Goal: Information Seeking & Learning: Learn about a topic

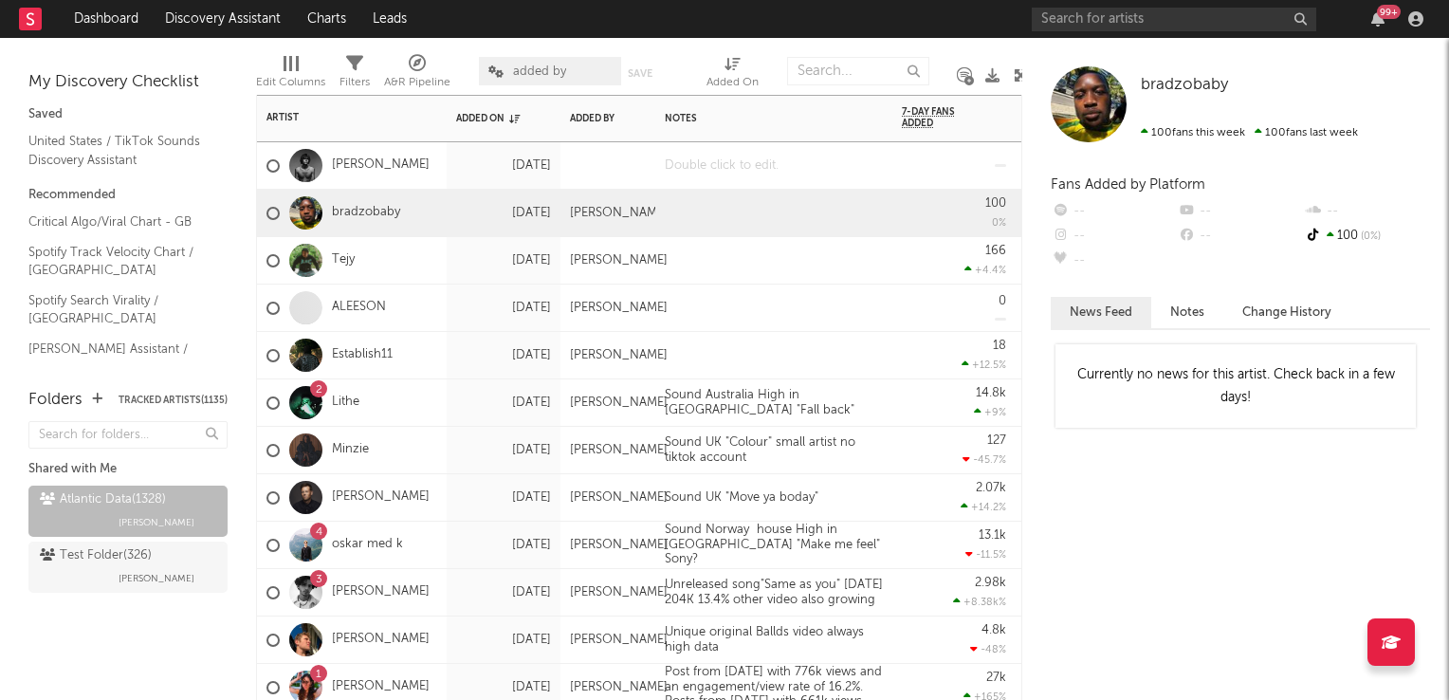
click at [820, 168] on div at bounding box center [773, 165] width 237 height 46
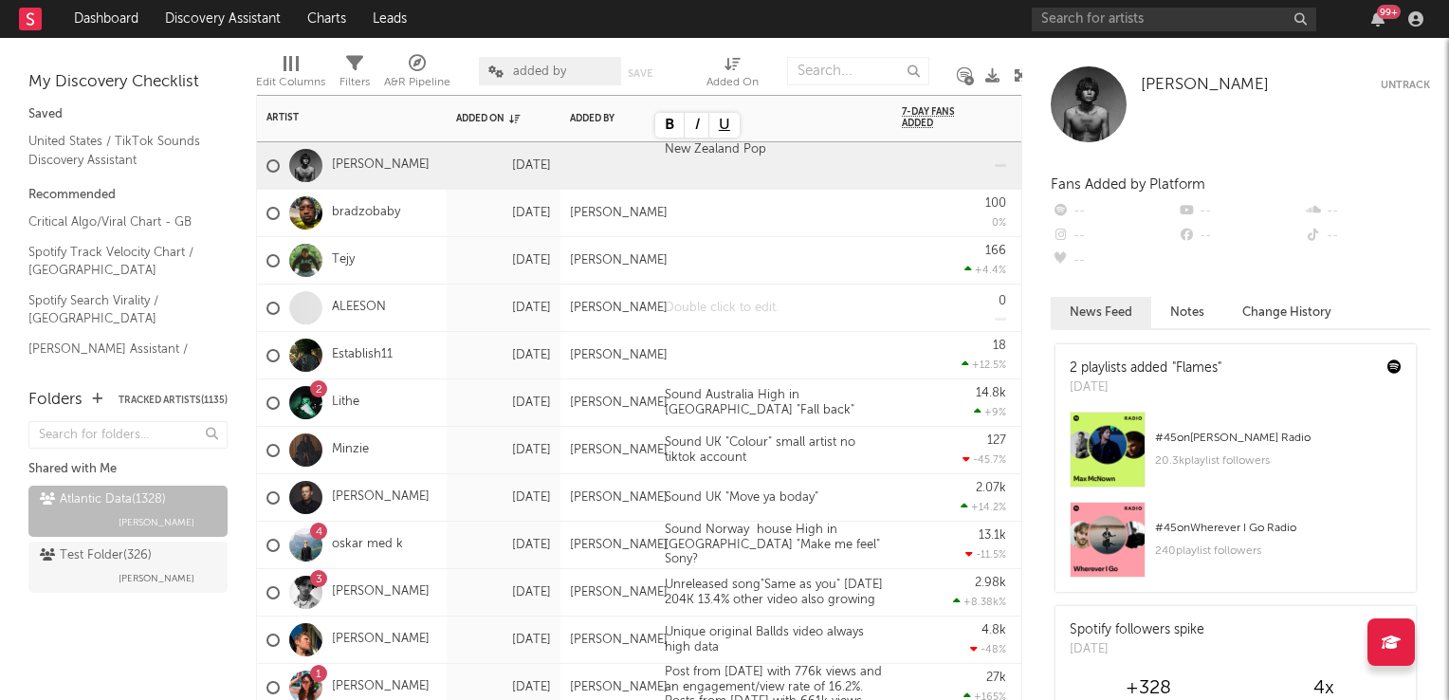
click at [796, 303] on div at bounding box center [773, 307] width 237 height 46
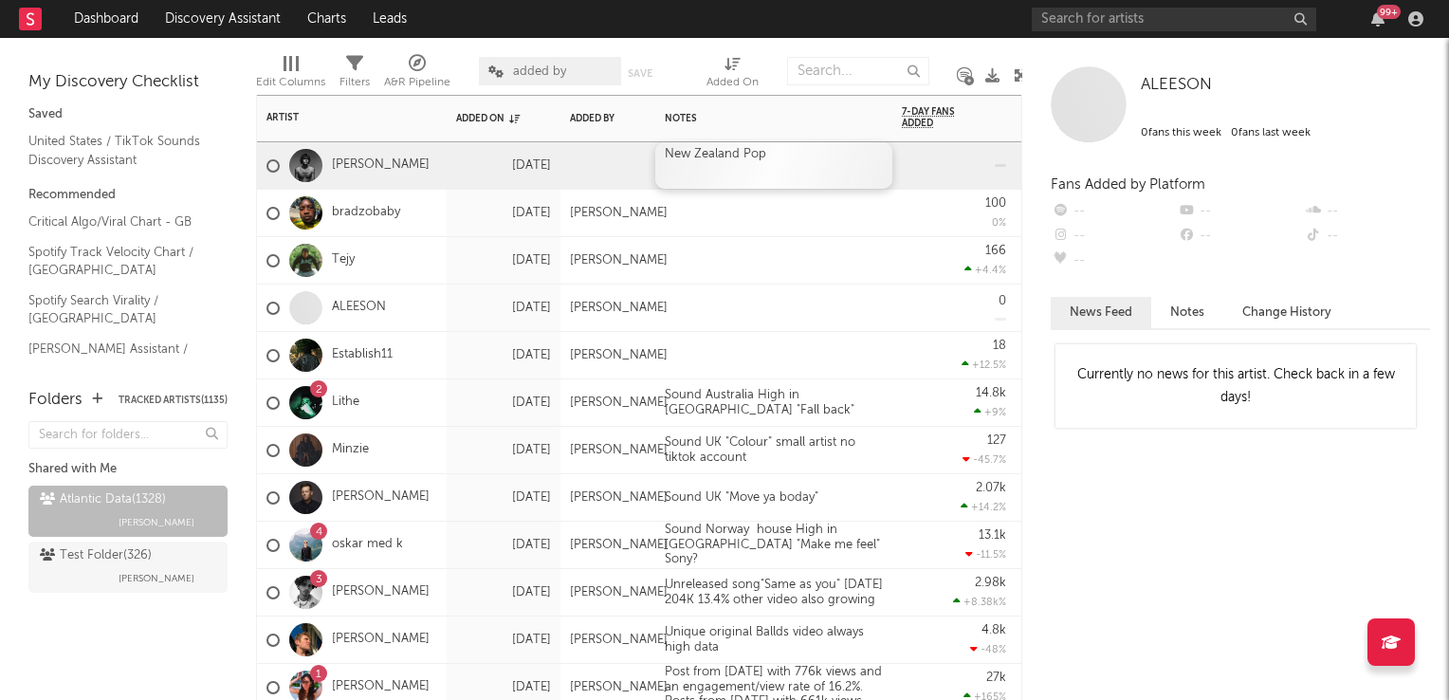
click at [842, 172] on div "New Zealand Pop" at bounding box center [773, 165] width 237 height 46
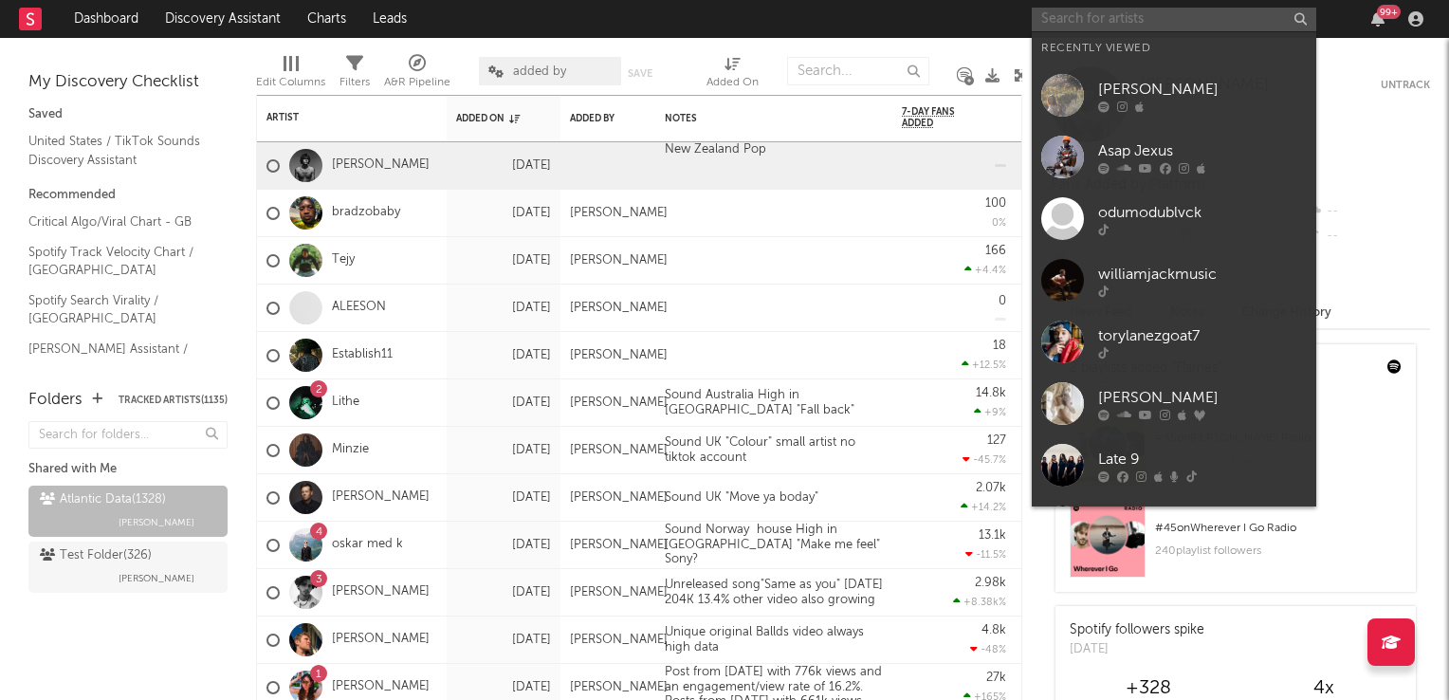
click at [1122, 21] on input "text" at bounding box center [1173, 20] width 284 height 24
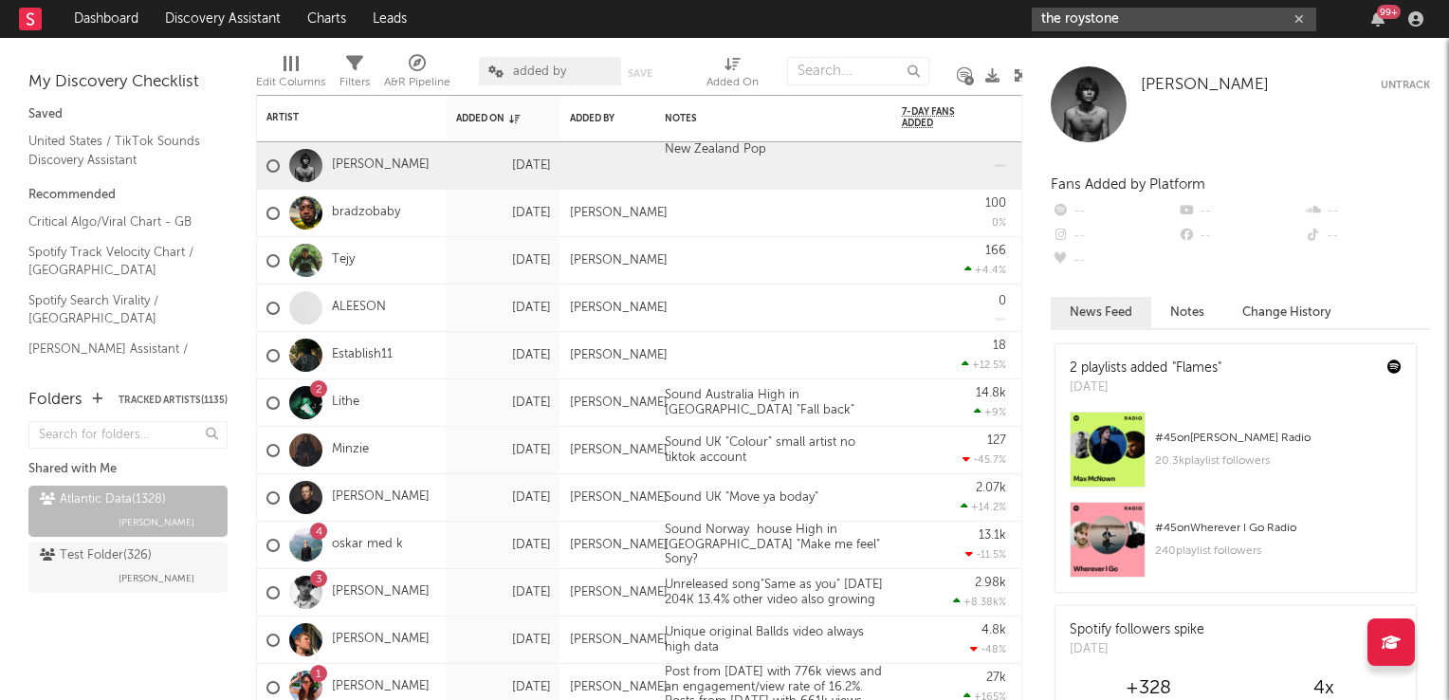
type input "the roystone"
click at [838, 68] on input "text" at bounding box center [858, 71] width 142 height 28
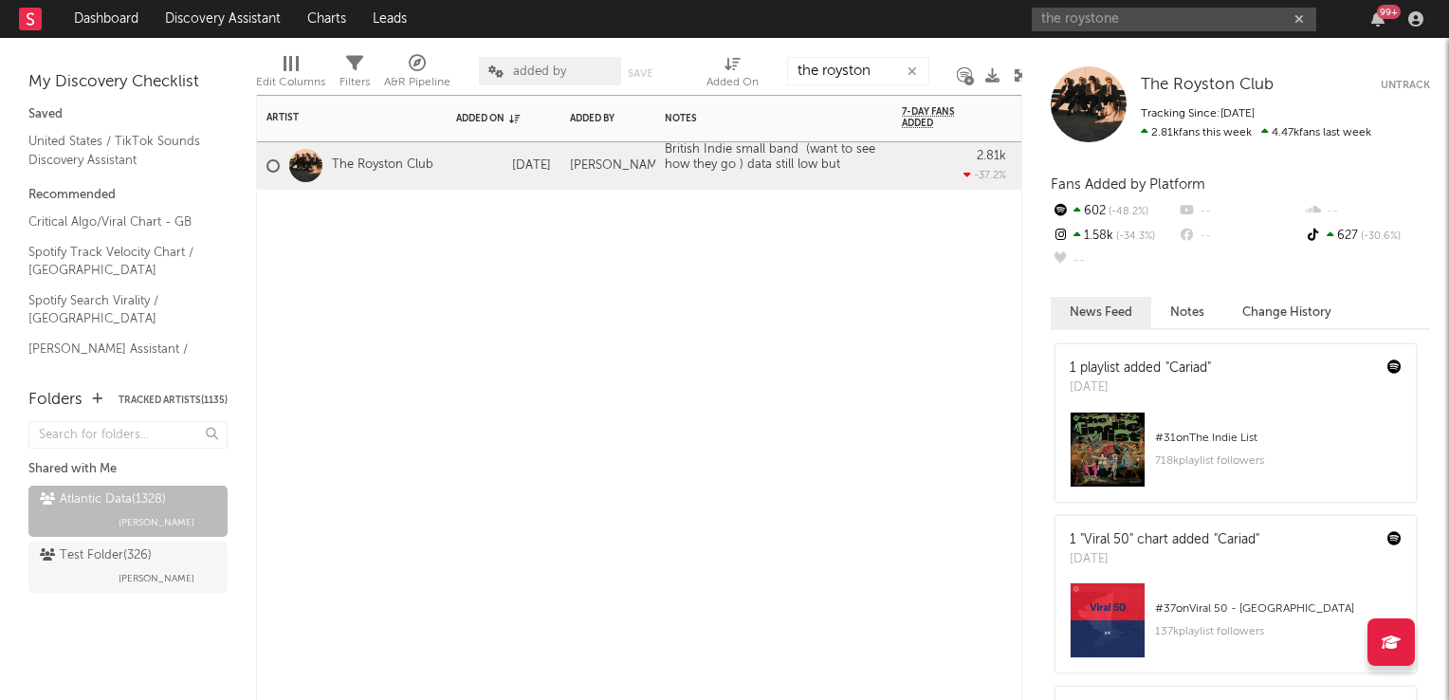
click at [767, 324] on div "Artist Notifications Added On Added By Notes 7-Day Fans Added WoW % Change Most…" at bounding box center [639, 397] width 766 height 605
click at [884, 76] on input "the royston" at bounding box center [858, 71] width 142 height 28
type input "t"
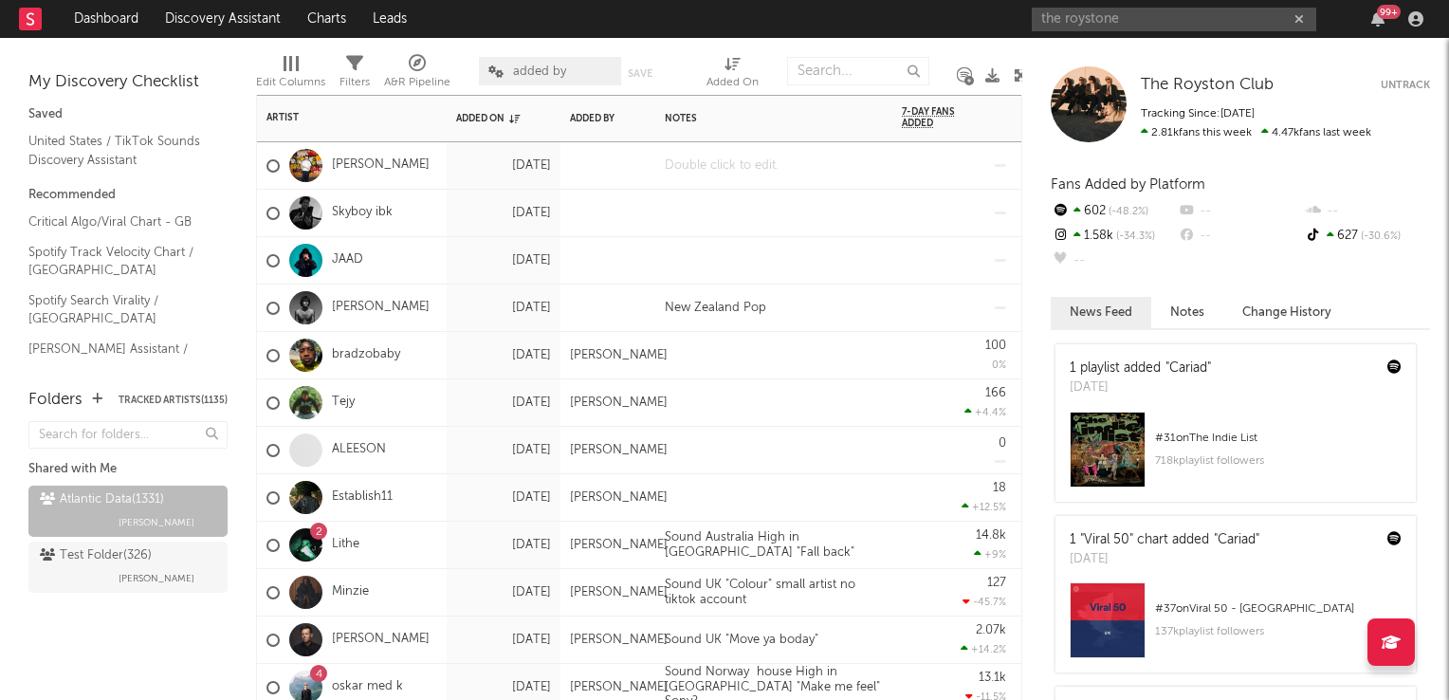
click at [728, 168] on div at bounding box center [773, 165] width 237 height 46
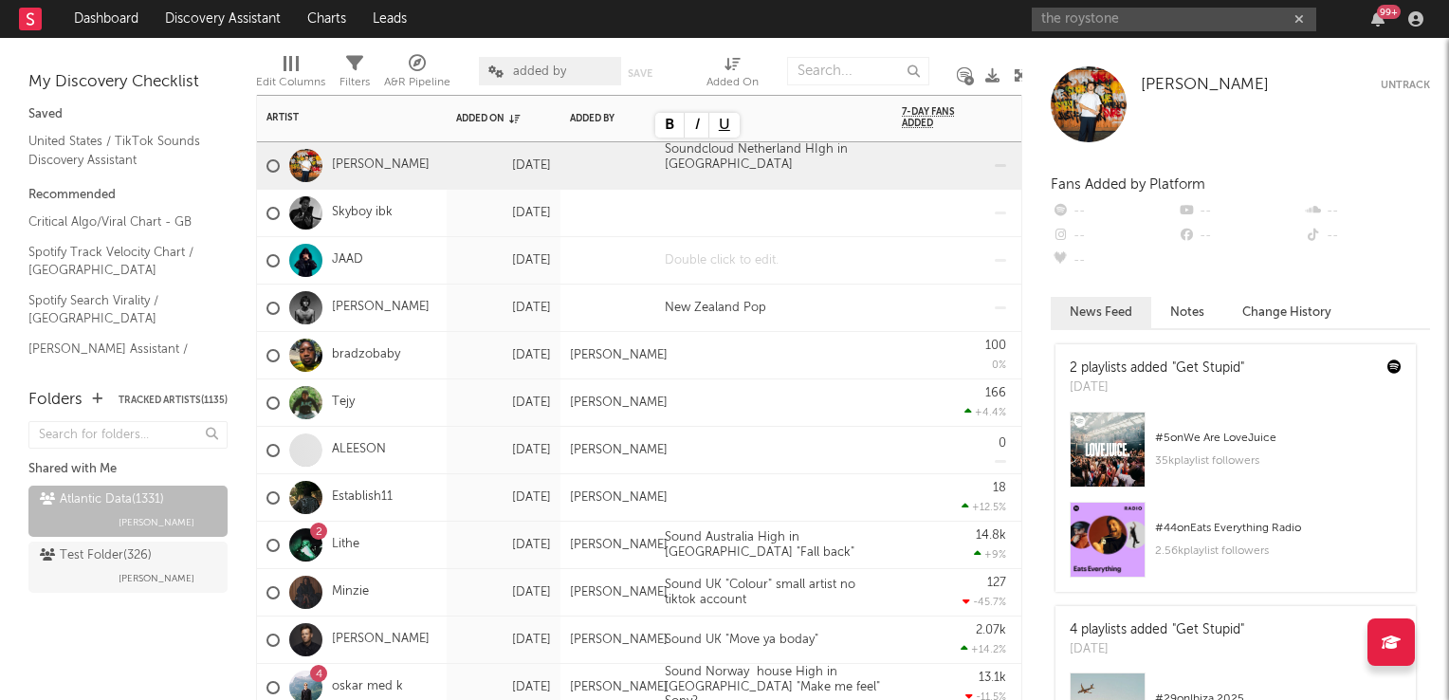
click at [793, 249] on div at bounding box center [773, 260] width 237 height 46
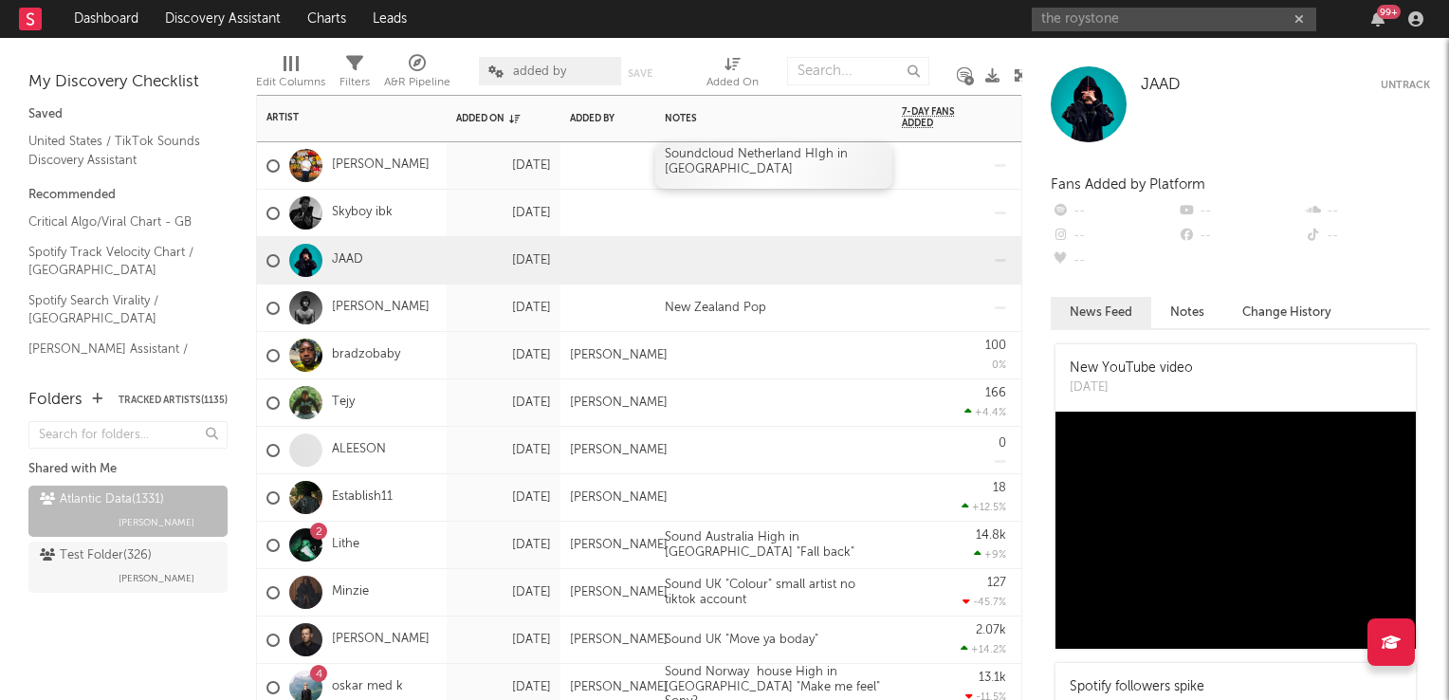
click at [815, 150] on div "Soundcloud Netherland HIgh in UK" at bounding box center [773, 165] width 237 height 46
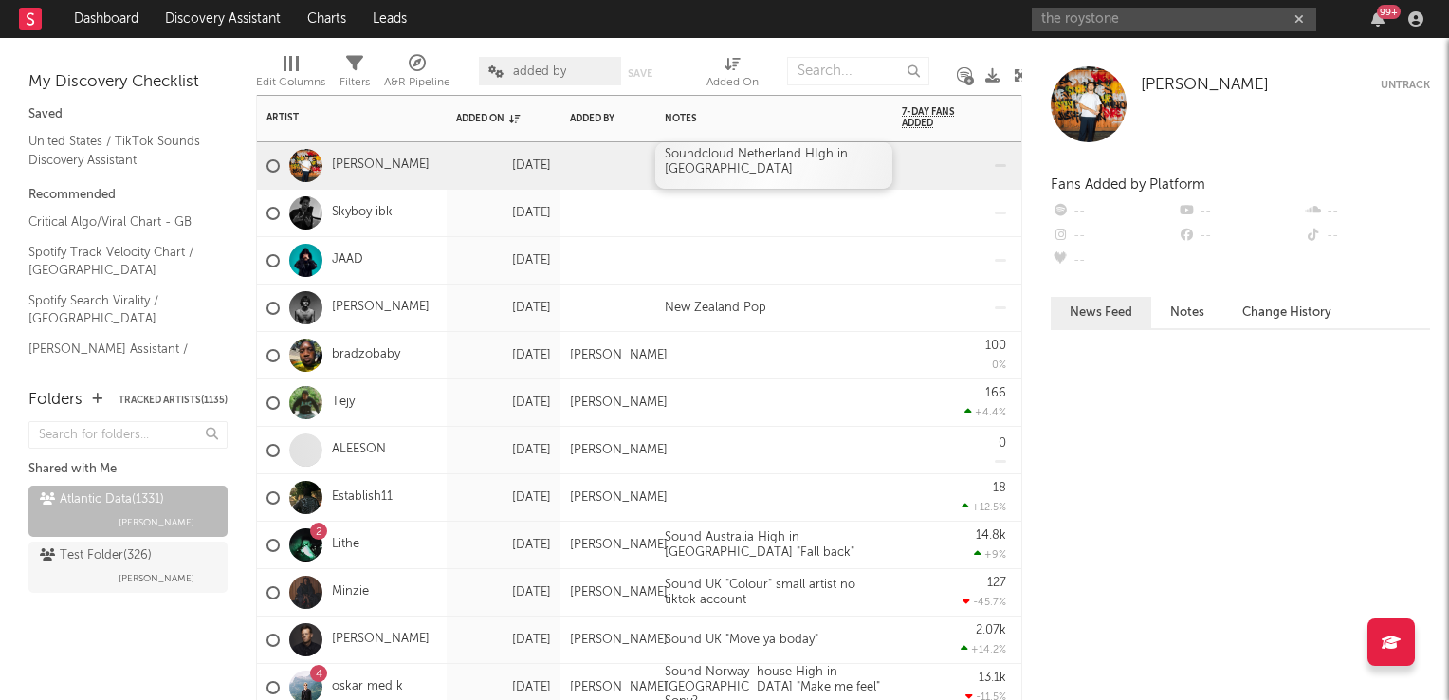
click at [815, 150] on div "Soundcloud Netherland HIgh in UK" at bounding box center [773, 165] width 237 height 46
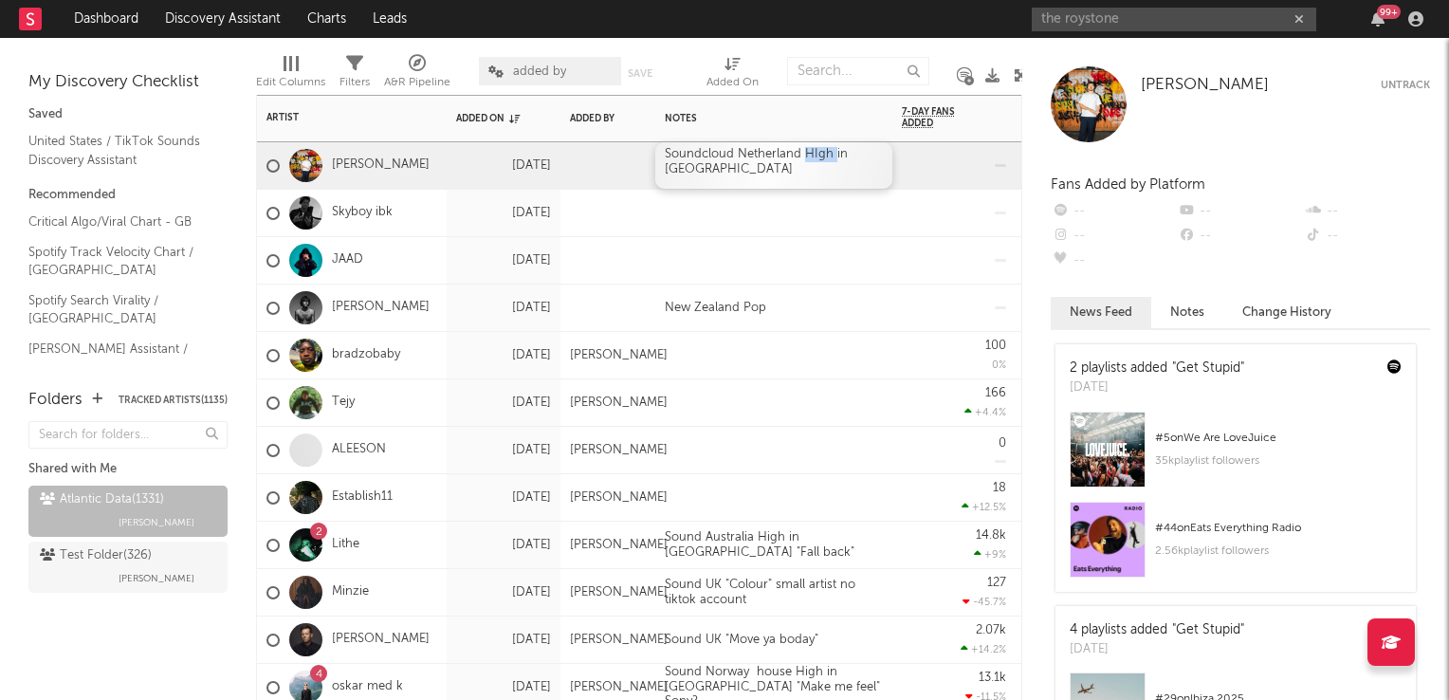
click at [815, 150] on div "Soundcloud Netherland HIgh in UK" at bounding box center [773, 165] width 237 height 46
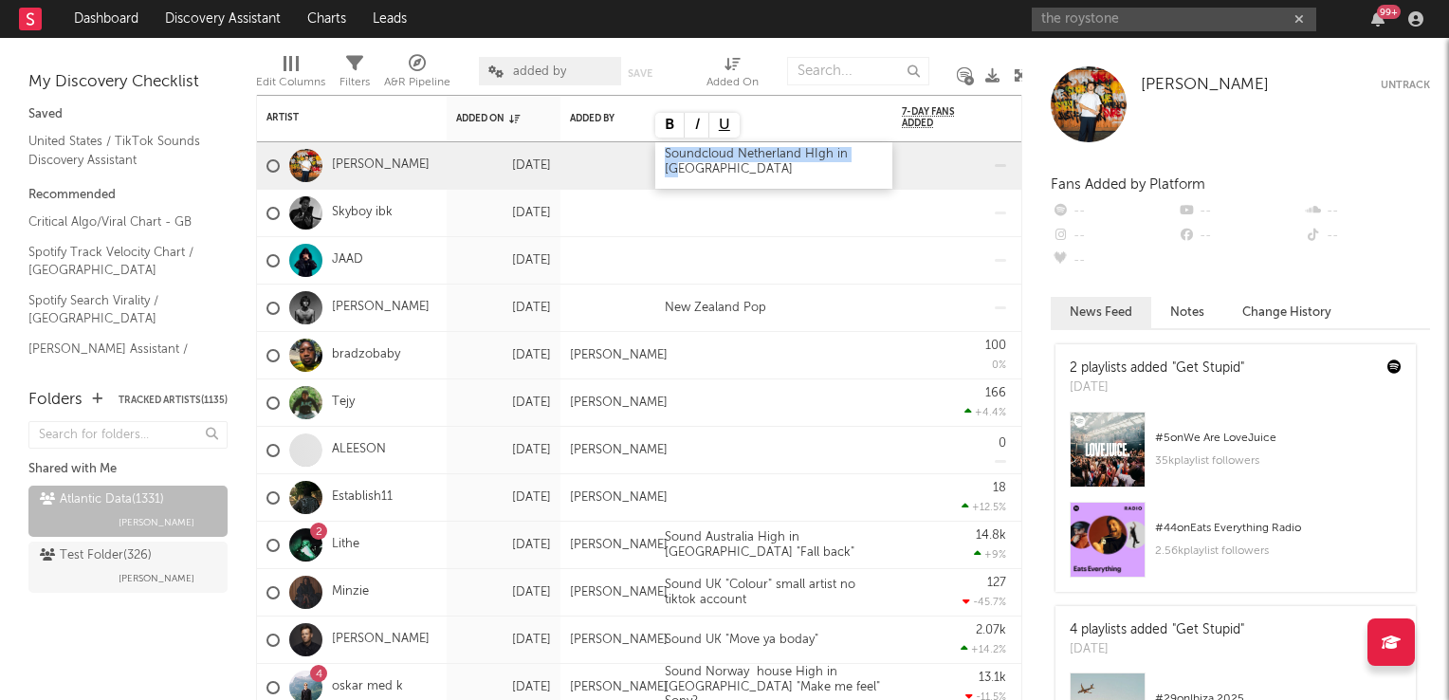
click at [815, 150] on div "Soundcloud Netherland HIgh in UK" at bounding box center [773, 165] width 237 height 46
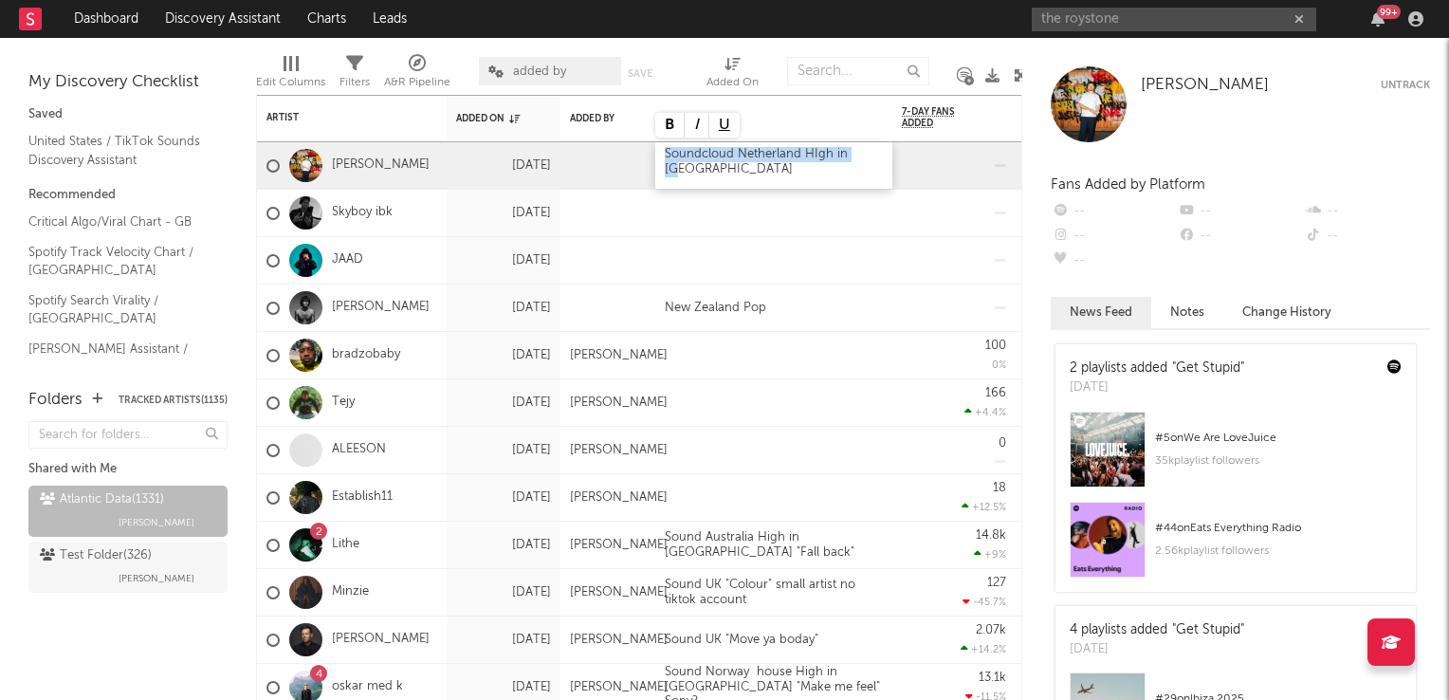
click at [815, 150] on div "Soundcloud Netherland HIgh in UK" at bounding box center [773, 165] width 237 height 46
click at [811, 173] on div "Soundcloud Netherland HIgh in UK" at bounding box center [773, 165] width 237 height 46
click at [838, 230] on div at bounding box center [773, 213] width 237 height 46
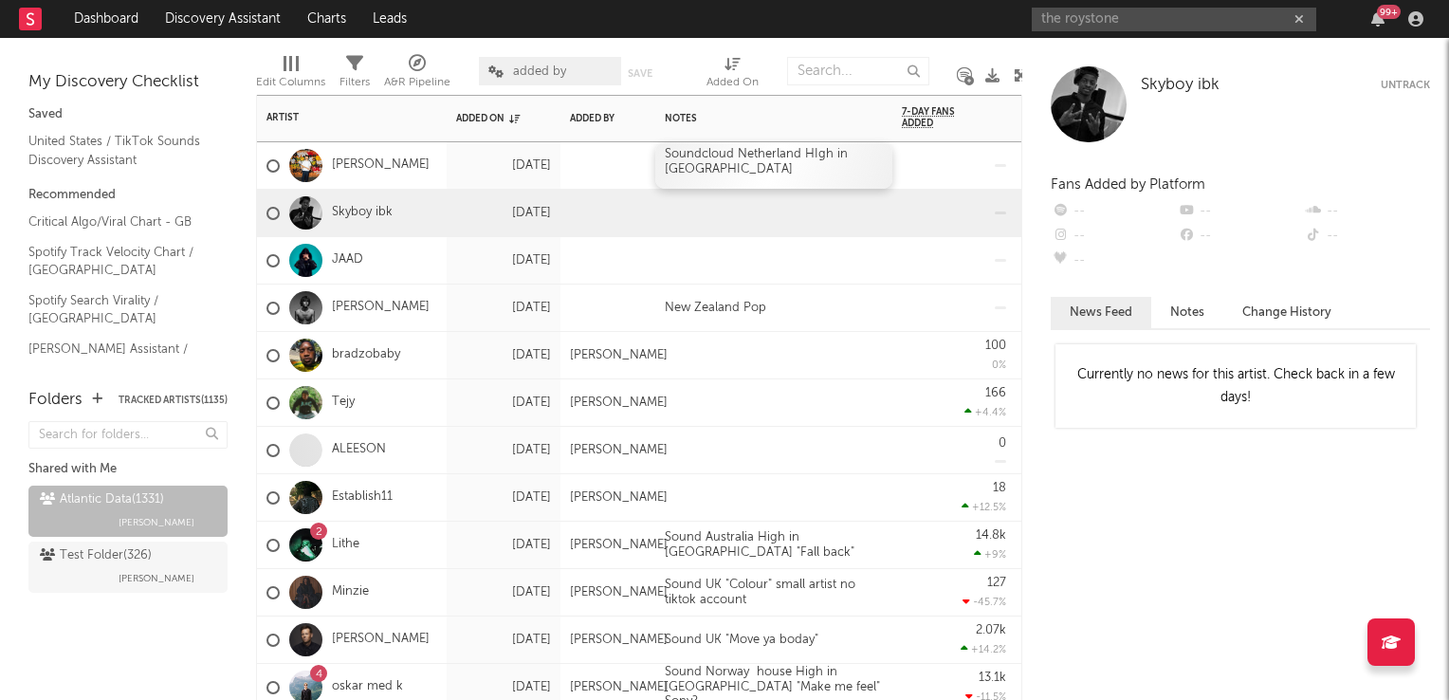
drag, startPoint x: 782, startPoint y: 167, endPoint x: 830, endPoint y: 171, distance: 47.6
click at [782, 167] on div "Soundcloud Netherland HIgh in UK" at bounding box center [773, 165] width 237 height 46
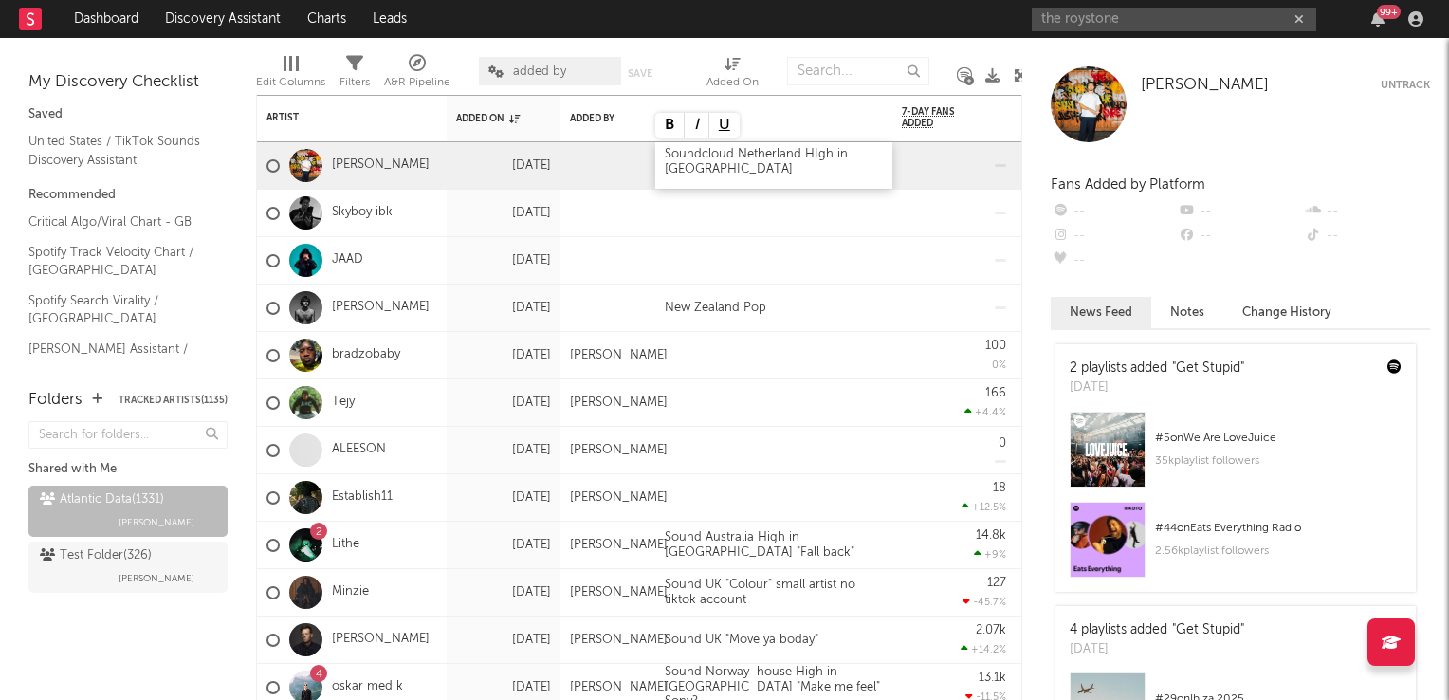
click at [882, 163] on div "Soundcloud Netherland HIgh in UK" at bounding box center [773, 165] width 237 height 46
click at [853, 411] on div at bounding box center [773, 402] width 237 height 46
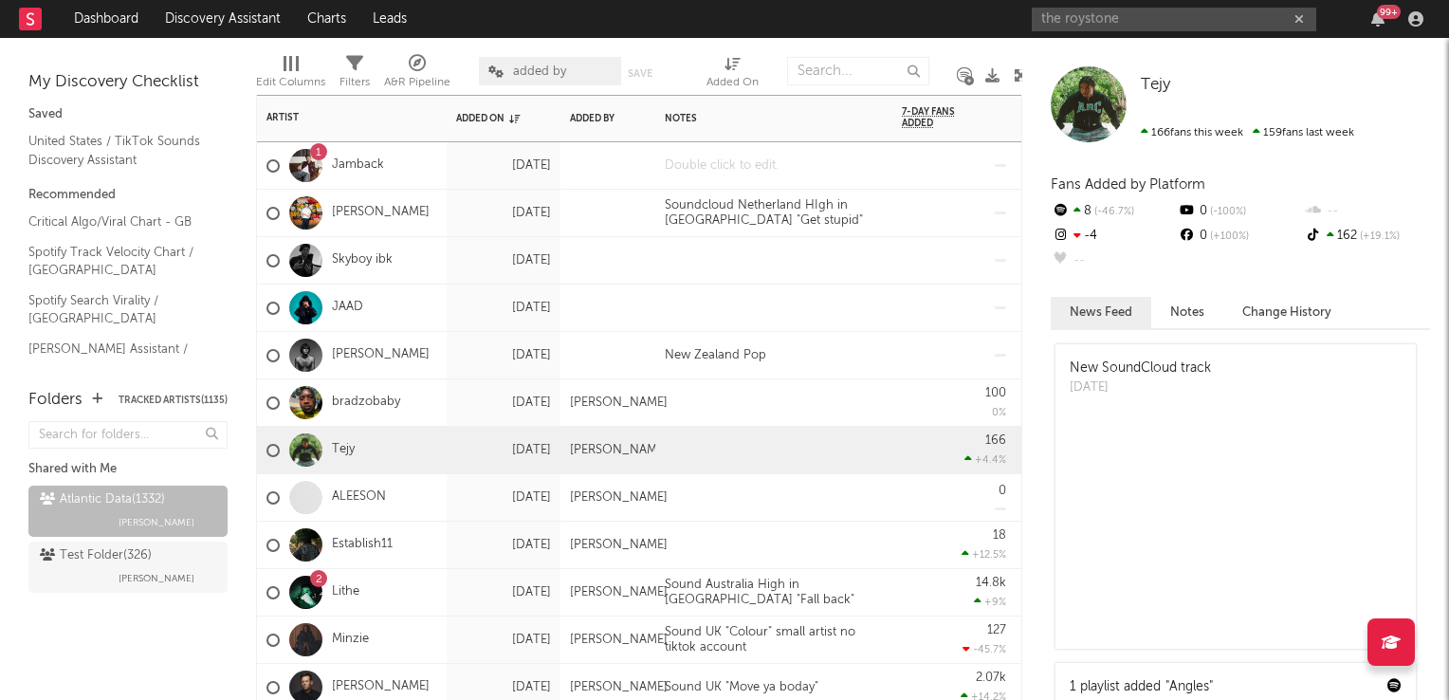
click at [744, 162] on div at bounding box center [773, 165] width 237 height 46
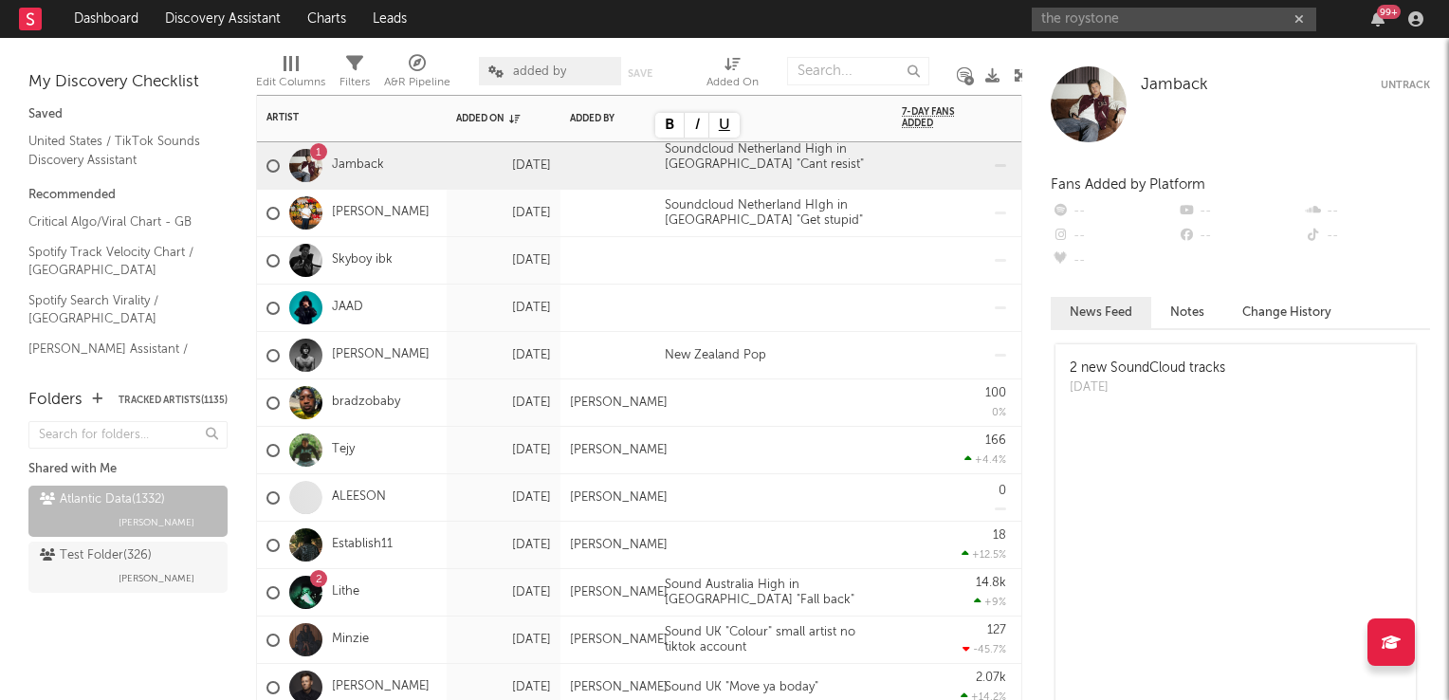
click at [788, 301] on div at bounding box center [721, 308] width 133 height 15
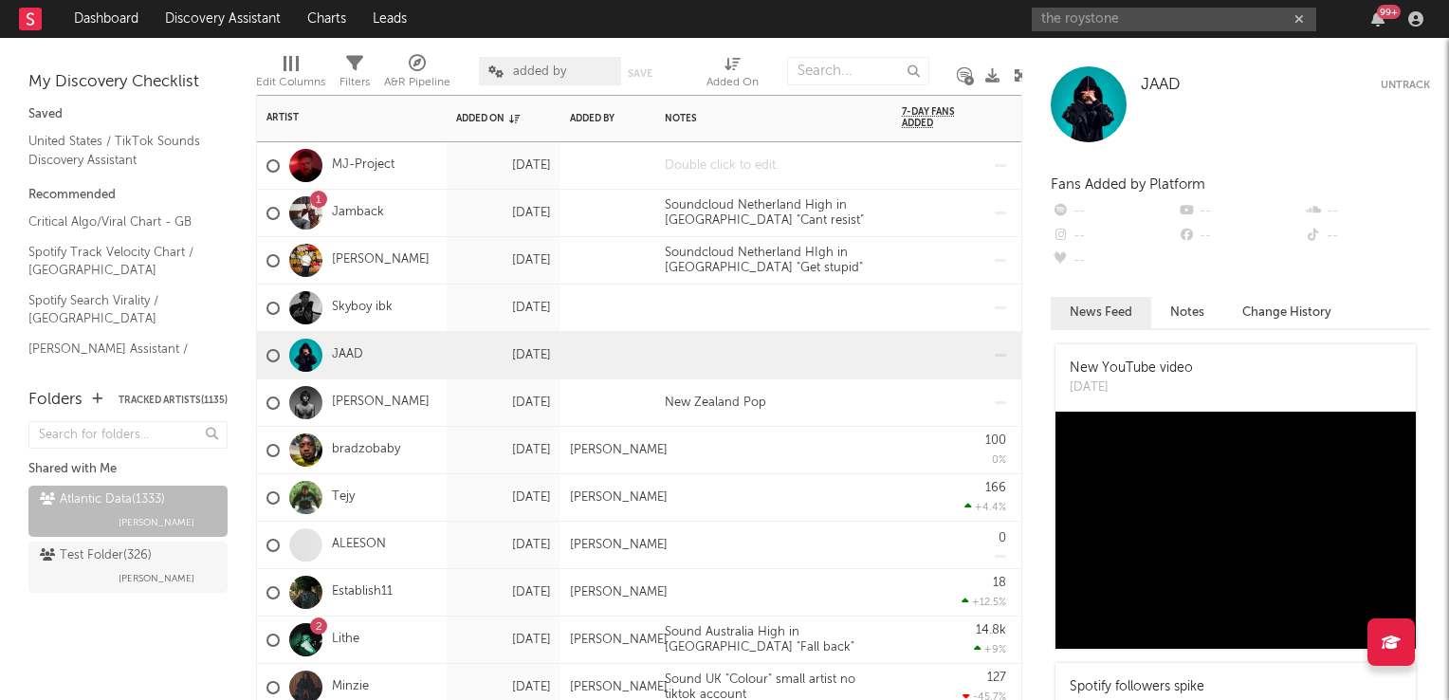
click at [789, 164] on div at bounding box center [773, 165] width 237 height 46
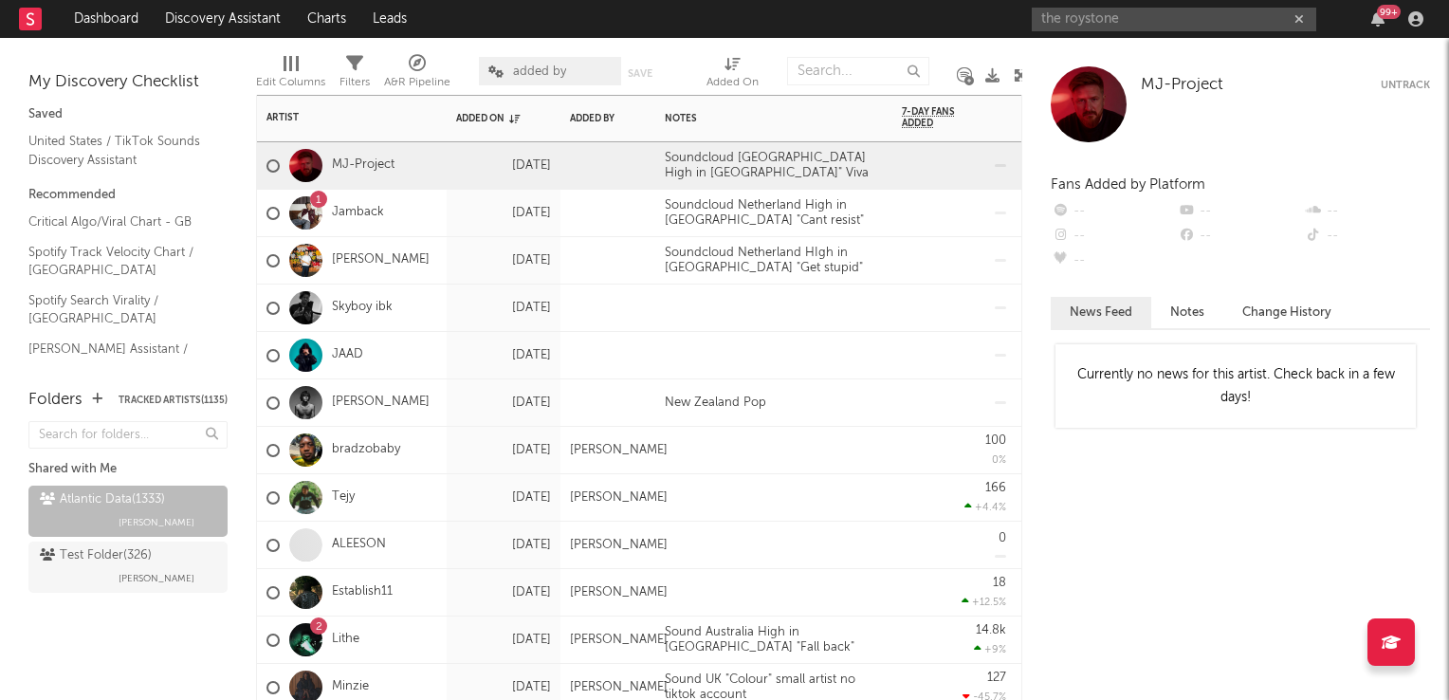
click at [902, 166] on div at bounding box center [954, 165] width 104 height 46
click at [884, 169] on div "Soundcloud Sweden High in UK" Viva" at bounding box center [773, 165] width 237 height 46
click at [879, 150] on div "Soundcloud Sweden High in UK" Viva" at bounding box center [773, 165] width 237 height 46
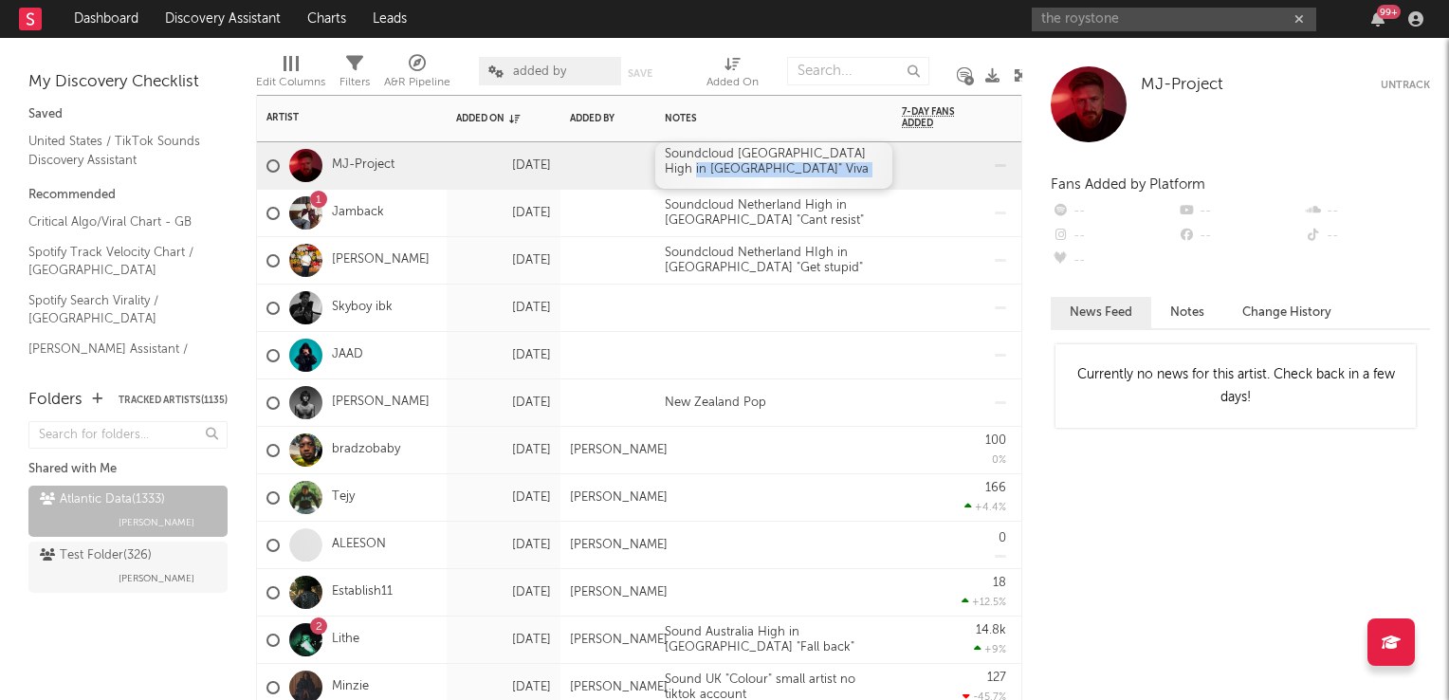
click at [879, 150] on div "Soundcloud Sweden High in UK" Viva" at bounding box center [773, 165] width 237 height 46
drag, startPoint x: 868, startPoint y: 123, endPoint x: 874, endPoint y: 156, distance: 33.7
click at [868, 123] on button "button" at bounding box center [873, 118] width 19 height 19
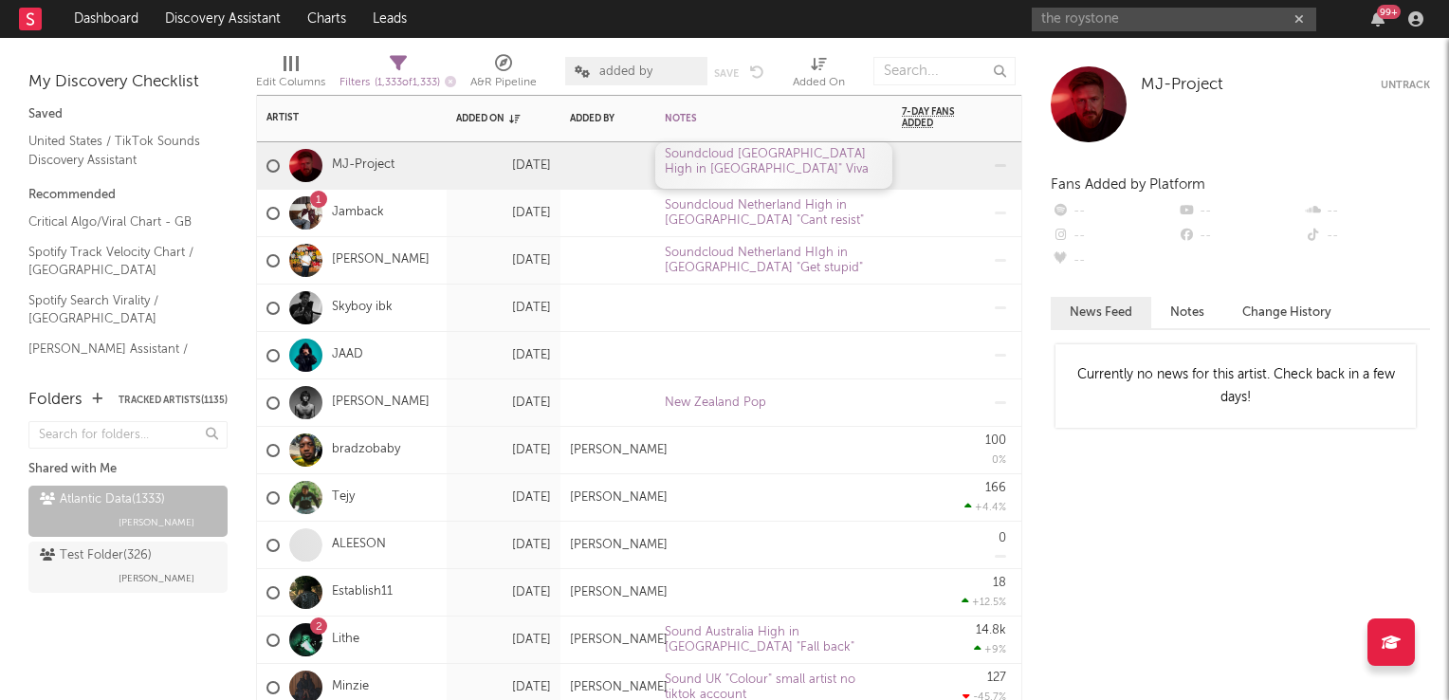
click at [875, 156] on div "Soundcloud Sweden High in UK" Viva" at bounding box center [773, 165] width 237 height 46
click at [878, 154] on div "Soundcloud Sweden High in UK" Viva" at bounding box center [773, 165] width 237 height 46
click at [906, 301] on div at bounding box center [954, 307] width 104 height 46
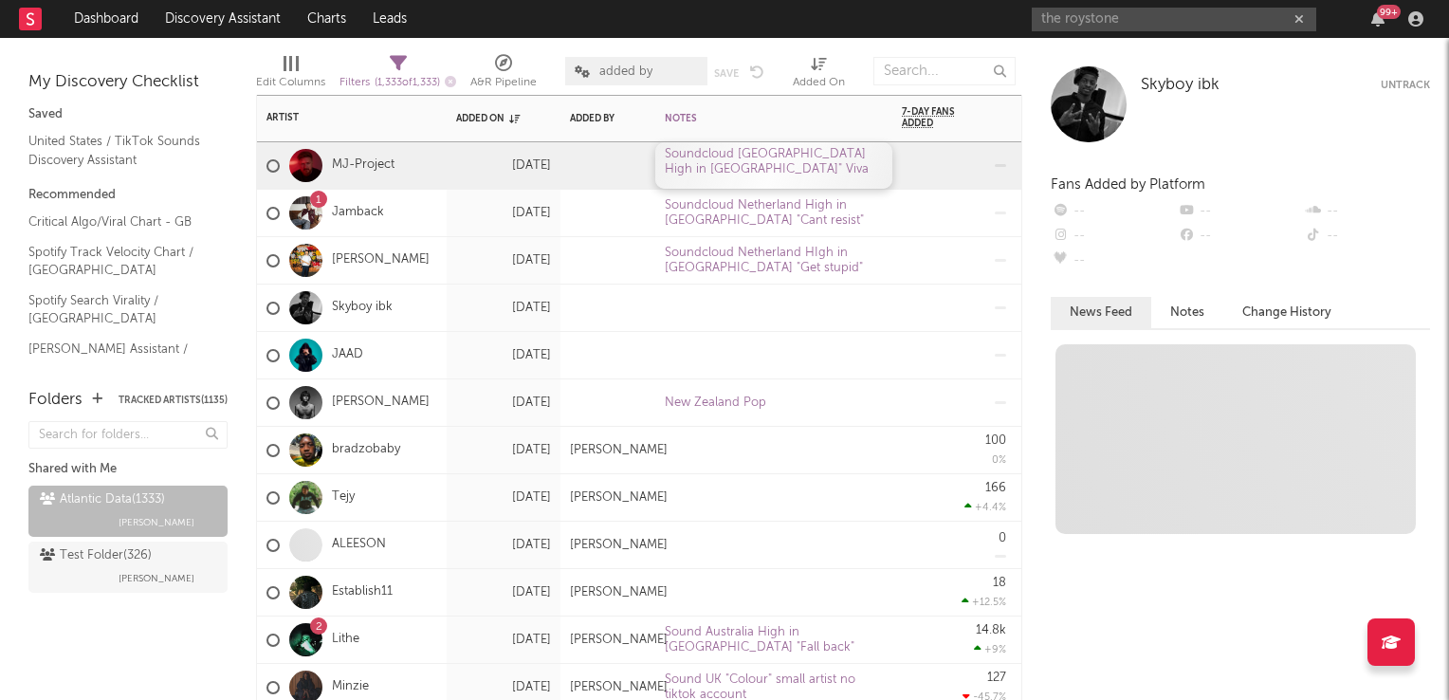
click at [838, 155] on div "Soundcloud Sweden High in UK" Viva" at bounding box center [773, 165] width 237 height 46
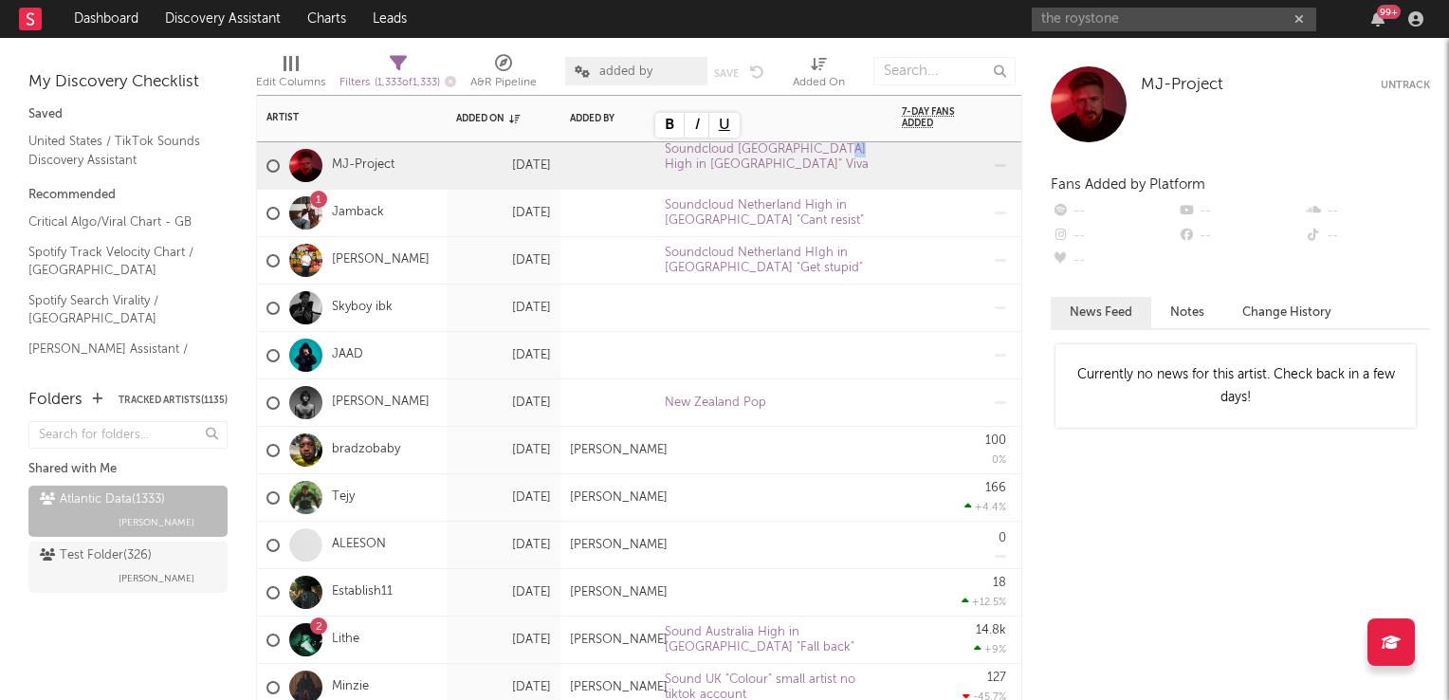
click at [899, 394] on div at bounding box center [953, 402] width 123 height 47
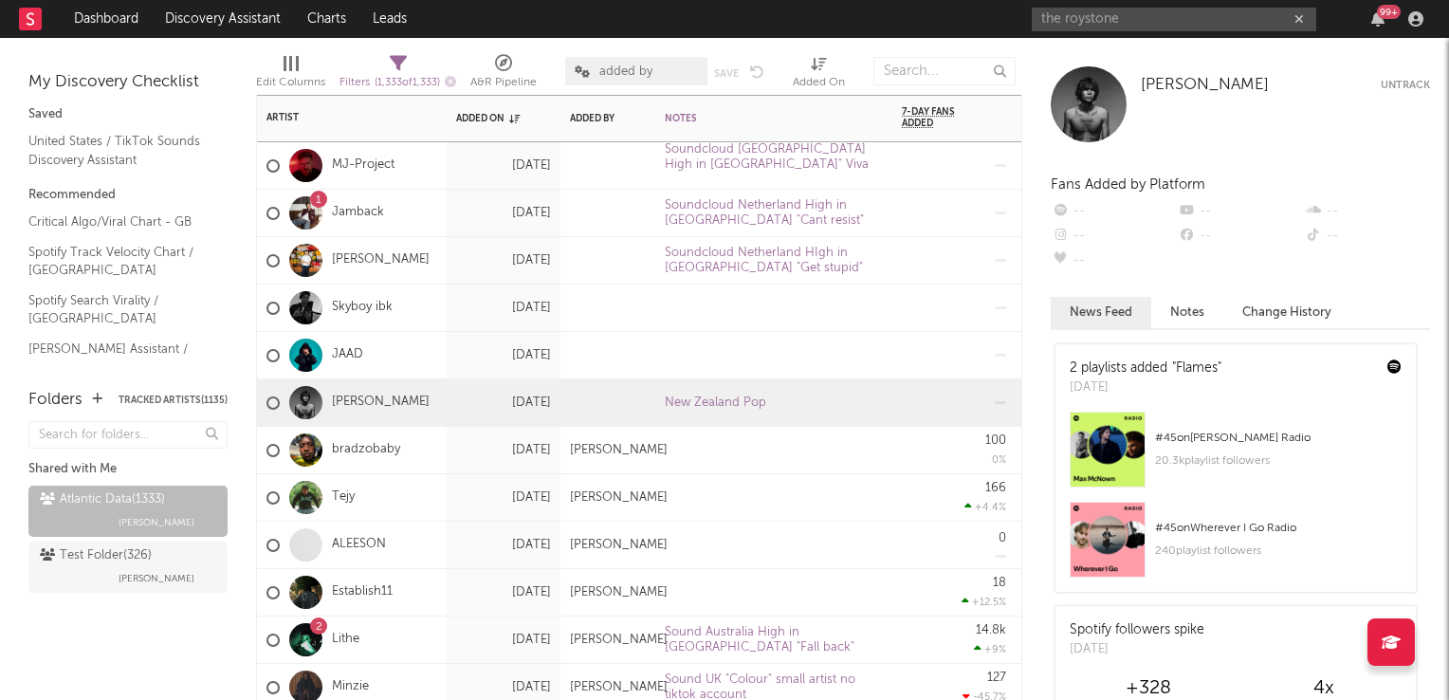
select select "-1"
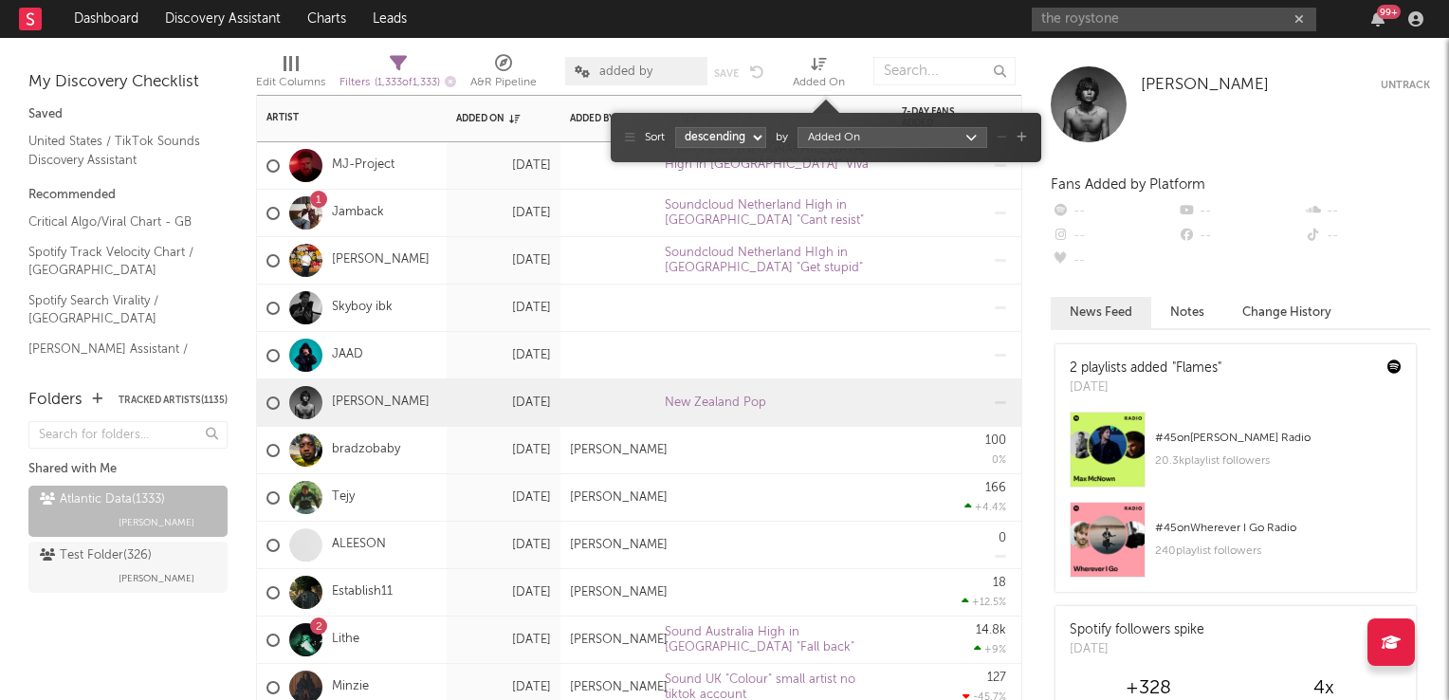
click at [845, 69] on span "Added On" at bounding box center [819, 75] width 52 height 38
click at [848, 138] on body "Dashboard Discovery Assistant Charts Leads the roystone 99 + Notifications Sett…" at bounding box center [724, 350] width 1449 height 700
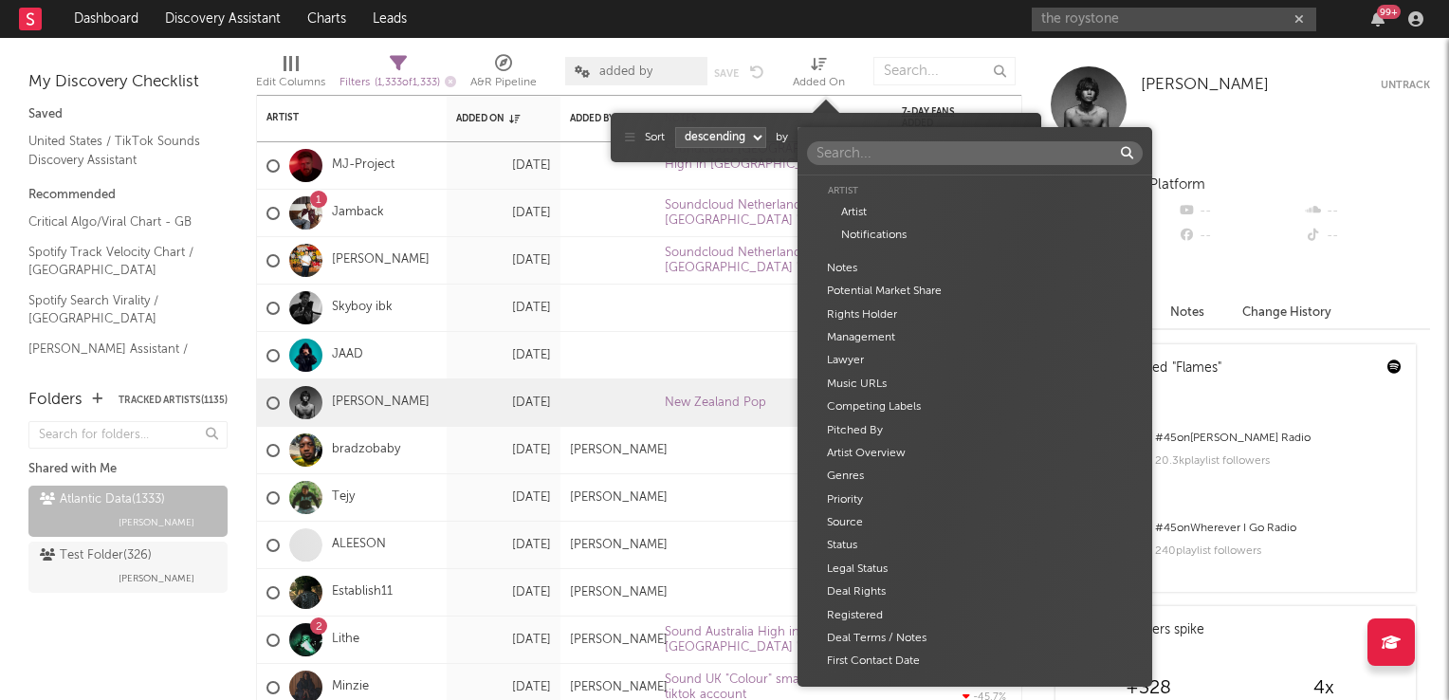
scroll to position [5743, 0]
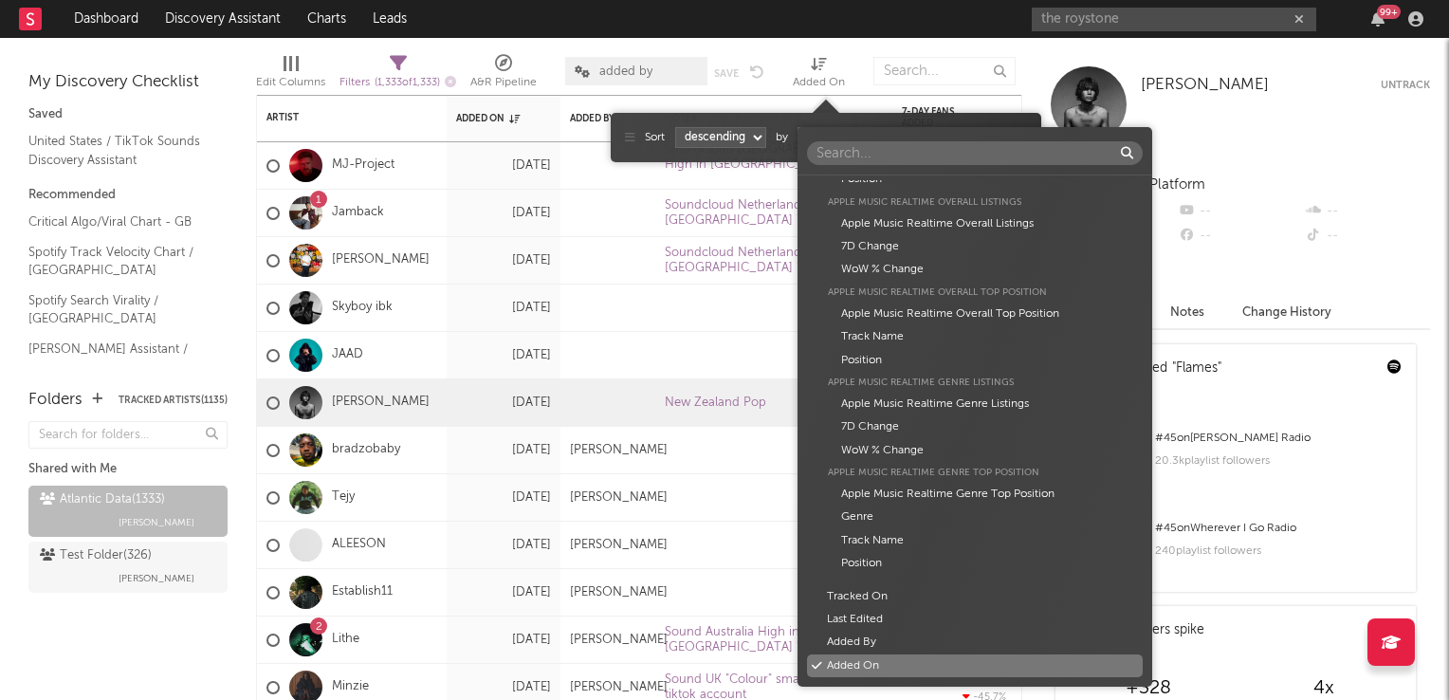
click at [850, 150] on input "text" at bounding box center [975, 153] width 336 height 24
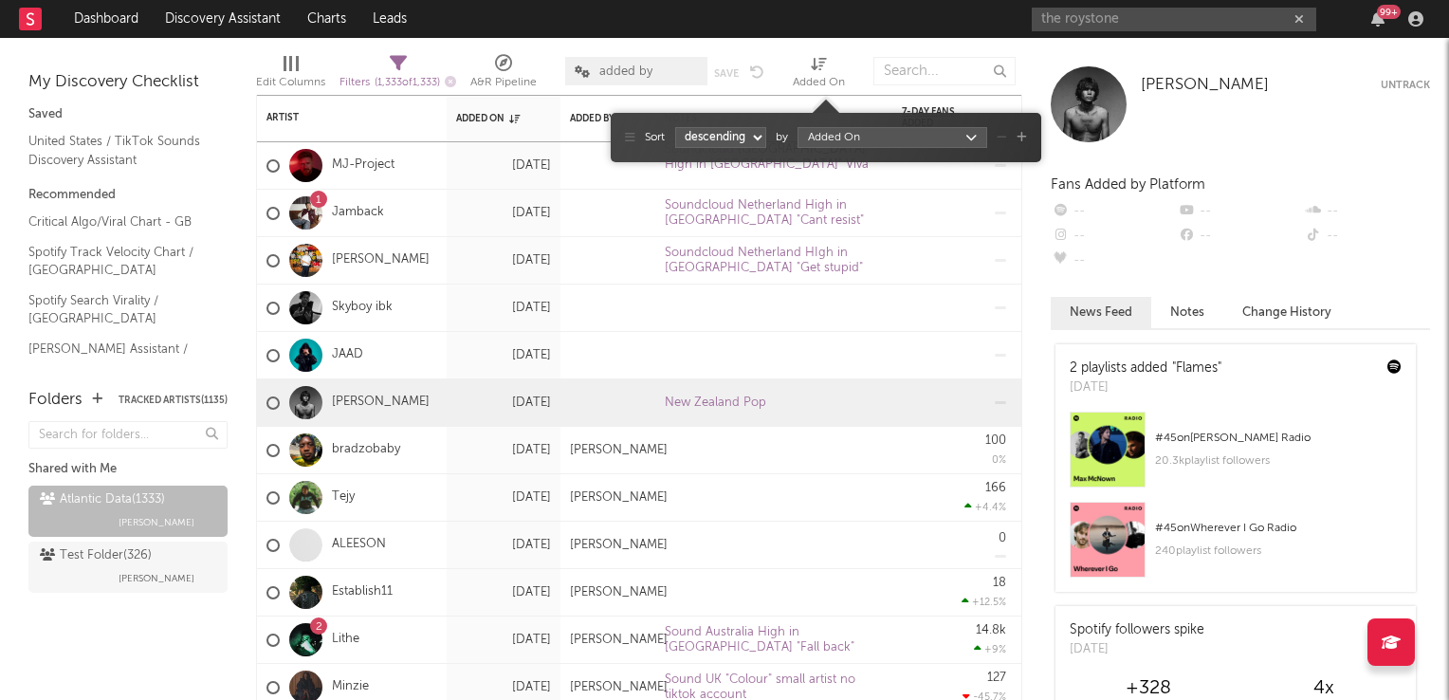
click at [854, 54] on div "Artist Artist Notifications Notes Potential Market Share Rights Holder Manageme…" at bounding box center [724, 350] width 1449 height 700
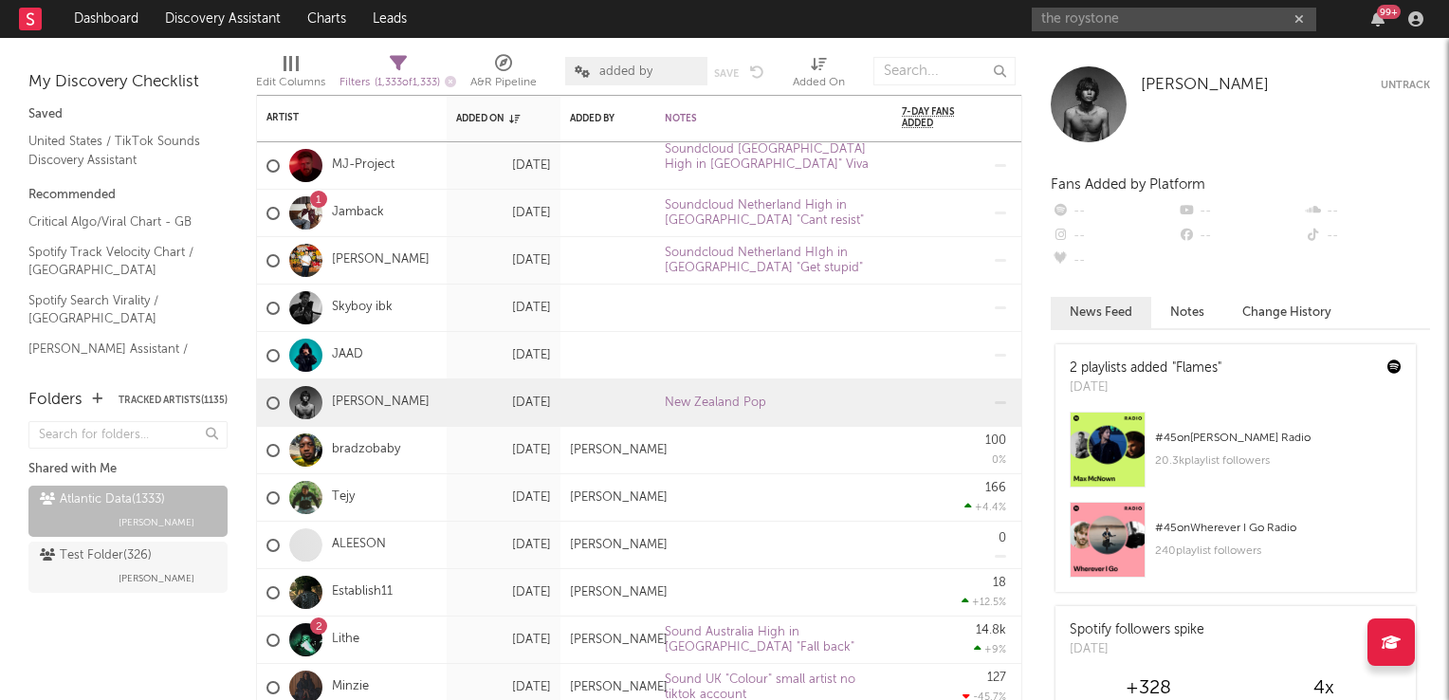
click at [857, 55] on div "Edit Columns Filters ( 1,333 of 1,333 ) A&R Pipeline added by Save Save as Adde…" at bounding box center [685, 66] width 858 height 57
select select "-1"
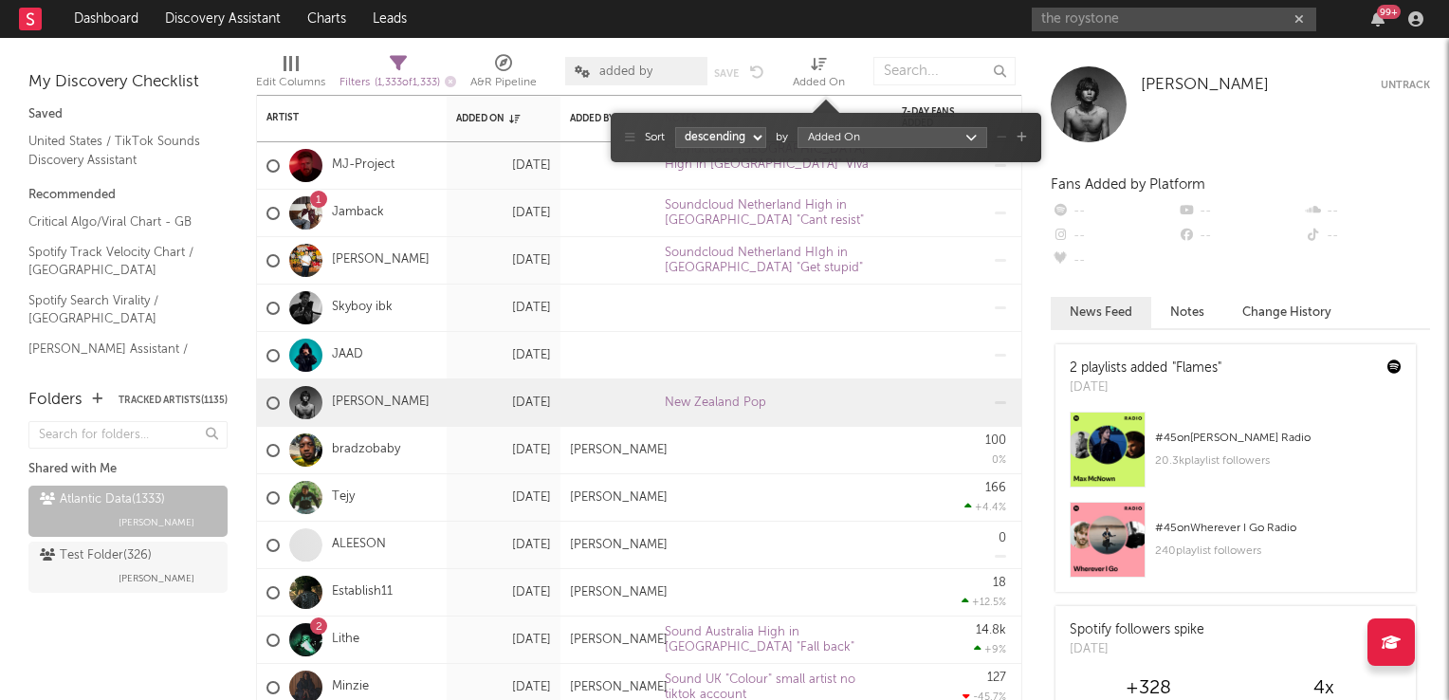
click at [827, 57] on icon at bounding box center [819, 64] width 16 height 14
click at [902, 130] on body "Dashboard Discovery Assistant Charts Leads the roystone 99 + Notifications Sett…" at bounding box center [724, 350] width 1449 height 700
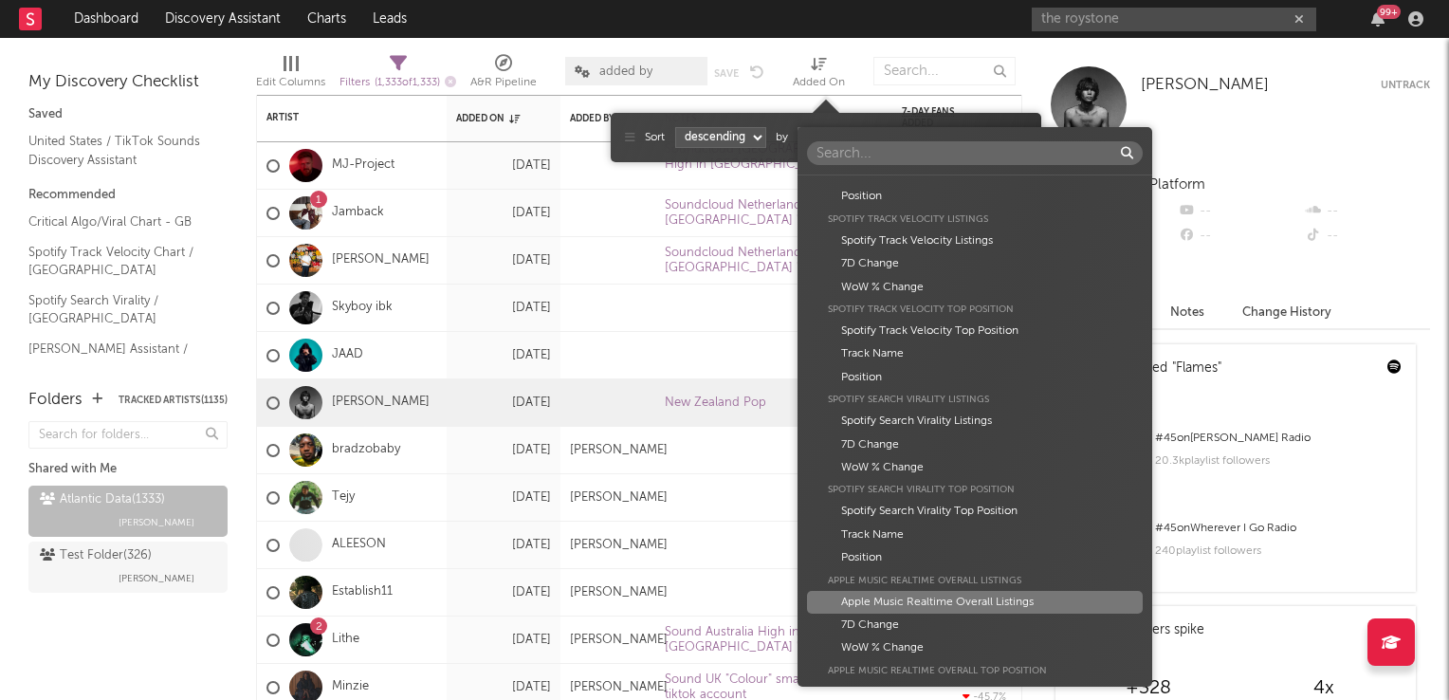
scroll to position [5079, 0]
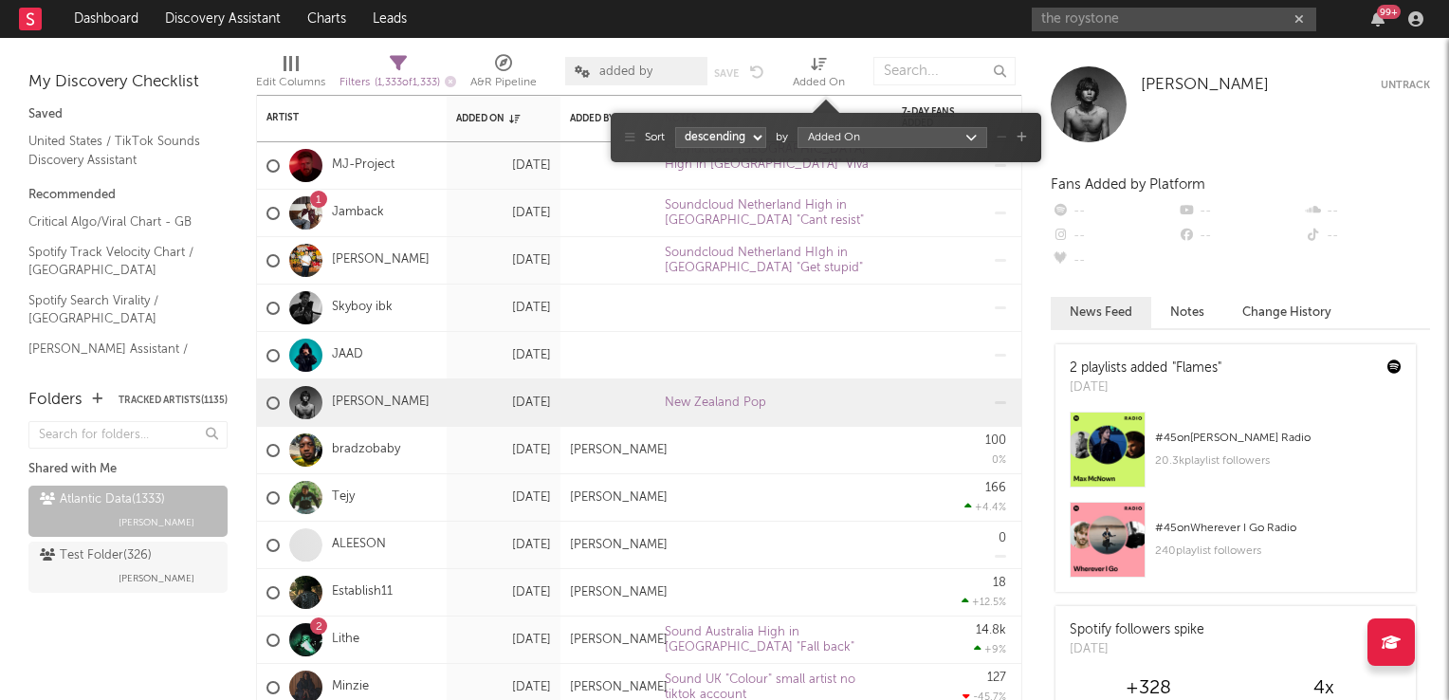
click at [867, 51] on div "Artist Artist Notifications Notes Potential Market Share Rights Holder Manageme…" at bounding box center [724, 350] width 1449 height 700
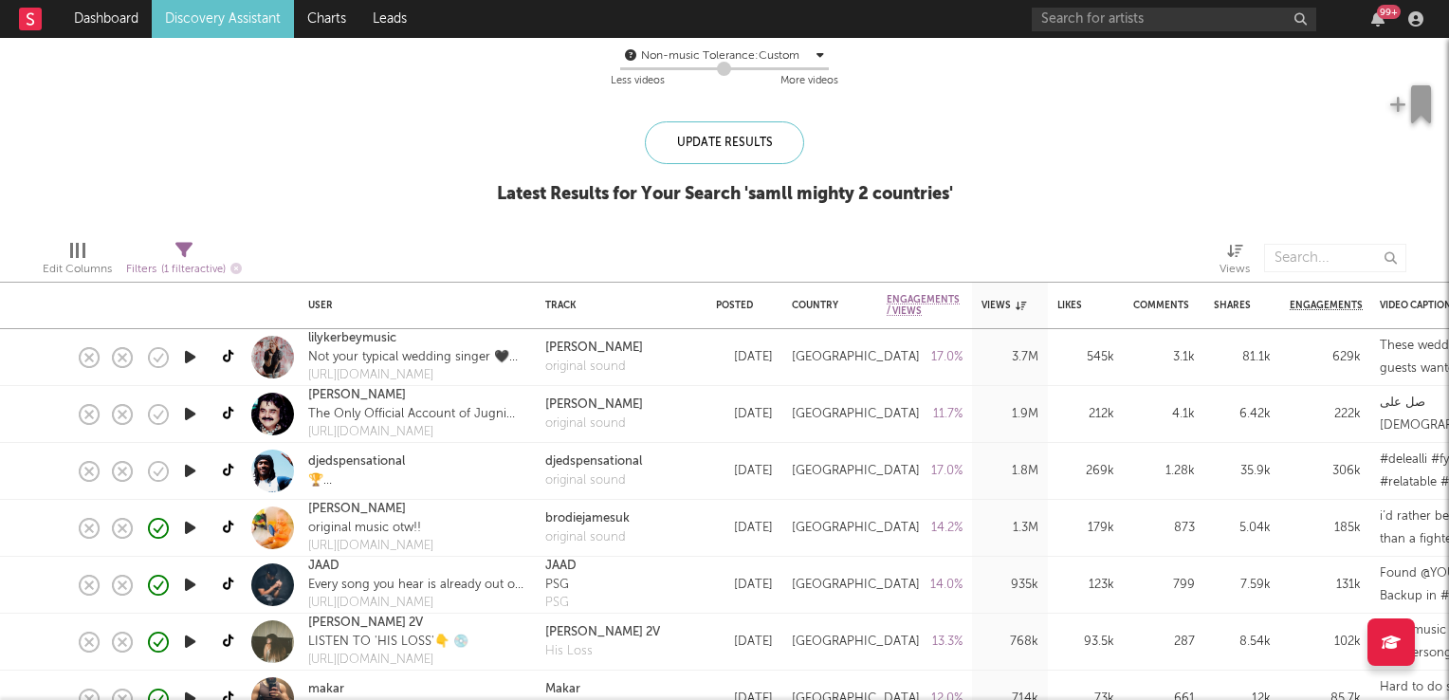
click at [190, 412] on icon "button" at bounding box center [190, 414] width 20 height 24
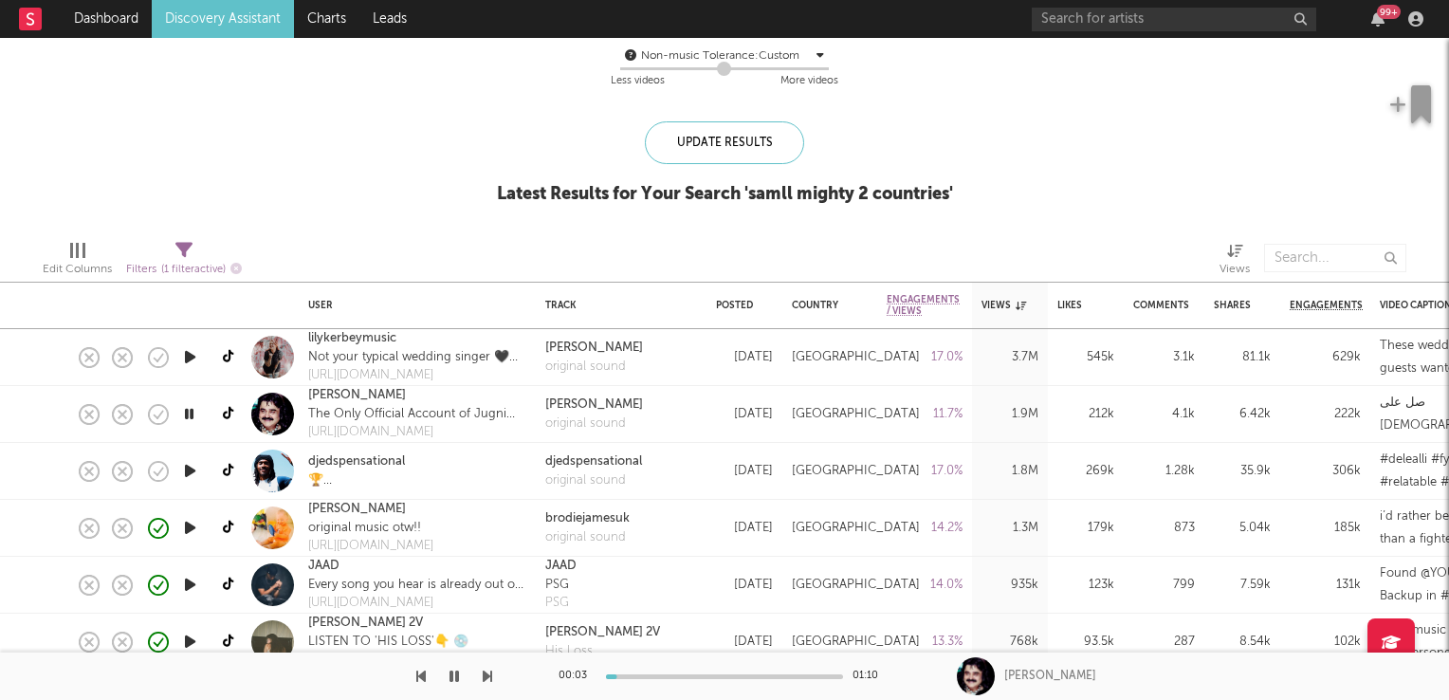
click at [190, 412] on icon "button" at bounding box center [189, 414] width 18 height 24
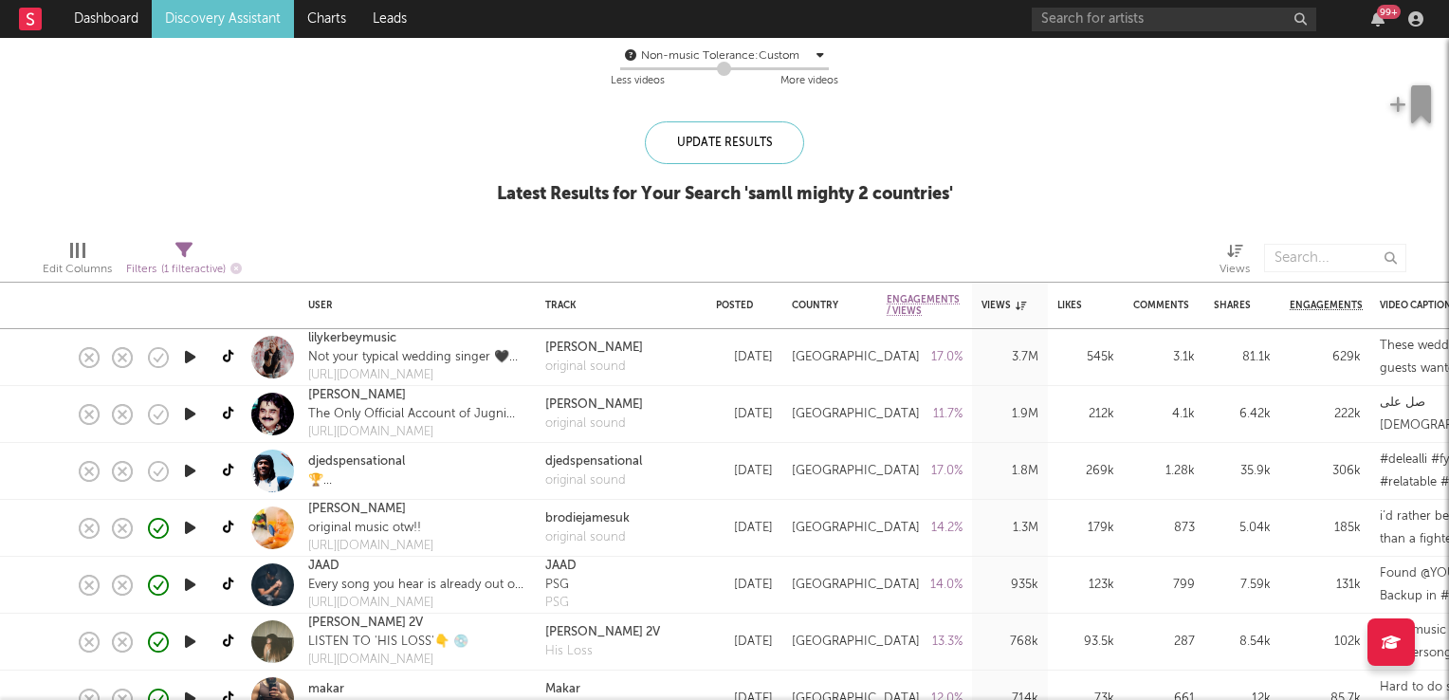
click at [189, 467] on icon "button" at bounding box center [190, 471] width 20 height 24
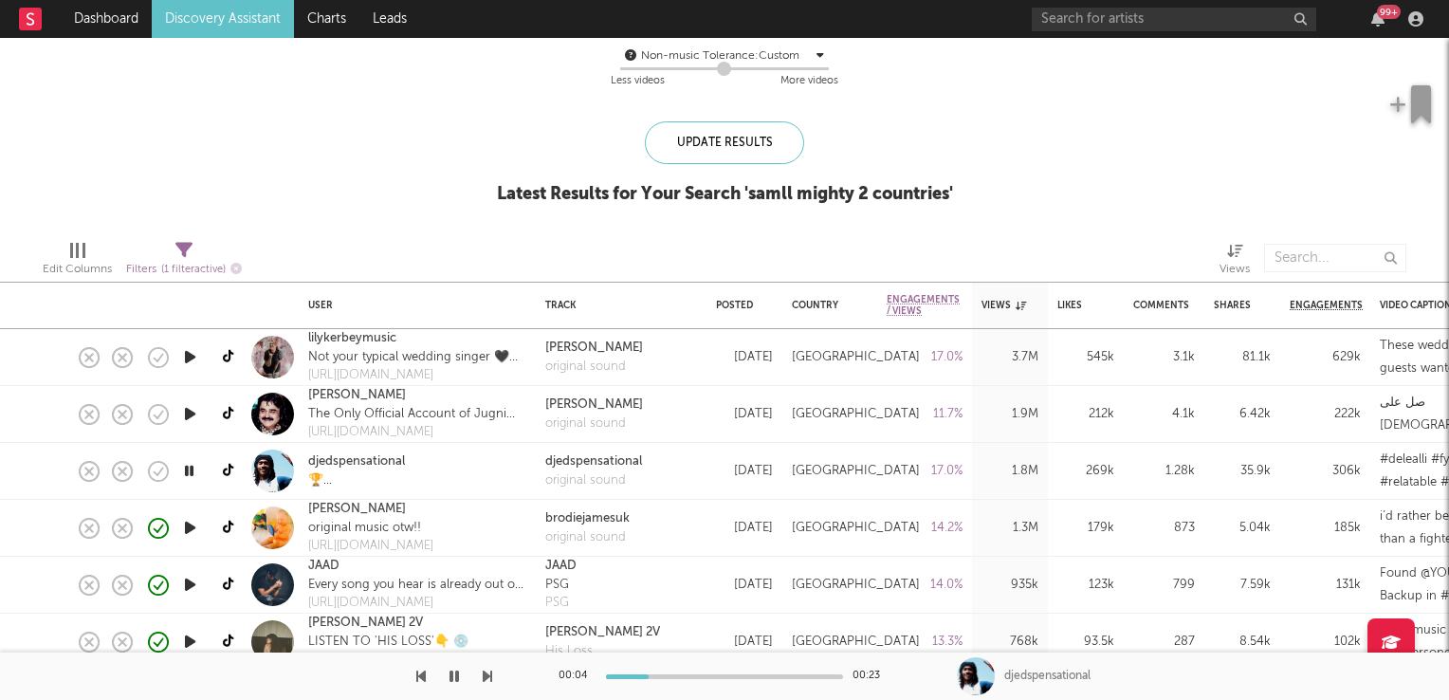
click at [189, 467] on icon "button" at bounding box center [189, 471] width 18 height 24
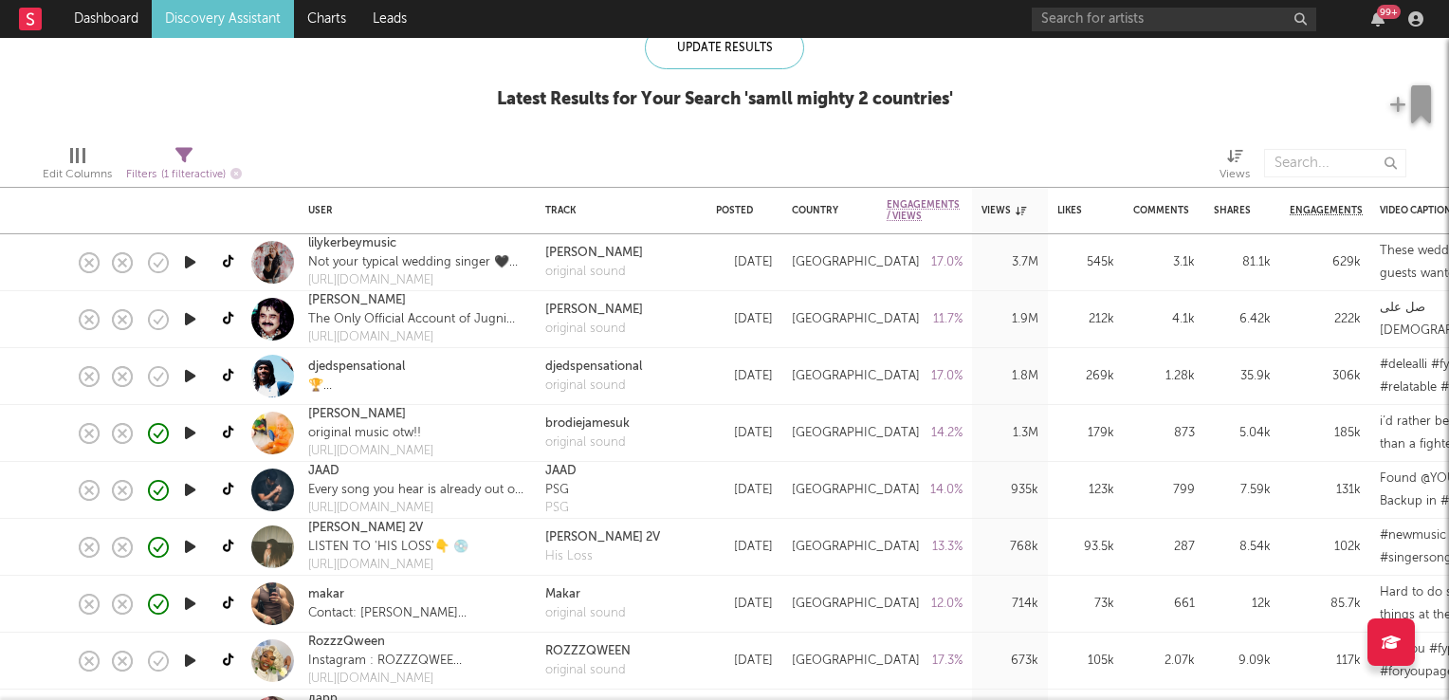
click at [187, 426] on icon "button" at bounding box center [190, 433] width 20 height 24
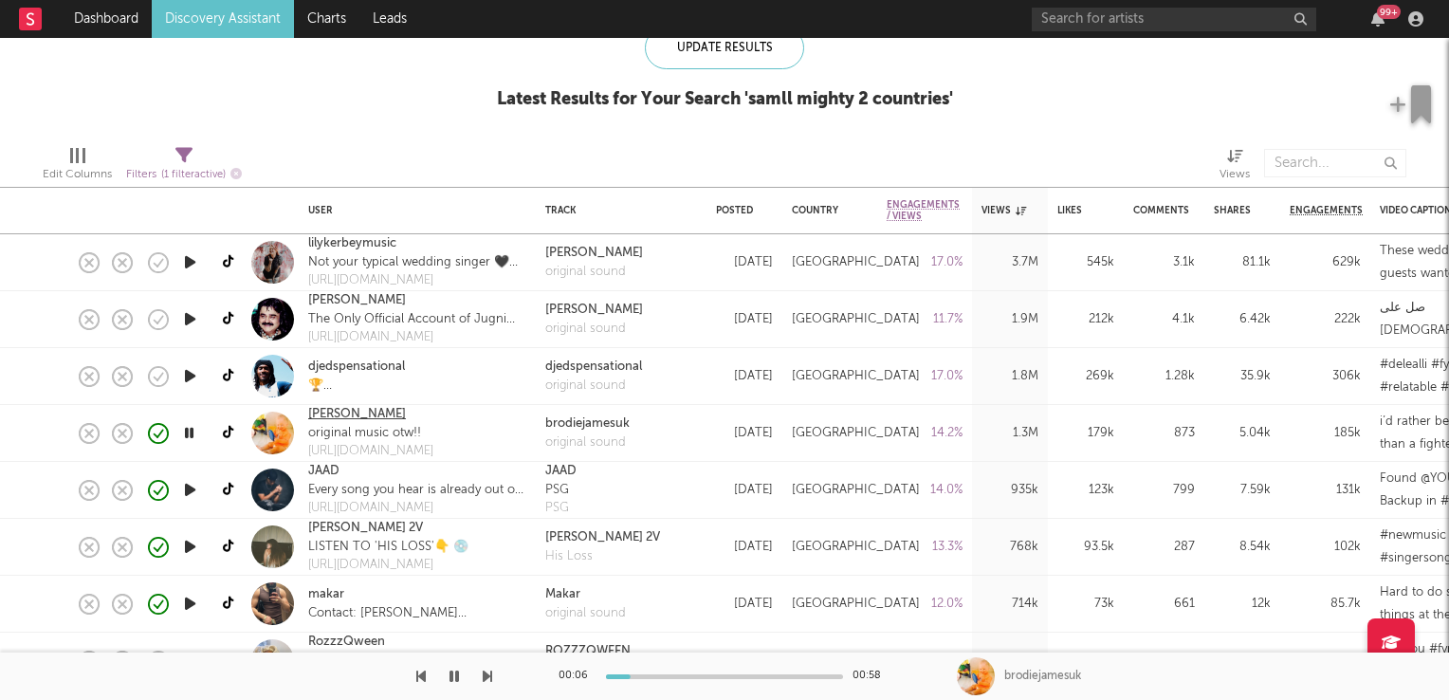
click at [329, 410] on link "[PERSON_NAME]" at bounding box center [357, 414] width 98 height 19
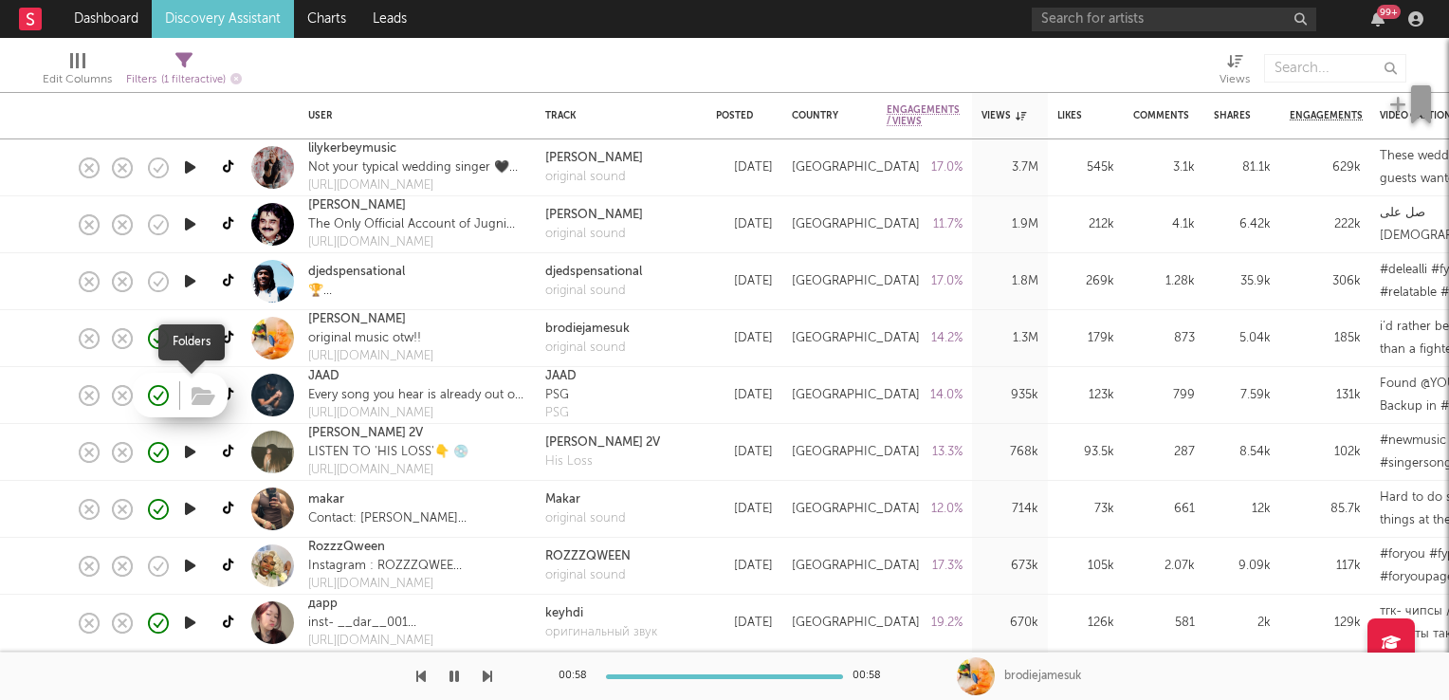
drag, startPoint x: 169, startPoint y: 398, endPoint x: 187, endPoint y: 396, distance: 18.1
click at [187, 396] on span at bounding box center [201, 394] width 34 height 33
click at [190, 400] on icon "button" at bounding box center [190, 395] width 20 height 24
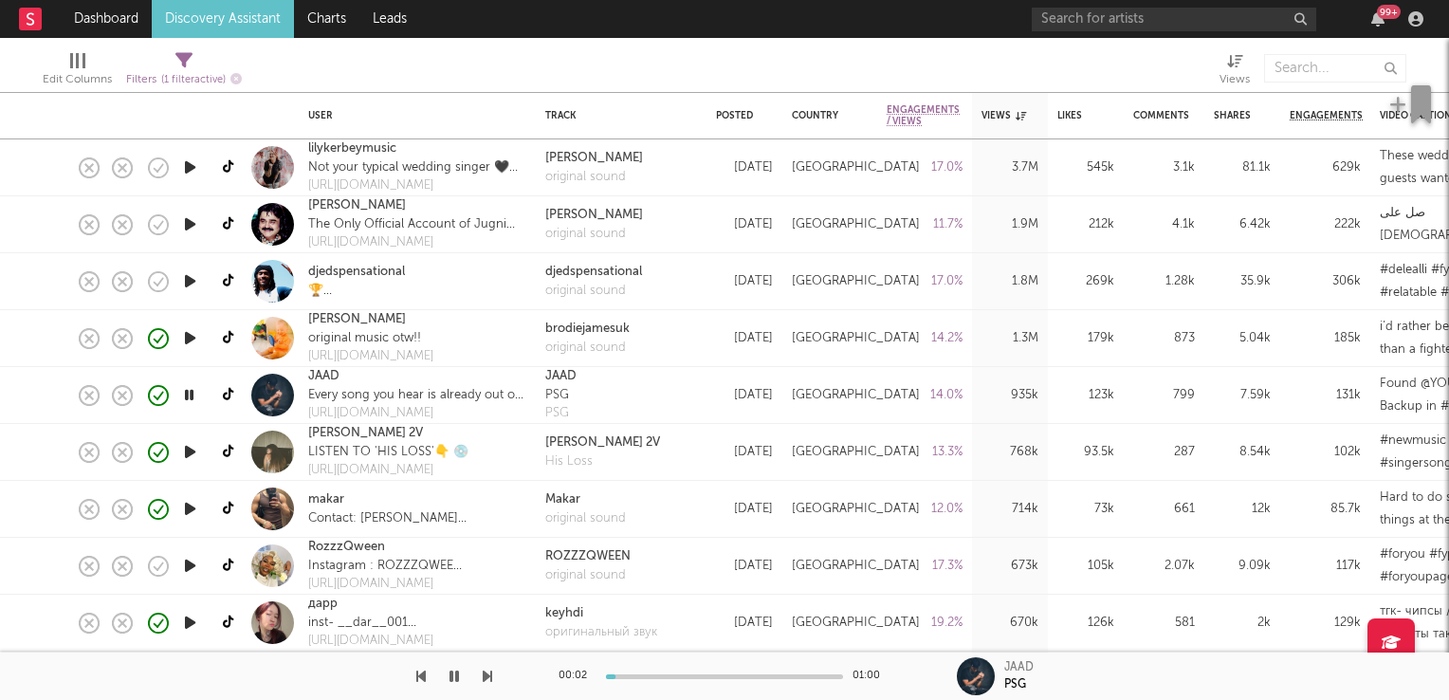
click at [190, 400] on icon "button" at bounding box center [189, 395] width 18 height 24
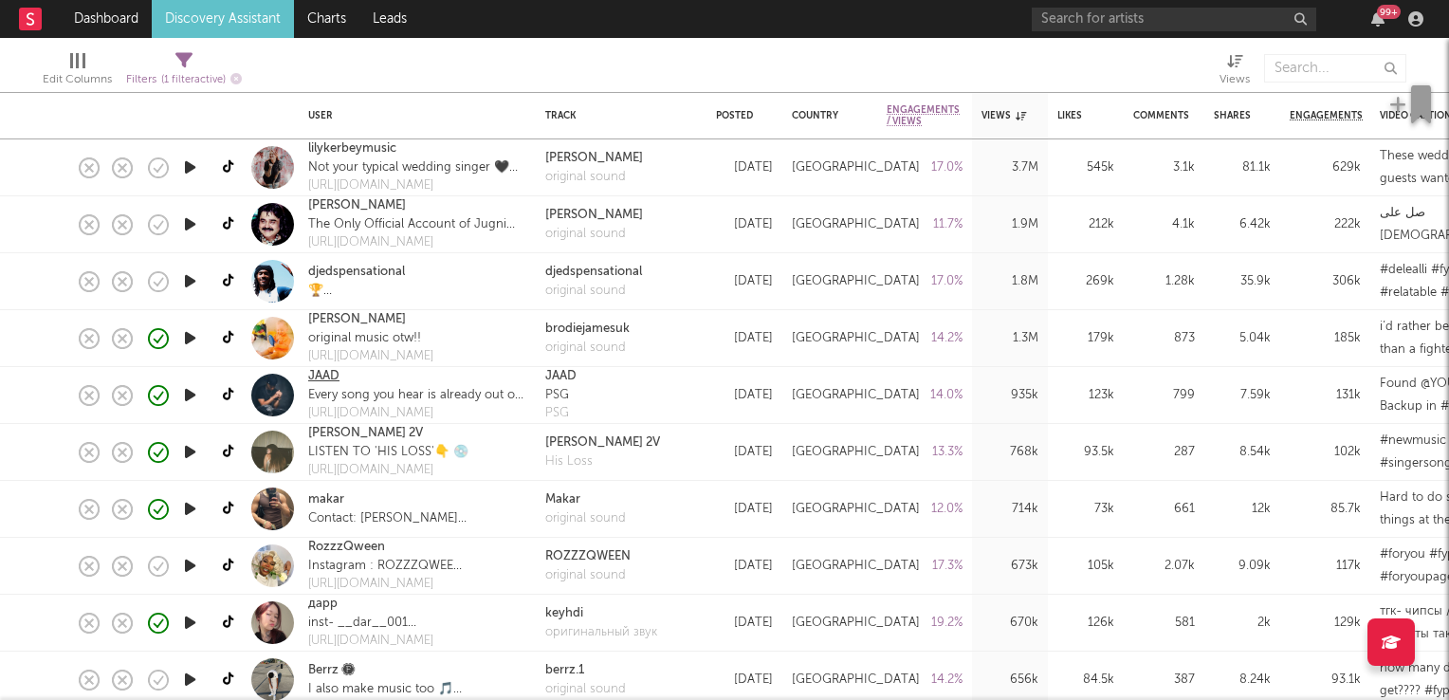
click at [324, 380] on link "JAAD" at bounding box center [323, 376] width 31 height 19
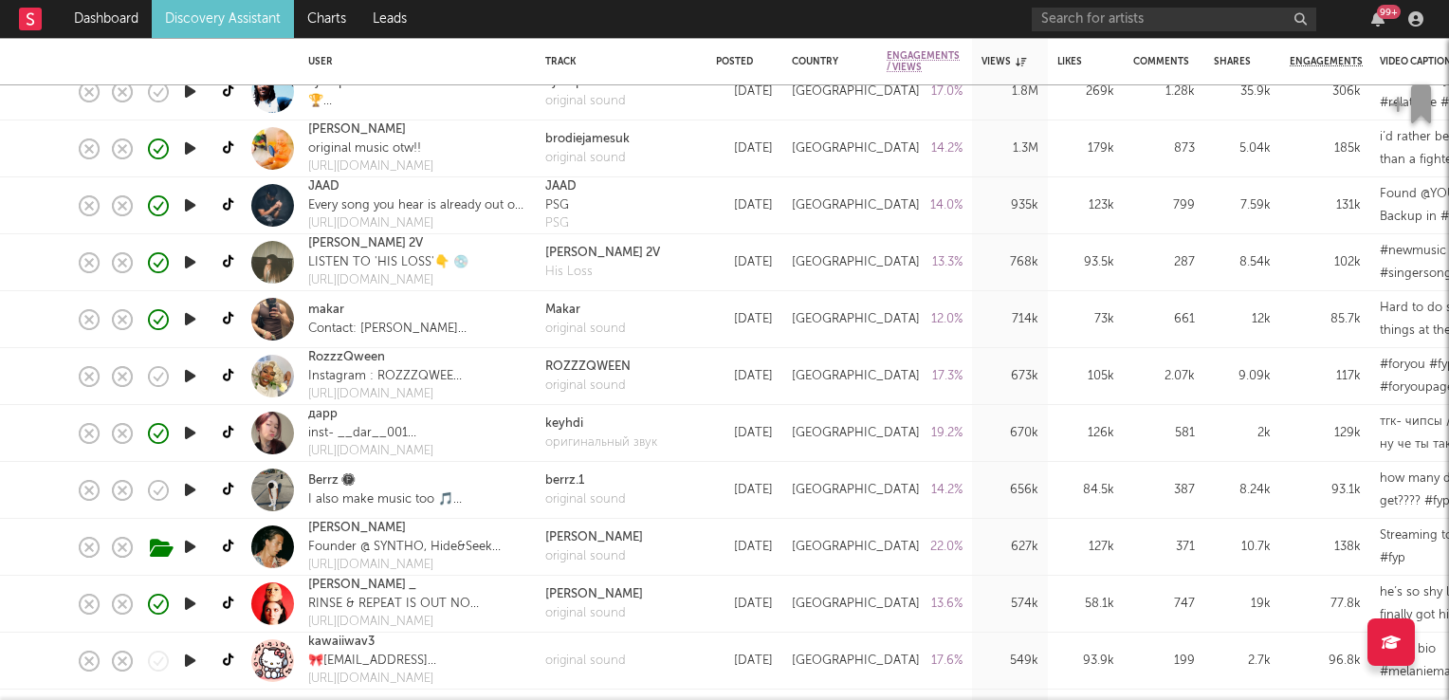
click at [191, 376] on icon "button" at bounding box center [190, 376] width 20 height 24
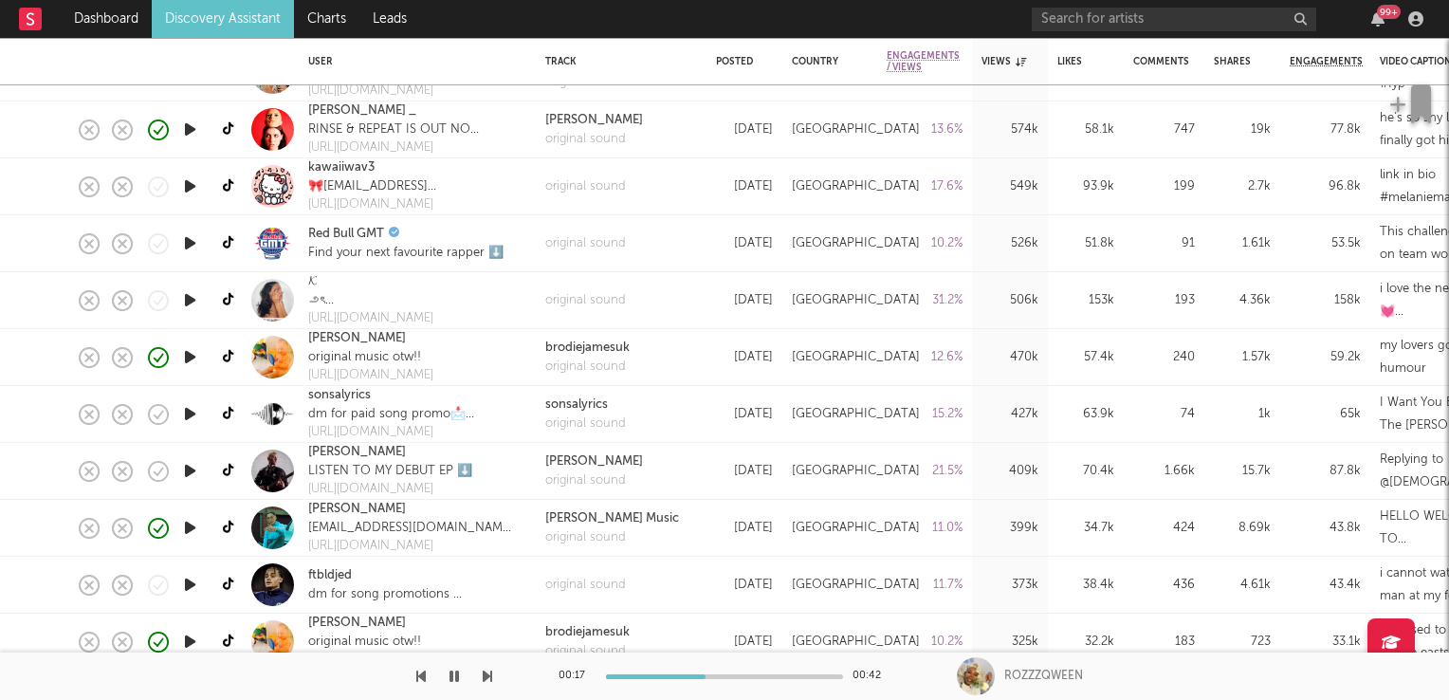
click at [186, 471] on icon "button" at bounding box center [190, 471] width 20 height 24
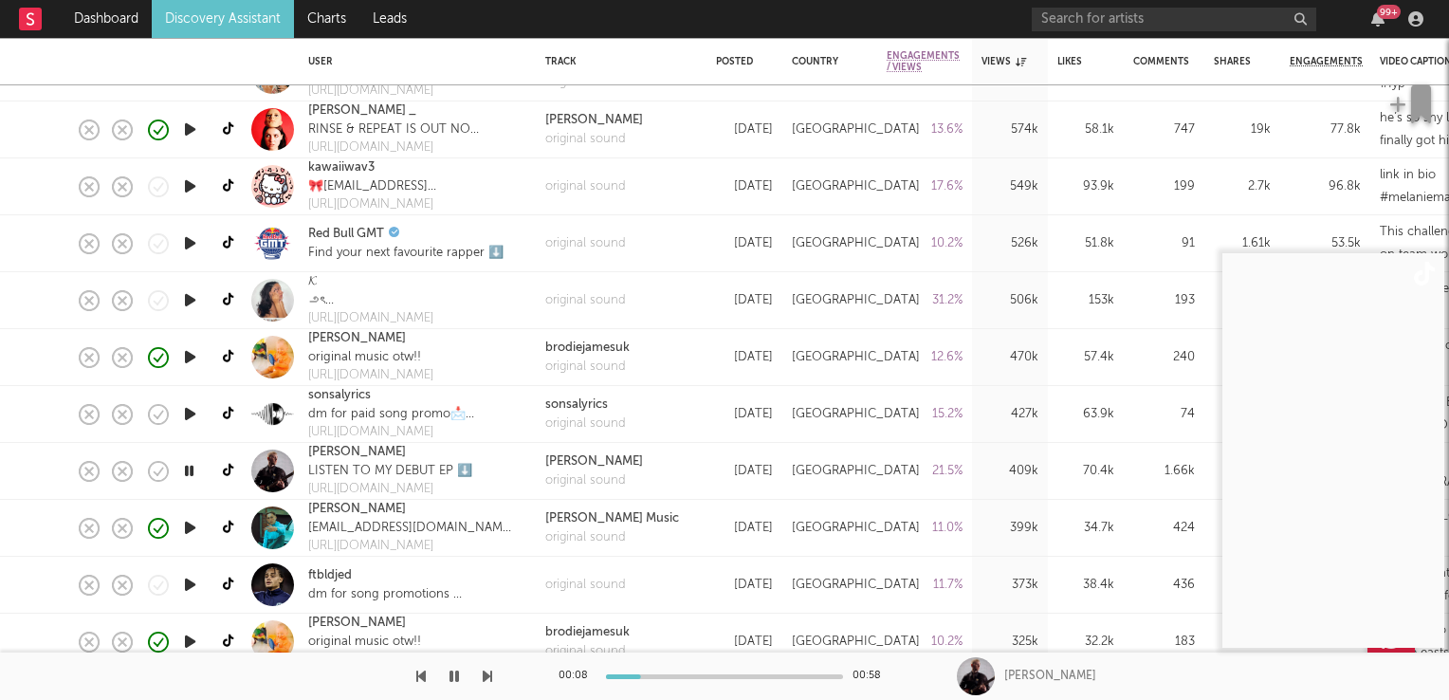
click at [186, 471] on icon "button" at bounding box center [189, 471] width 18 height 24
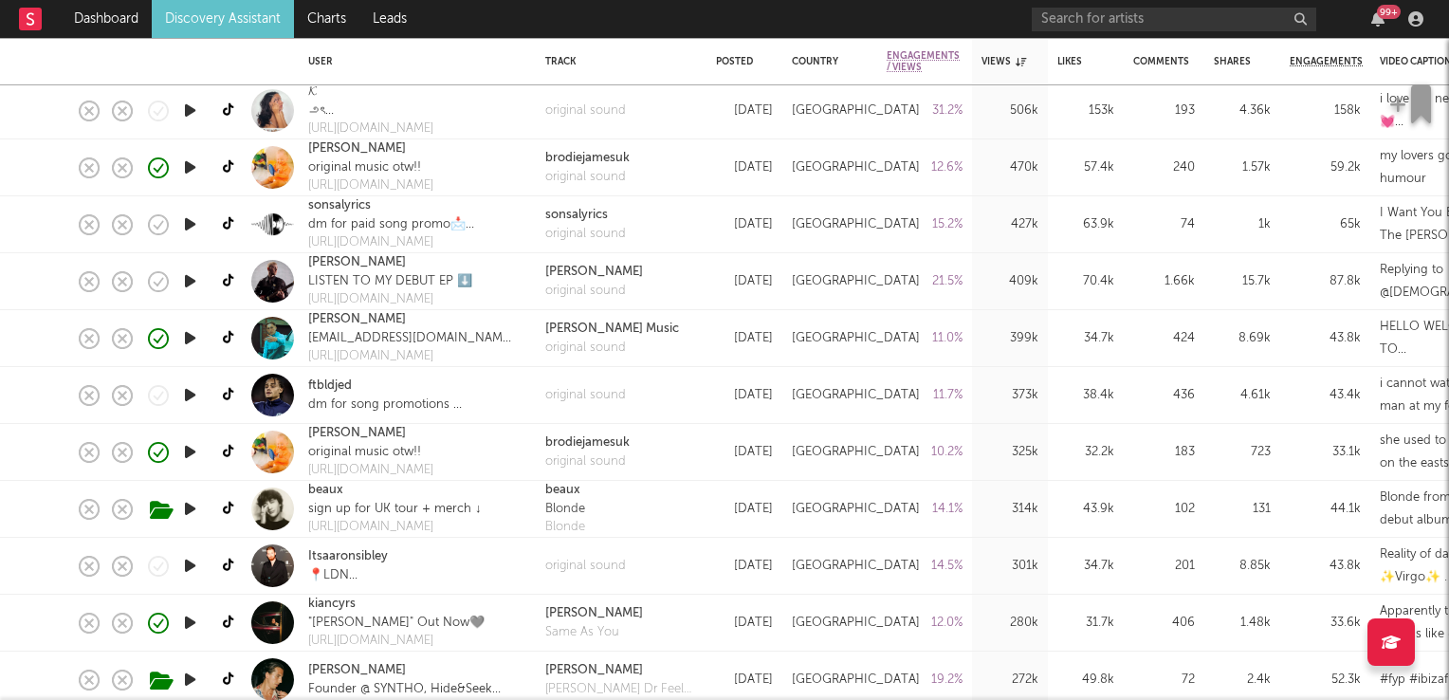
click at [188, 449] on icon "button" at bounding box center [190, 452] width 20 height 24
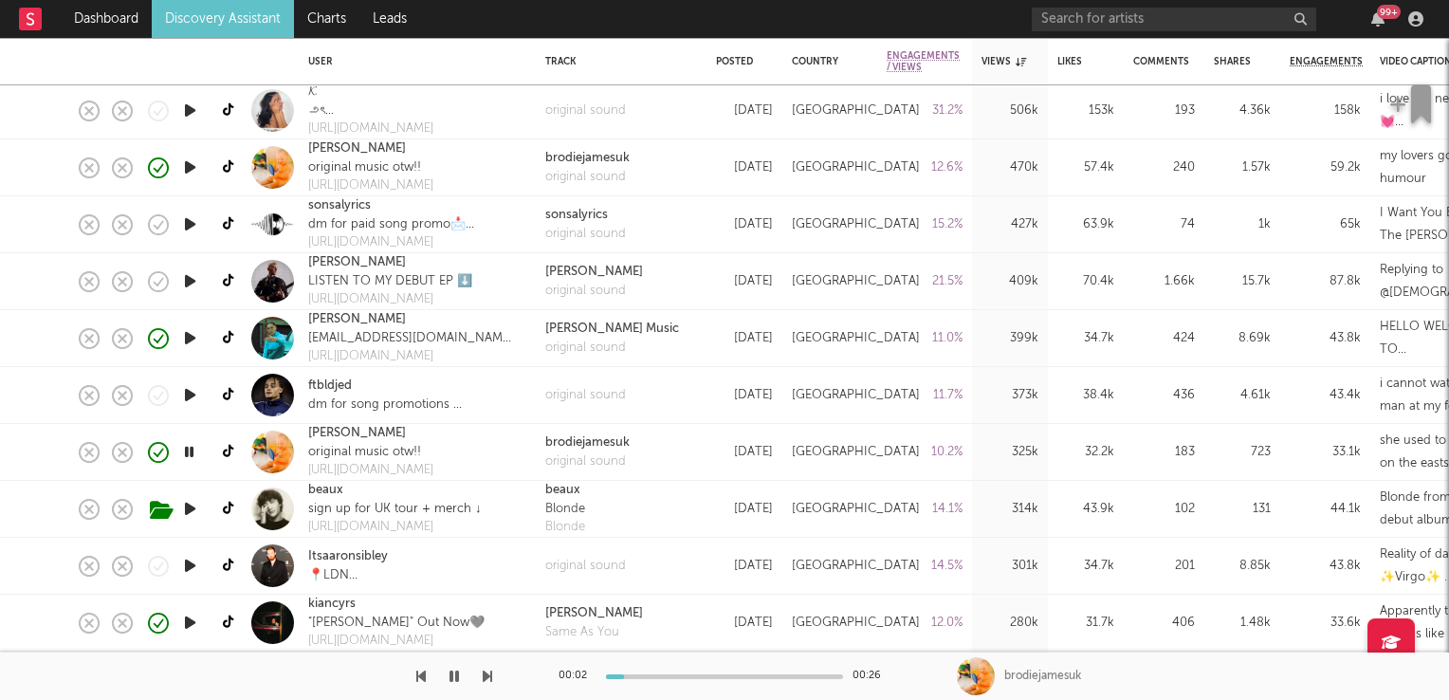
click at [188, 449] on icon "button" at bounding box center [189, 452] width 18 height 24
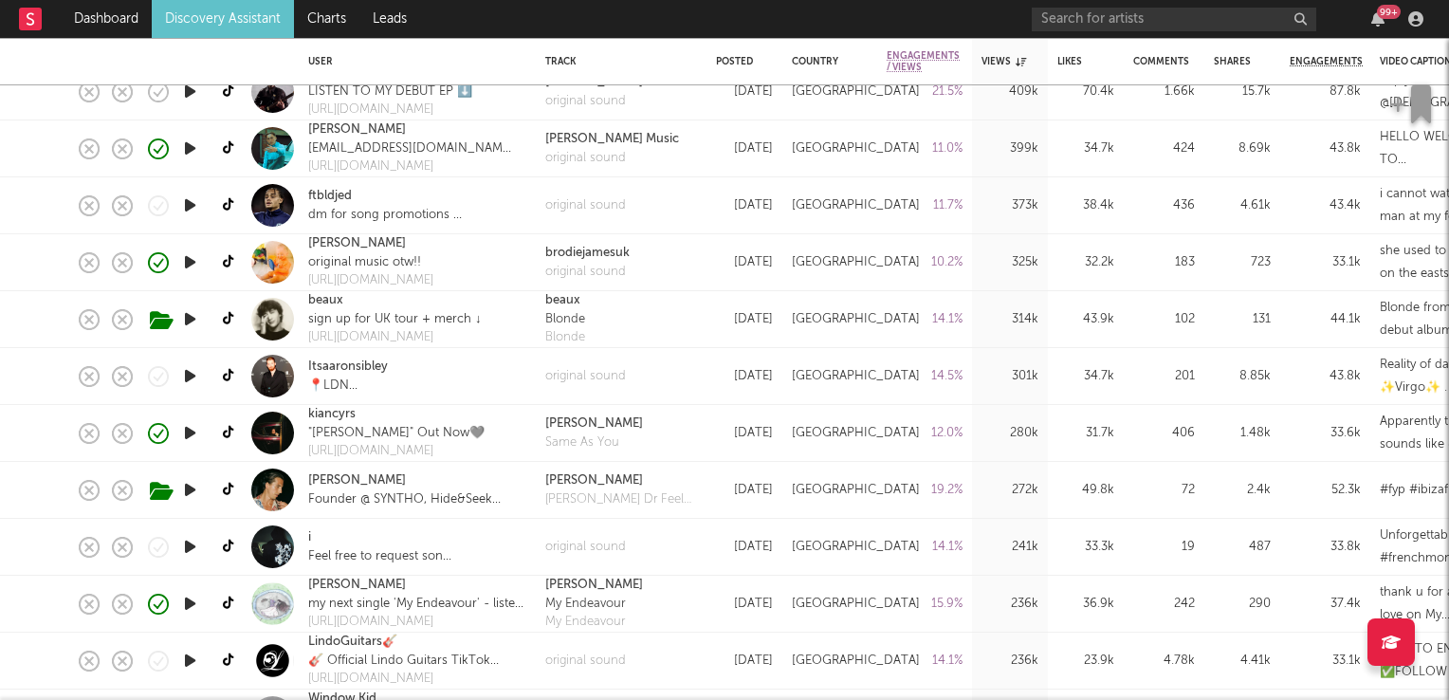
click at [190, 434] on icon "button" at bounding box center [190, 433] width 20 height 24
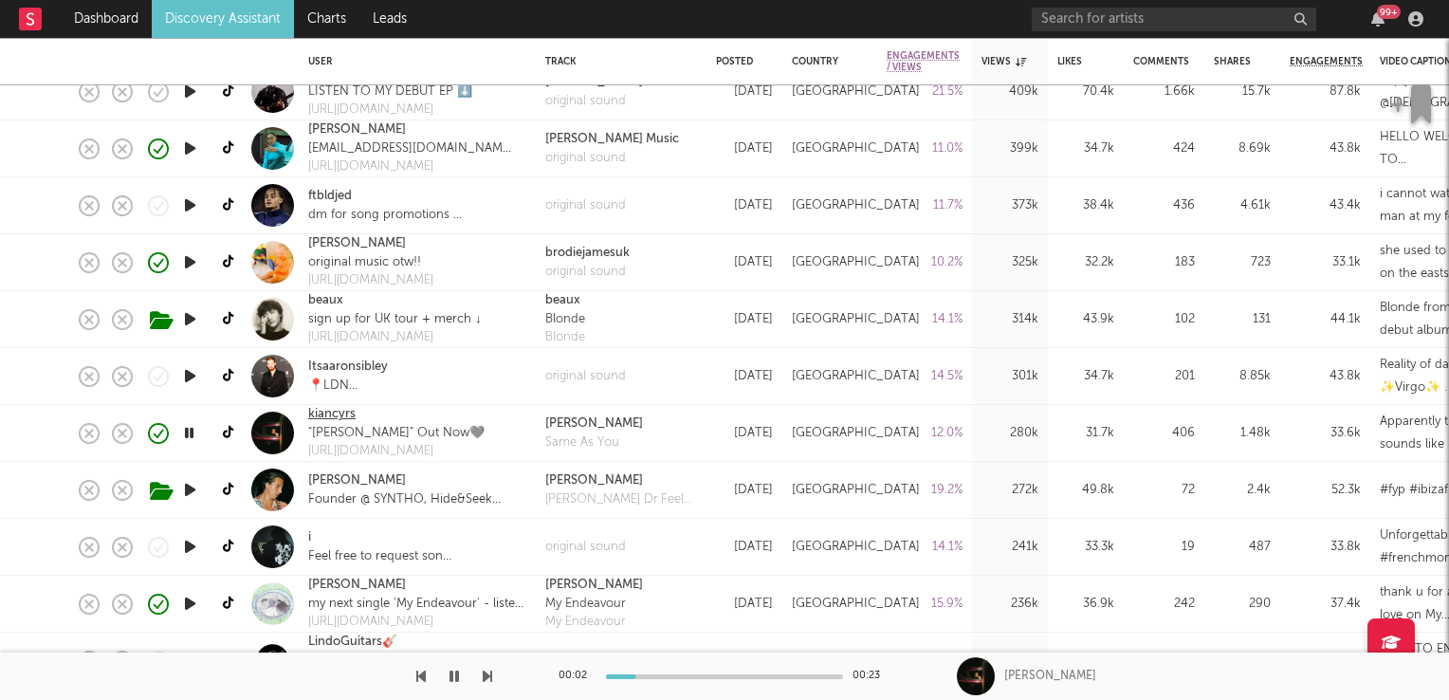
click at [337, 411] on link "kiancyrs" at bounding box center [331, 414] width 47 height 19
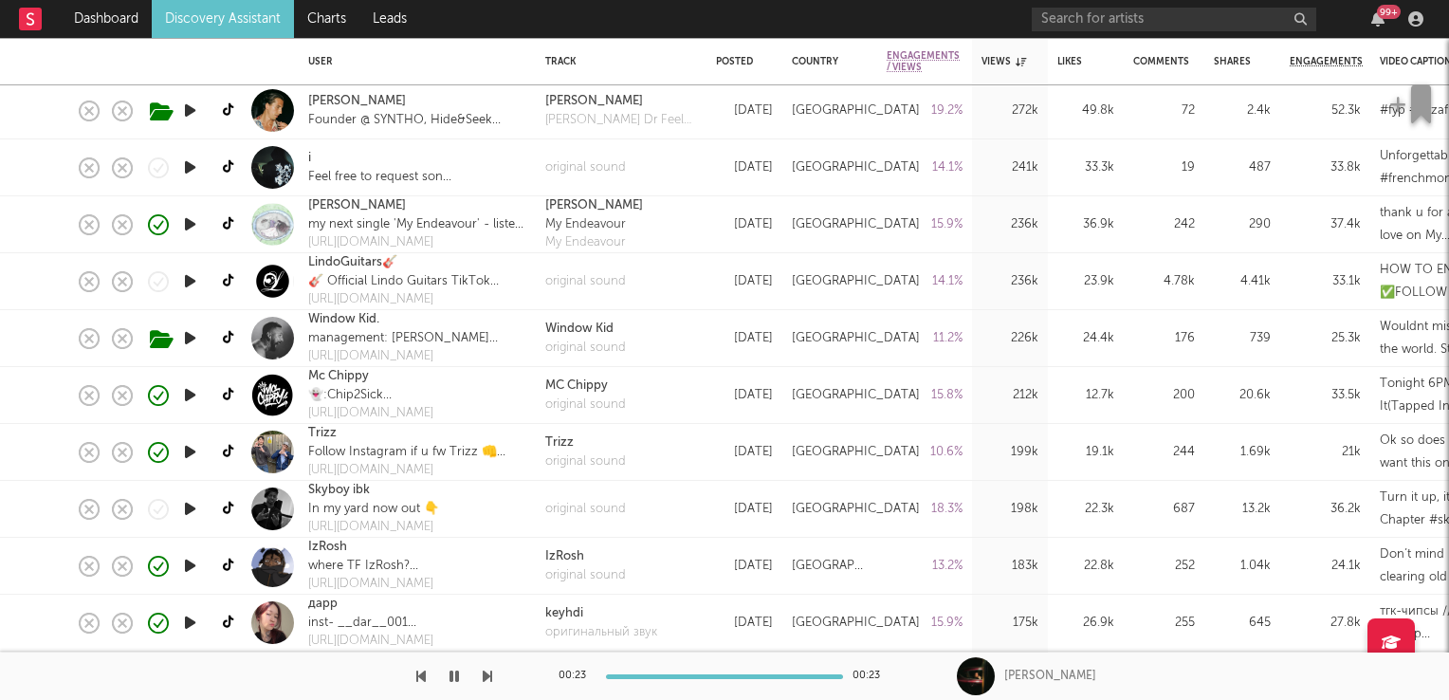
click at [190, 508] on icon "button" at bounding box center [190, 509] width 20 height 24
click at [326, 488] on link "Skyboy ibk" at bounding box center [339, 490] width 62 height 19
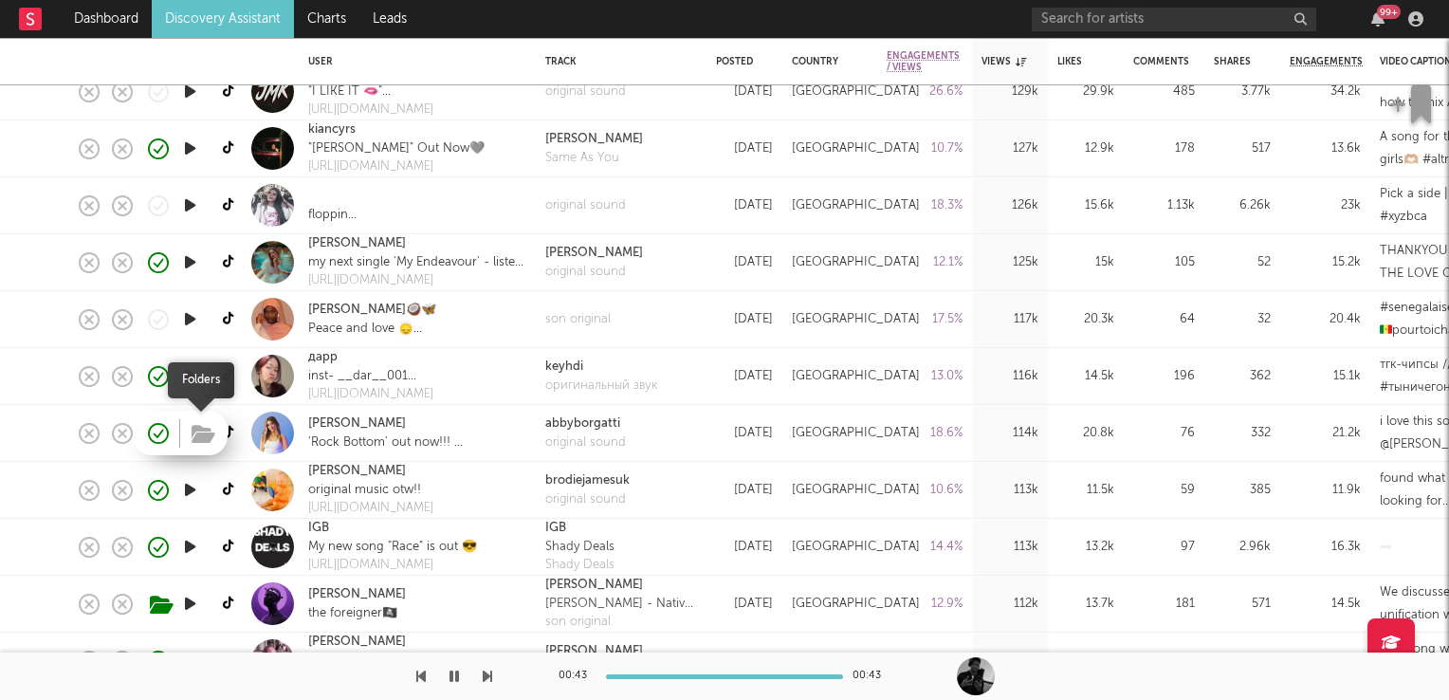
click at [202, 429] on icon "button" at bounding box center [203, 434] width 24 height 21
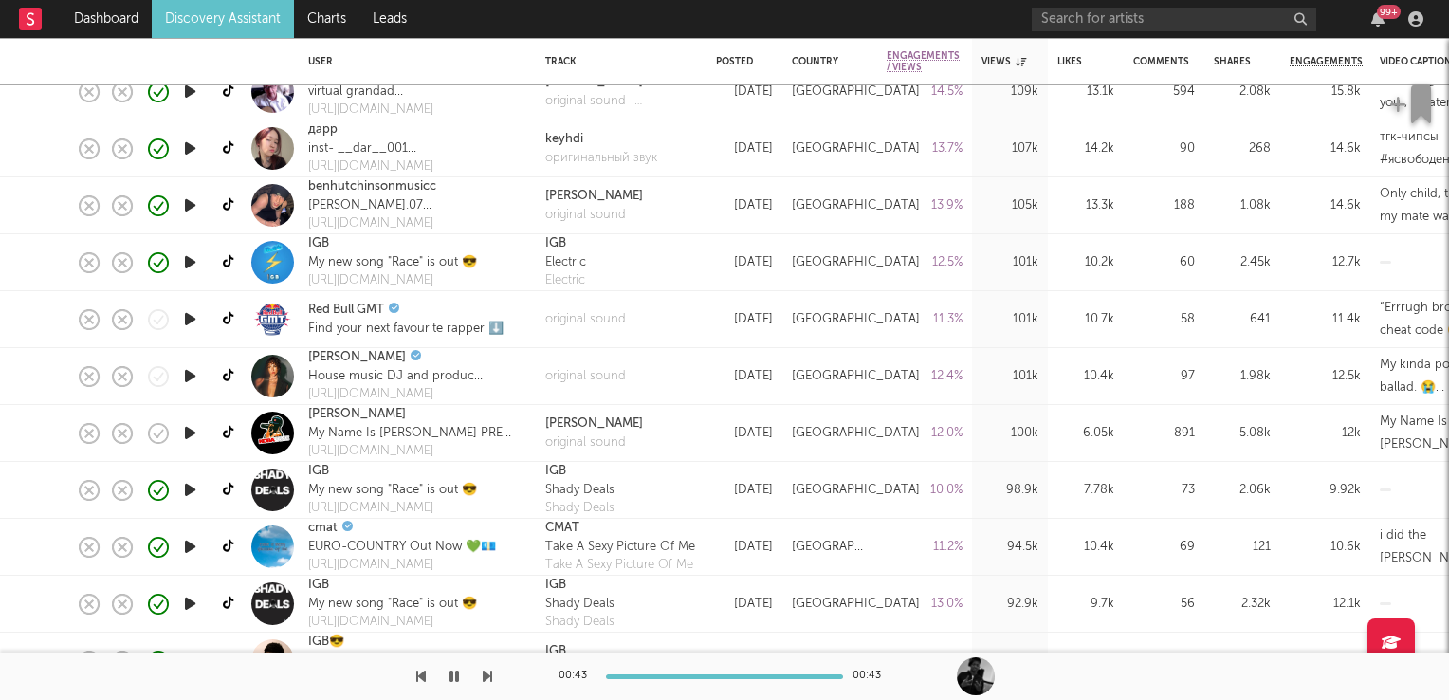
click at [193, 371] on icon "button" at bounding box center [190, 376] width 20 height 24
click at [352, 353] on link "hannah_wants" at bounding box center [357, 357] width 98 height 19
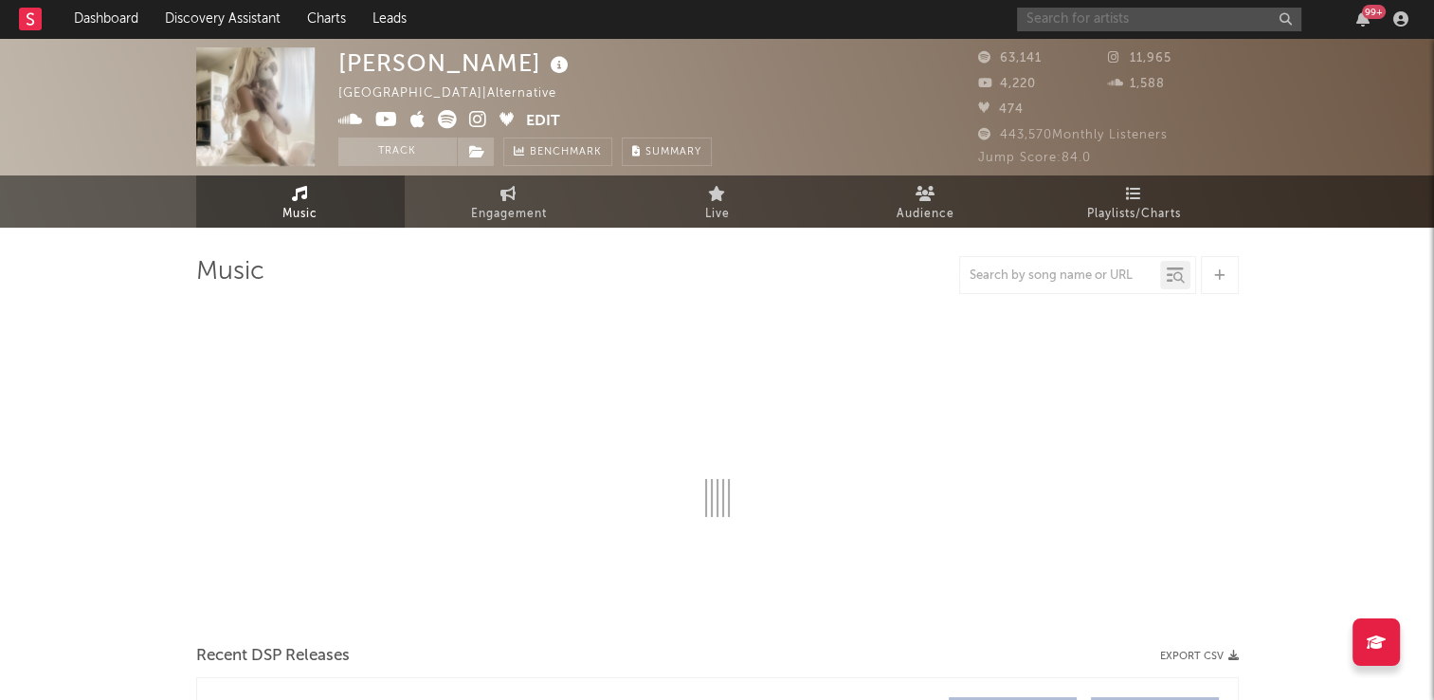
click at [1130, 18] on input "text" at bounding box center [1159, 20] width 284 height 24
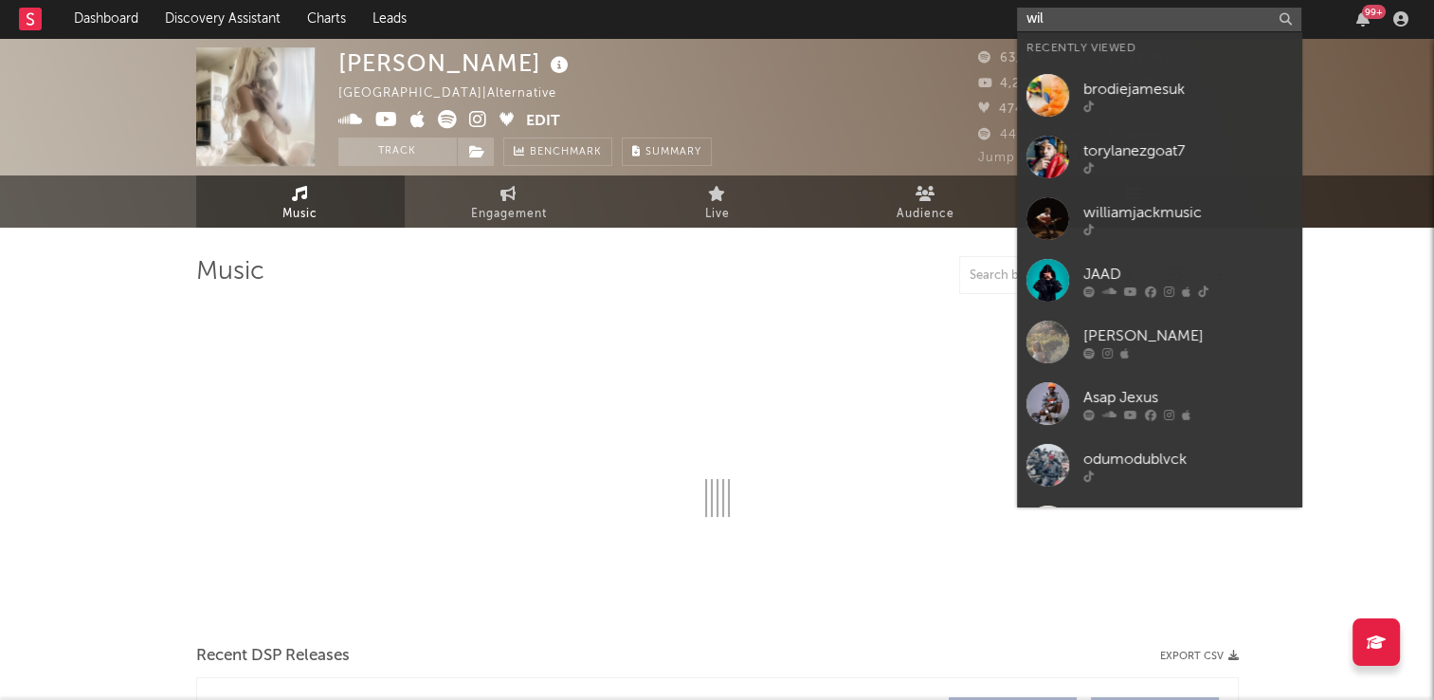
type input "will"
select select "6m"
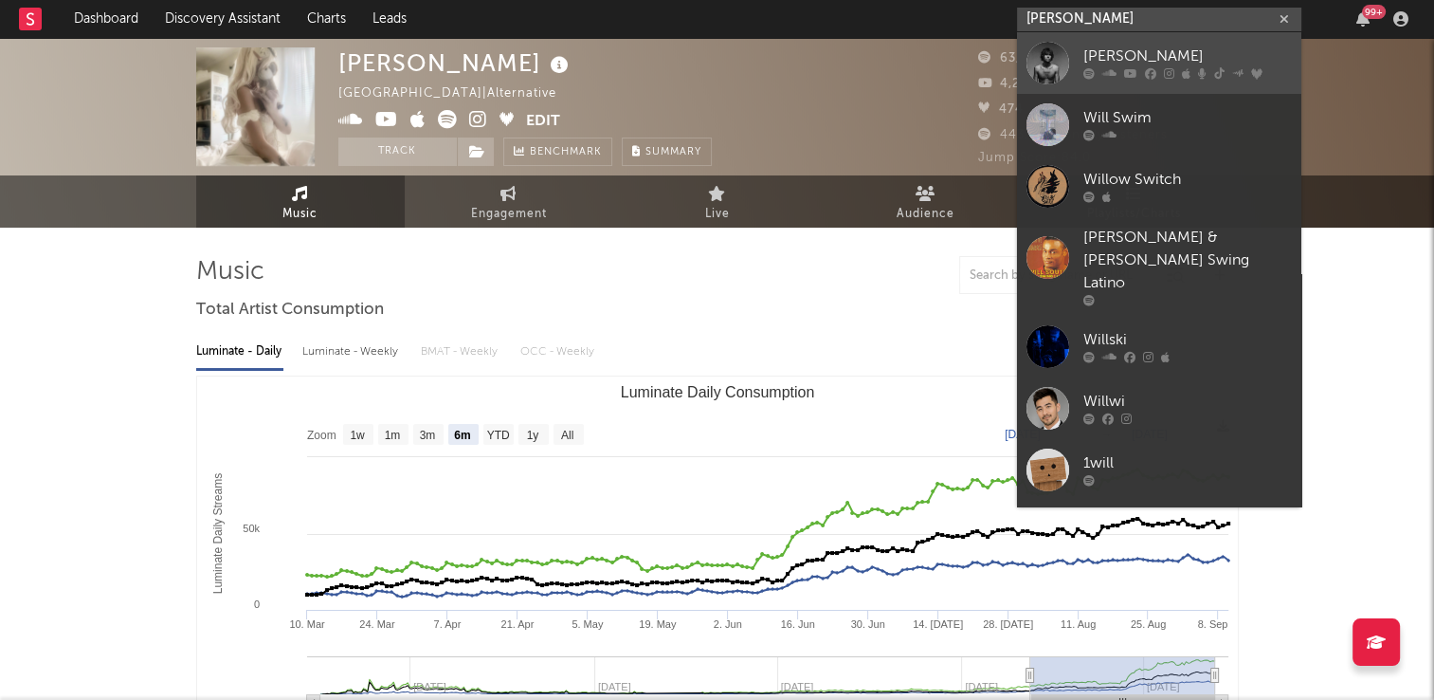
type input "will swinton"
click at [1148, 56] on div "Will Swinton" at bounding box center [1188, 57] width 209 height 23
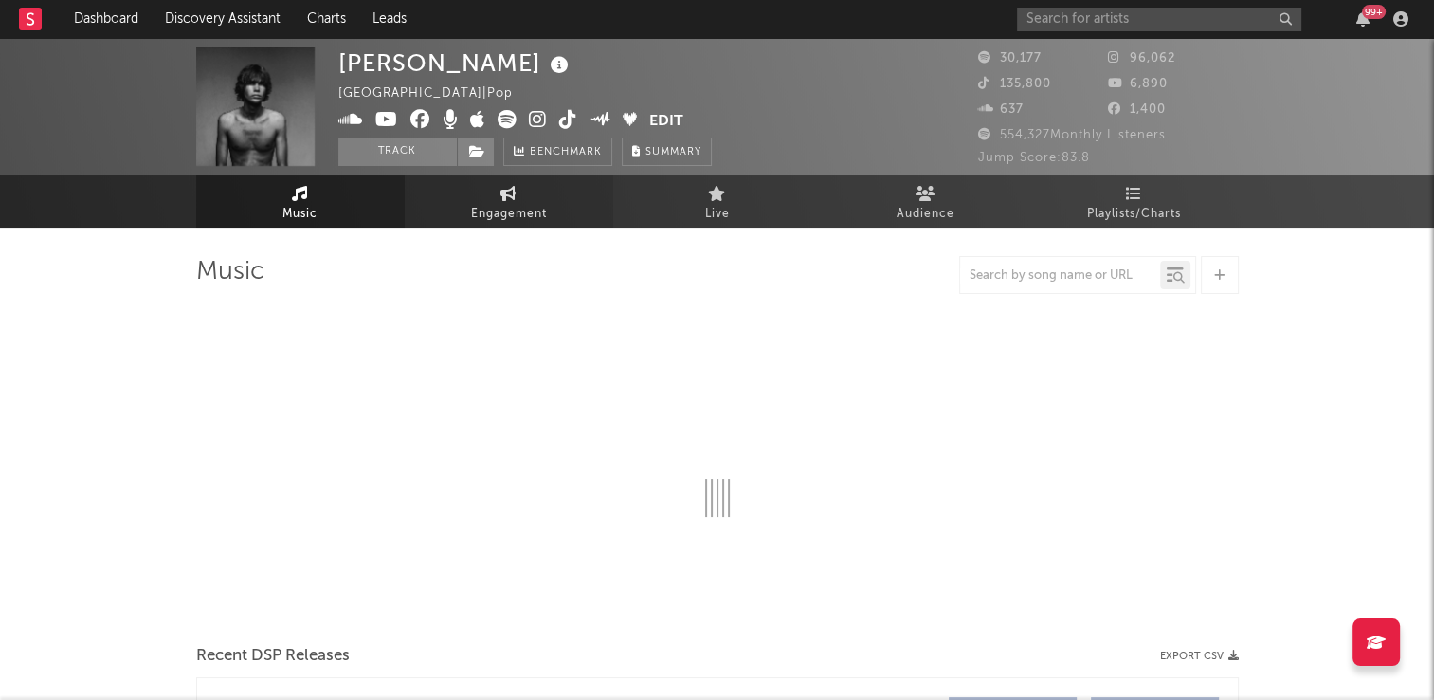
select select "6m"
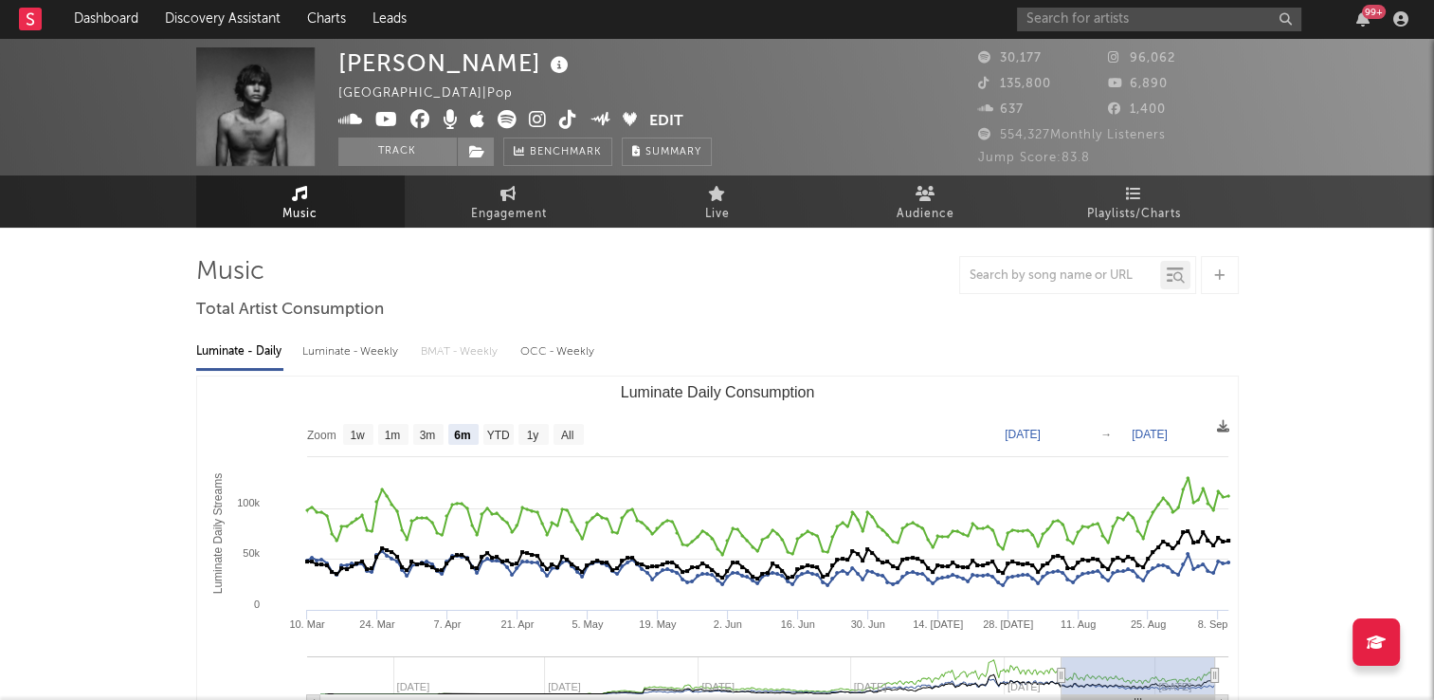
drag, startPoint x: 319, startPoint y: 216, endPoint x: 402, endPoint y: 351, distance: 158.4
click at [319, 216] on link "Music" at bounding box center [300, 201] width 209 height 52
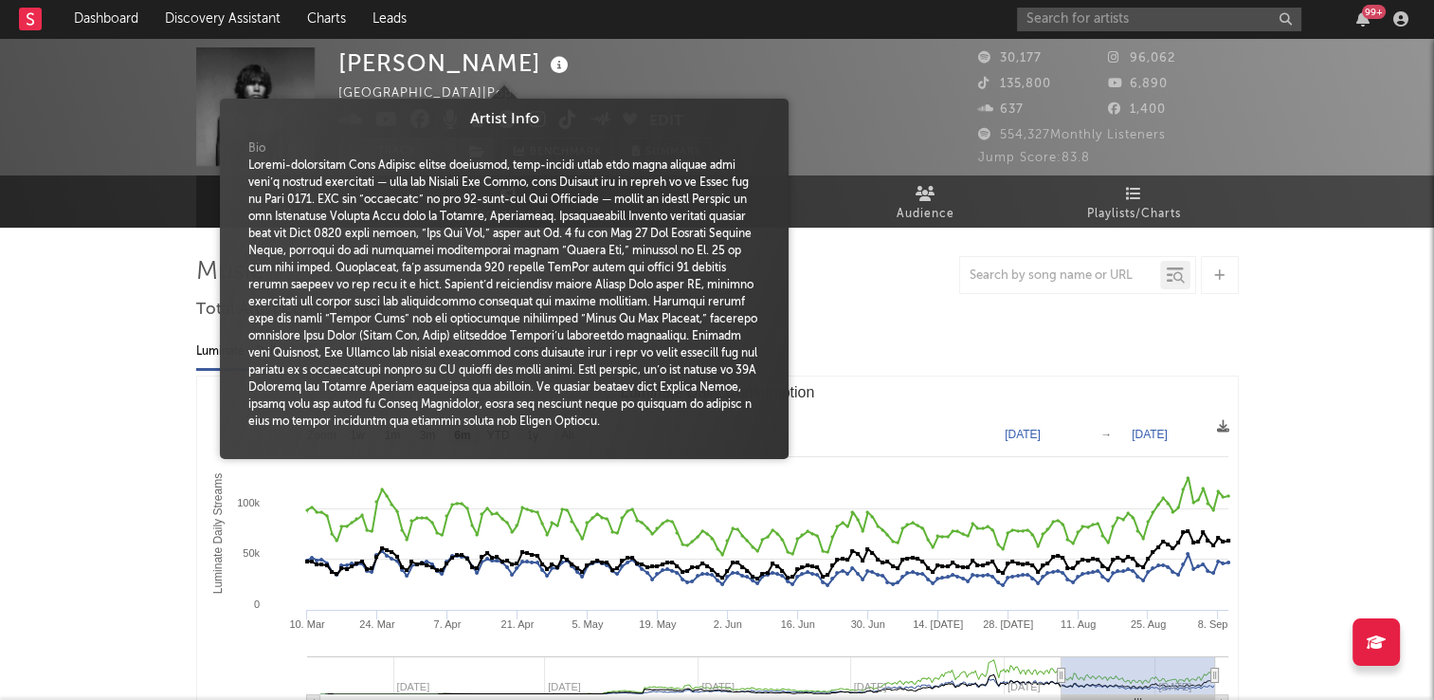
click at [546, 61] on icon at bounding box center [559, 65] width 27 height 27
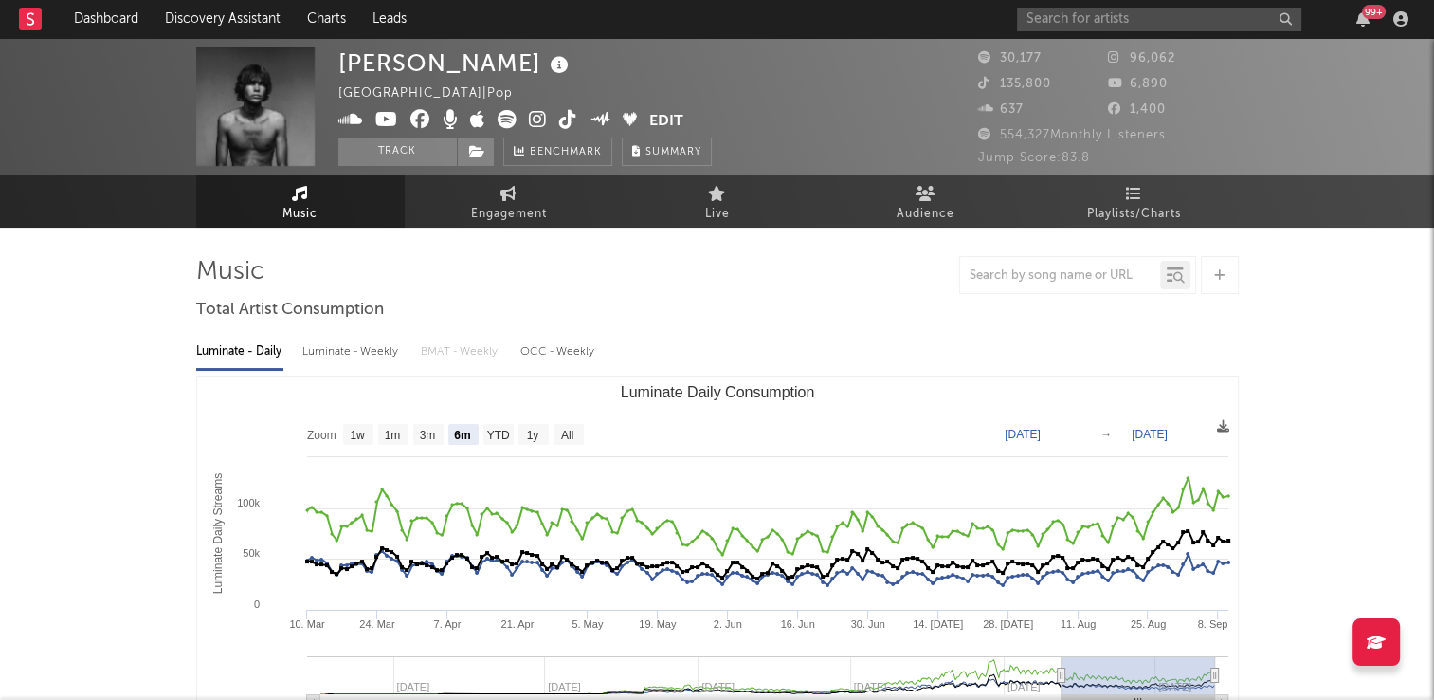
click at [607, 91] on div "Will Swinton New Zealand | Pop Edit Track Benchmark Summary" at bounding box center [525, 106] width 374 height 119
click at [405, 157] on button "Track" at bounding box center [397, 151] width 119 height 28
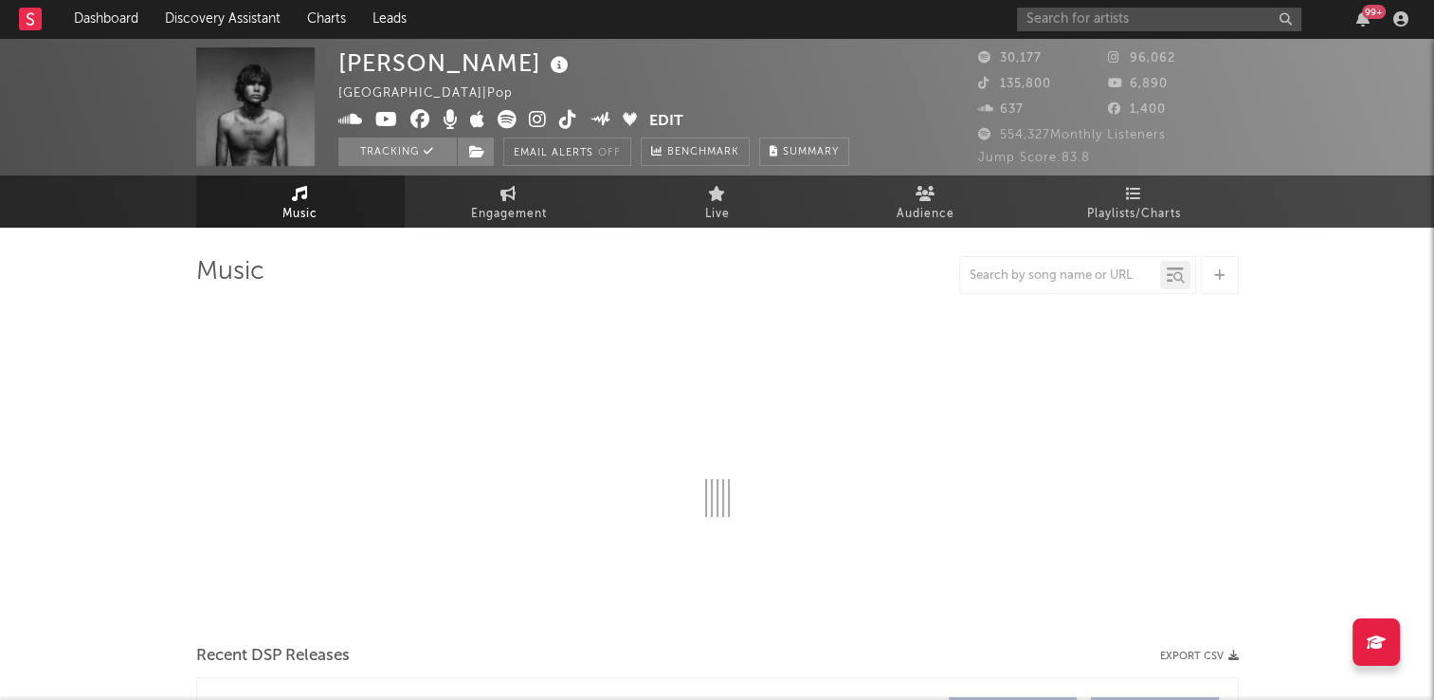
click at [561, 121] on icon at bounding box center [568, 119] width 18 height 19
select select "6m"
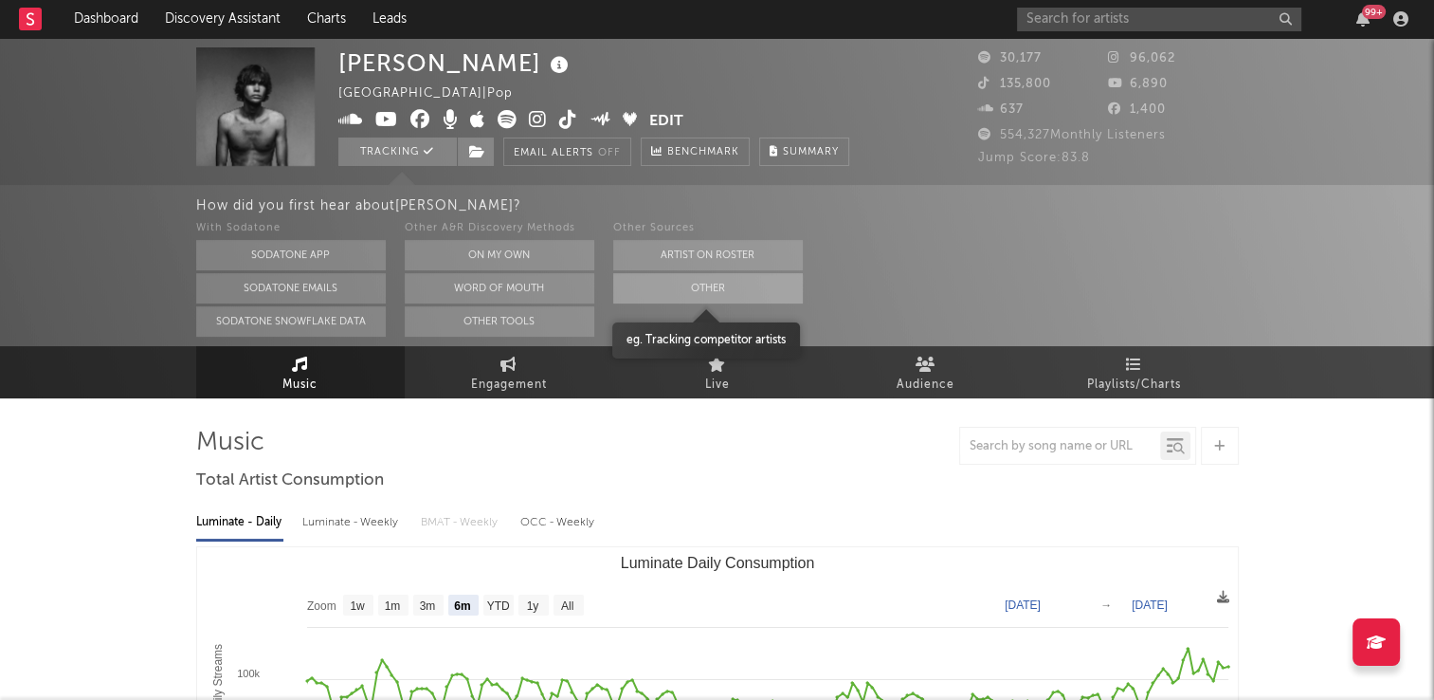
click at [702, 286] on button "Other" at bounding box center [708, 288] width 190 height 30
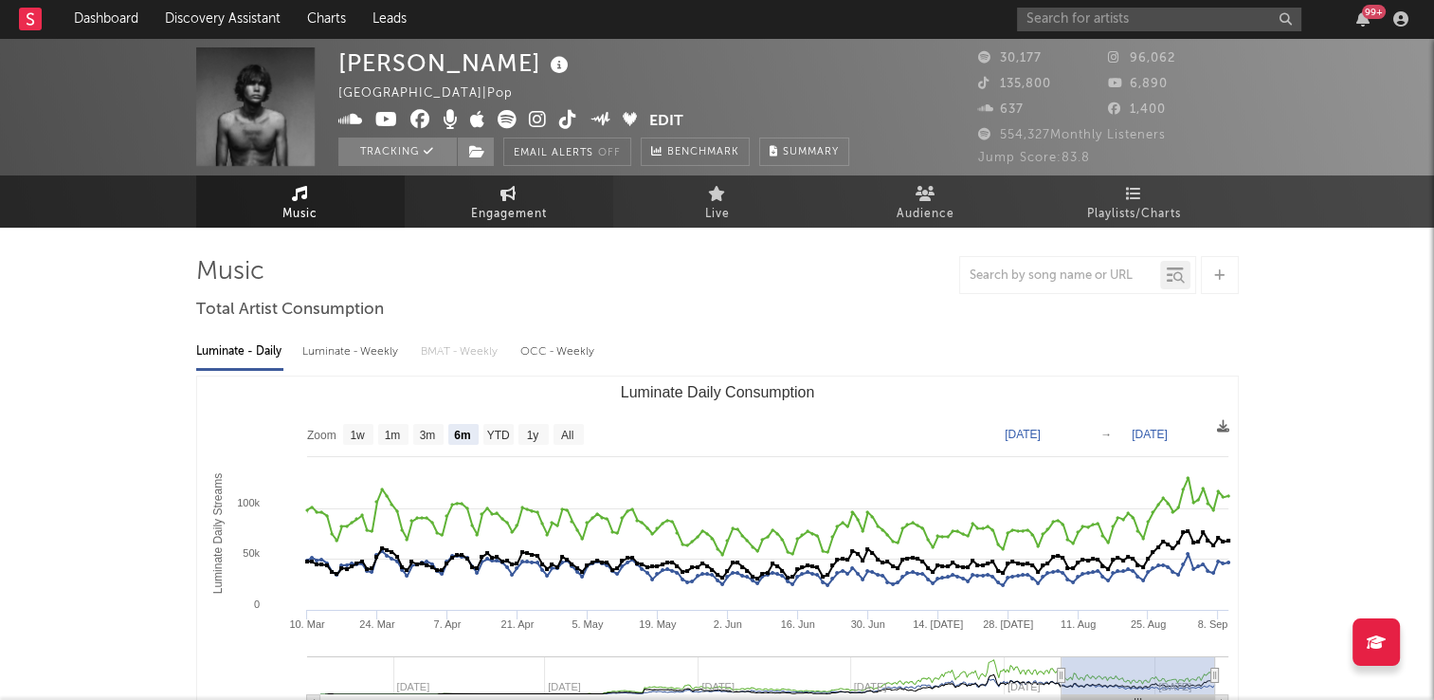
click at [505, 199] on icon at bounding box center [509, 193] width 16 height 15
select select "1w"
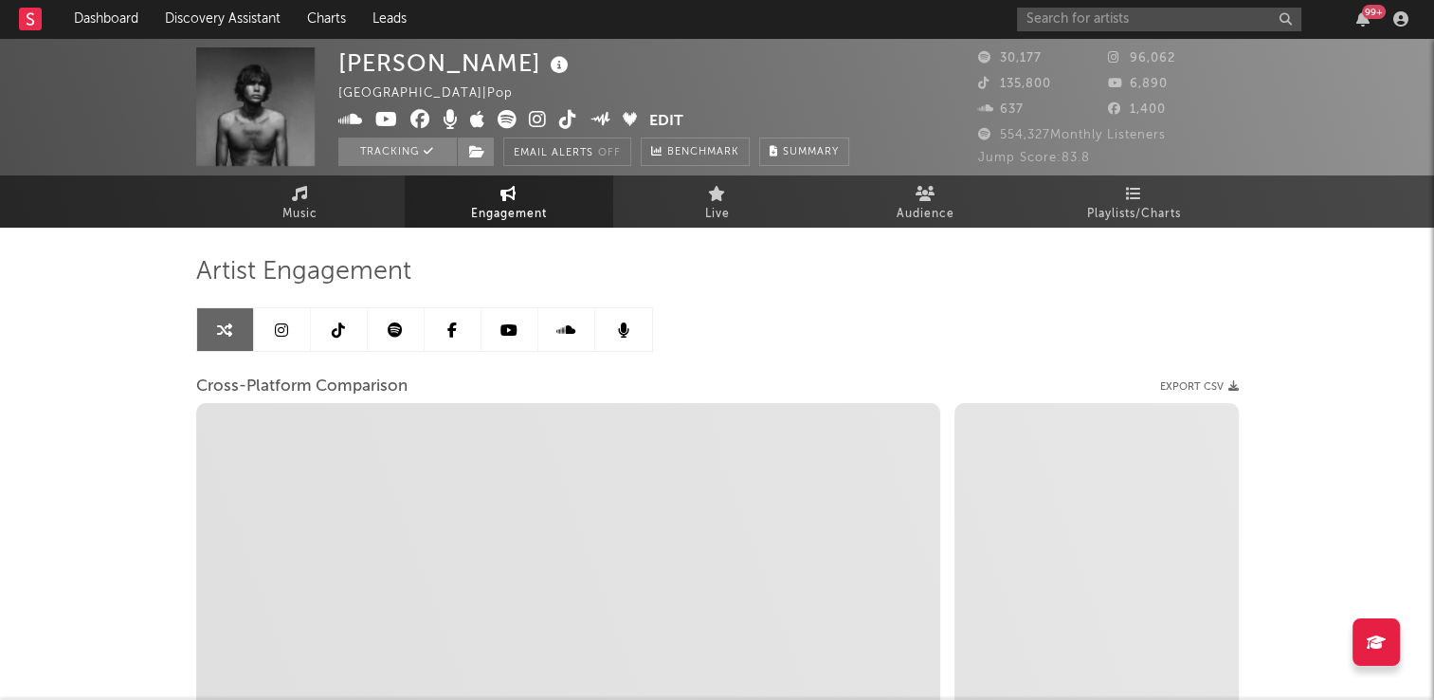
click at [337, 335] on icon at bounding box center [338, 329] width 13 height 15
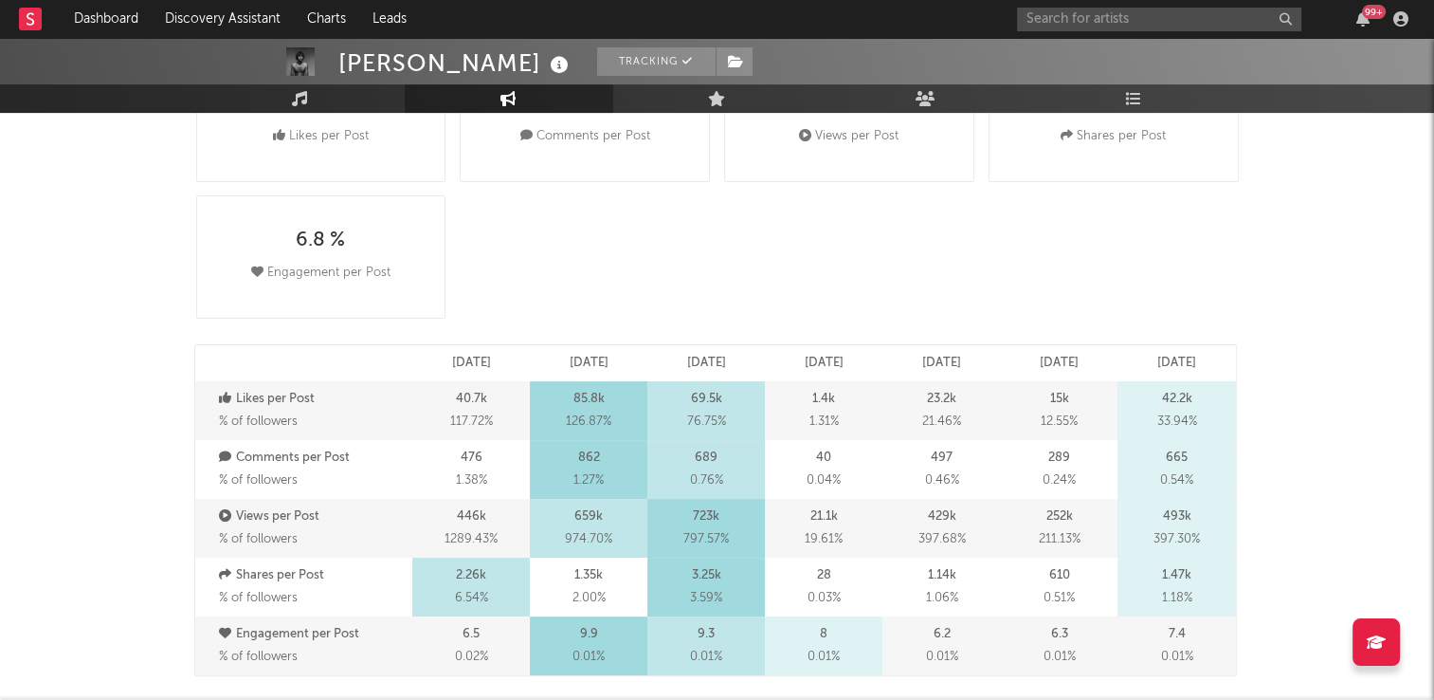
select select "6m"
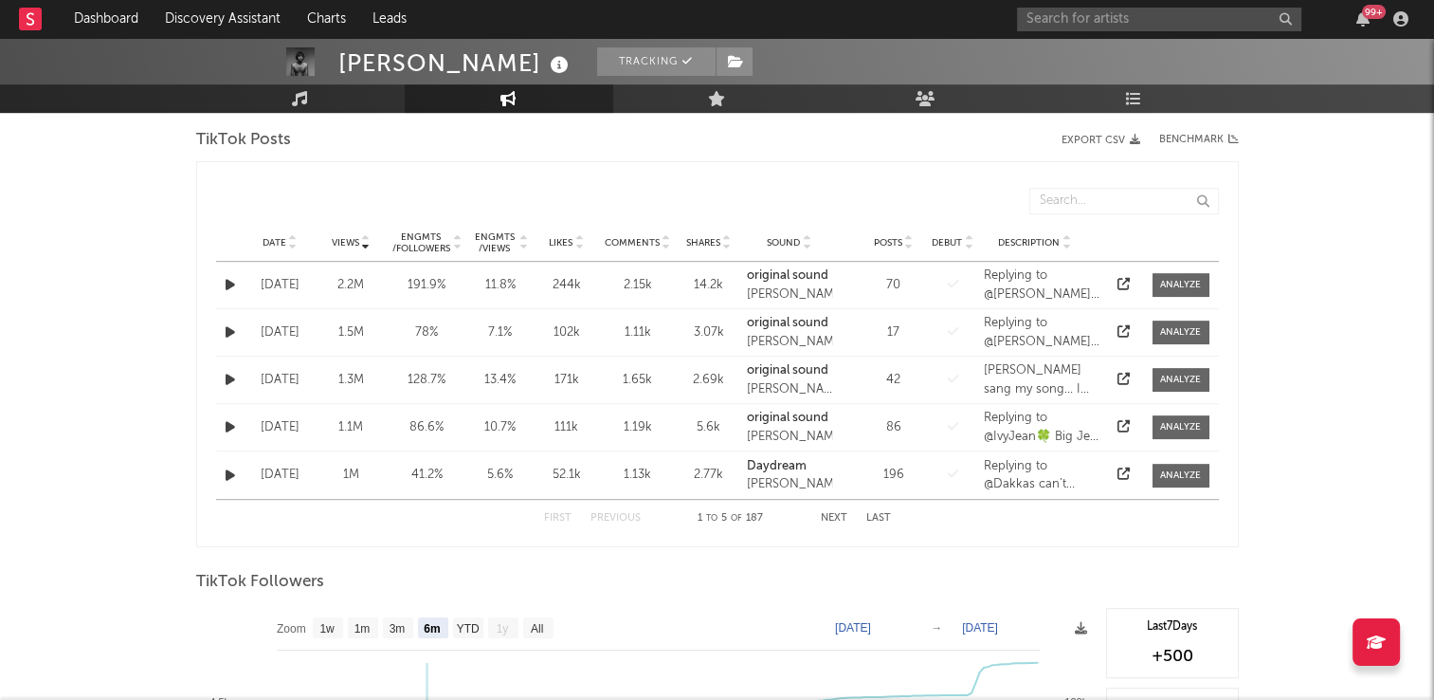
scroll to position [1043, 0]
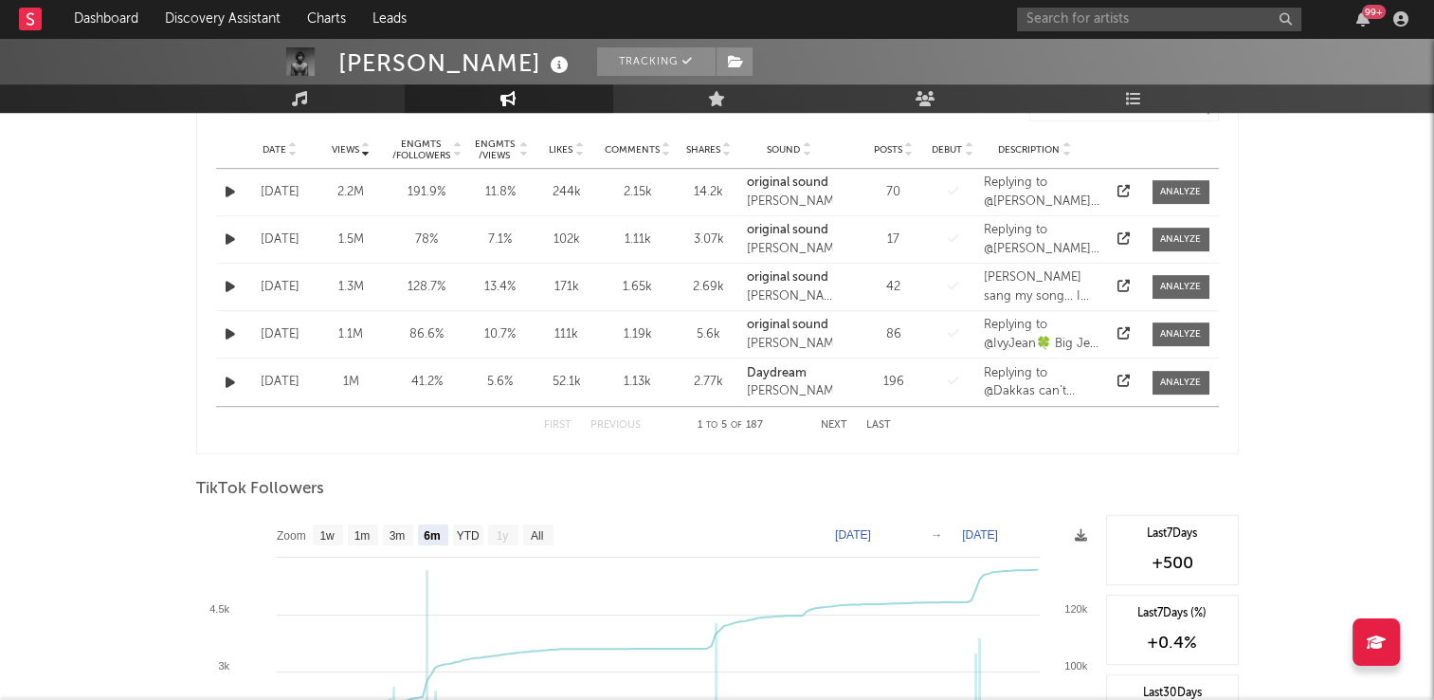
click at [288, 145] on icon at bounding box center [292, 146] width 9 height 8
click at [292, 143] on icon at bounding box center [292, 146] width 9 height 8
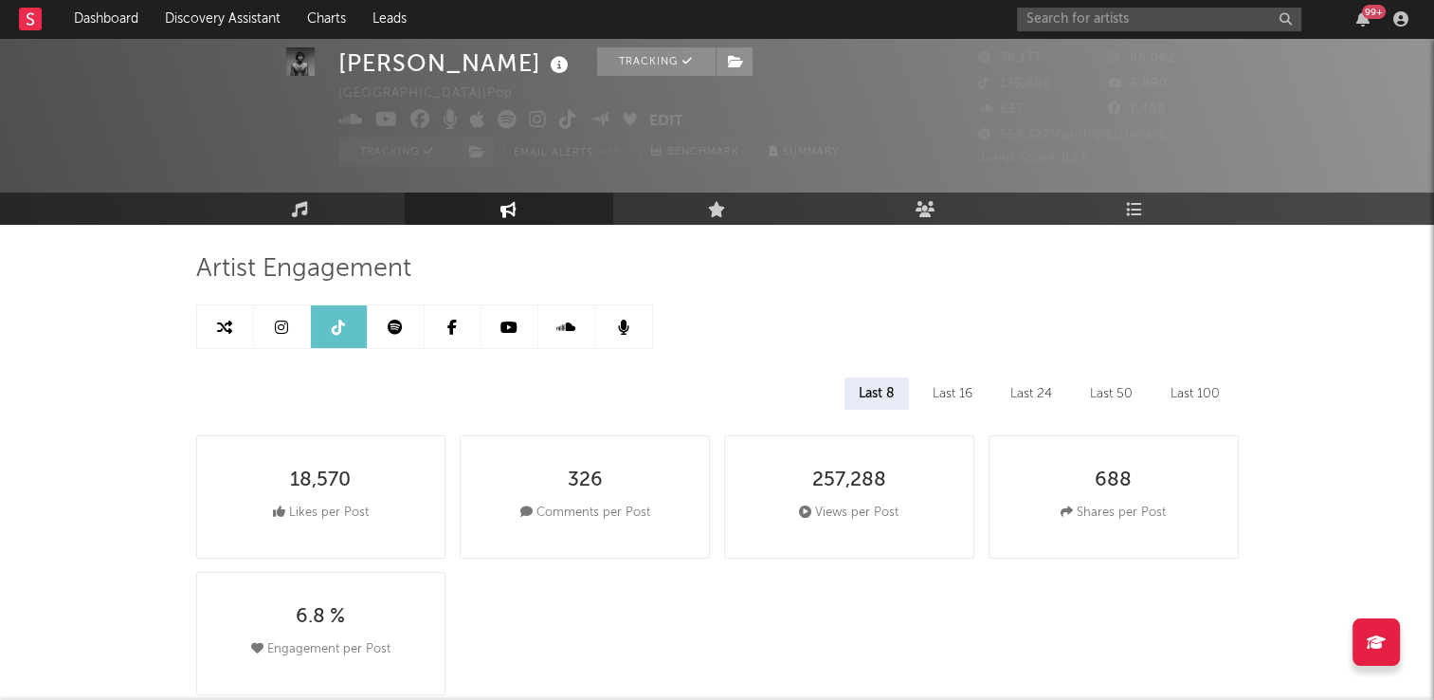
scroll to position [0, 0]
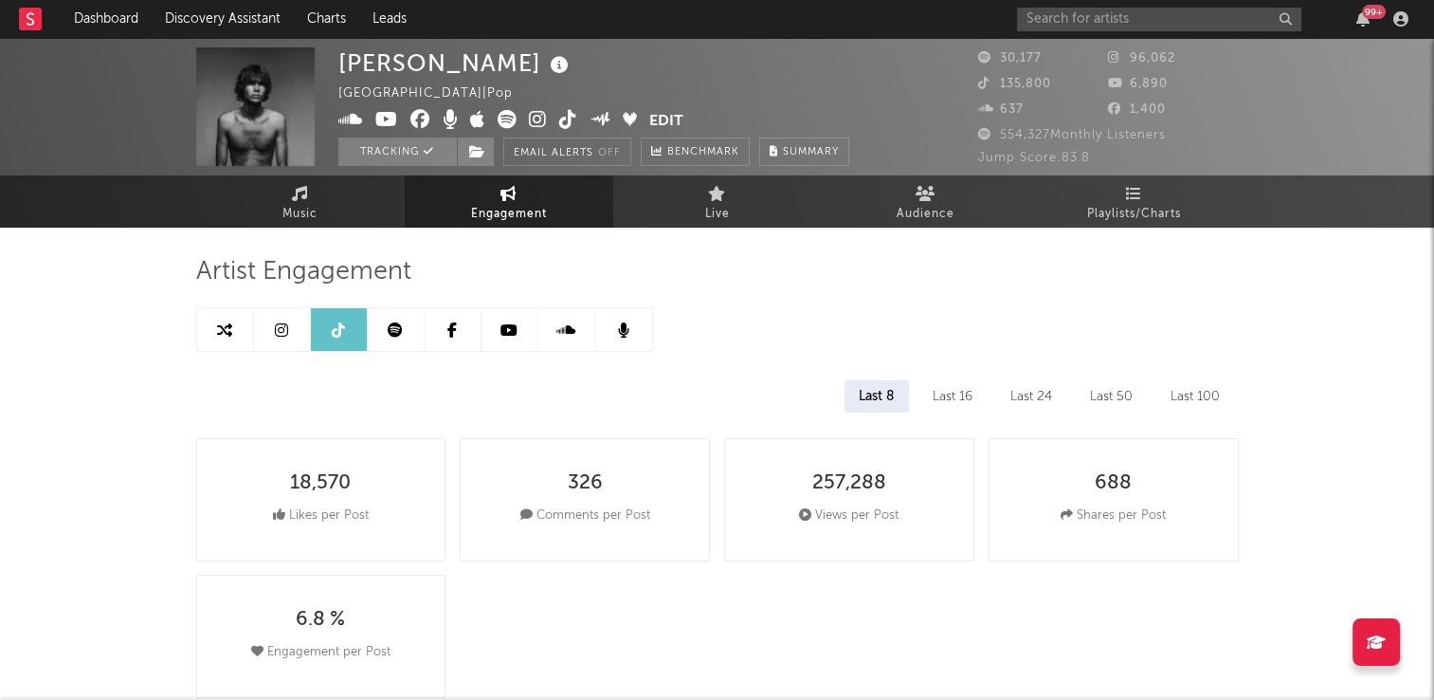
click at [538, 121] on icon at bounding box center [538, 119] width 18 height 19
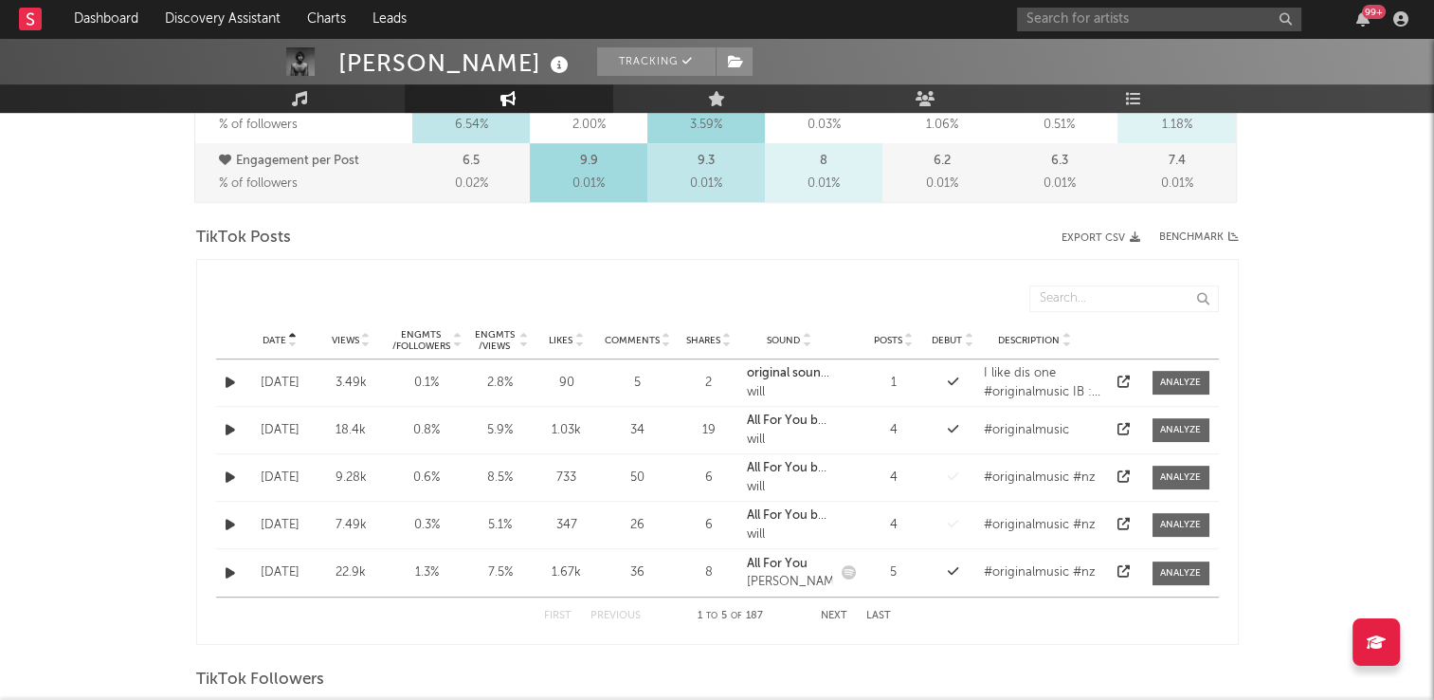
scroll to position [853, 0]
click at [289, 332] on icon at bounding box center [292, 336] width 9 height 8
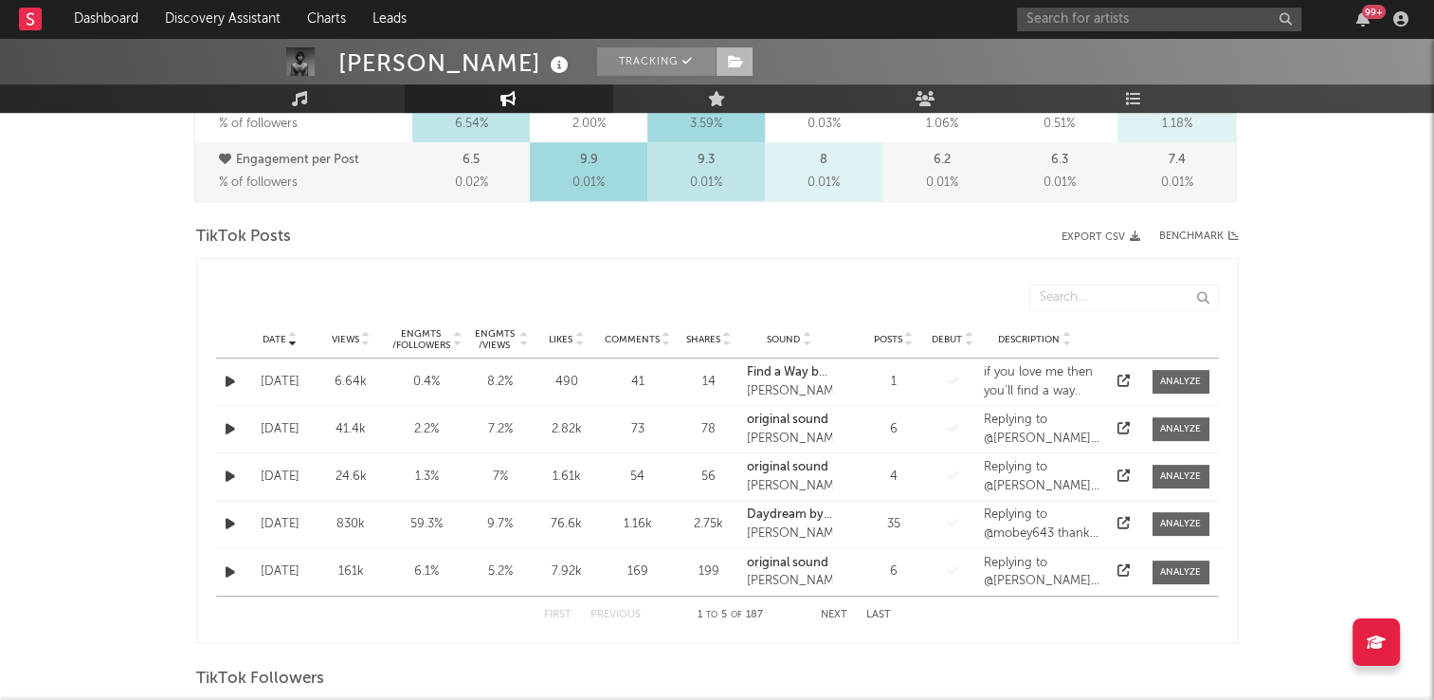
click at [728, 57] on icon at bounding box center [736, 61] width 16 height 13
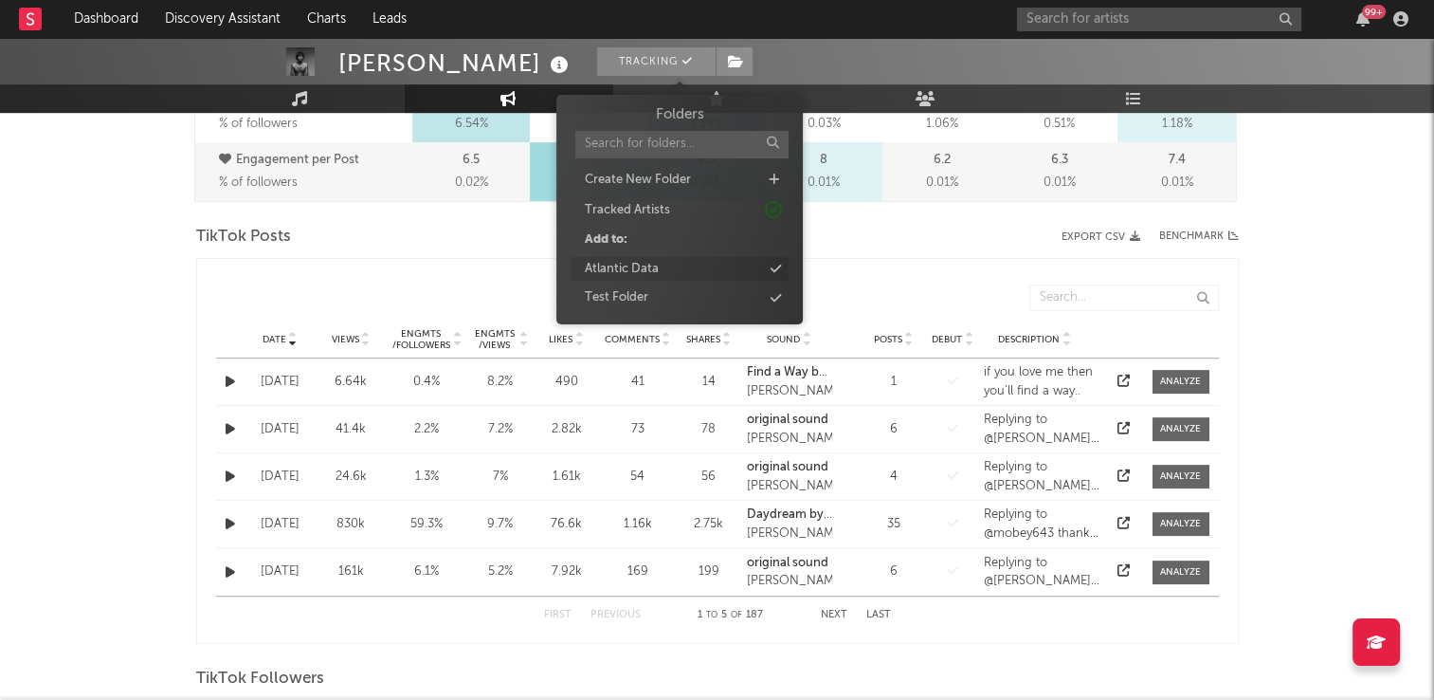
click at [614, 271] on div "Atlantic Data" at bounding box center [622, 269] width 74 height 19
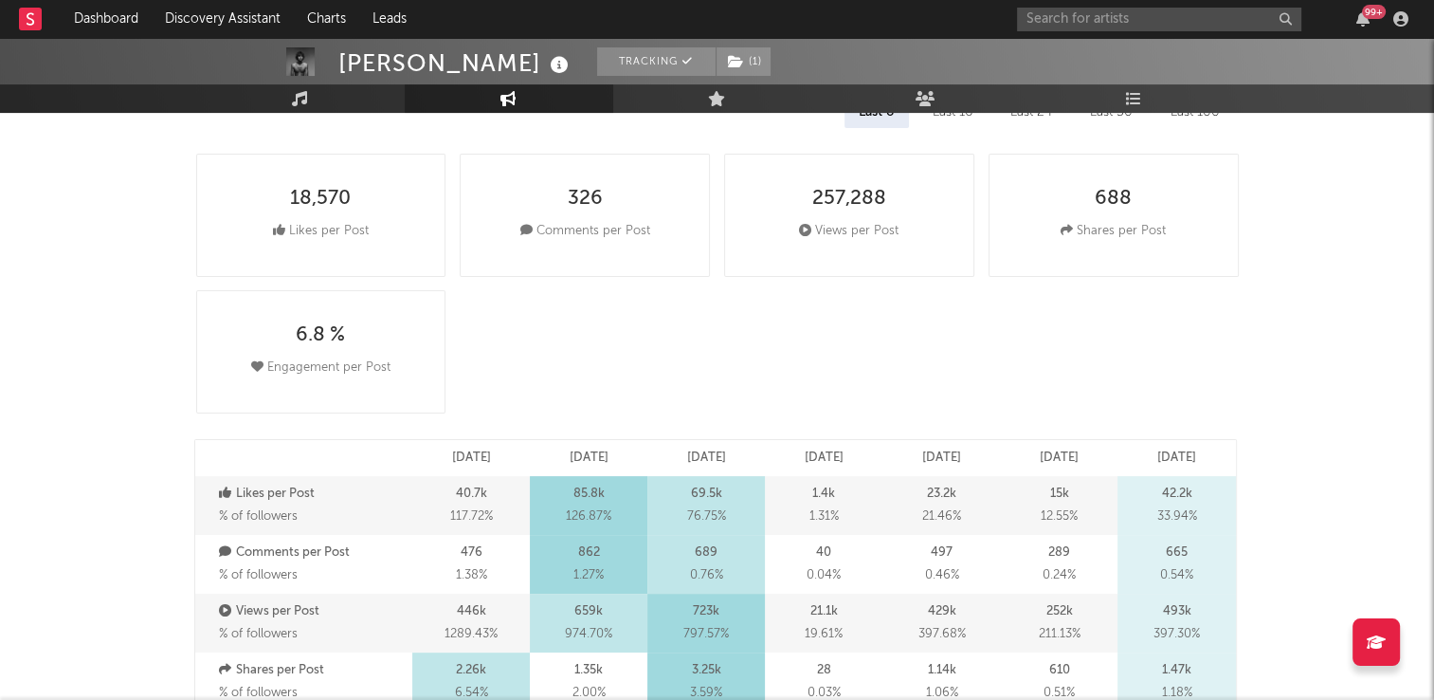
scroll to position [0, 0]
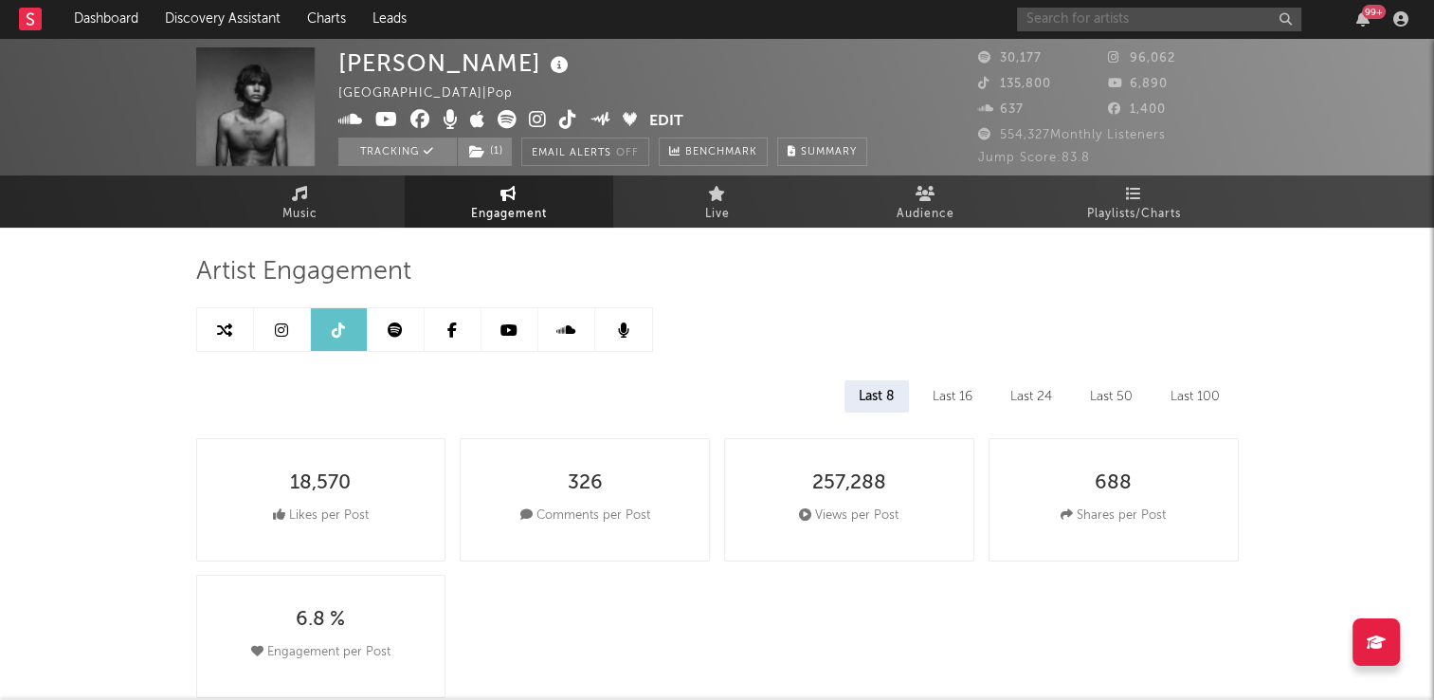
click at [1115, 17] on input "text" at bounding box center [1159, 20] width 284 height 24
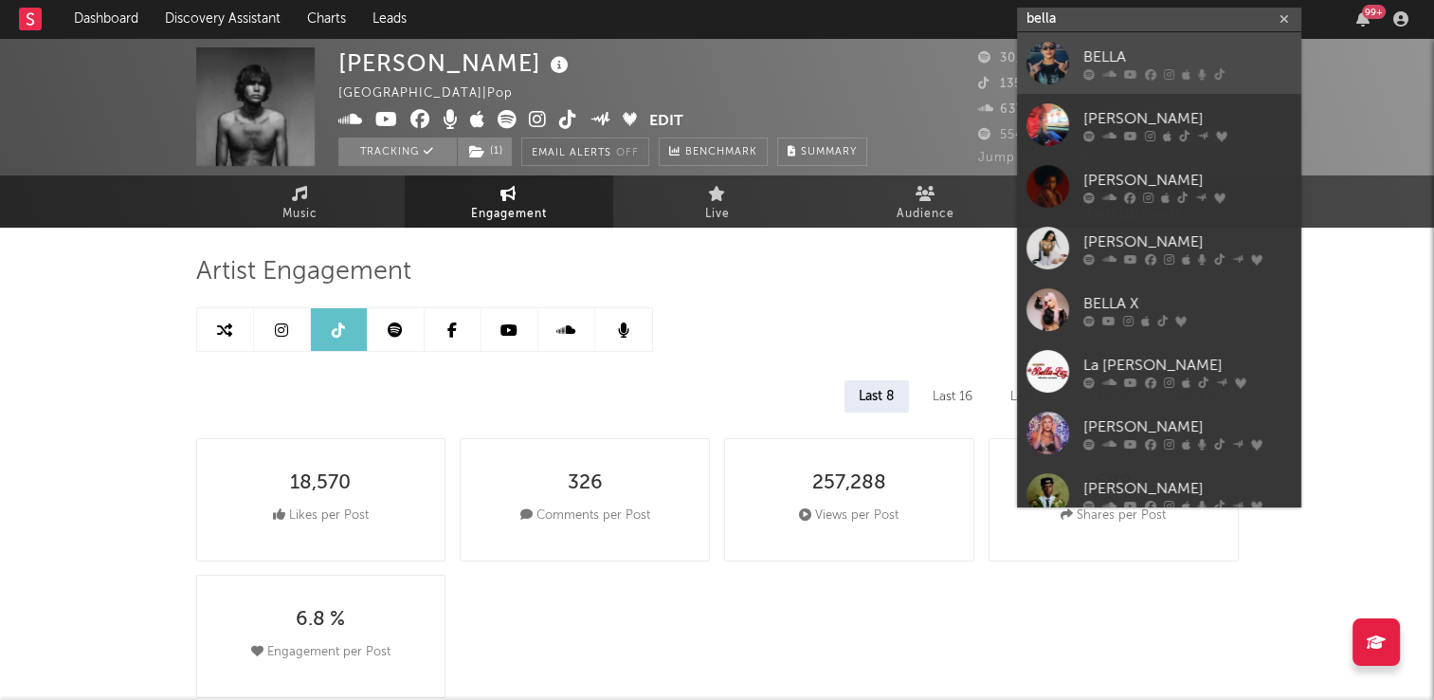
type input "bella"
click at [1096, 57] on div "BELLA" at bounding box center [1188, 57] width 209 height 23
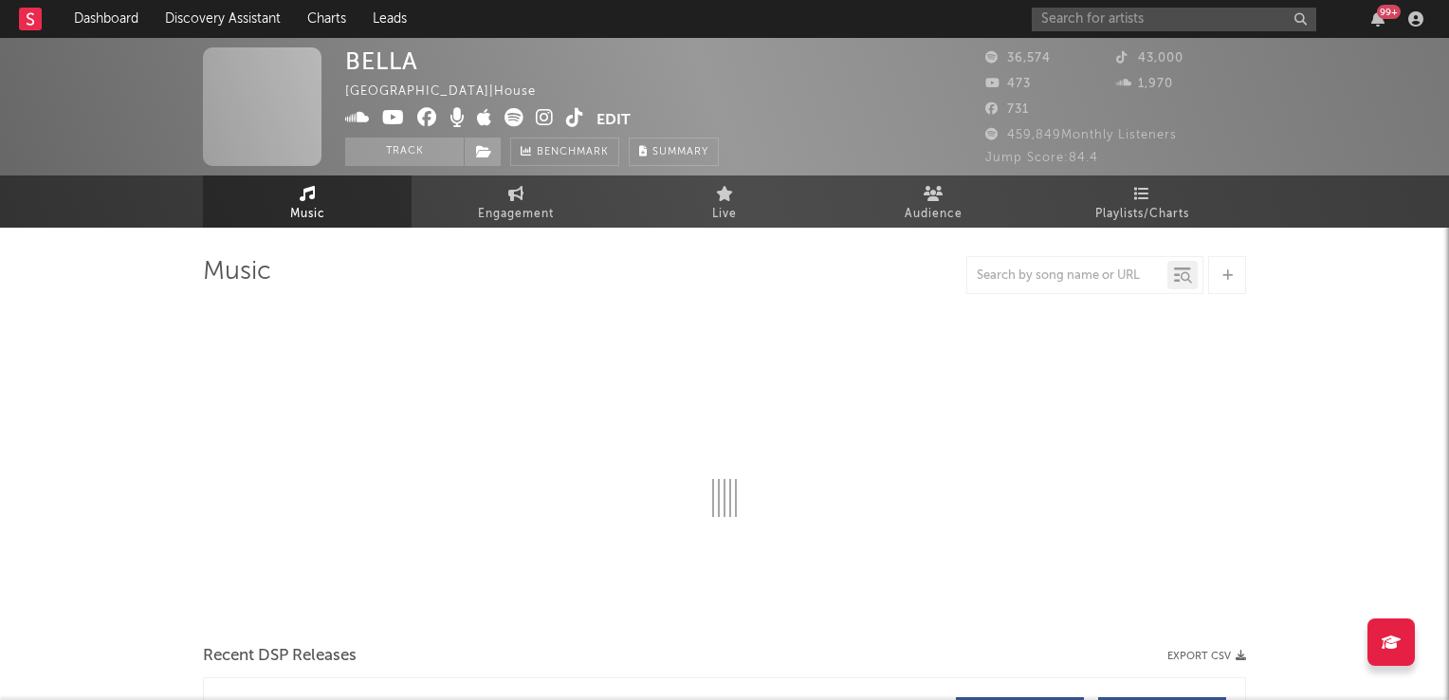
select select "6m"
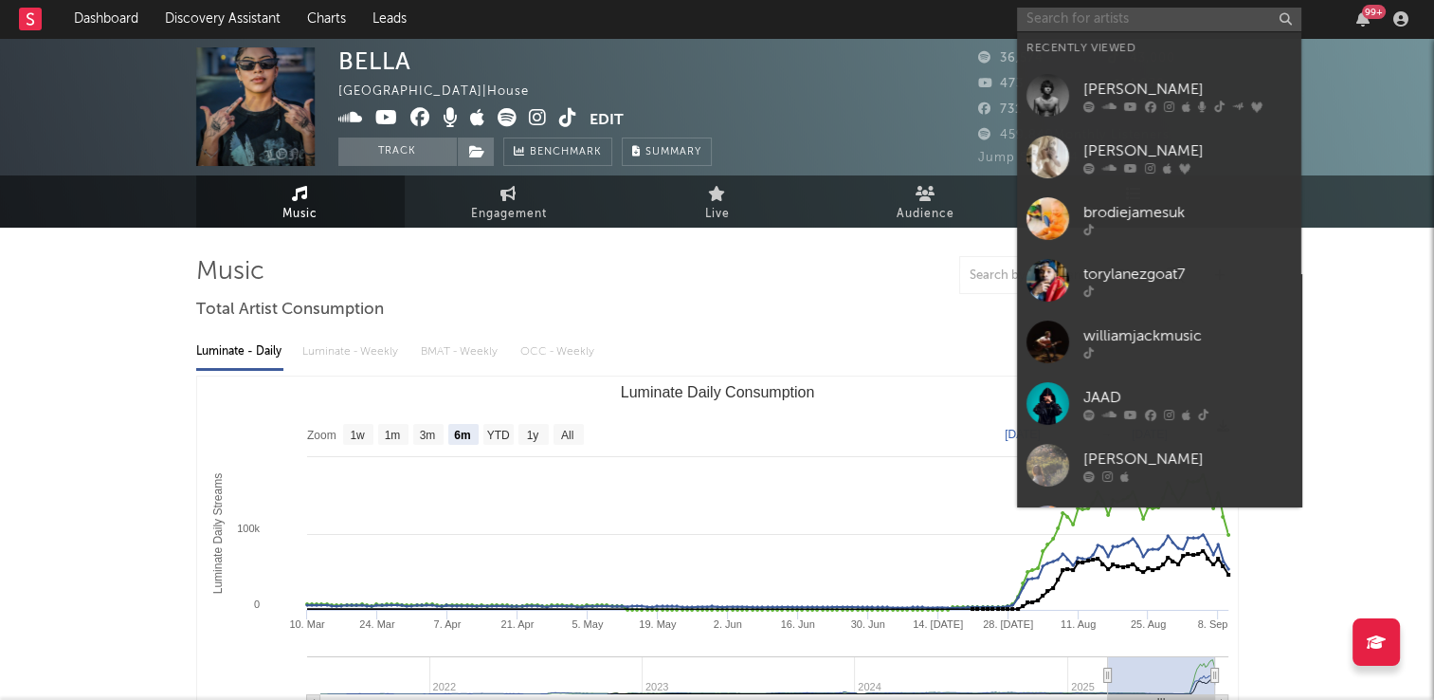
click at [1117, 19] on input "text" at bounding box center [1159, 20] width 284 height 24
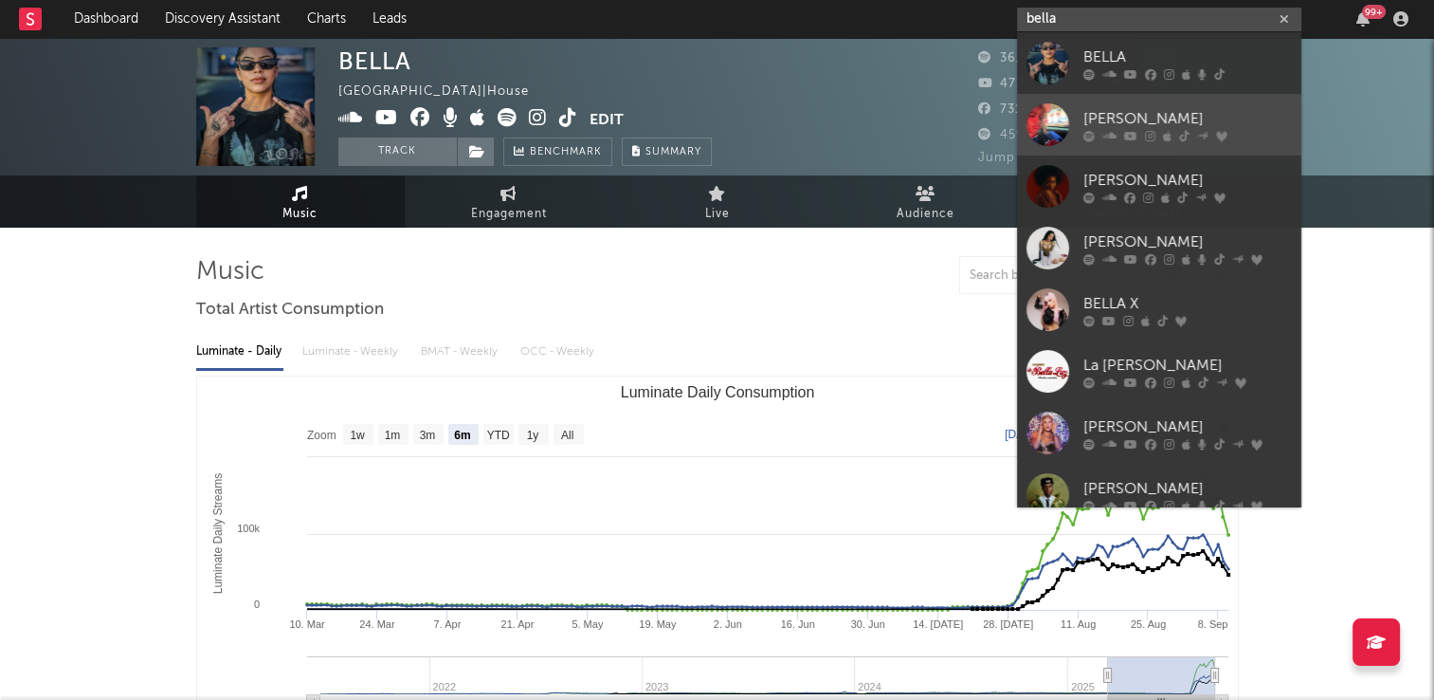
type input "bella"
click at [1116, 127] on div "[PERSON_NAME]" at bounding box center [1188, 118] width 209 height 23
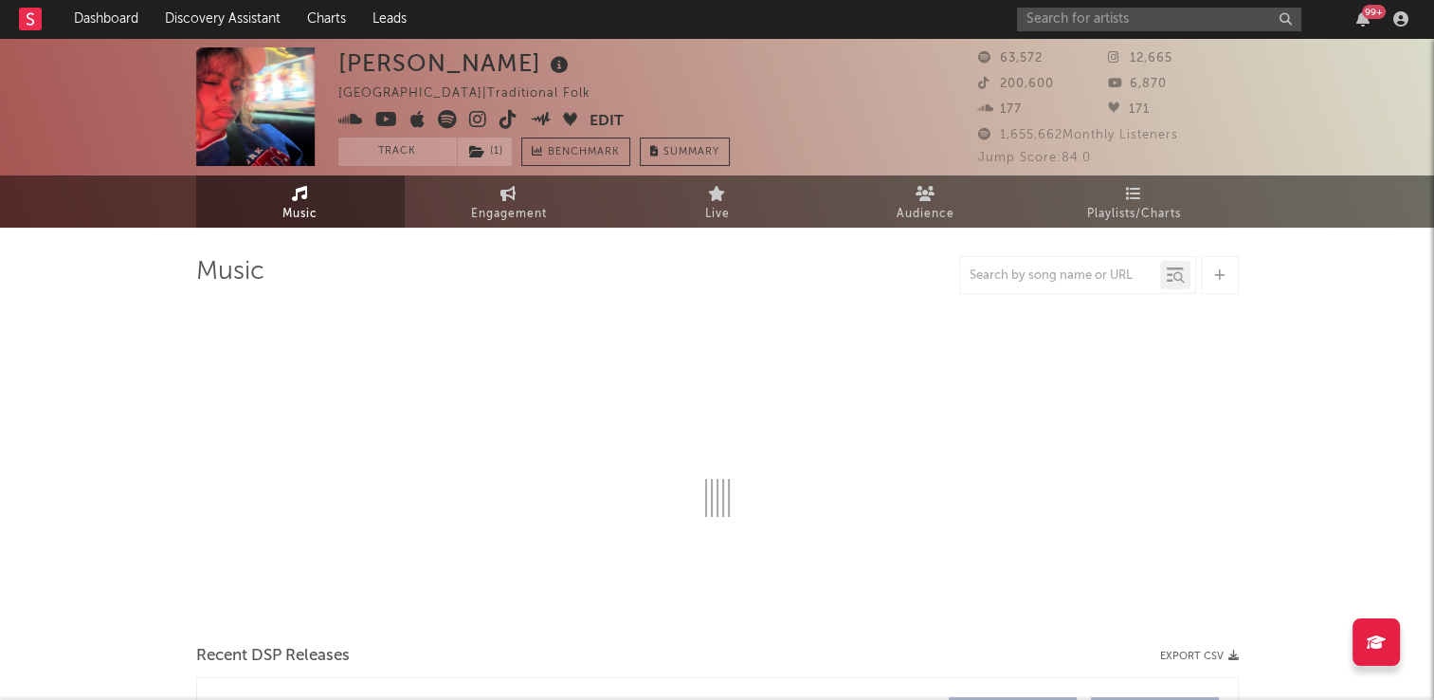
select select "1w"
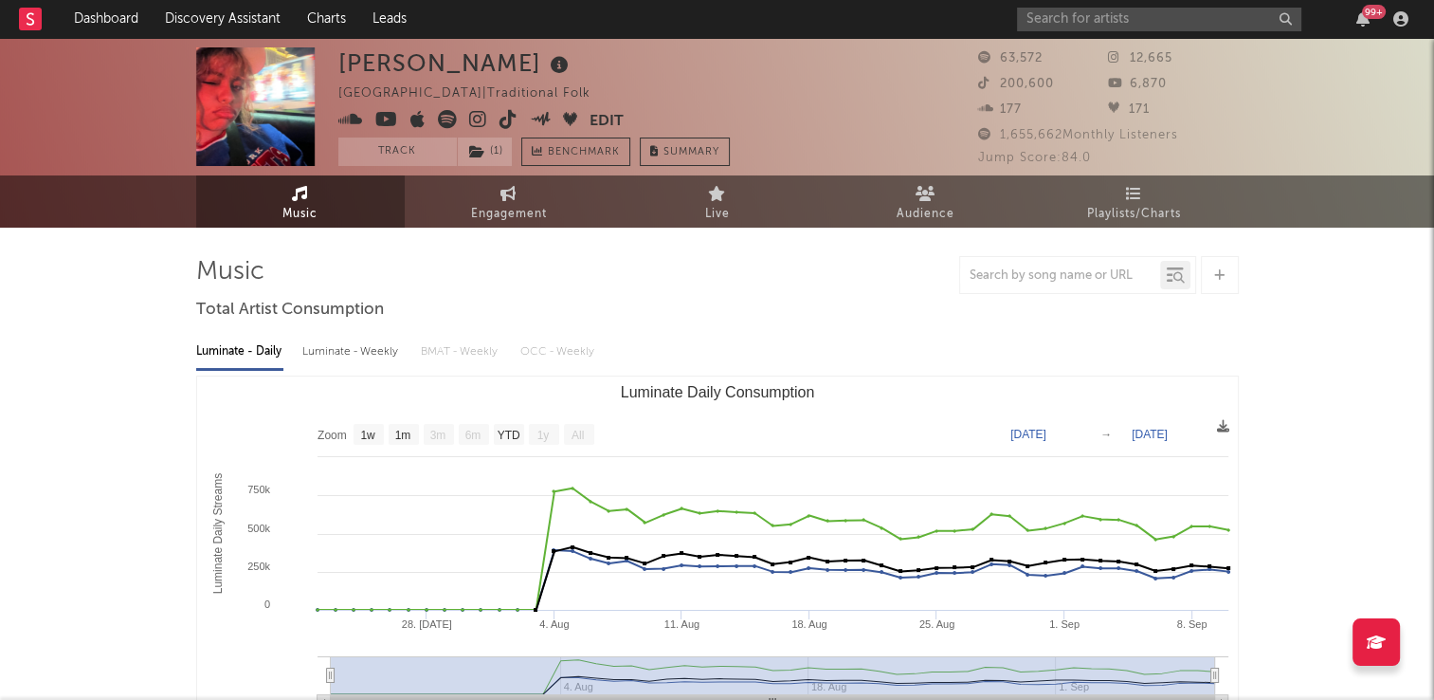
click at [478, 118] on icon at bounding box center [478, 119] width 18 height 19
click at [1089, 25] on input "text" at bounding box center [1159, 20] width 284 height 24
click at [1162, 27] on input "theroystone" at bounding box center [1159, 20] width 284 height 24
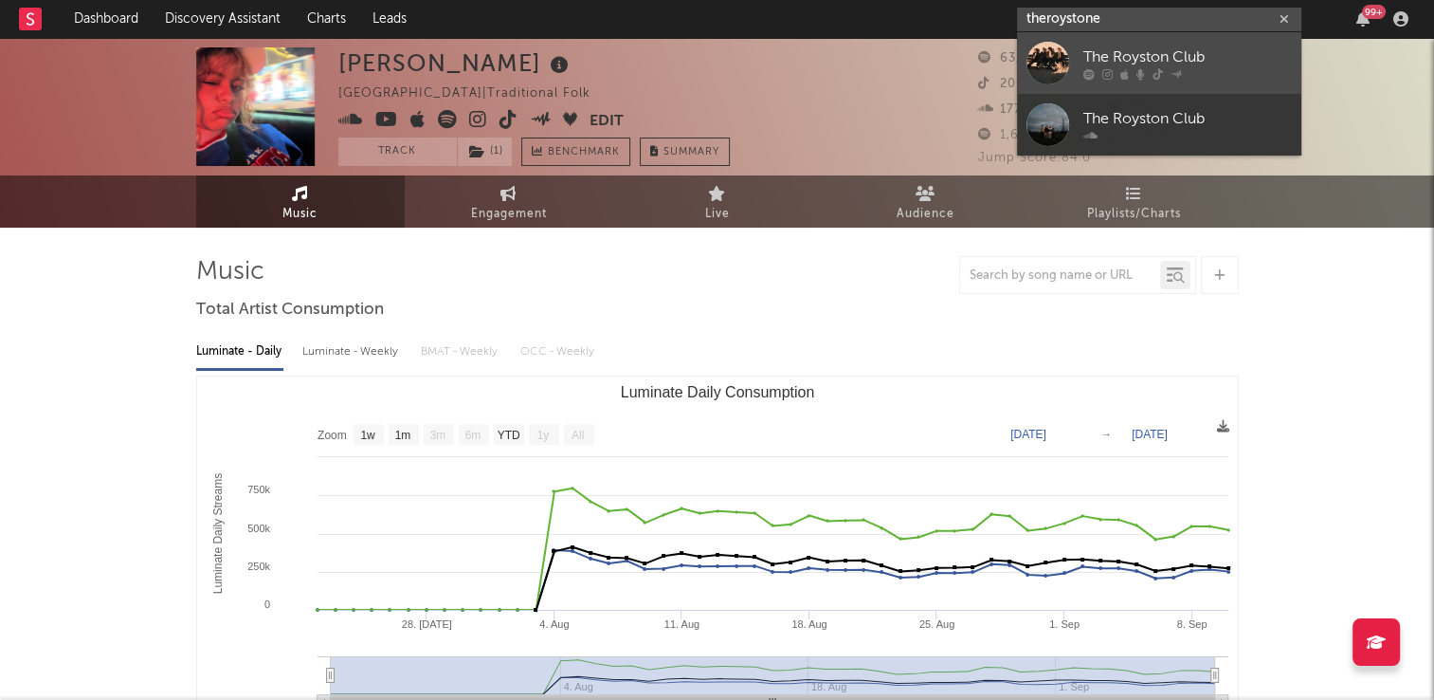
type input "theroystone"
click at [1156, 51] on div "The Royston Club" at bounding box center [1188, 57] width 209 height 23
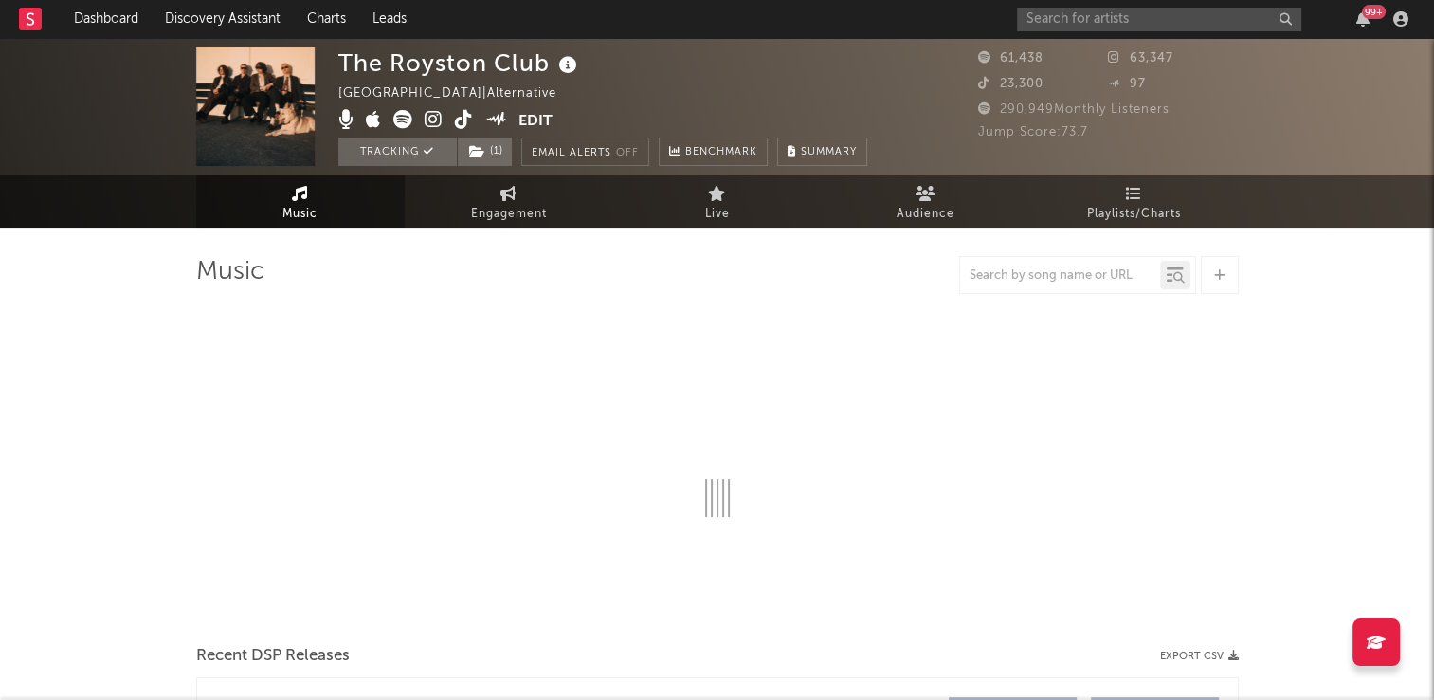
select select "6m"
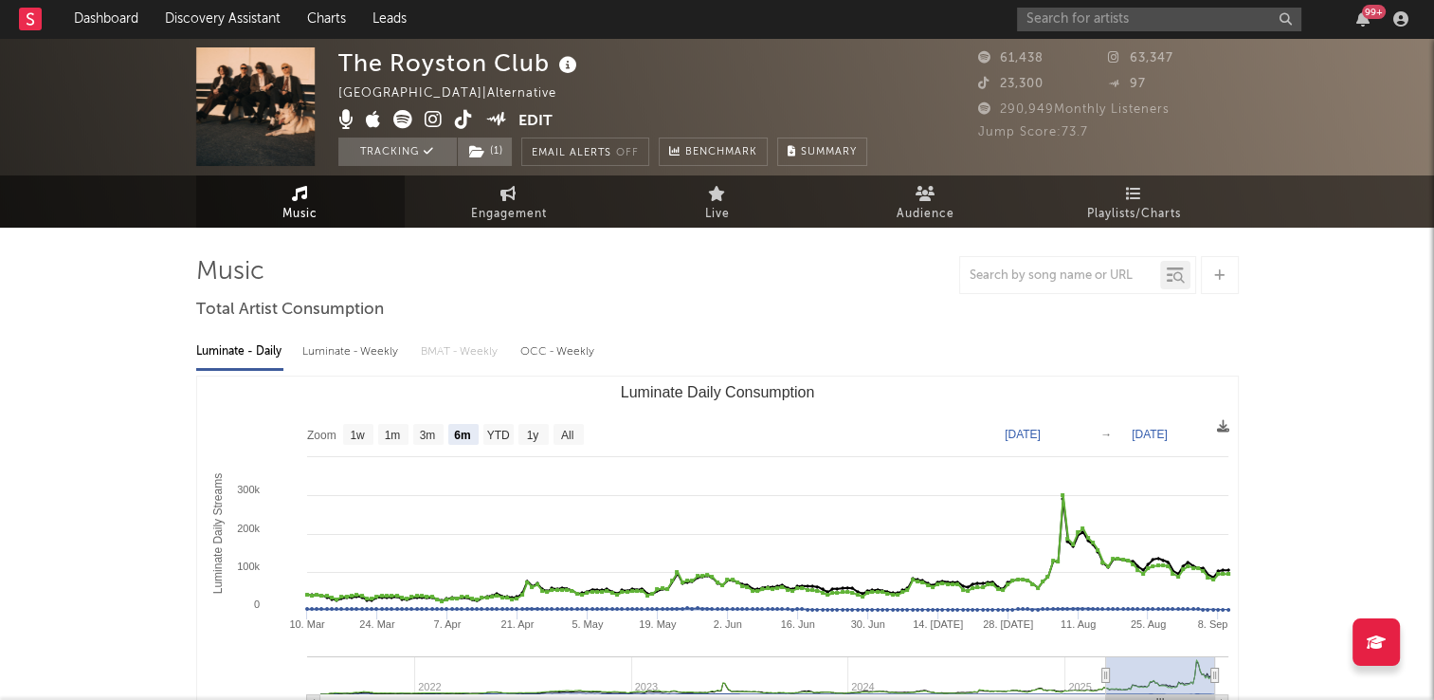
click at [464, 123] on icon at bounding box center [464, 119] width 18 height 19
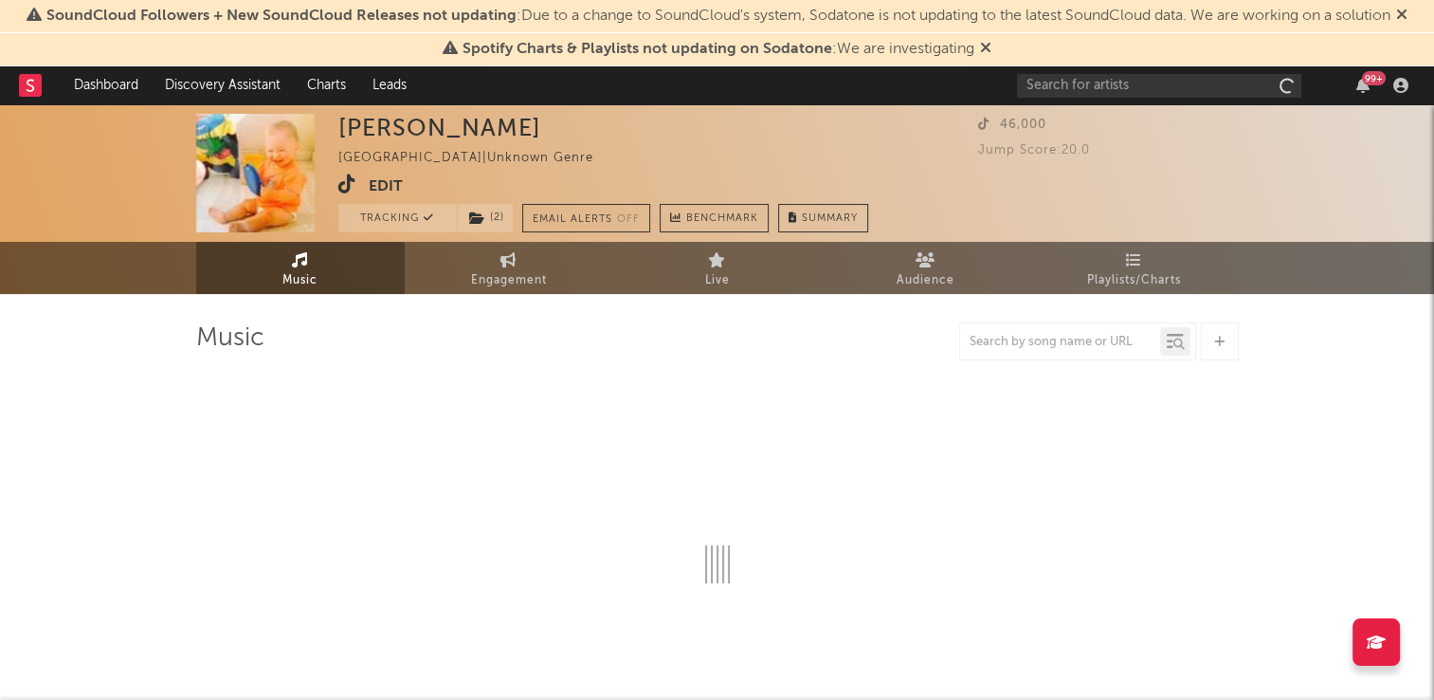
select select "1w"
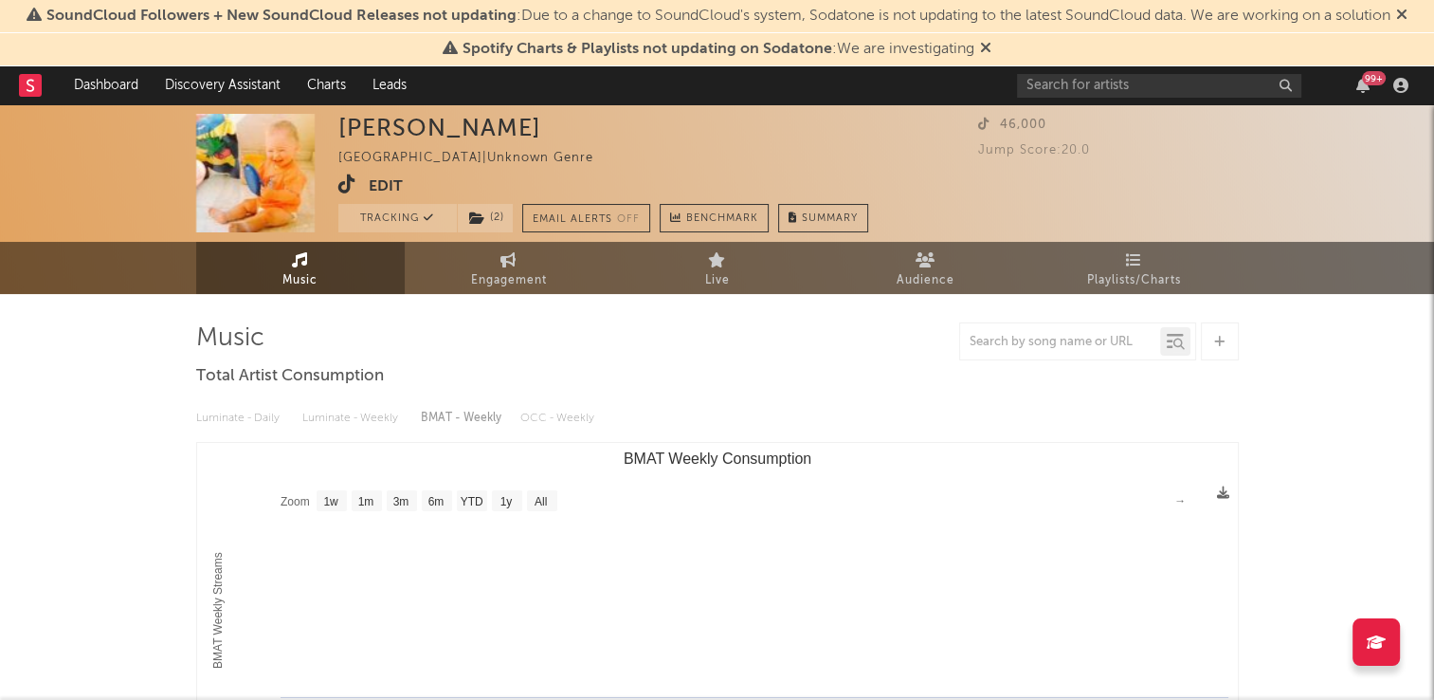
click at [982, 45] on icon at bounding box center [985, 47] width 11 height 15
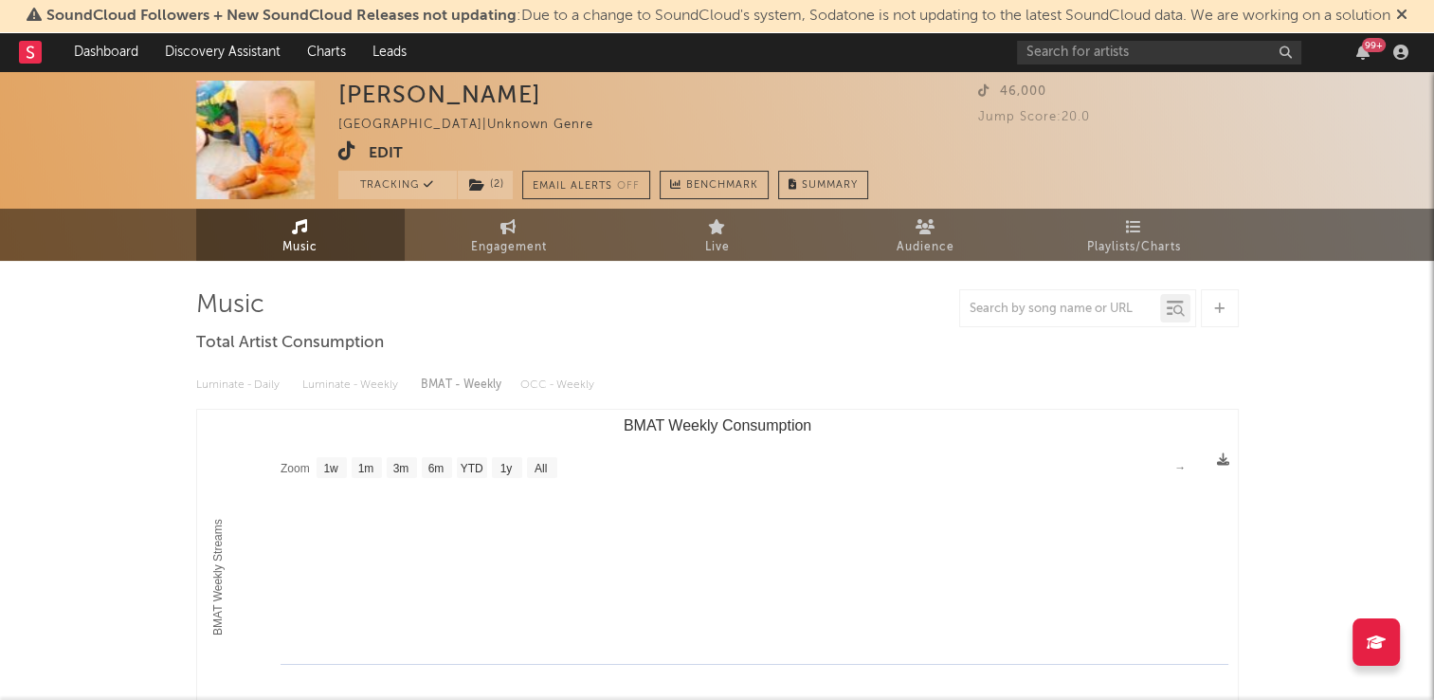
click at [341, 146] on icon at bounding box center [347, 150] width 18 height 19
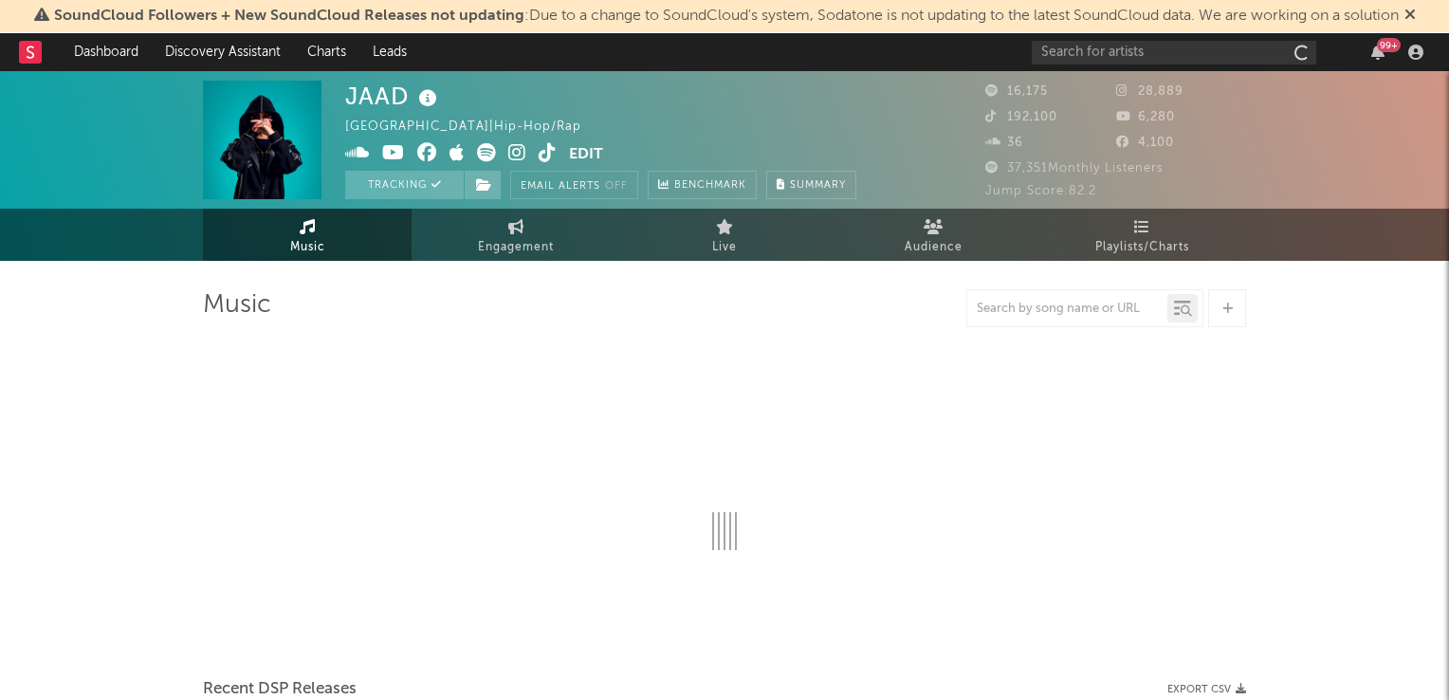
select select "6m"
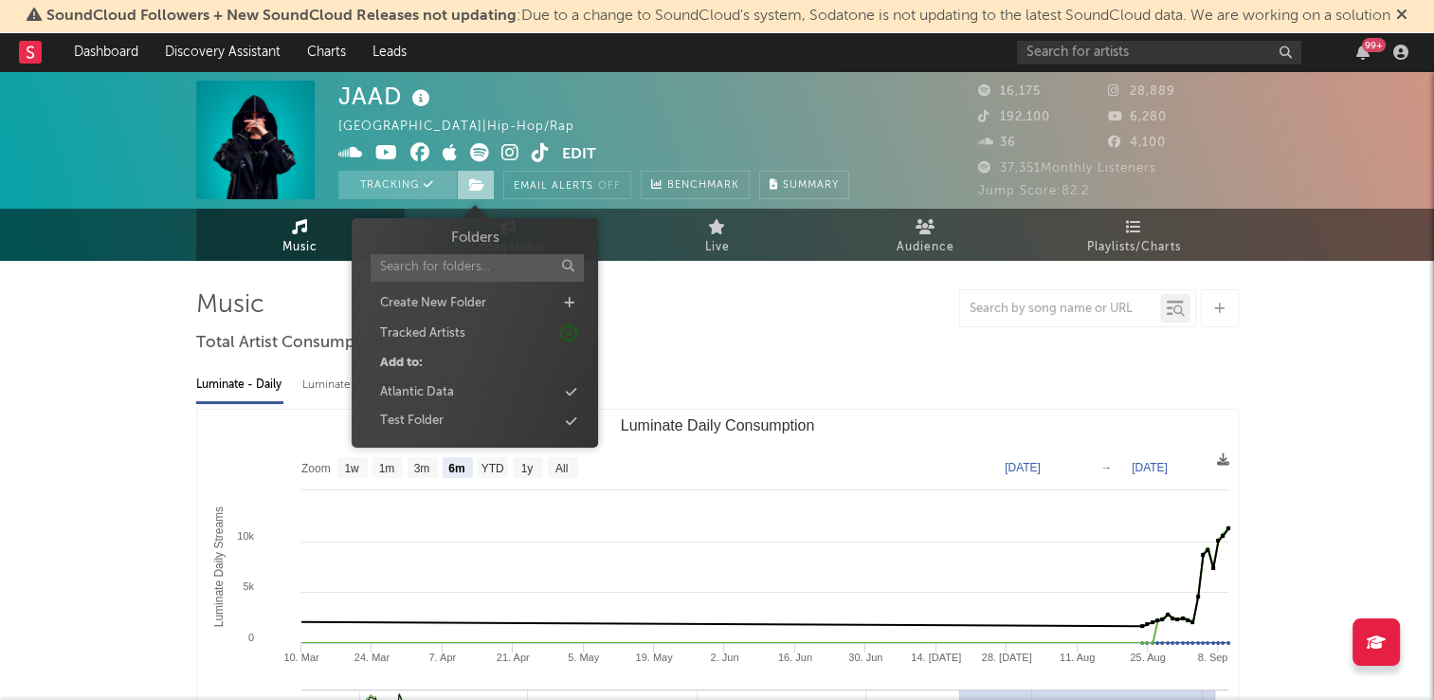
click at [474, 184] on icon at bounding box center [477, 184] width 16 height 13
click at [459, 389] on div "Atlantic Data" at bounding box center [475, 392] width 218 height 25
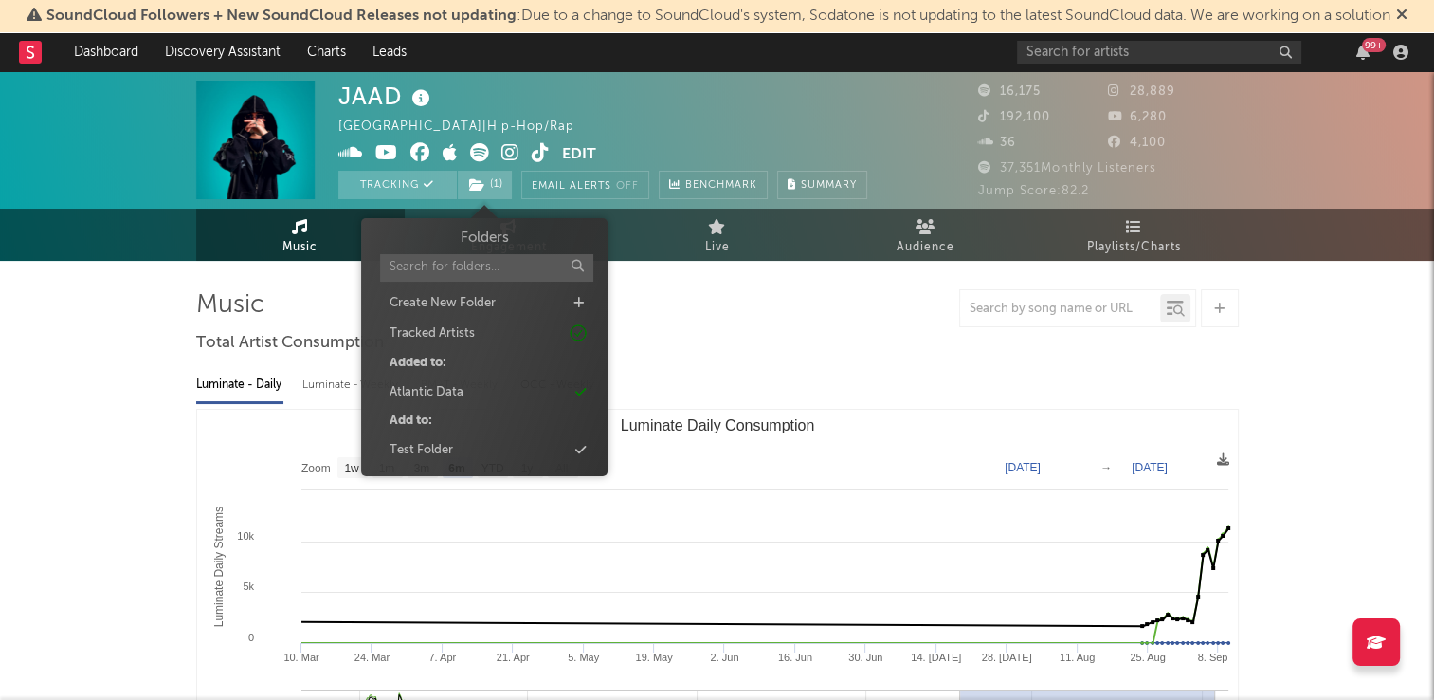
click at [777, 363] on div "Luminate - Daily Luminate - Weekly BMAT - Weekly OCC - Weekly Zoom 1w 1m 3m 6m …" at bounding box center [717, 576] width 1043 height 435
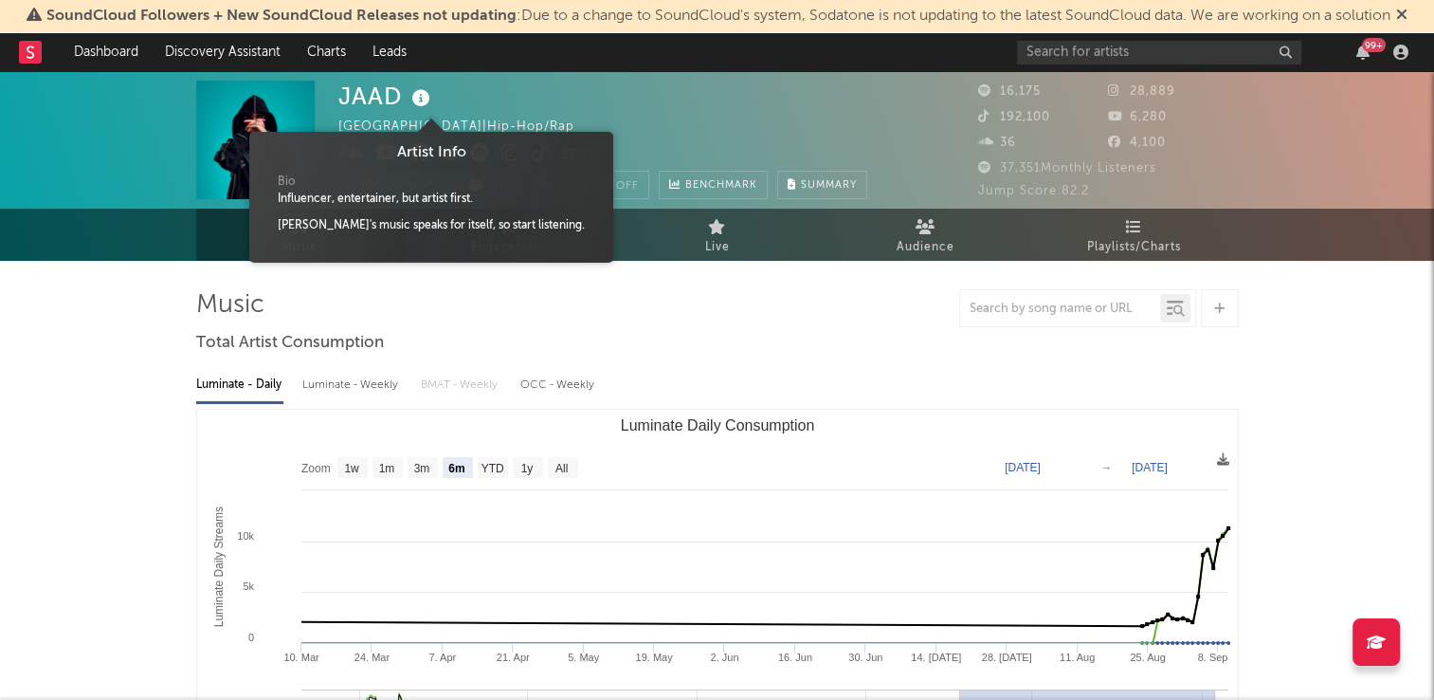
click at [424, 97] on icon at bounding box center [421, 98] width 27 height 27
click at [526, 97] on div "JAAD United Kingdom | Hip-Hop/Rap Edit Tracking ( 1 ) Email Alerts Off Benchmar…" at bounding box center [602, 140] width 529 height 119
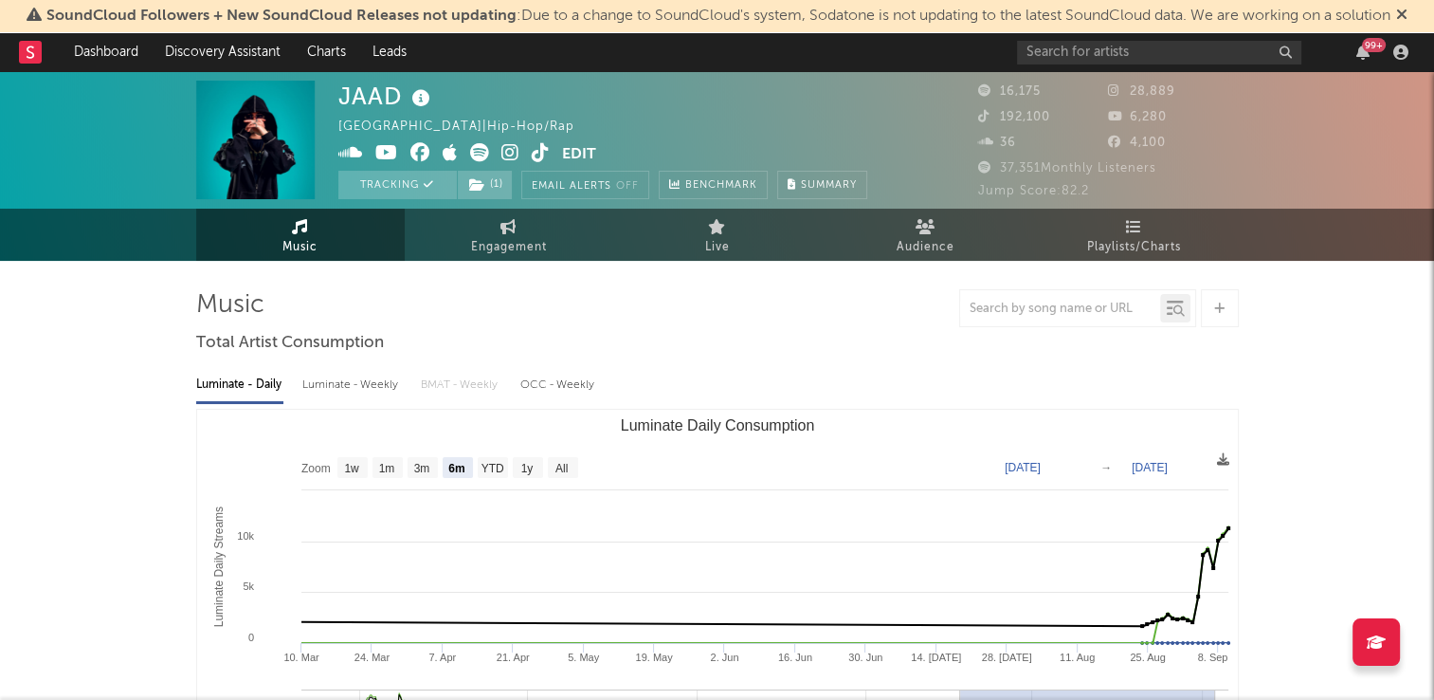
click at [542, 155] on icon at bounding box center [541, 152] width 18 height 19
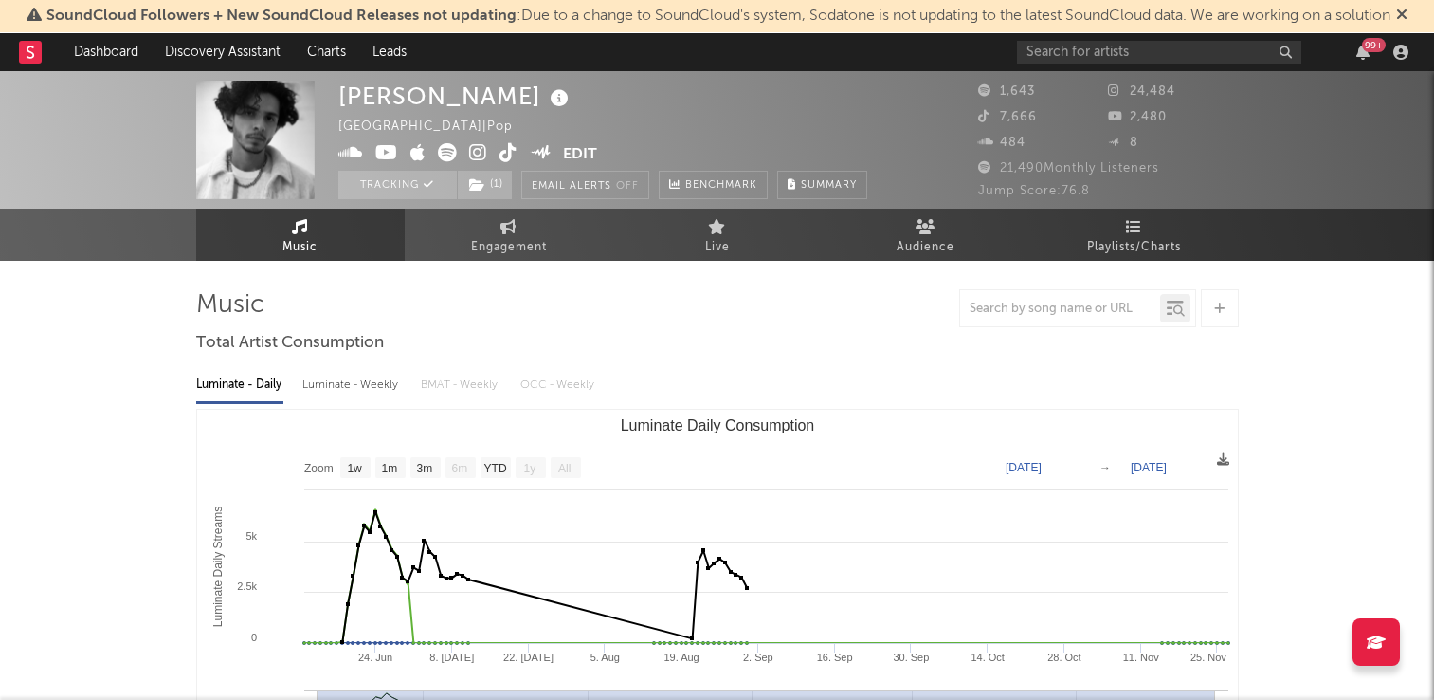
select select "1w"
click at [485, 183] on span "( 1 )" at bounding box center [485, 185] width 56 height 28
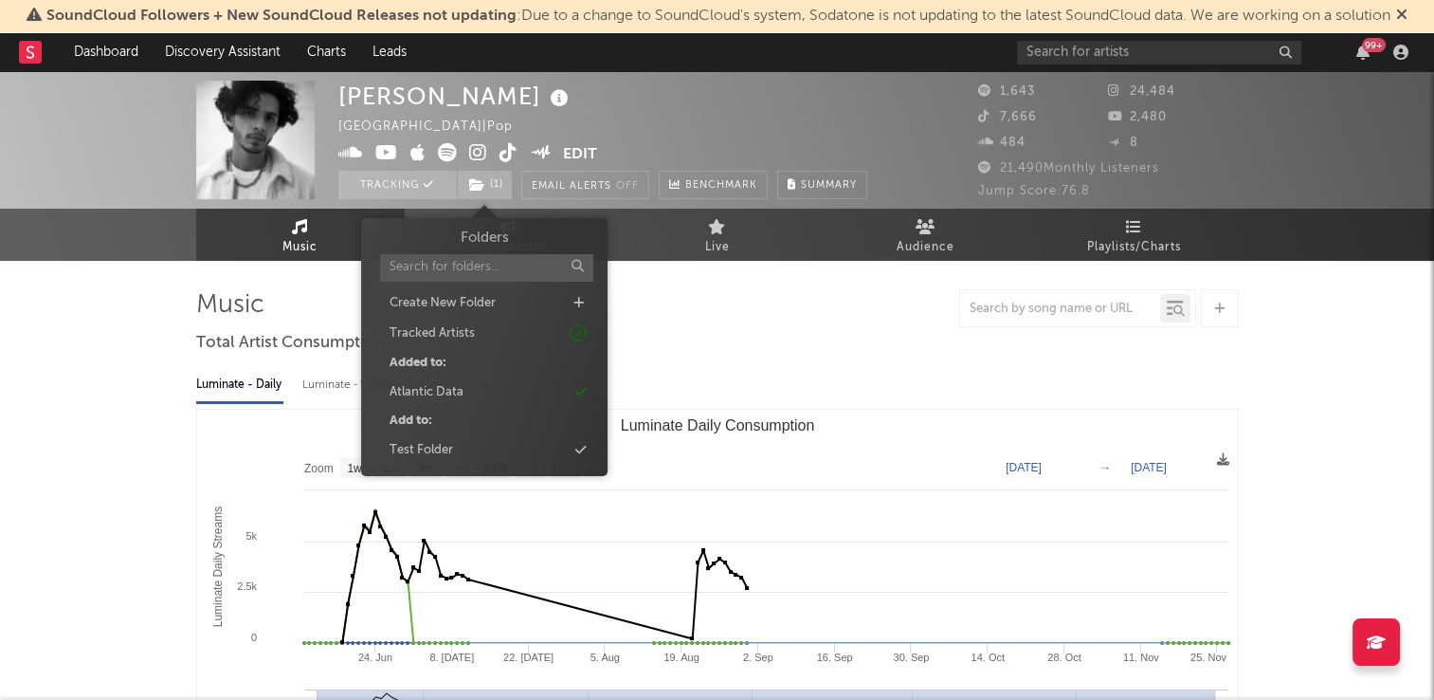
click at [753, 362] on div "Luminate - Daily Luminate - Weekly BMAT - Weekly OCC - Weekly Zoom 1w 1m 3m 6m …" at bounding box center [717, 576] width 1043 height 435
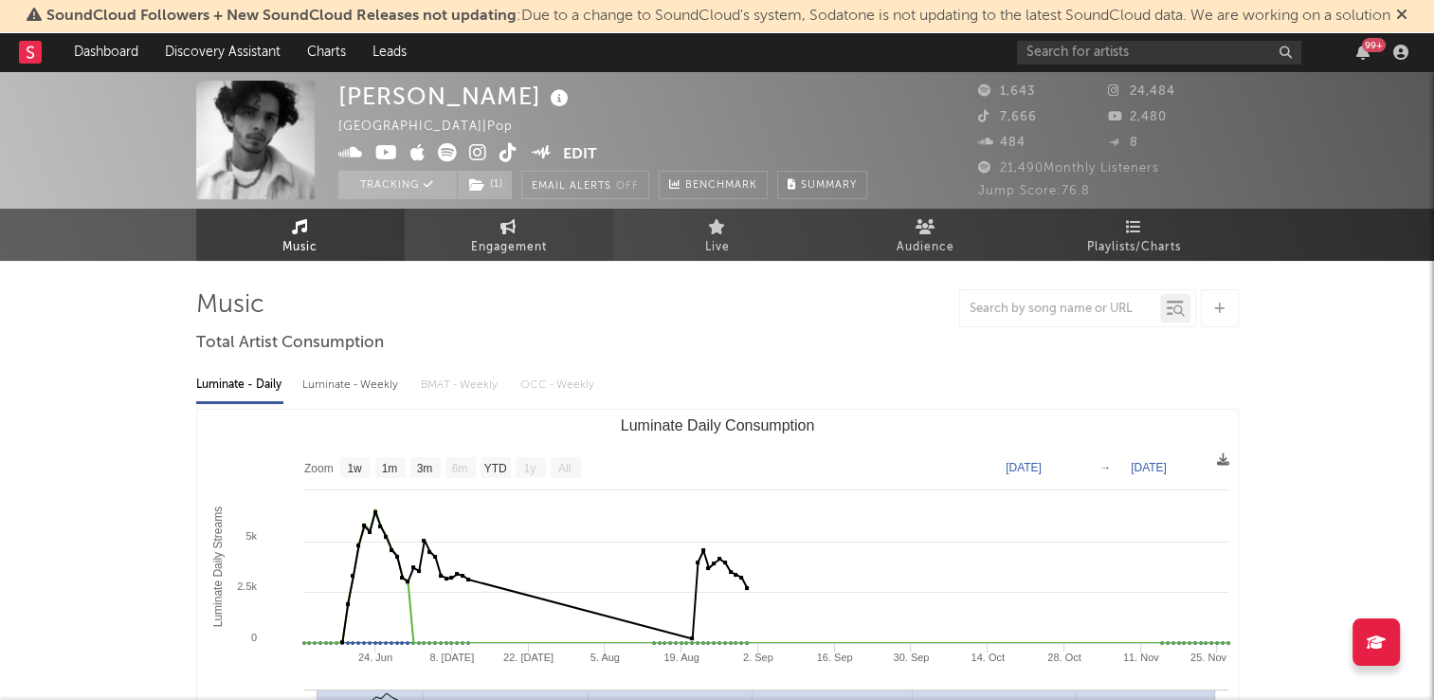
click at [495, 236] on span "Engagement" at bounding box center [509, 247] width 76 height 23
select select "1w"
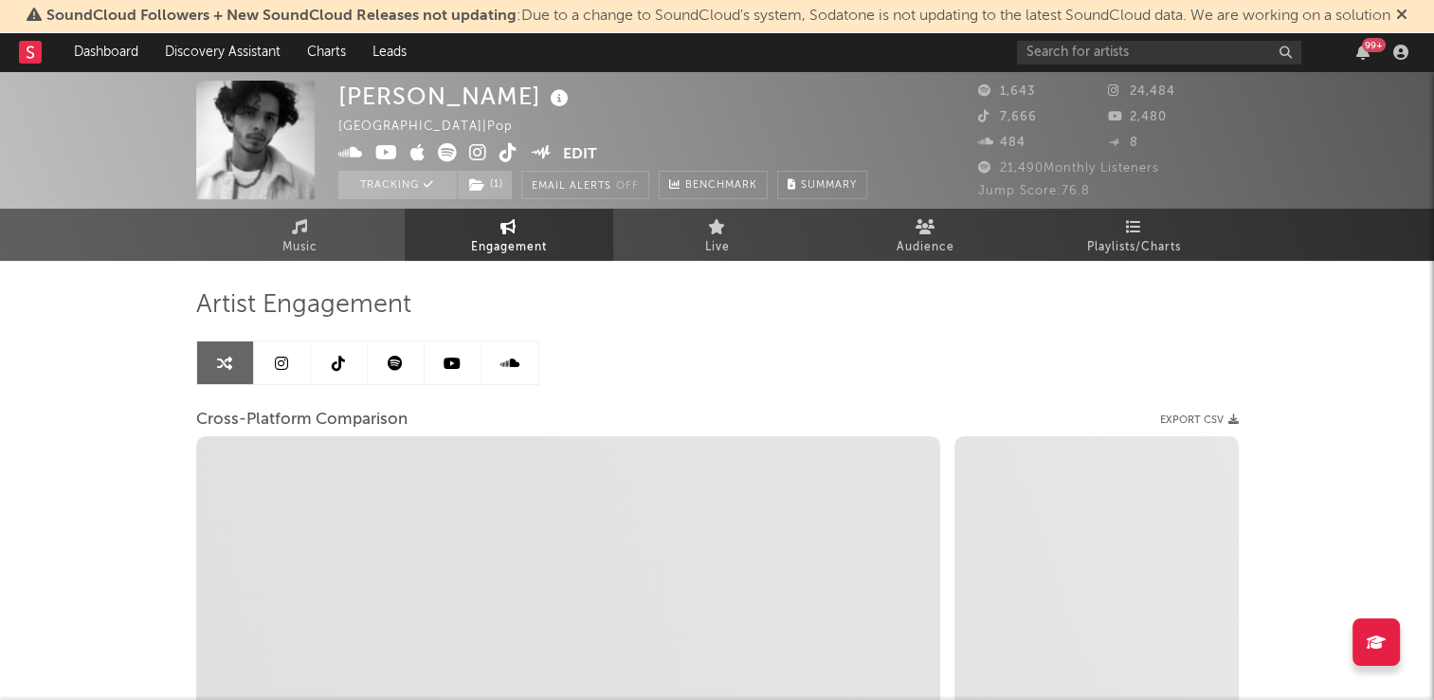
click at [337, 368] on icon at bounding box center [338, 363] width 13 height 15
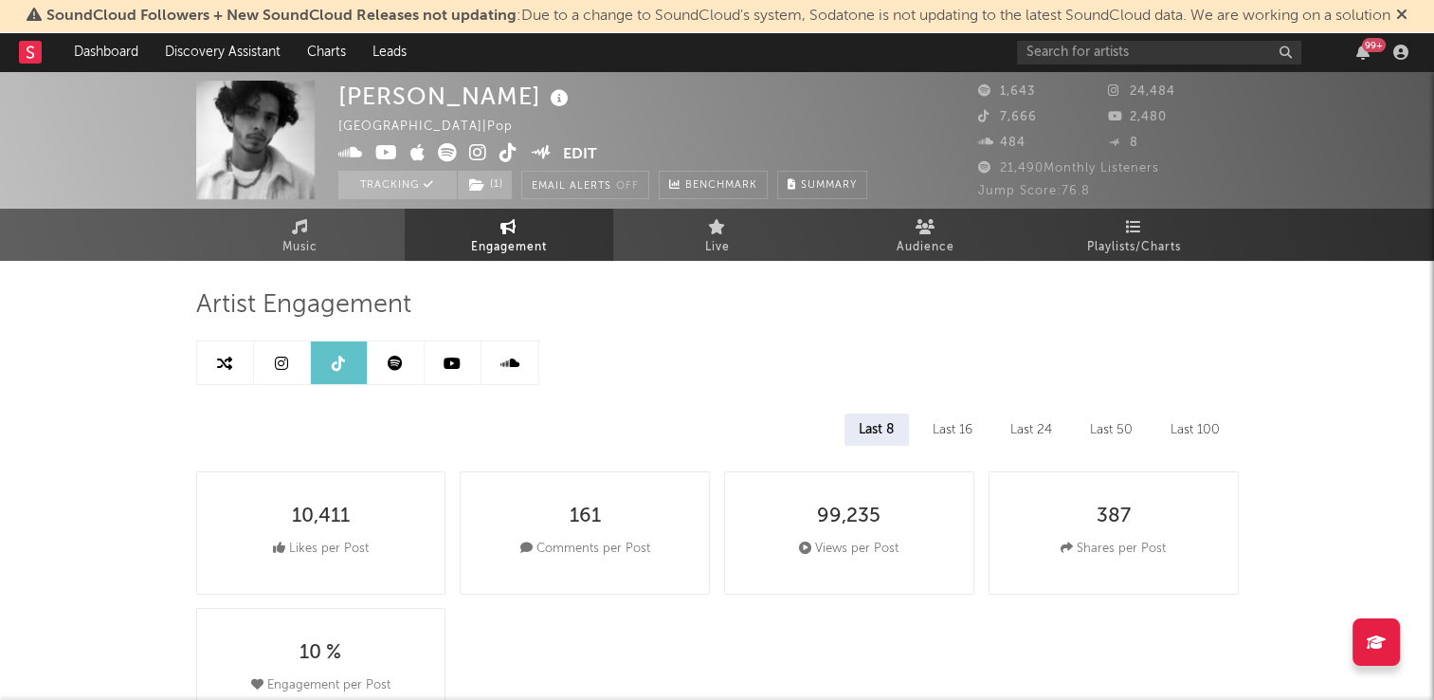
select select "6m"
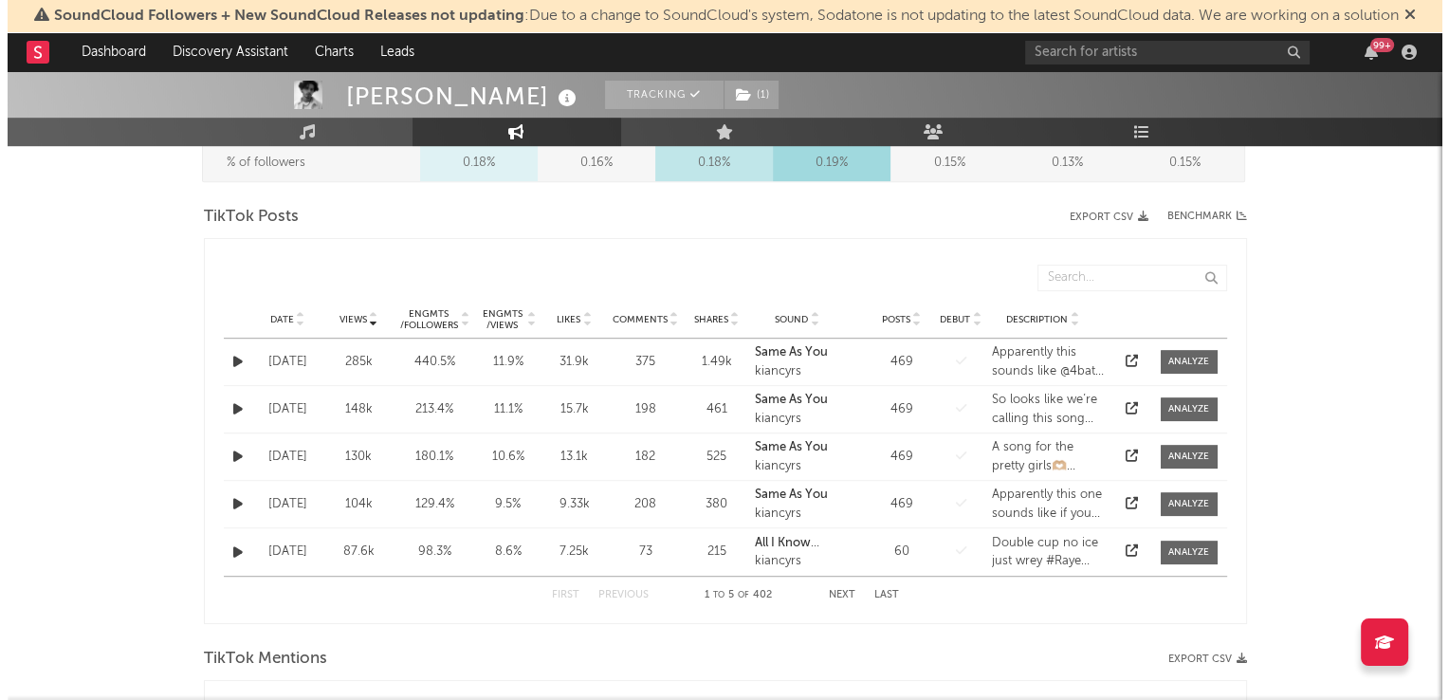
scroll to position [1043, 0]
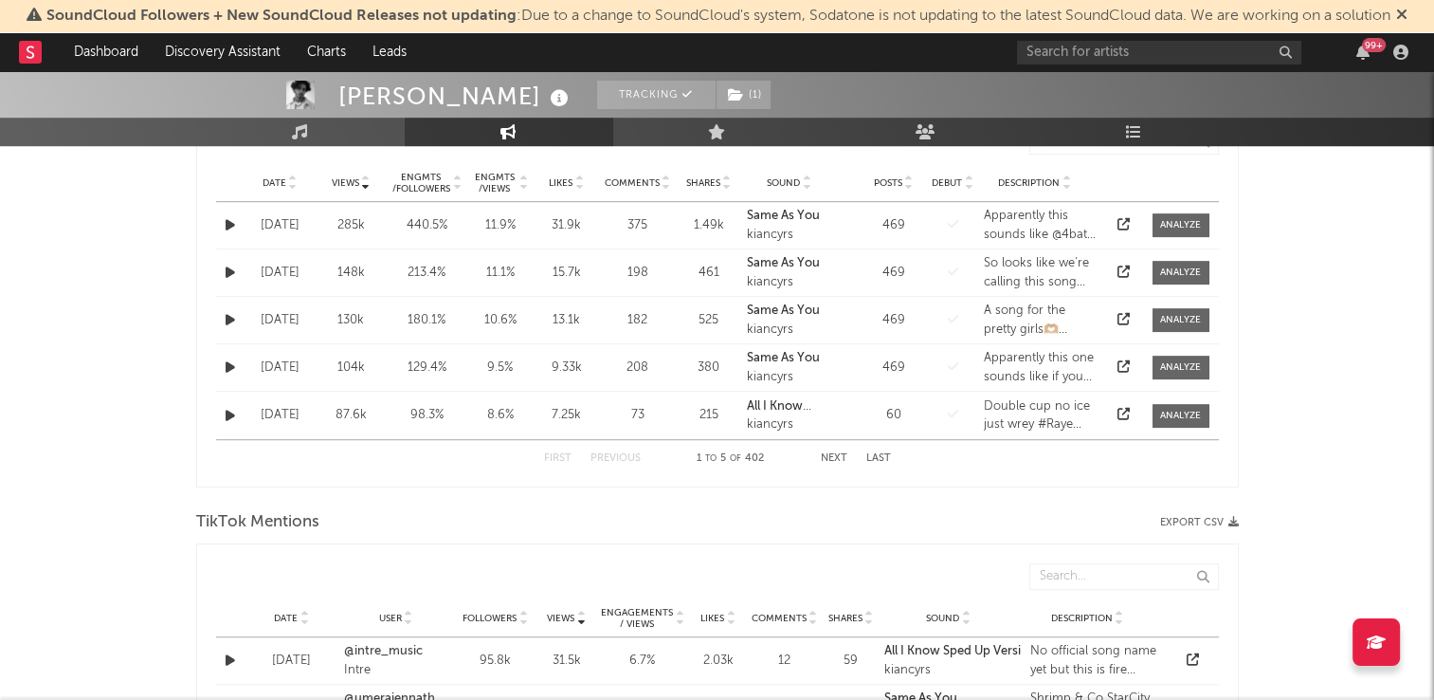
click at [292, 176] on icon at bounding box center [292, 179] width 9 height 8
click at [228, 368] on icon "button" at bounding box center [230, 367] width 9 height 12
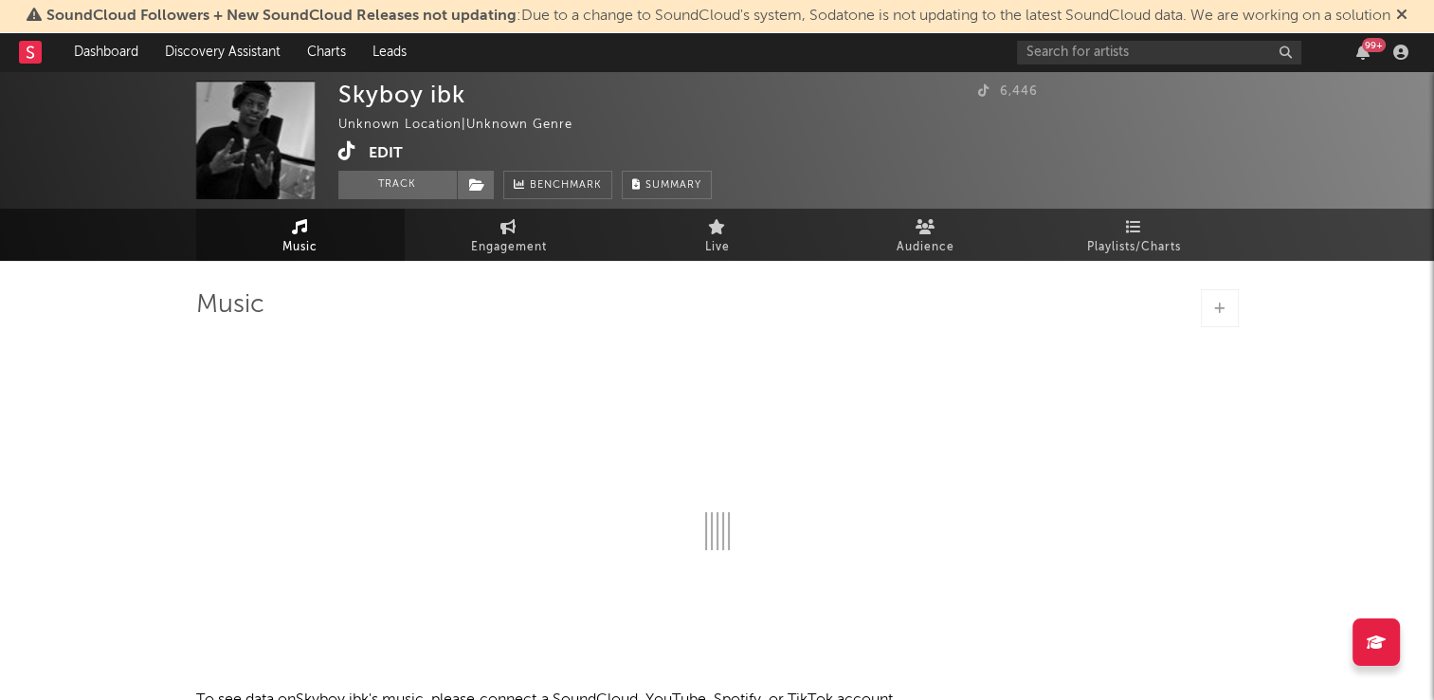
select select "1w"
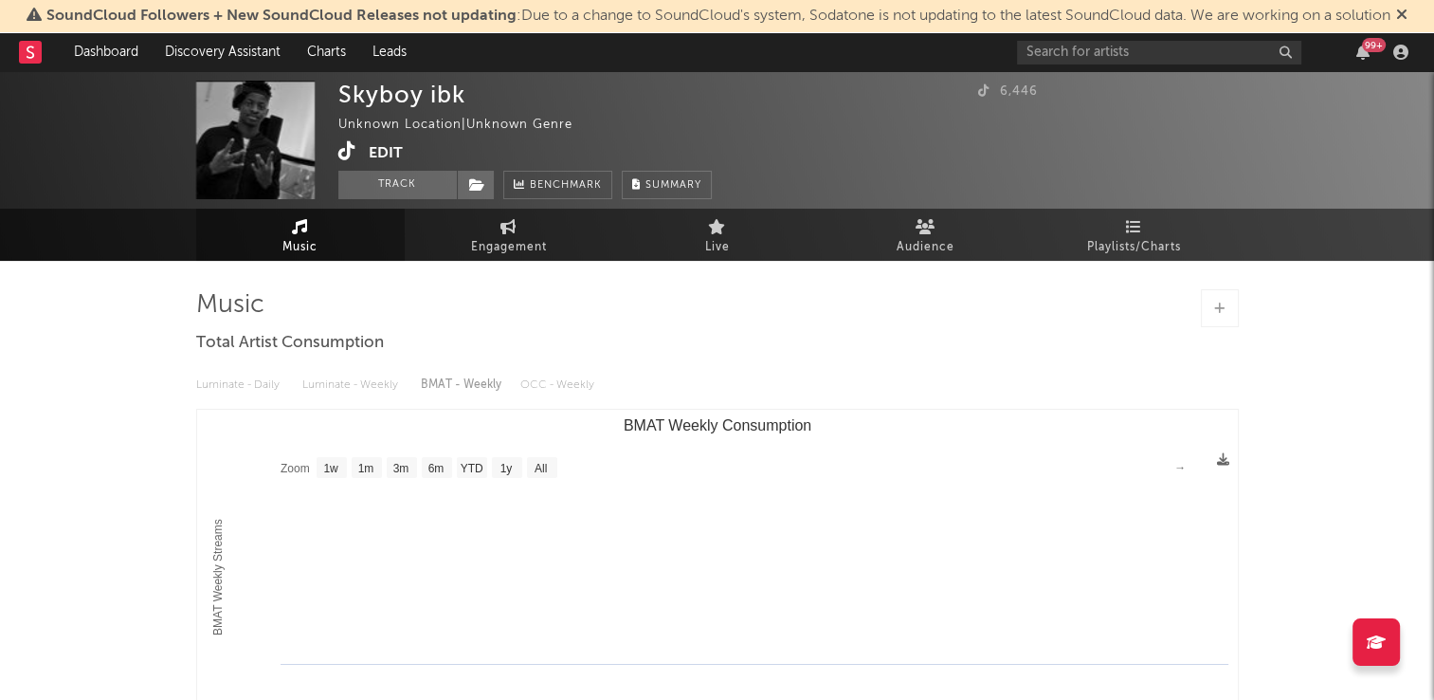
click at [1407, 17] on icon at bounding box center [1401, 14] width 11 height 15
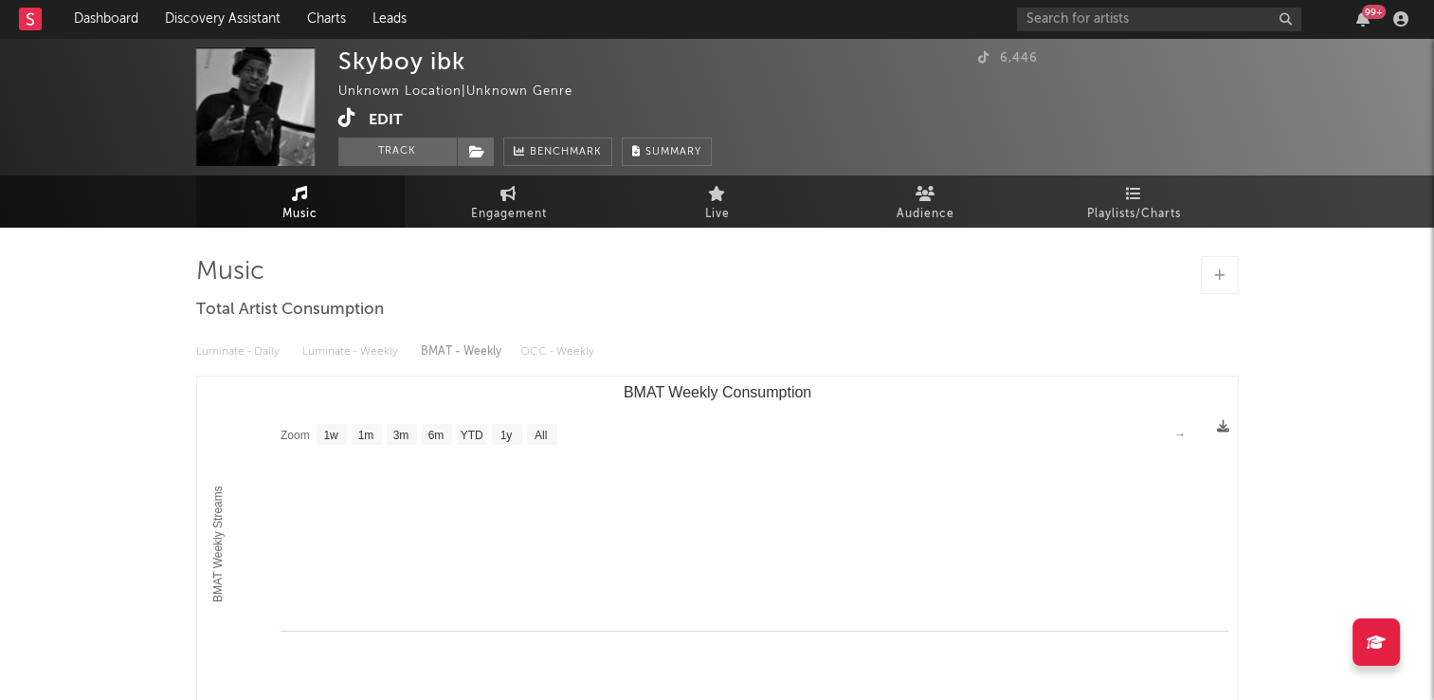
click at [341, 118] on icon at bounding box center [347, 117] width 18 height 19
click at [392, 144] on button "Track" at bounding box center [397, 151] width 119 height 28
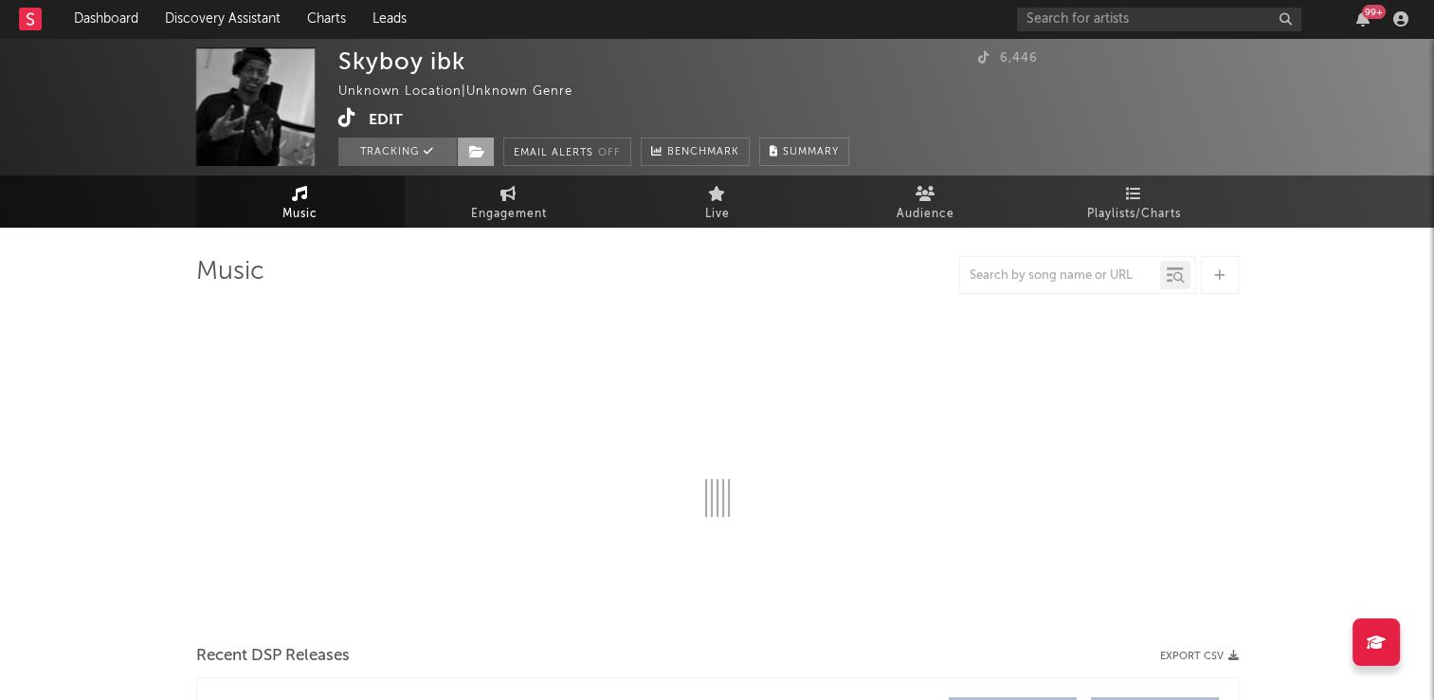
click at [474, 152] on icon at bounding box center [477, 151] width 16 height 13
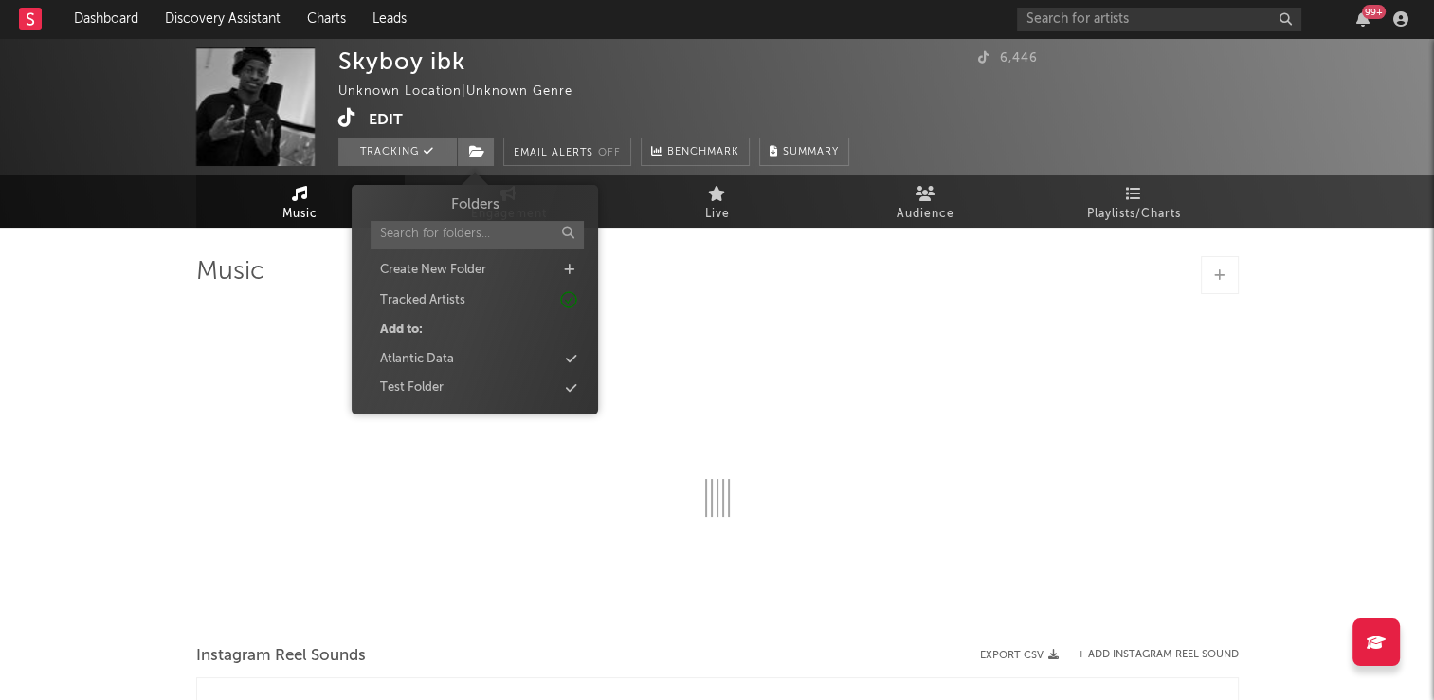
select select "1w"
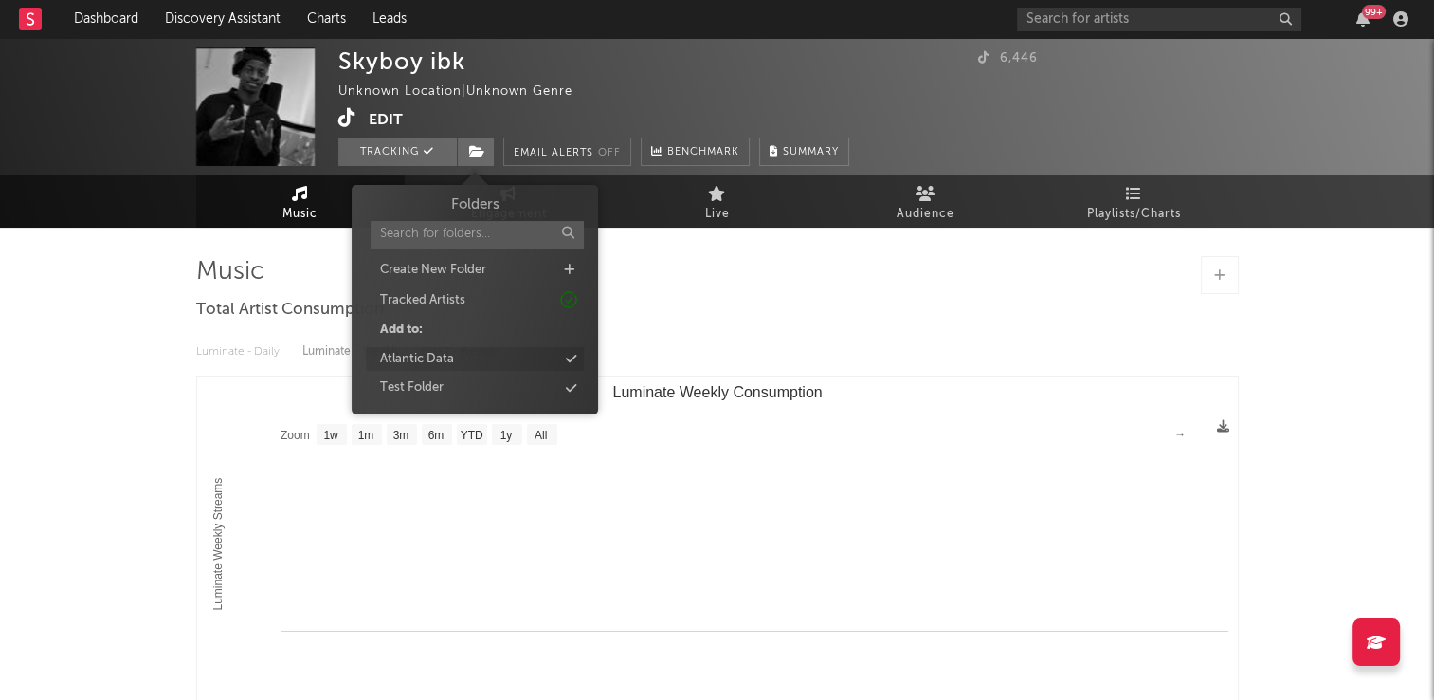
click at [489, 359] on div "Atlantic Data" at bounding box center [475, 359] width 218 height 25
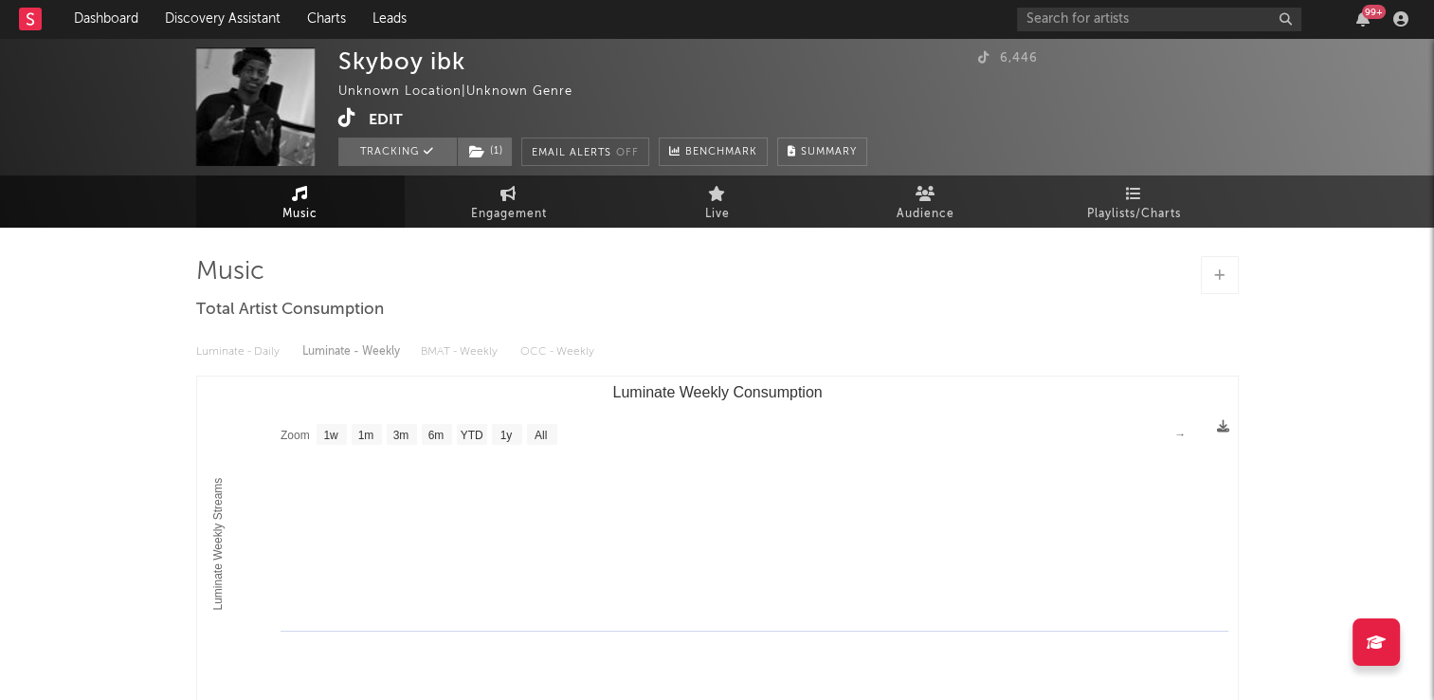
click at [1081, 119] on div "6,446" at bounding box center [1108, 106] width 261 height 119
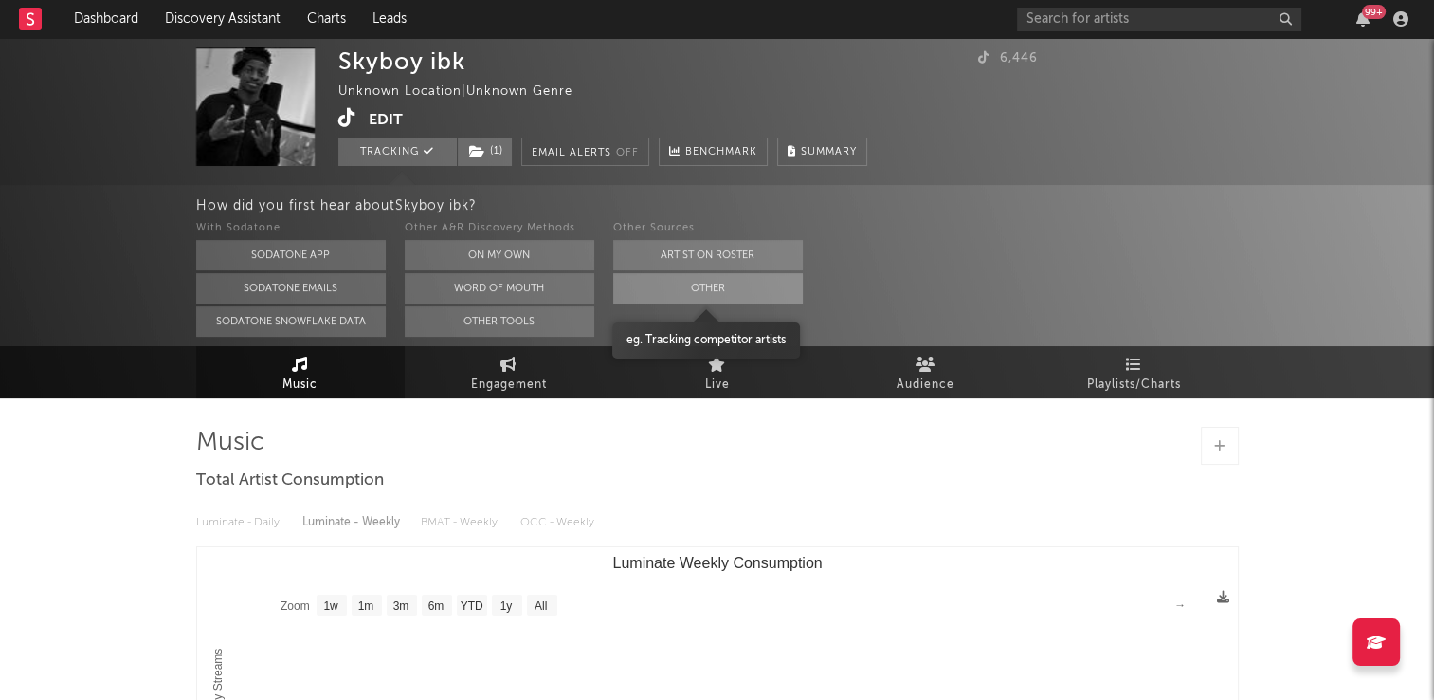
click at [739, 286] on button "Other" at bounding box center [708, 288] width 190 height 30
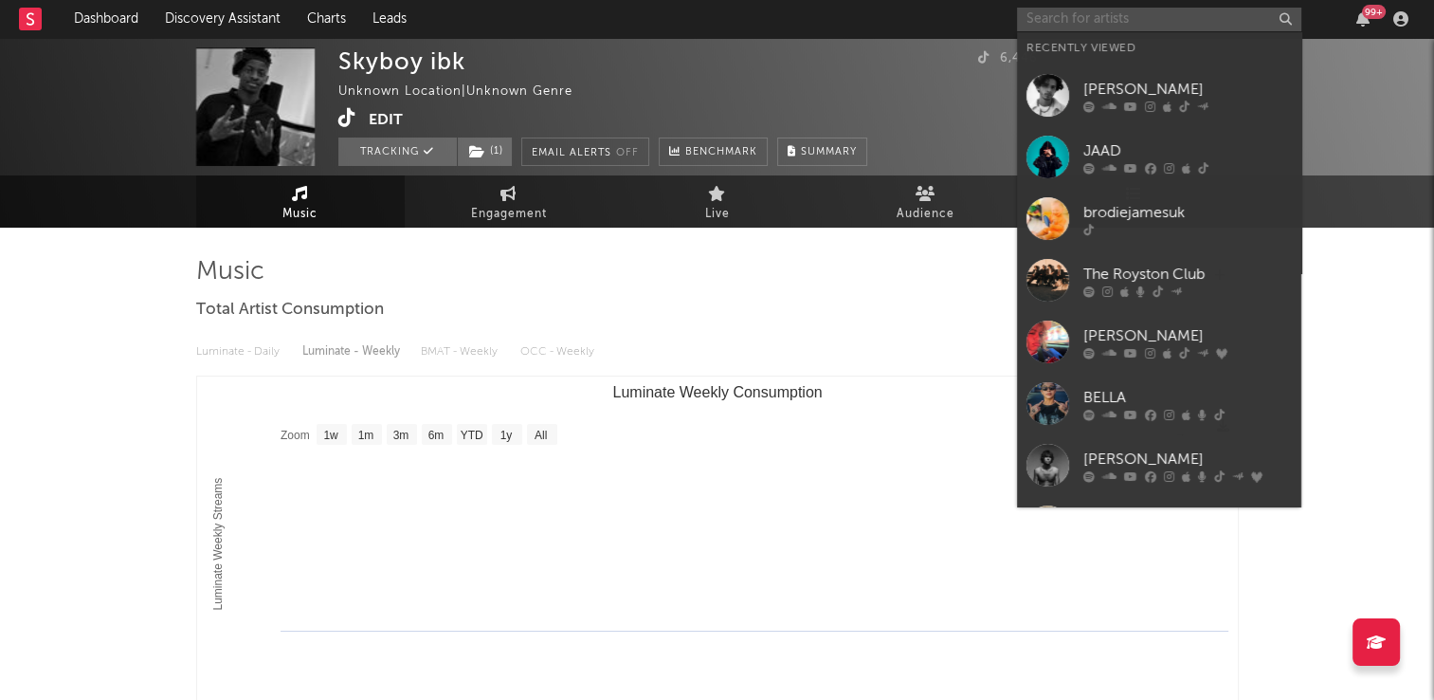
click at [1048, 19] on input "text" at bounding box center [1159, 20] width 284 height 24
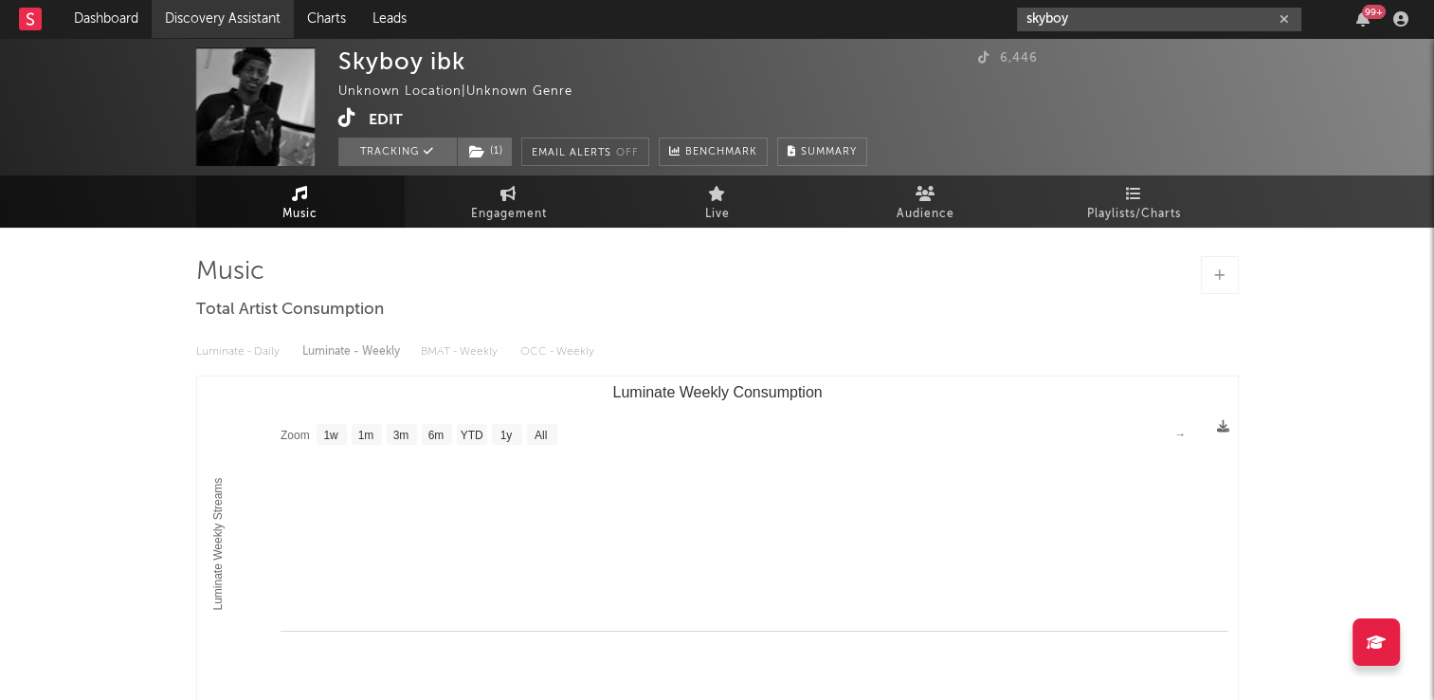
type input "skyboy"
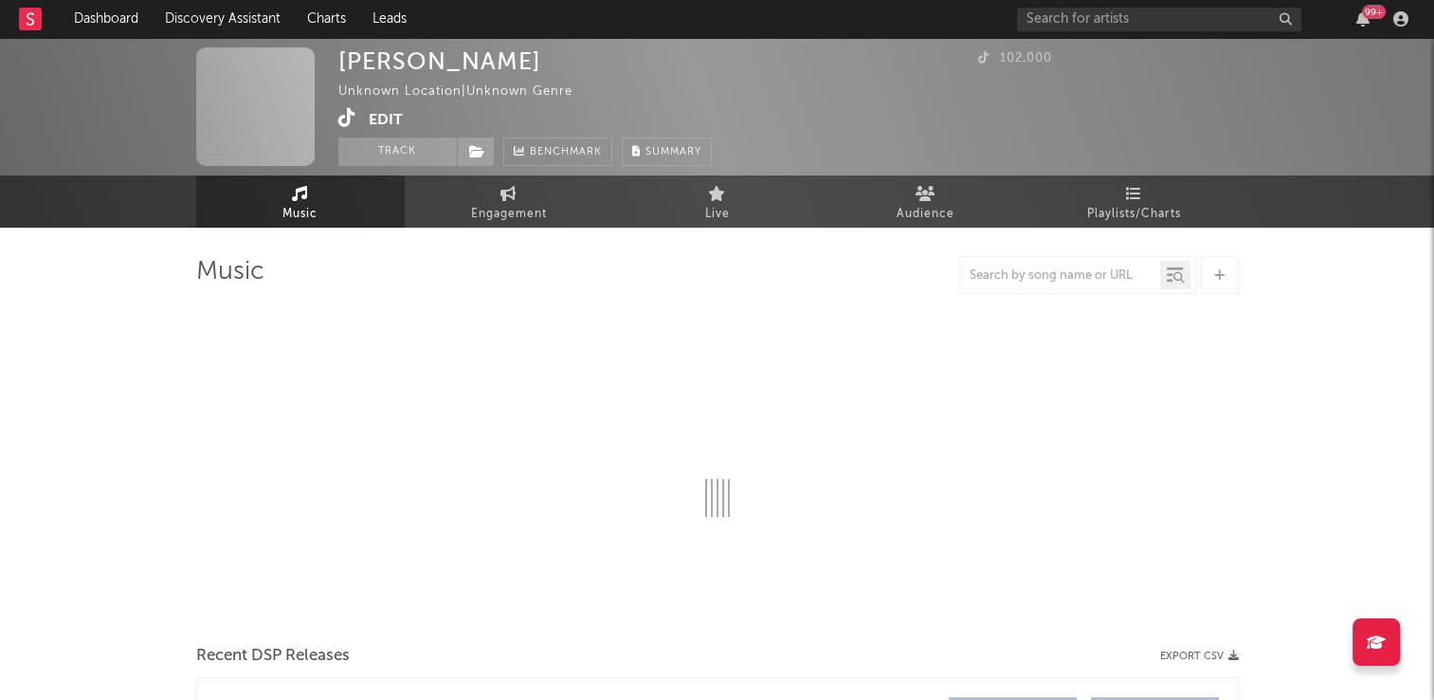
select select "1w"
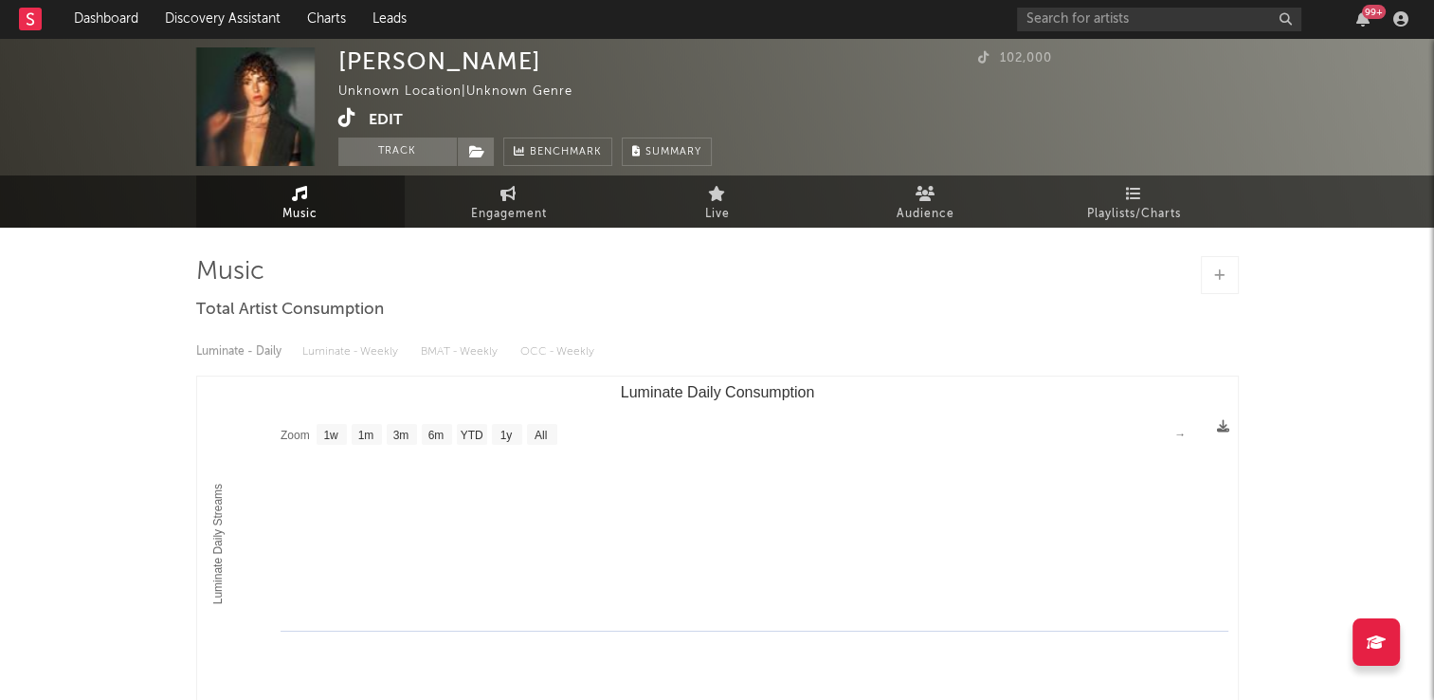
click at [344, 119] on icon at bounding box center [347, 117] width 18 height 19
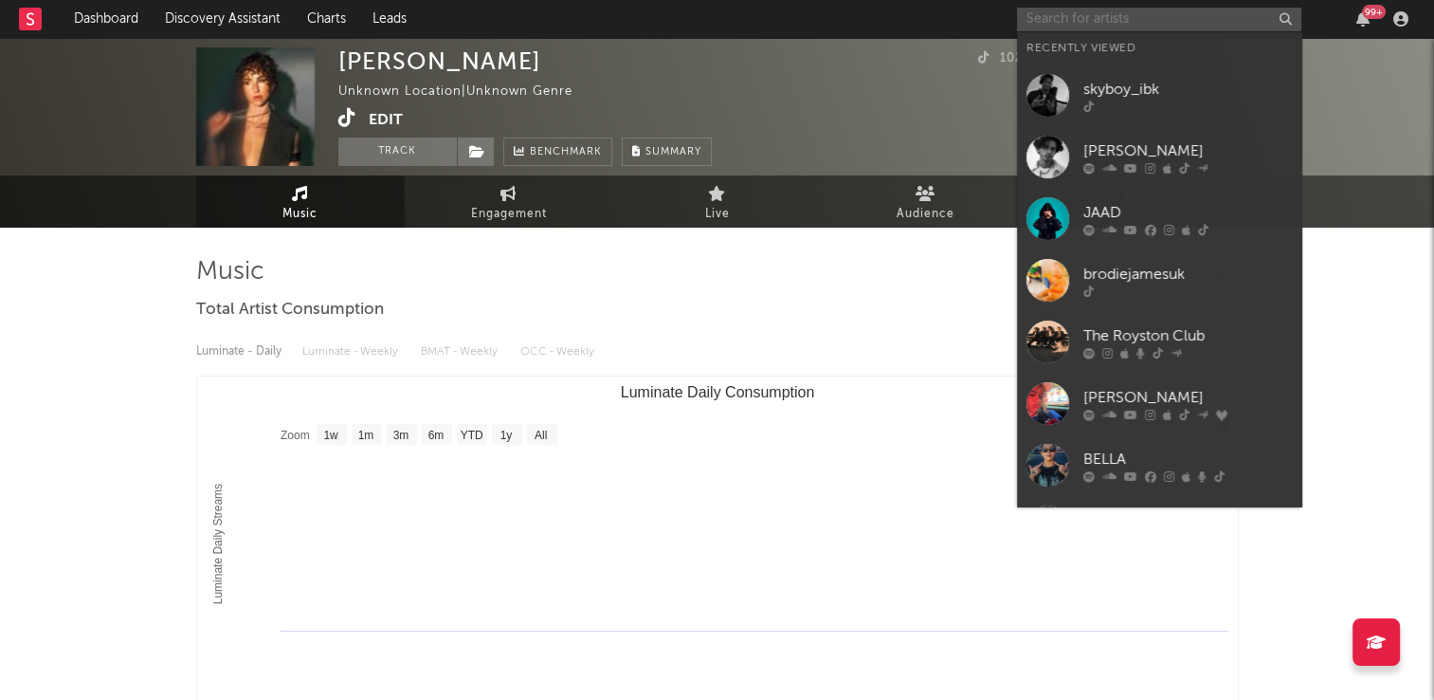
click at [1141, 14] on input "text" at bounding box center [1159, 20] width 284 height 24
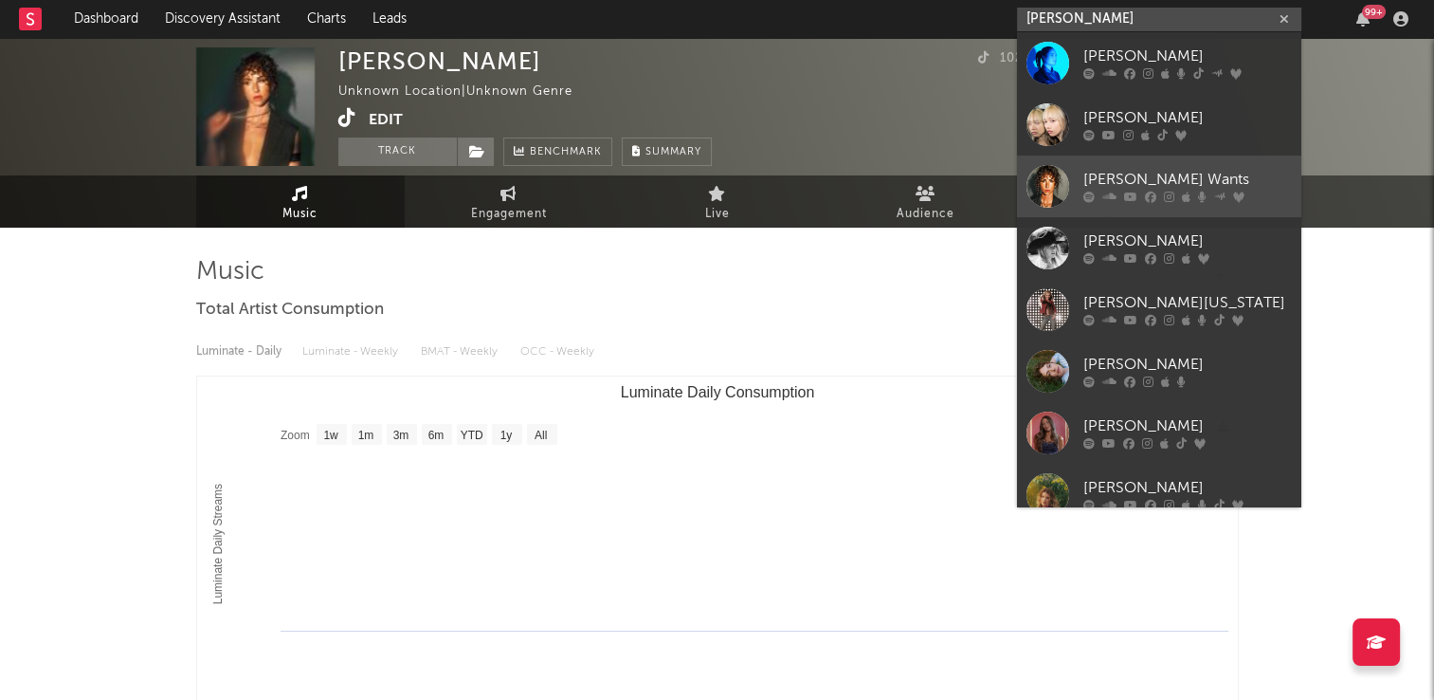
type input "[PERSON_NAME]"
click at [1149, 188] on div "[PERSON_NAME] Wants" at bounding box center [1188, 180] width 209 height 23
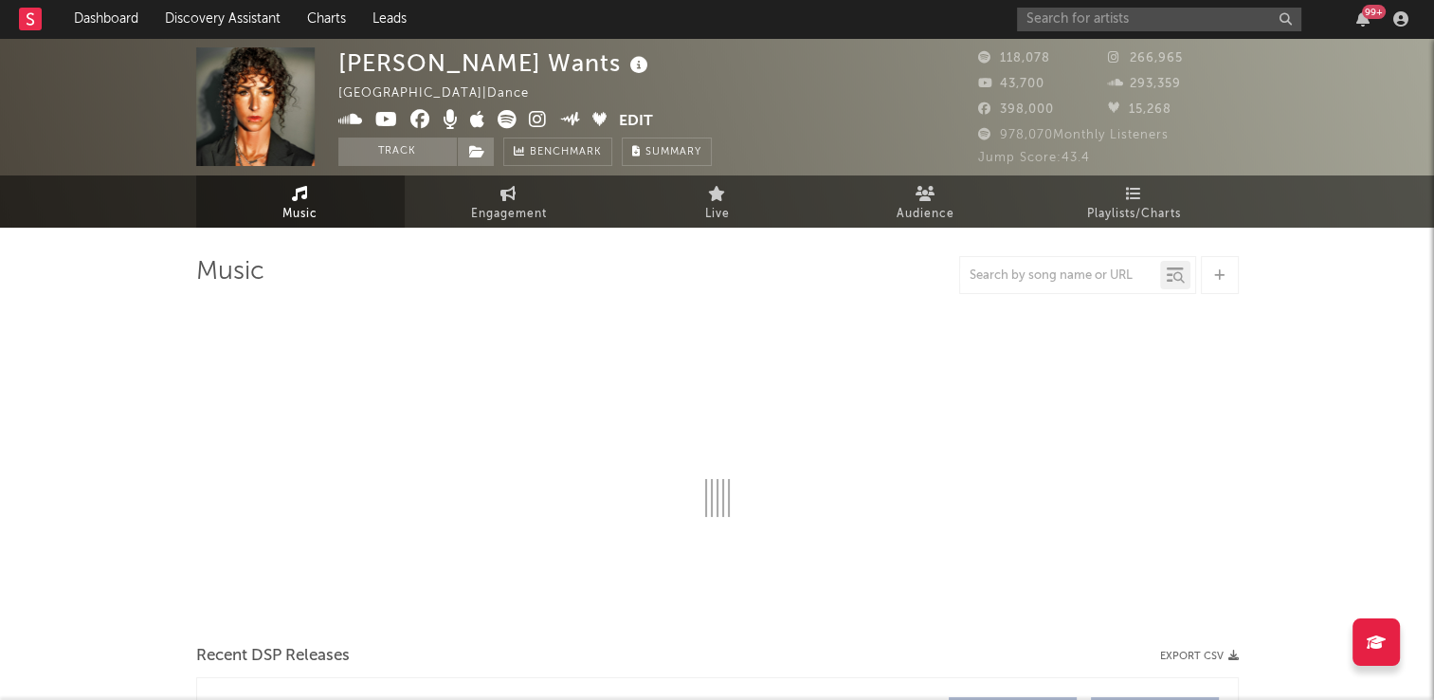
click at [626, 66] on icon at bounding box center [639, 65] width 27 height 27
select select "6m"
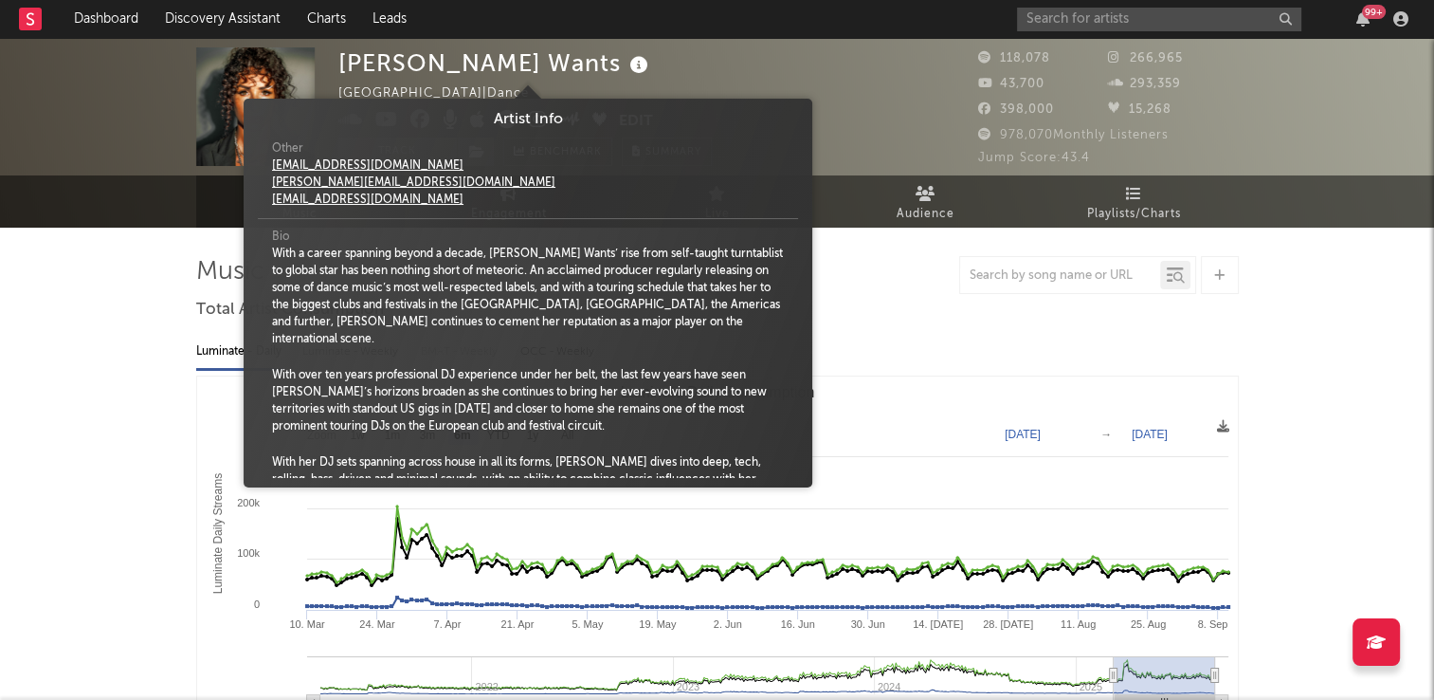
click at [648, 84] on div "[PERSON_NAME] Wants [GEOGRAPHIC_DATA] | Dance Edit Track Benchmark Summary" at bounding box center [525, 106] width 374 height 119
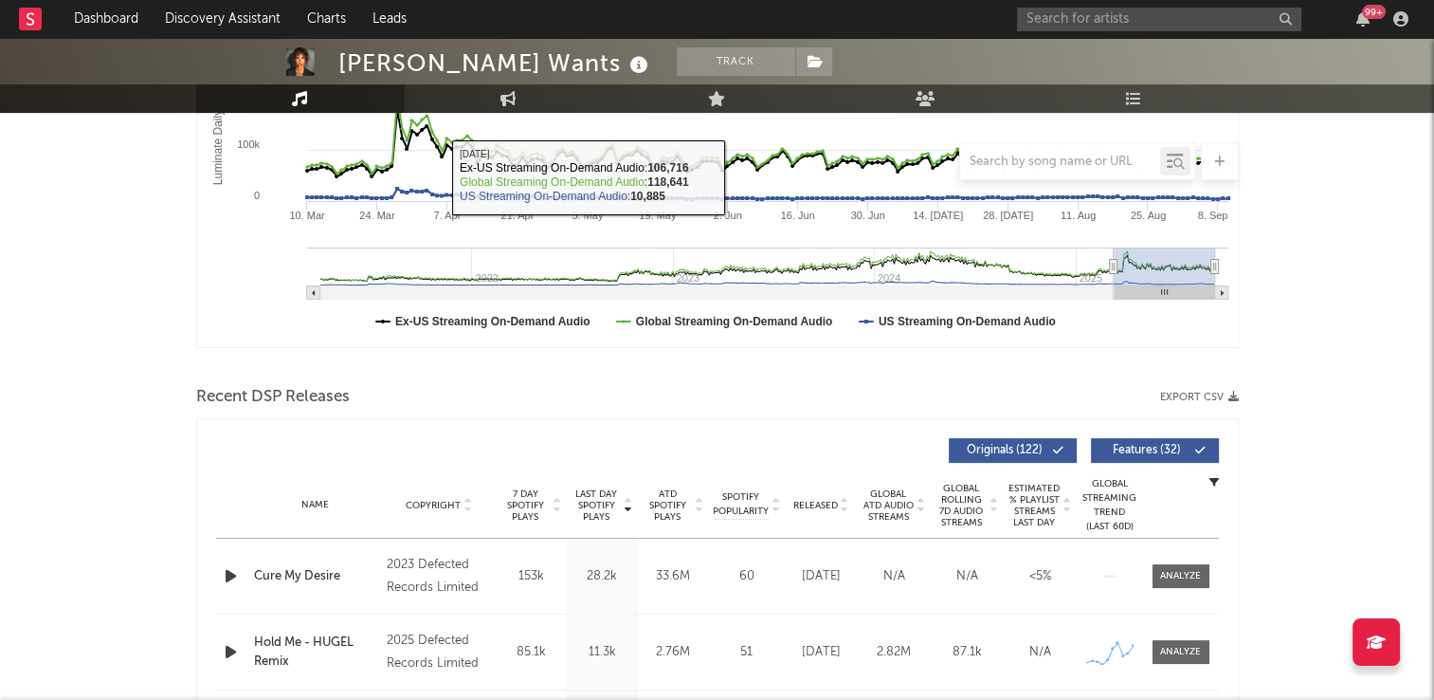
scroll to position [569, 0]
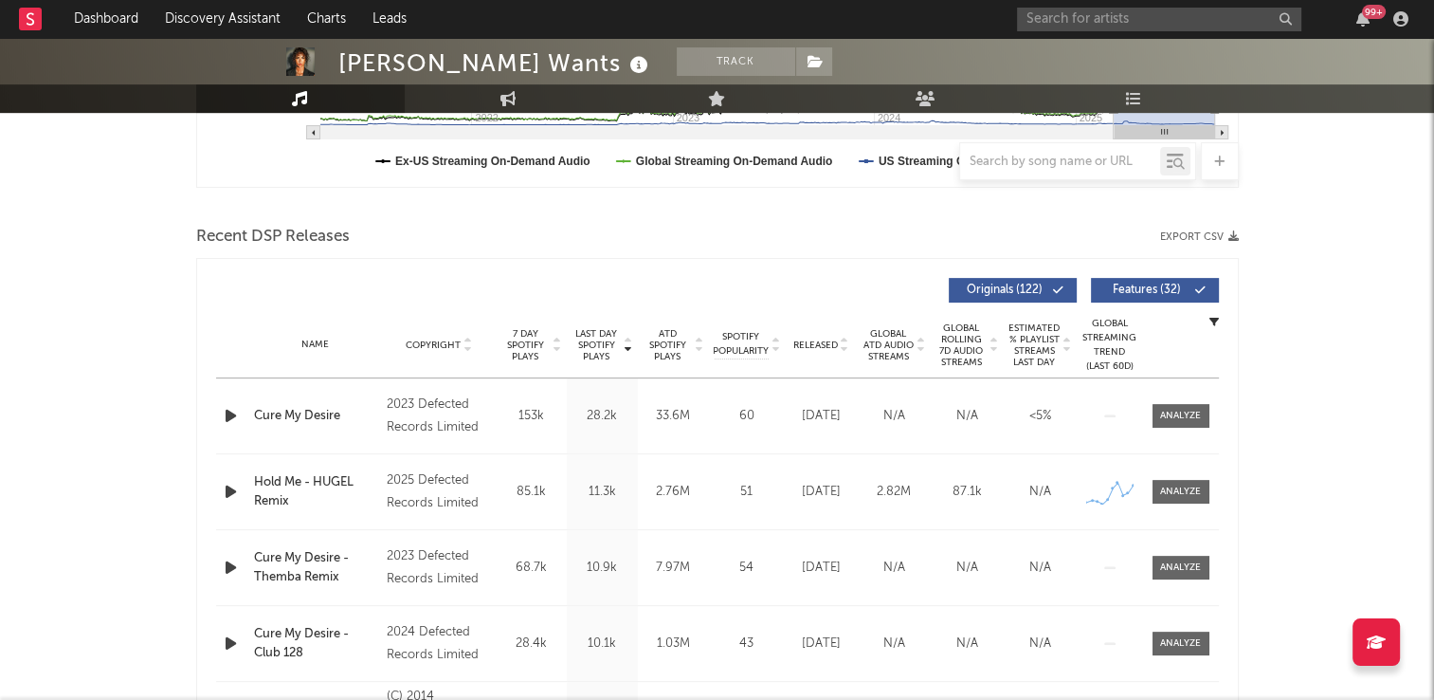
click at [466, 339] on icon at bounding box center [467, 341] width 9 height 8
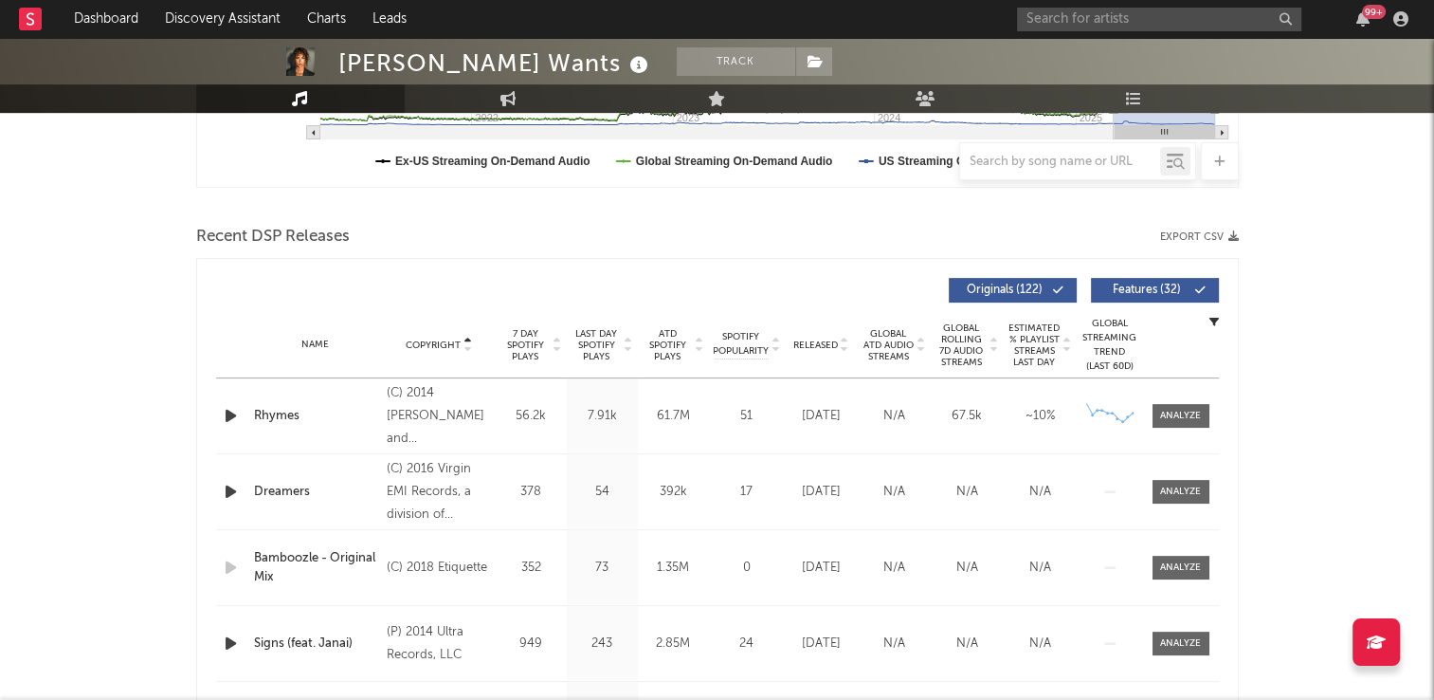
click at [466, 339] on icon at bounding box center [467, 341] width 9 height 8
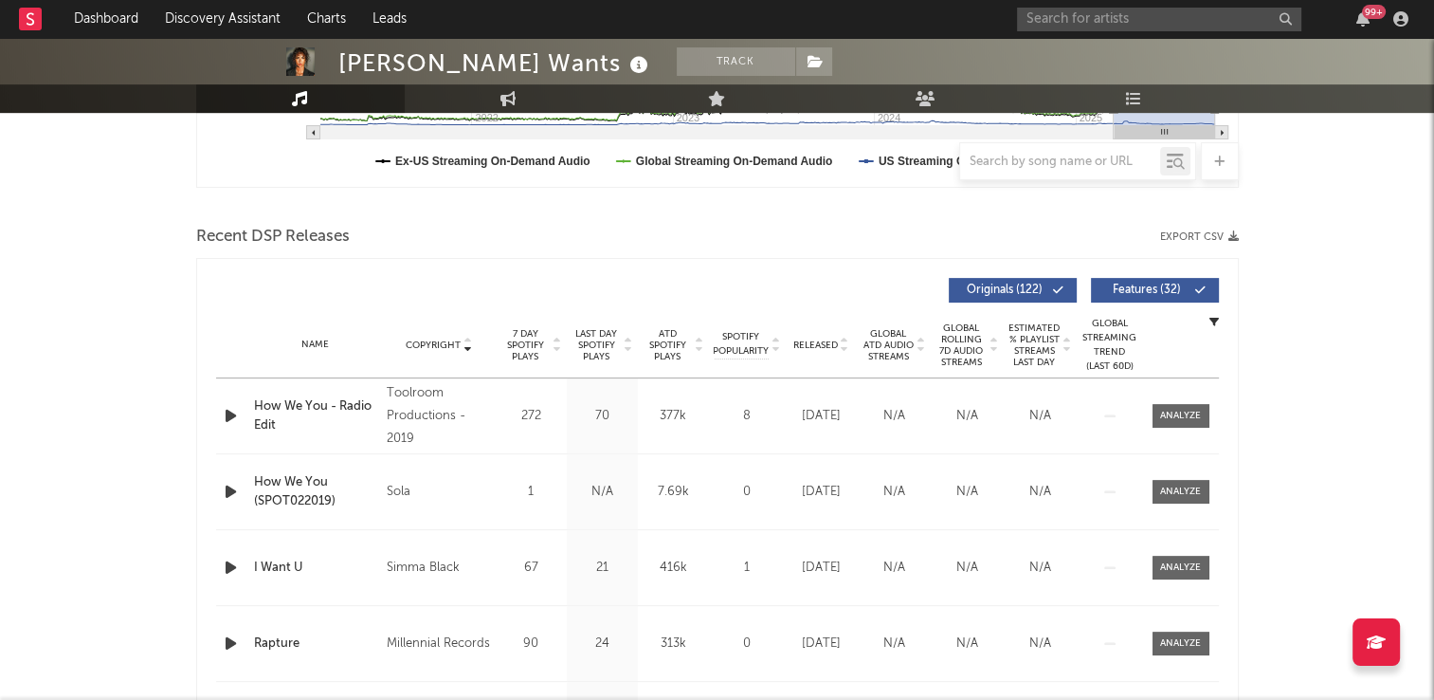
click at [466, 339] on icon at bounding box center [467, 341] width 9 height 8
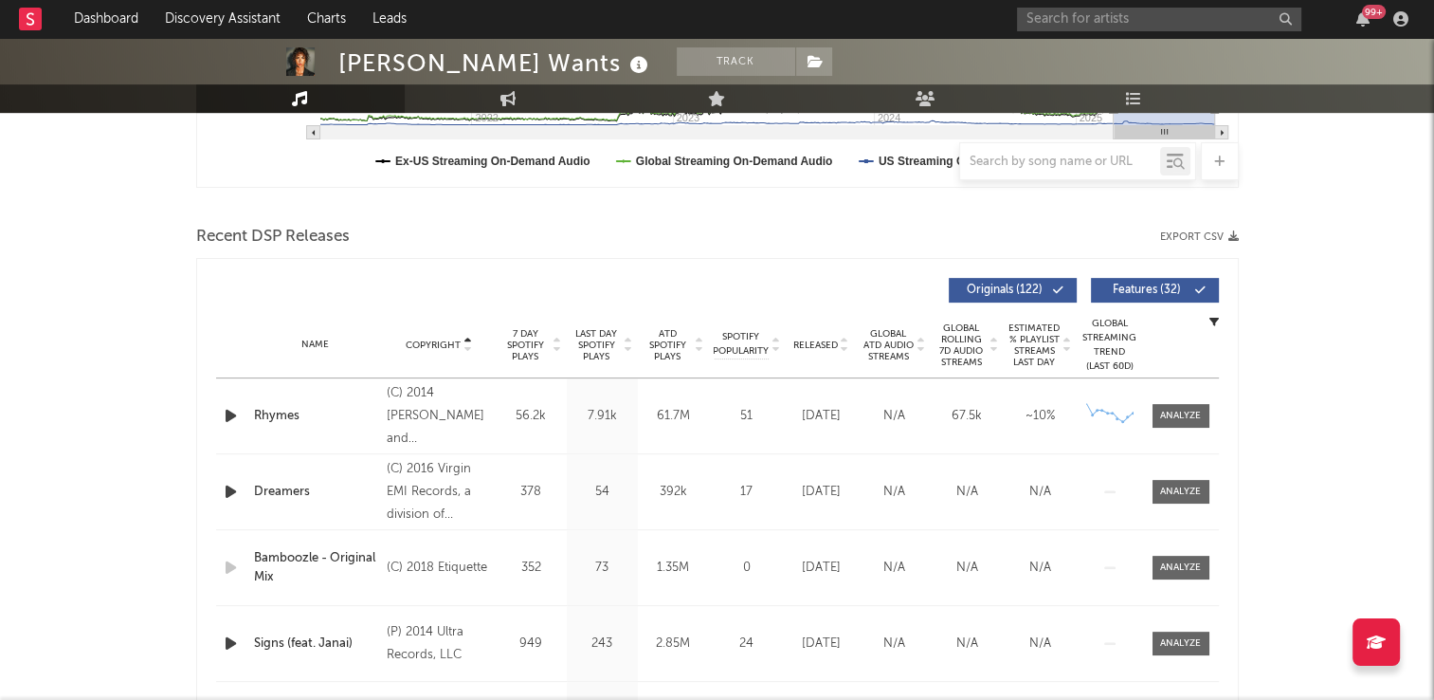
click at [466, 339] on icon at bounding box center [467, 341] width 9 height 8
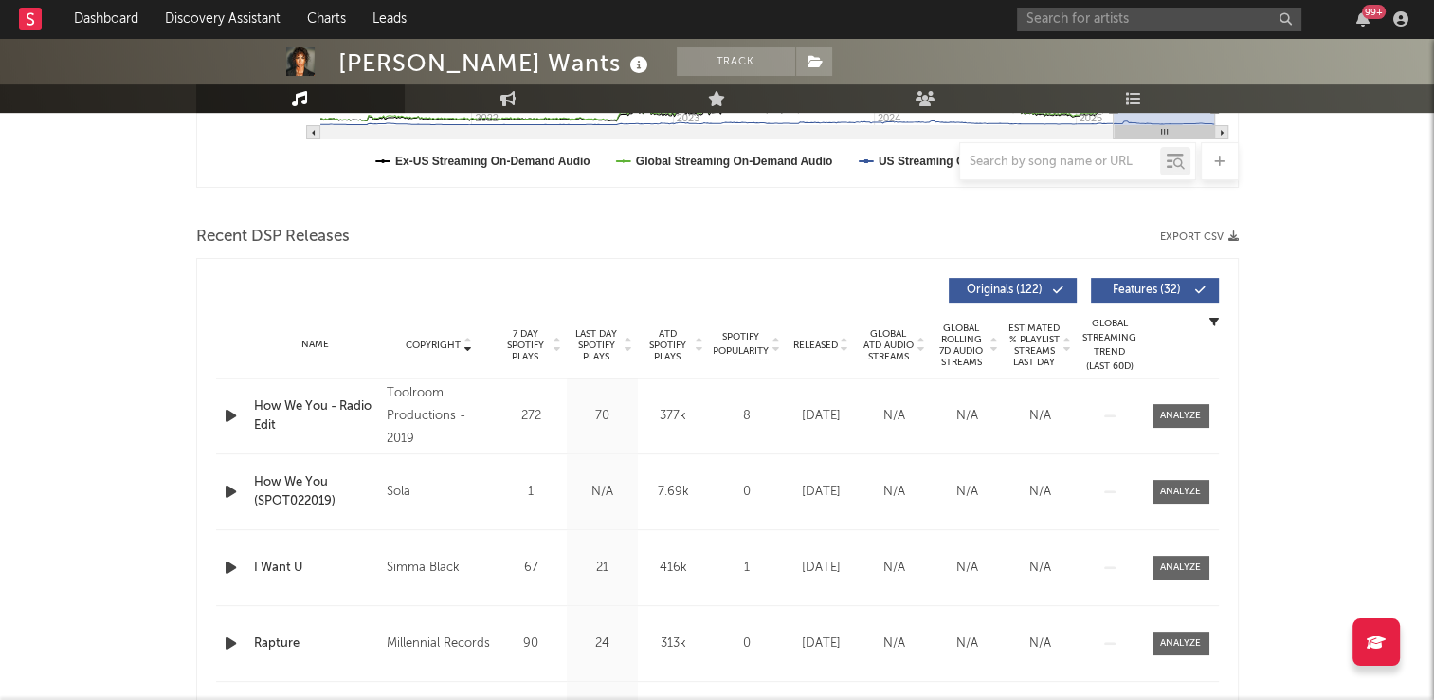
click at [466, 339] on icon at bounding box center [467, 341] width 9 height 8
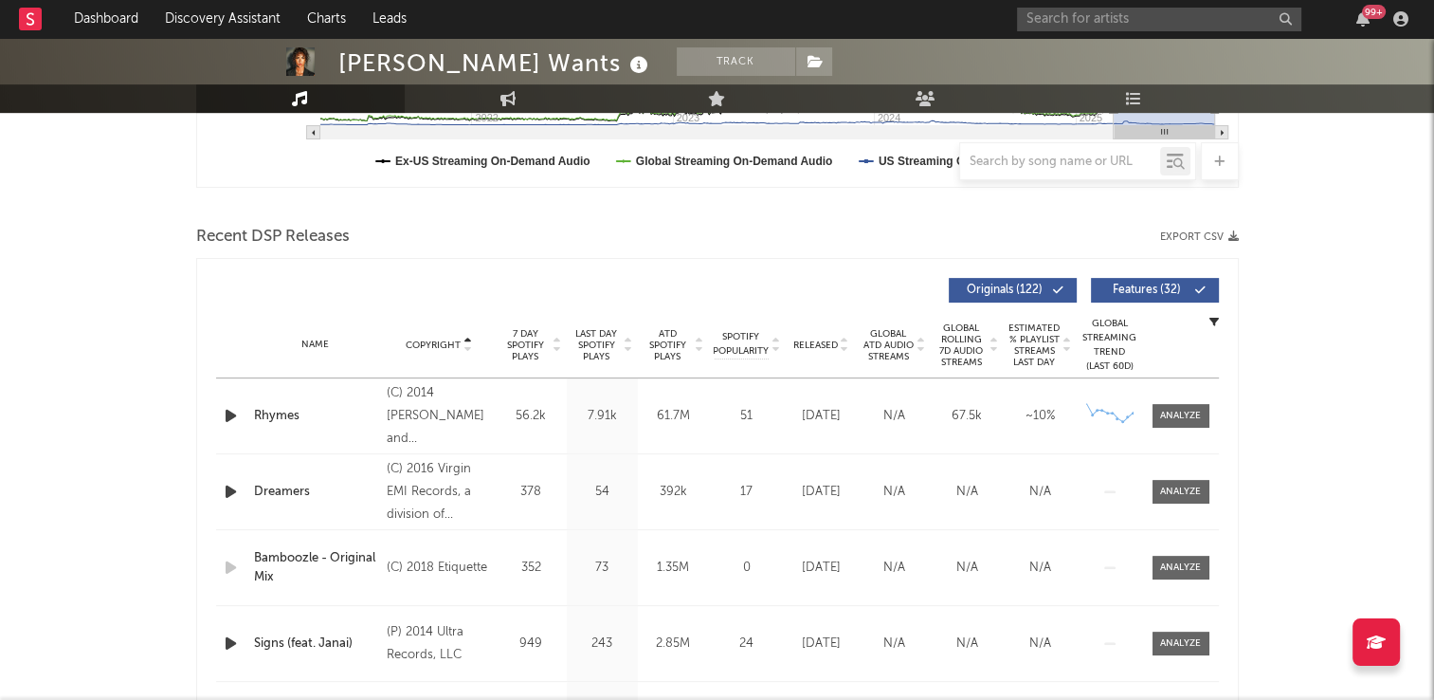
click at [466, 339] on icon at bounding box center [467, 341] width 9 height 8
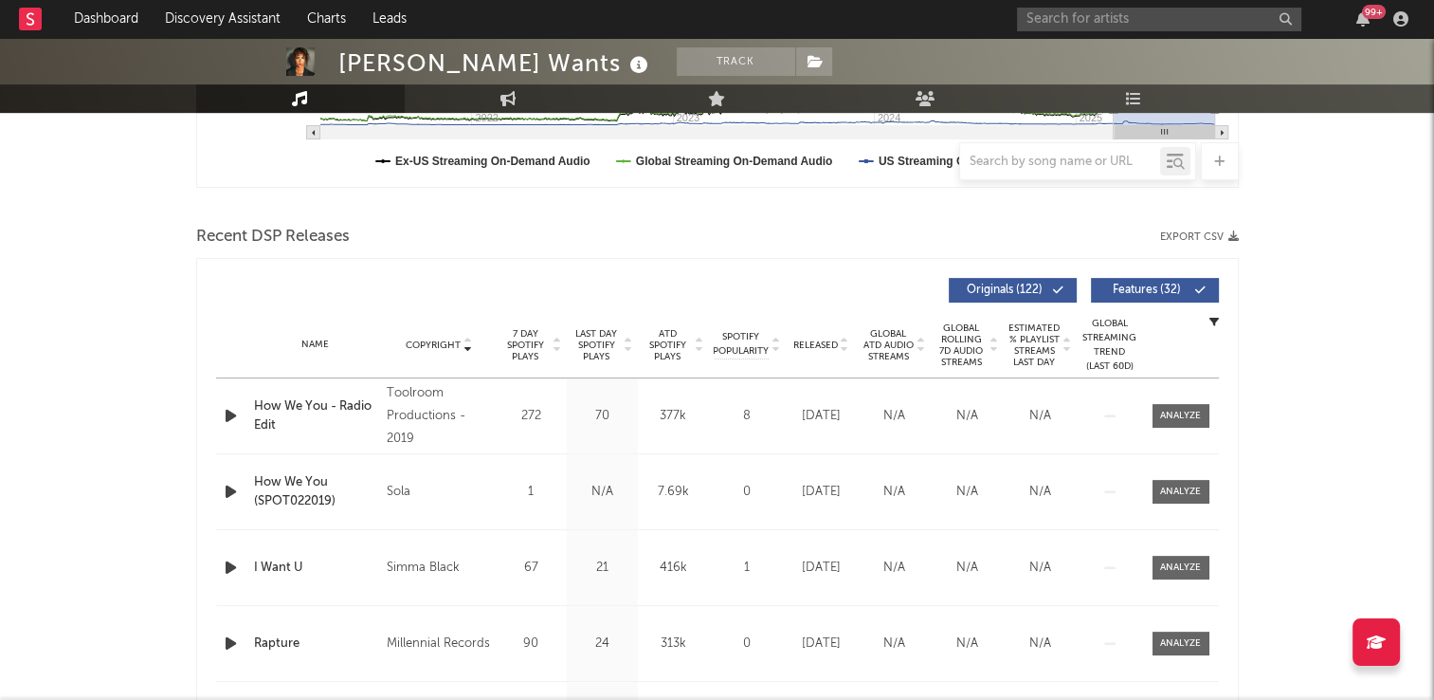
click at [466, 339] on icon at bounding box center [467, 341] width 9 height 8
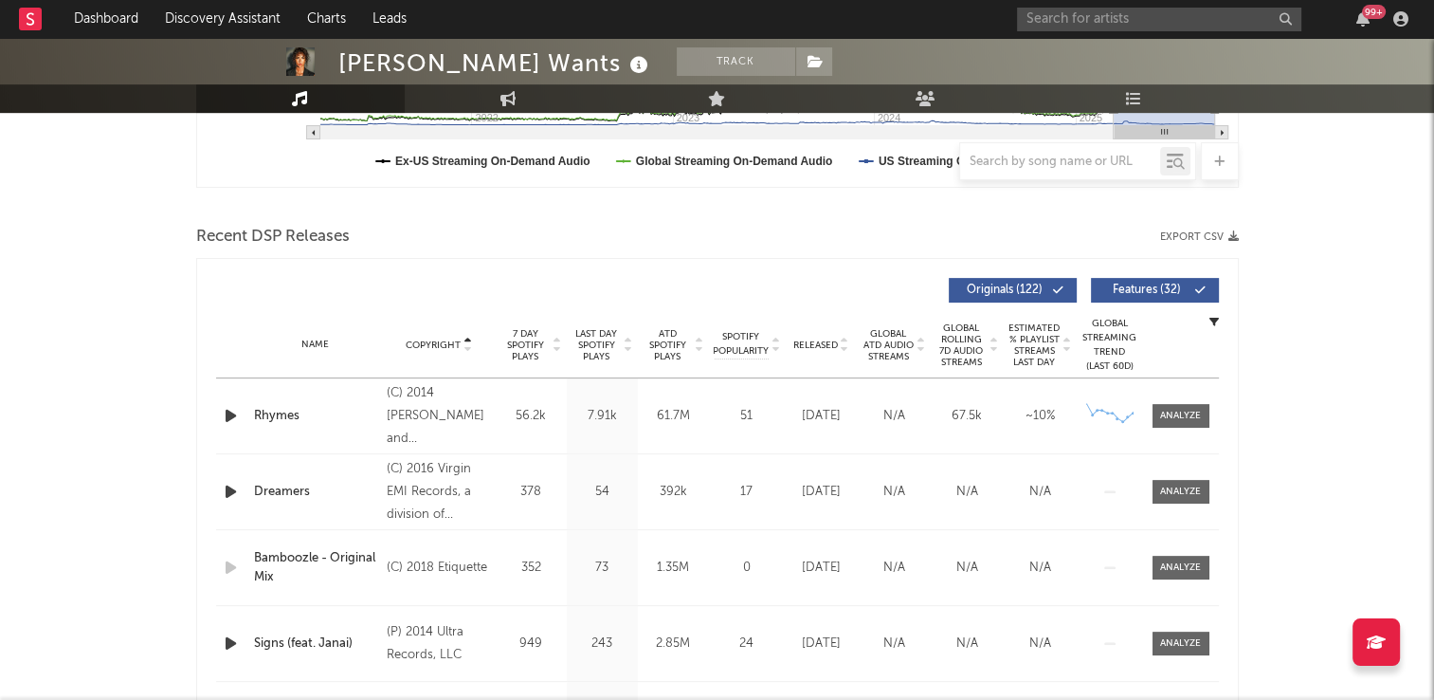
click at [466, 339] on icon at bounding box center [467, 341] width 9 height 8
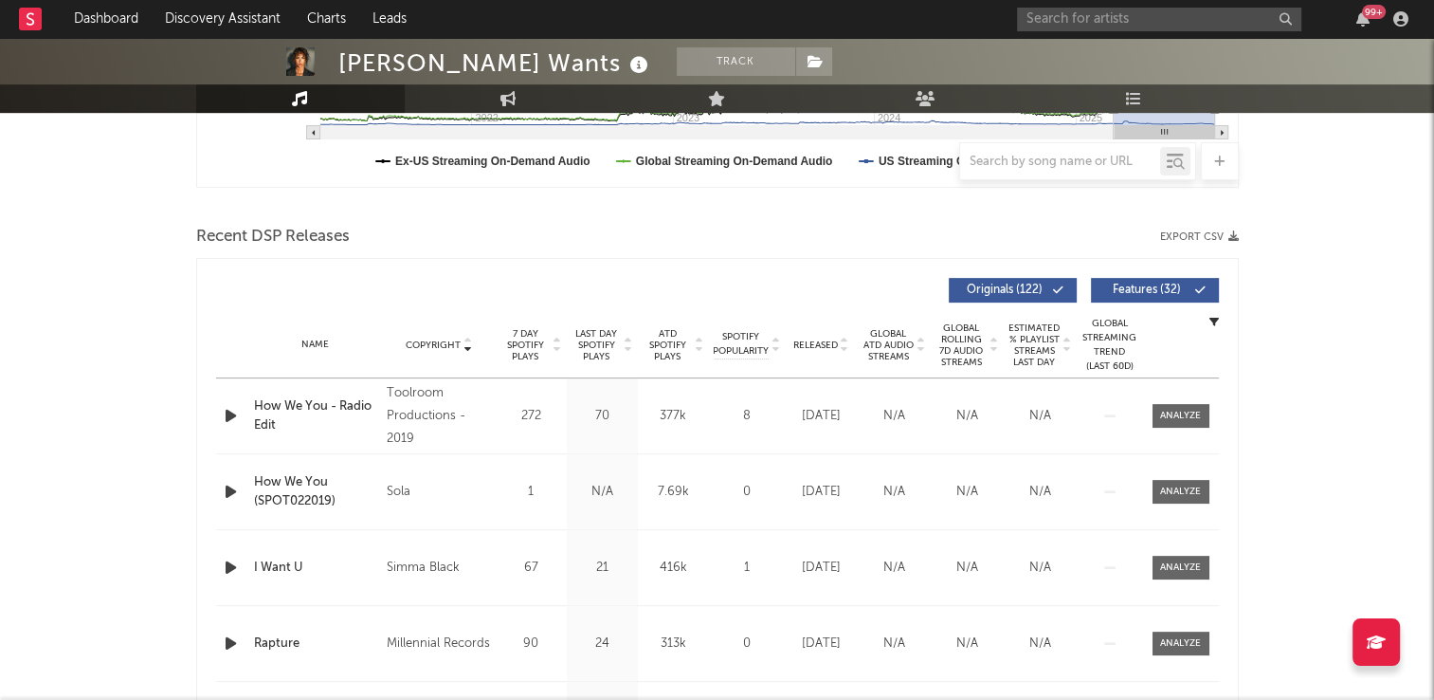
click at [466, 339] on icon at bounding box center [467, 341] width 9 height 8
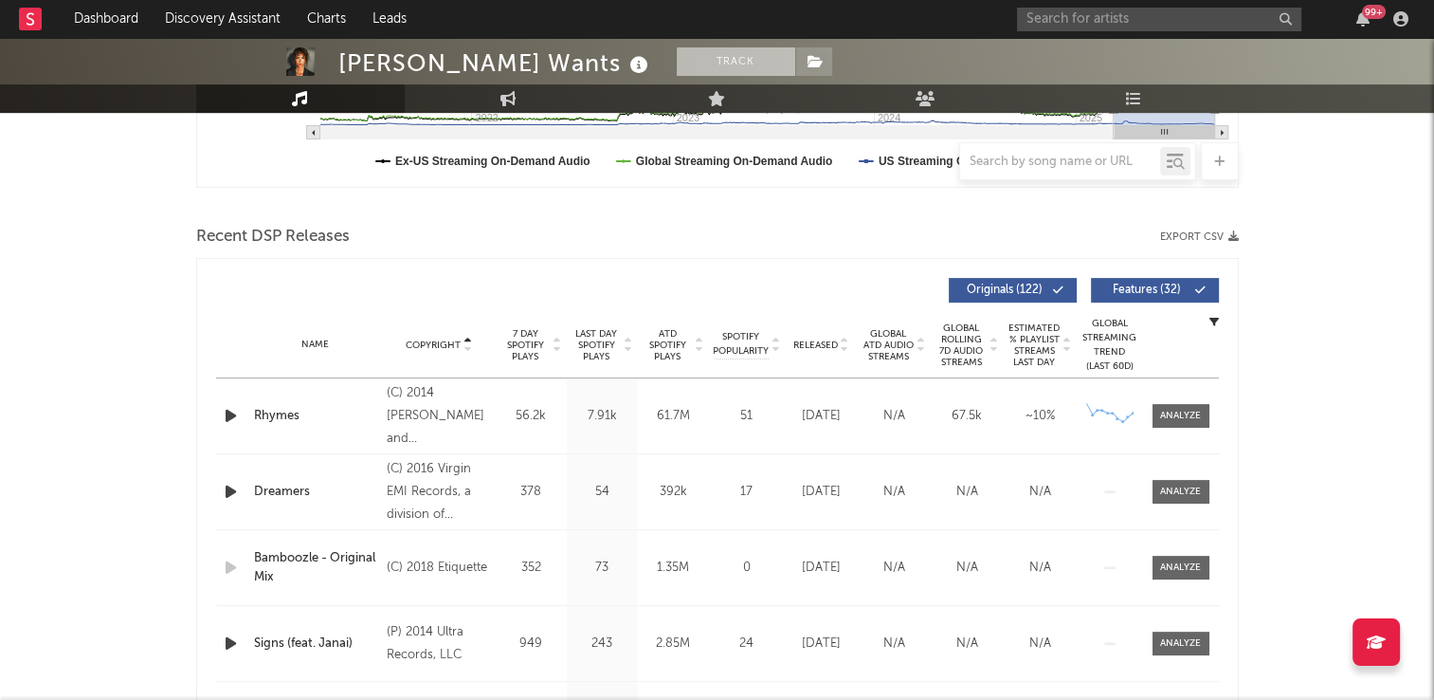
drag, startPoint x: 612, startPoint y: 70, endPoint x: 601, endPoint y: 70, distance: 11.4
click at [677, 70] on button "Track" at bounding box center [736, 61] width 119 height 28
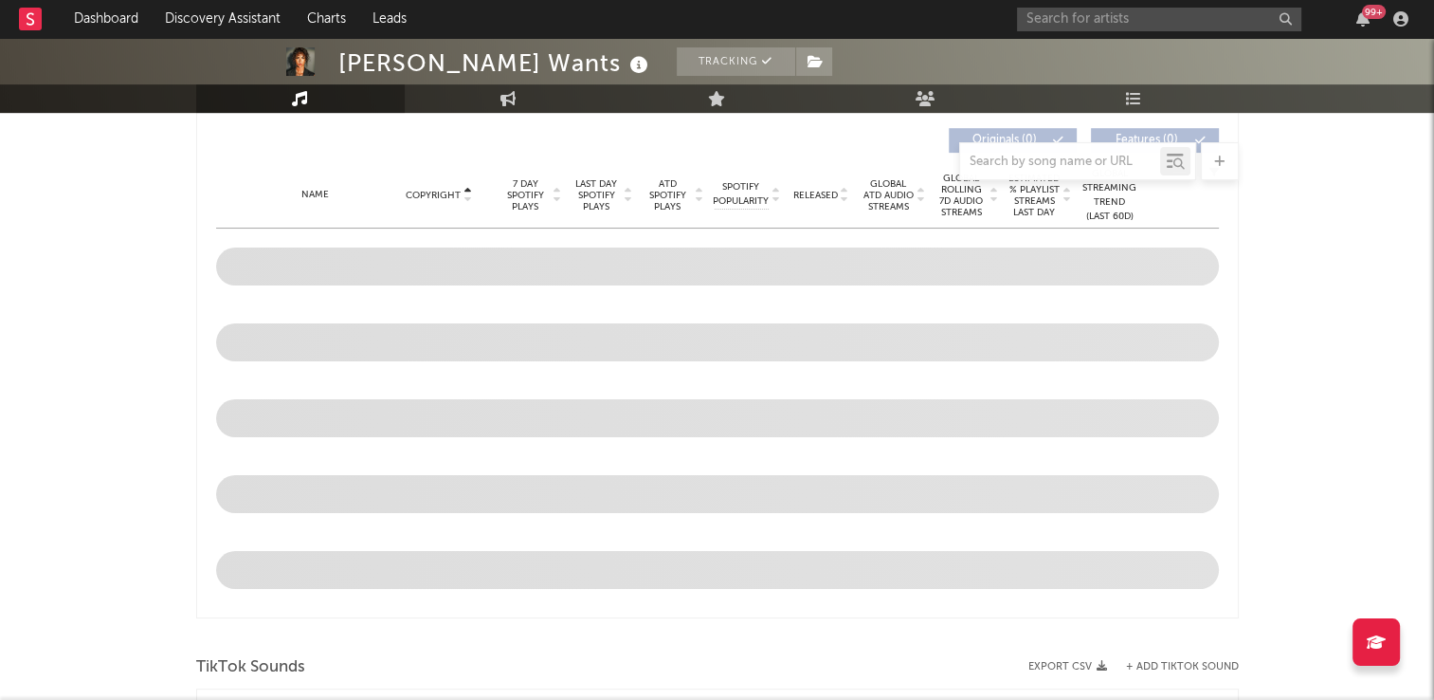
scroll to position [419, 0]
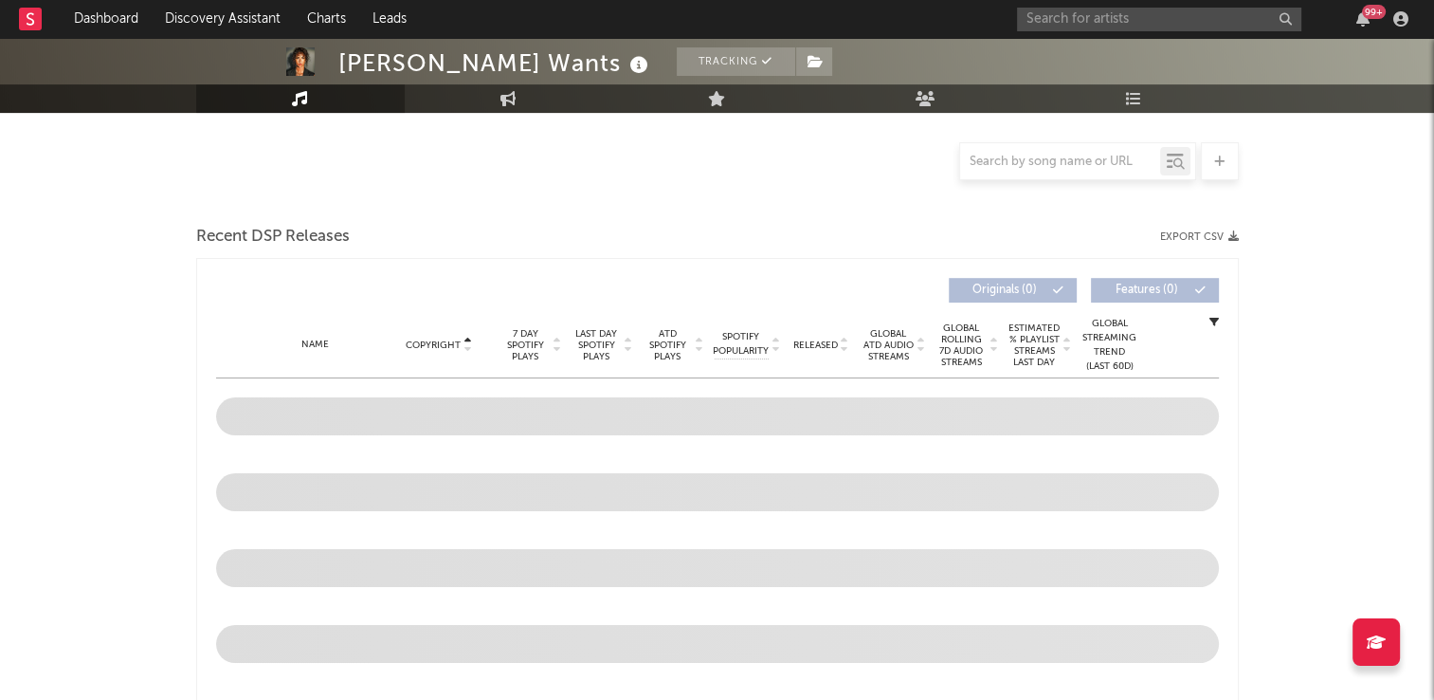
select select "6m"
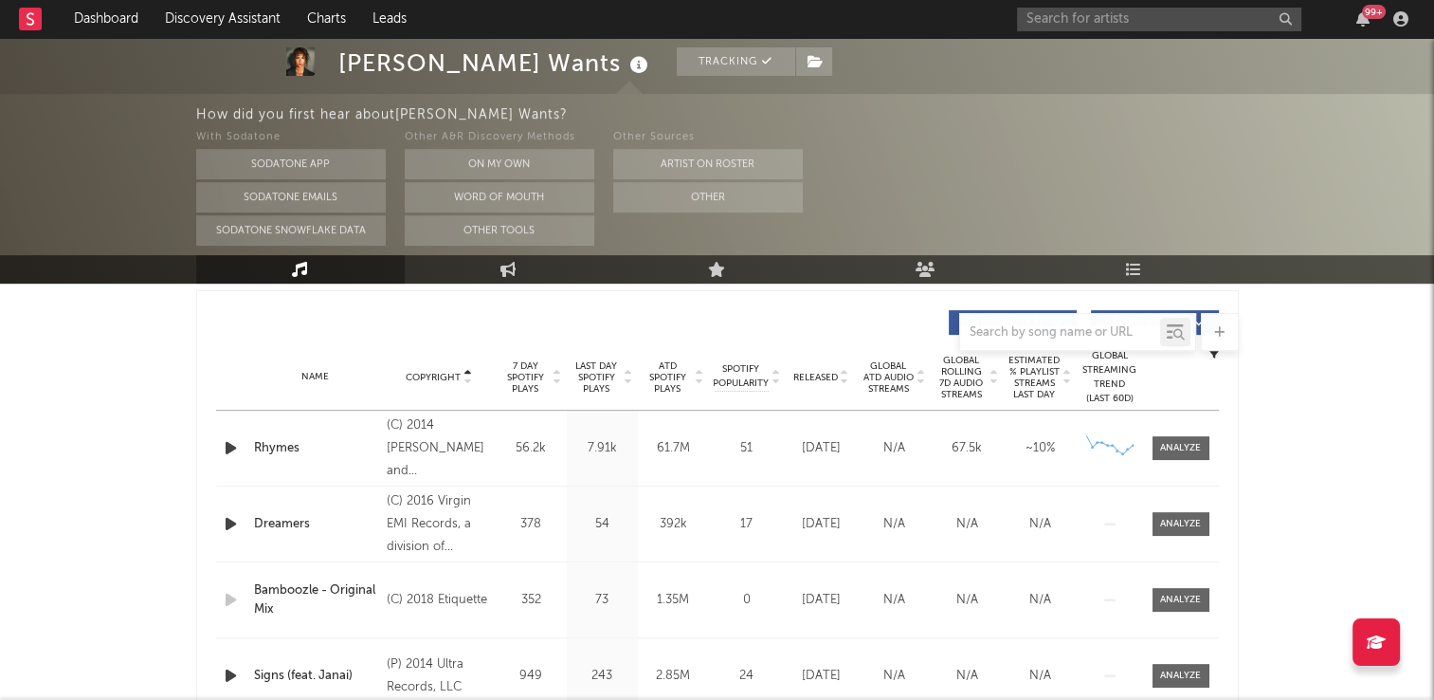
scroll to position [739, 0]
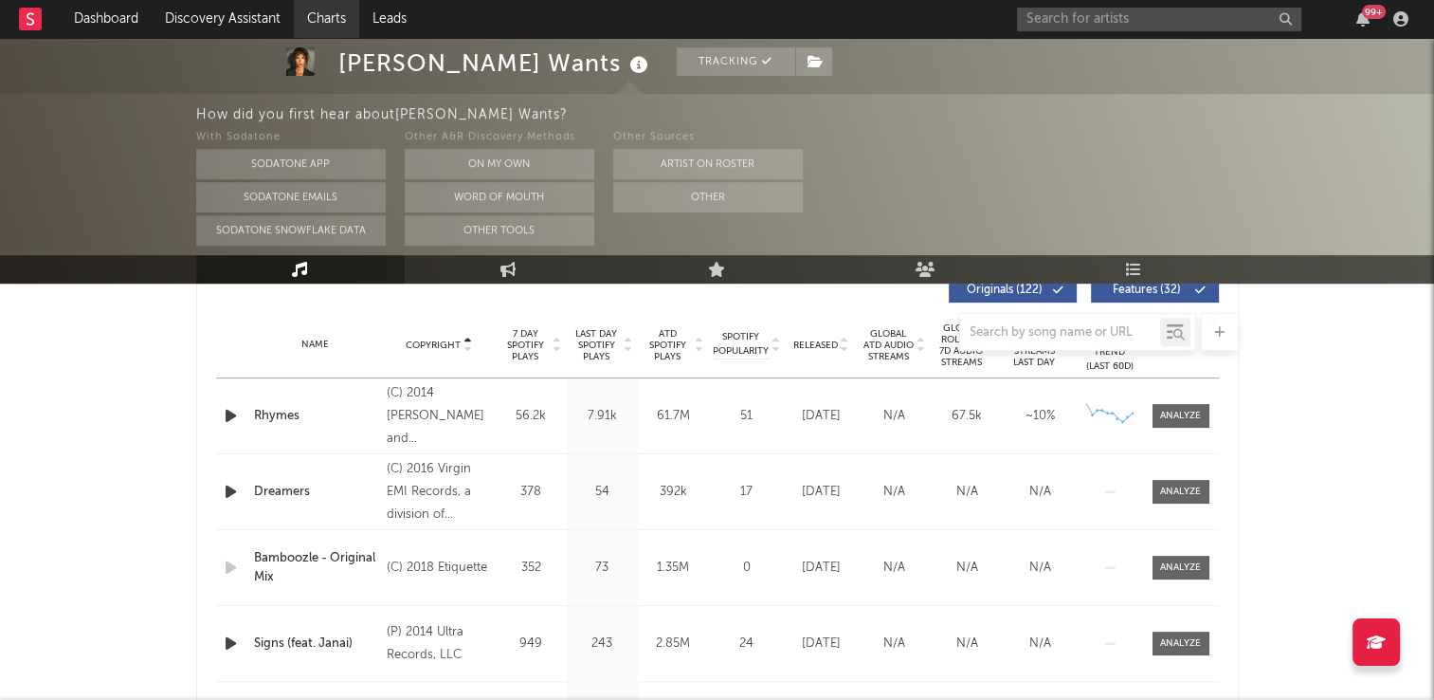
click at [329, 14] on link "Charts" at bounding box center [326, 19] width 65 height 38
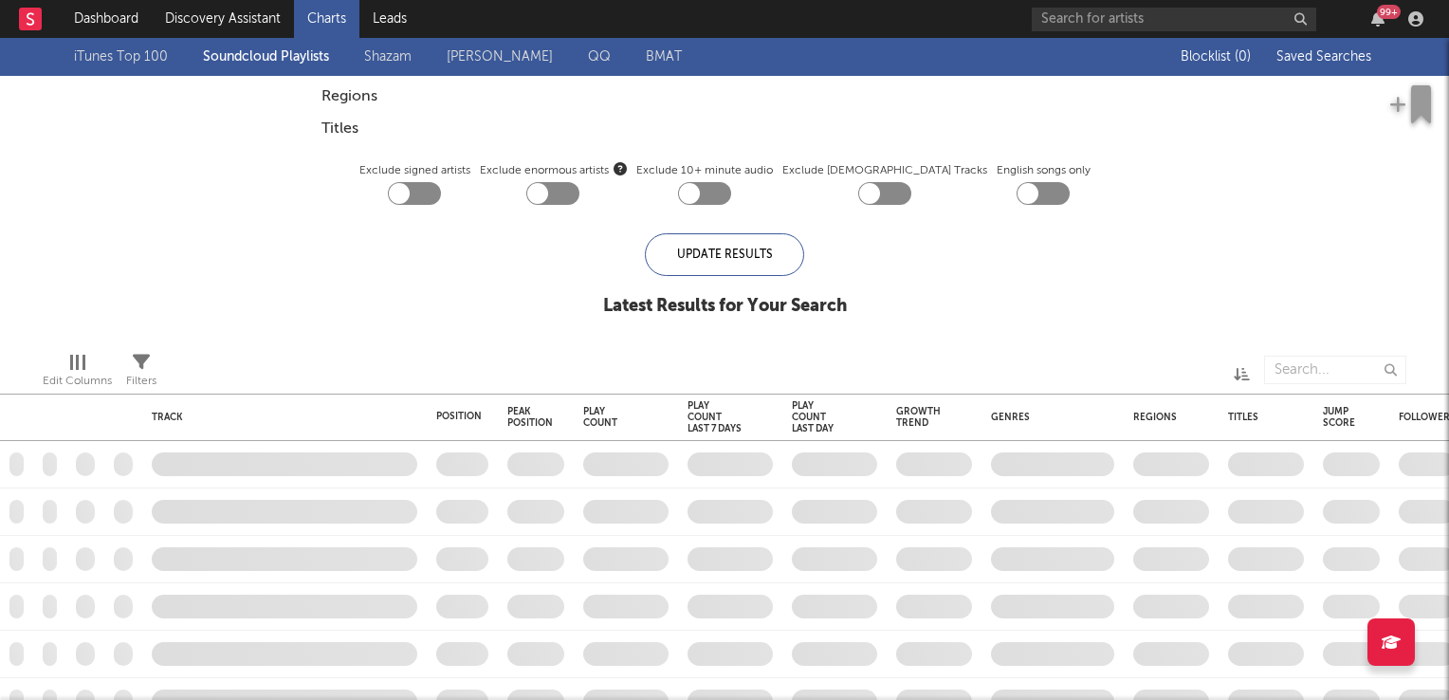
checkbox input "true"
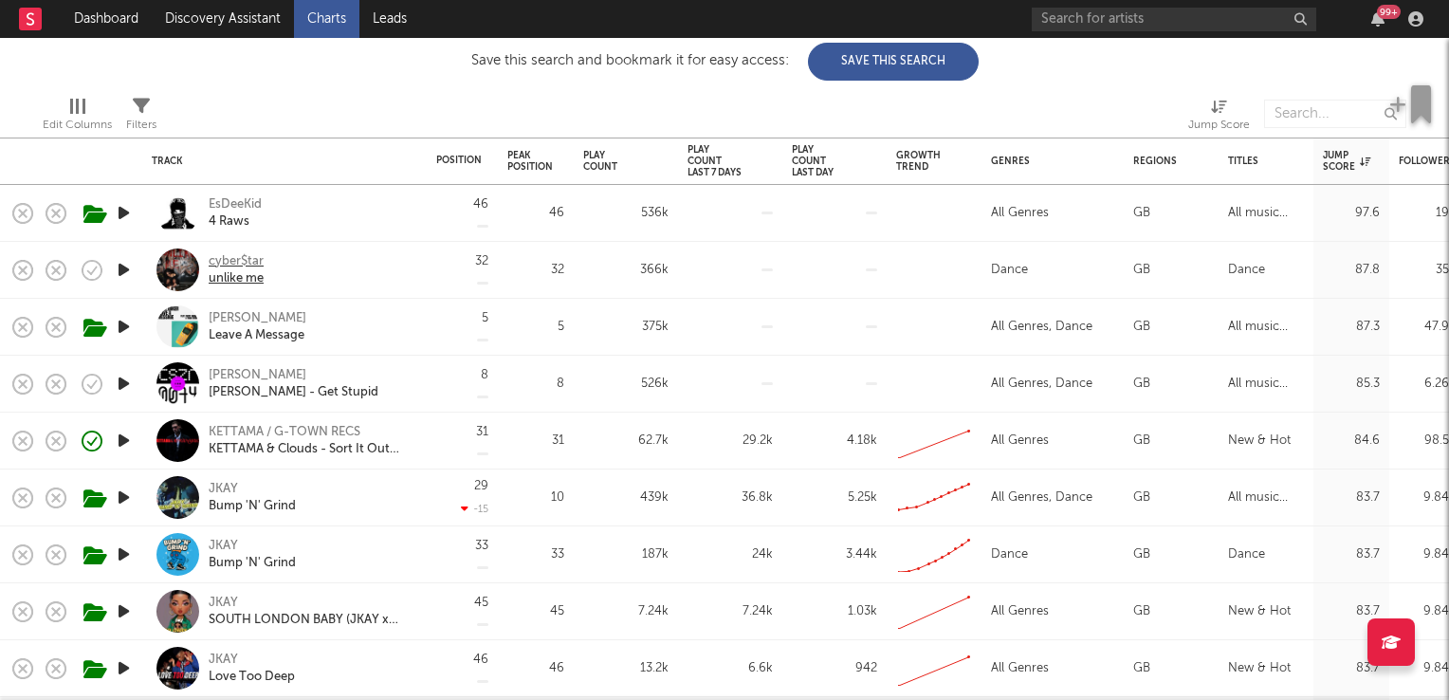
click at [257, 260] on div "cyber$tar" at bounding box center [236, 261] width 55 height 17
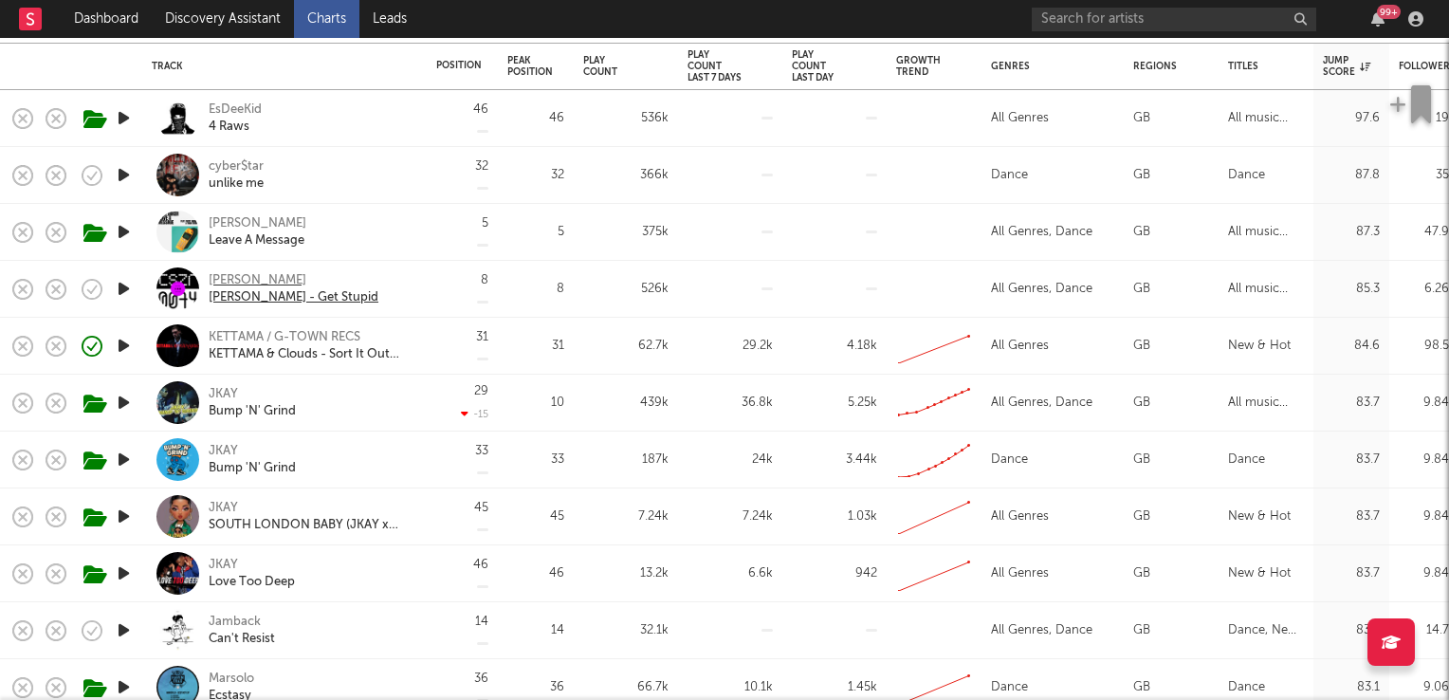
click at [243, 279] on div "[PERSON_NAME]" at bounding box center [294, 280] width 170 height 17
click at [95, 286] on icon "button" at bounding box center [94, 289] width 6 height 8
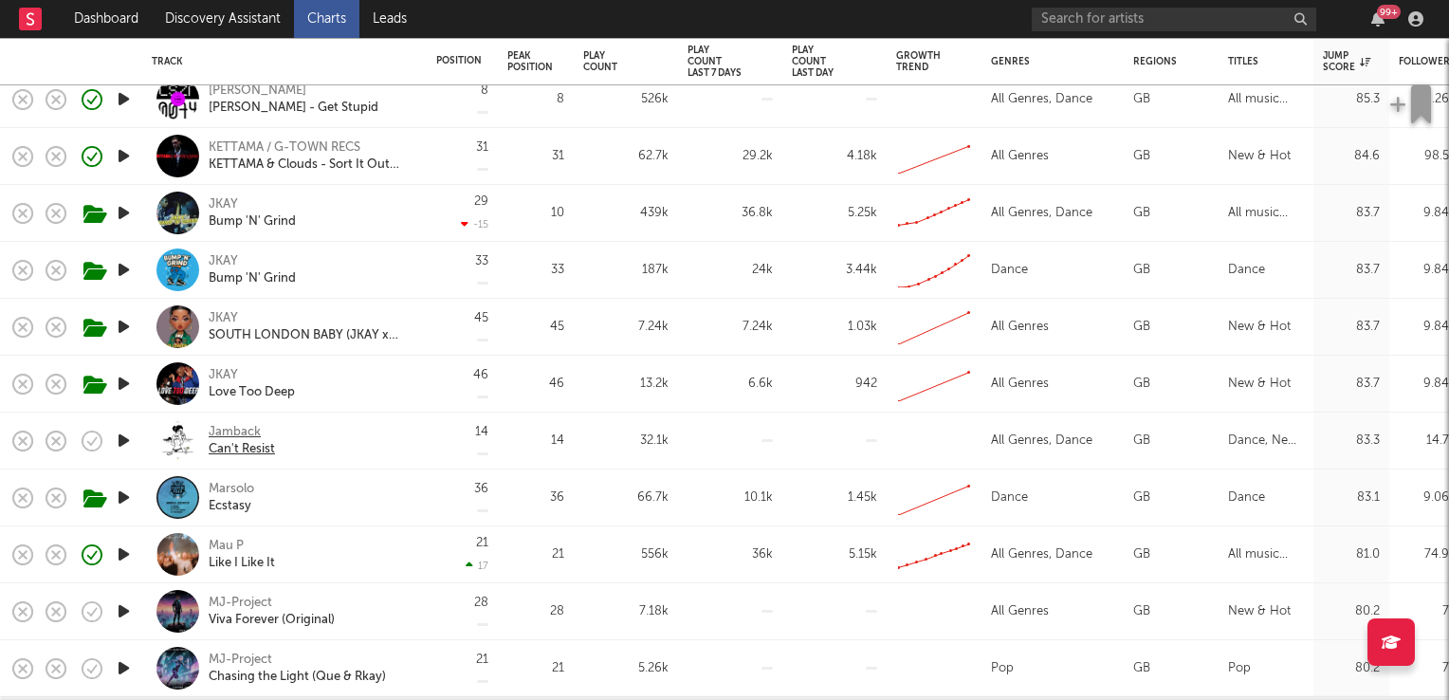
click at [247, 430] on div "Jamback" at bounding box center [242, 432] width 66 height 17
drag, startPoint x: 97, startPoint y: 442, endPoint x: 124, endPoint y: 460, distance: 32.9
click at [97, 442] on icon "button" at bounding box center [92, 441] width 27 height 27
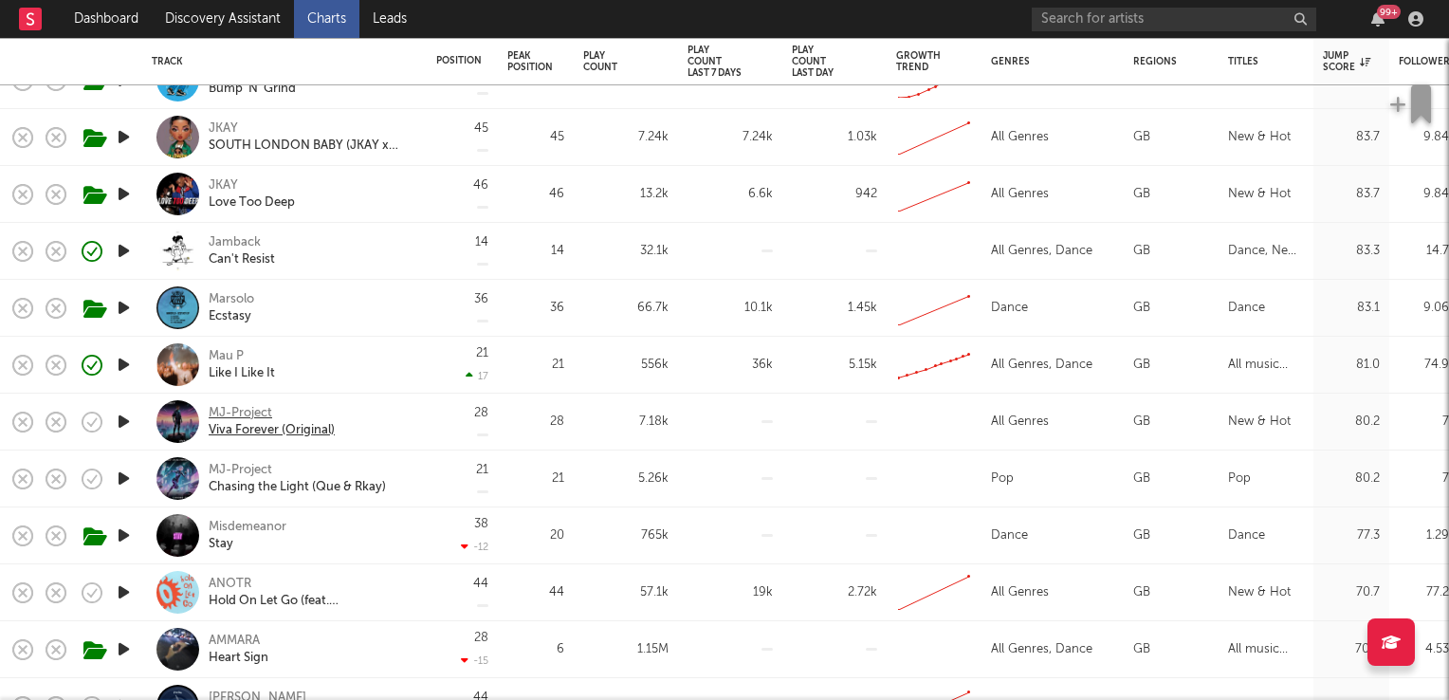
click at [235, 409] on div "MJ-Project" at bounding box center [272, 413] width 126 height 17
click at [223, 584] on div "ANOTR" at bounding box center [311, 583] width 204 height 17
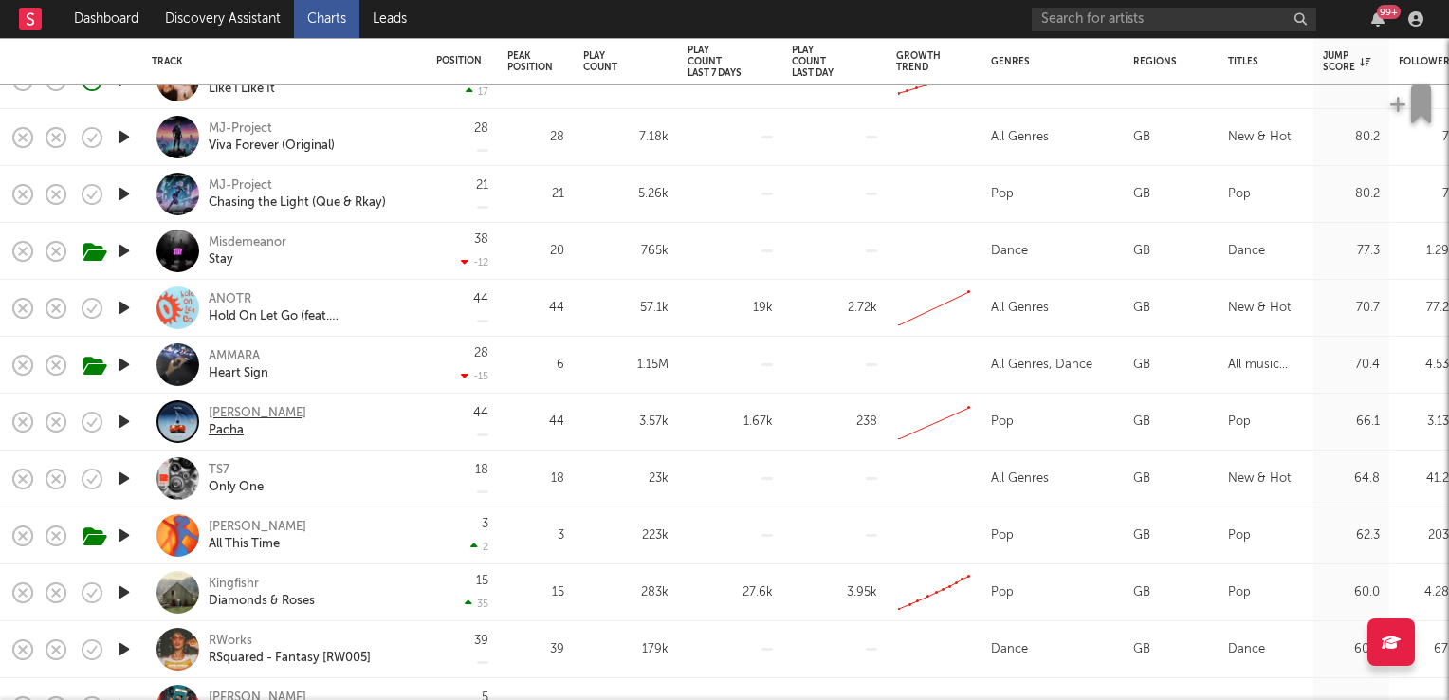
click at [242, 415] on div "[PERSON_NAME]" at bounding box center [258, 413] width 98 height 17
click at [124, 425] on icon "button" at bounding box center [124, 422] width 20 height 24
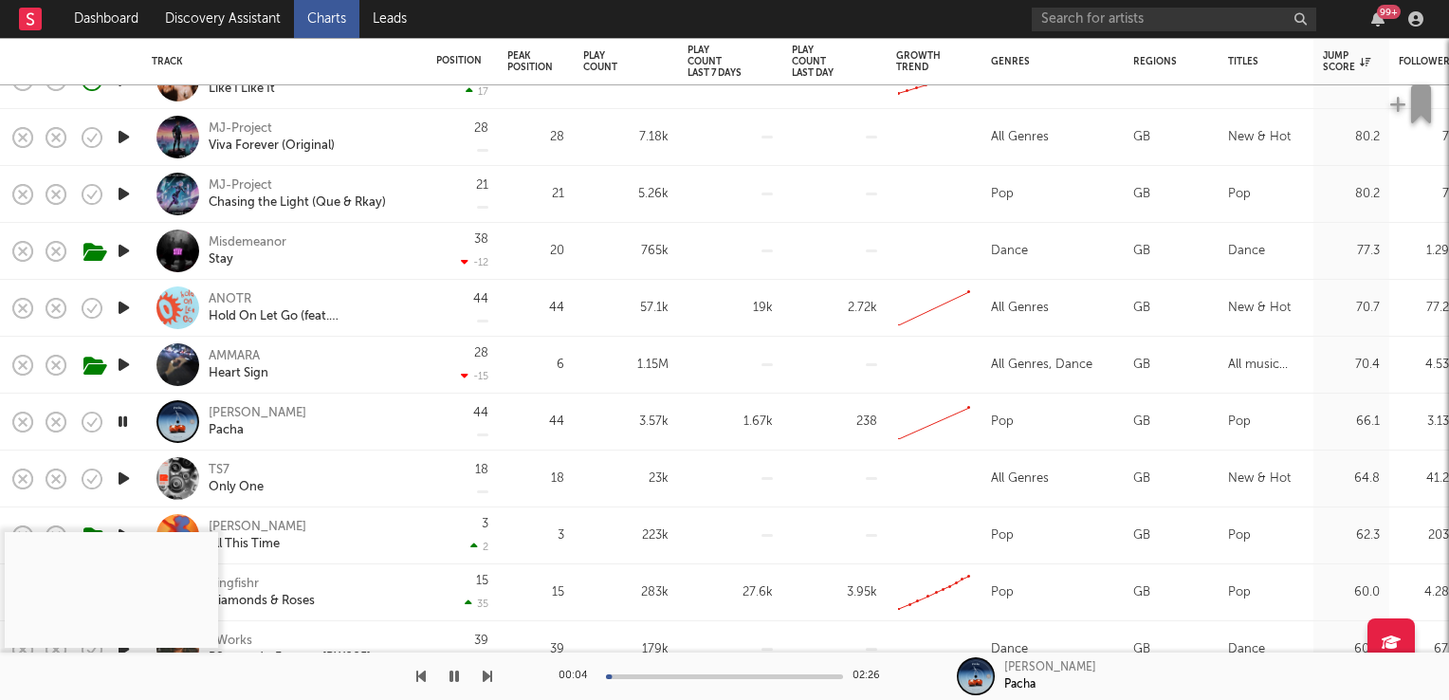
click at [124, 425] on icon "button" at bounding box center [123, 422] width 18 height 24
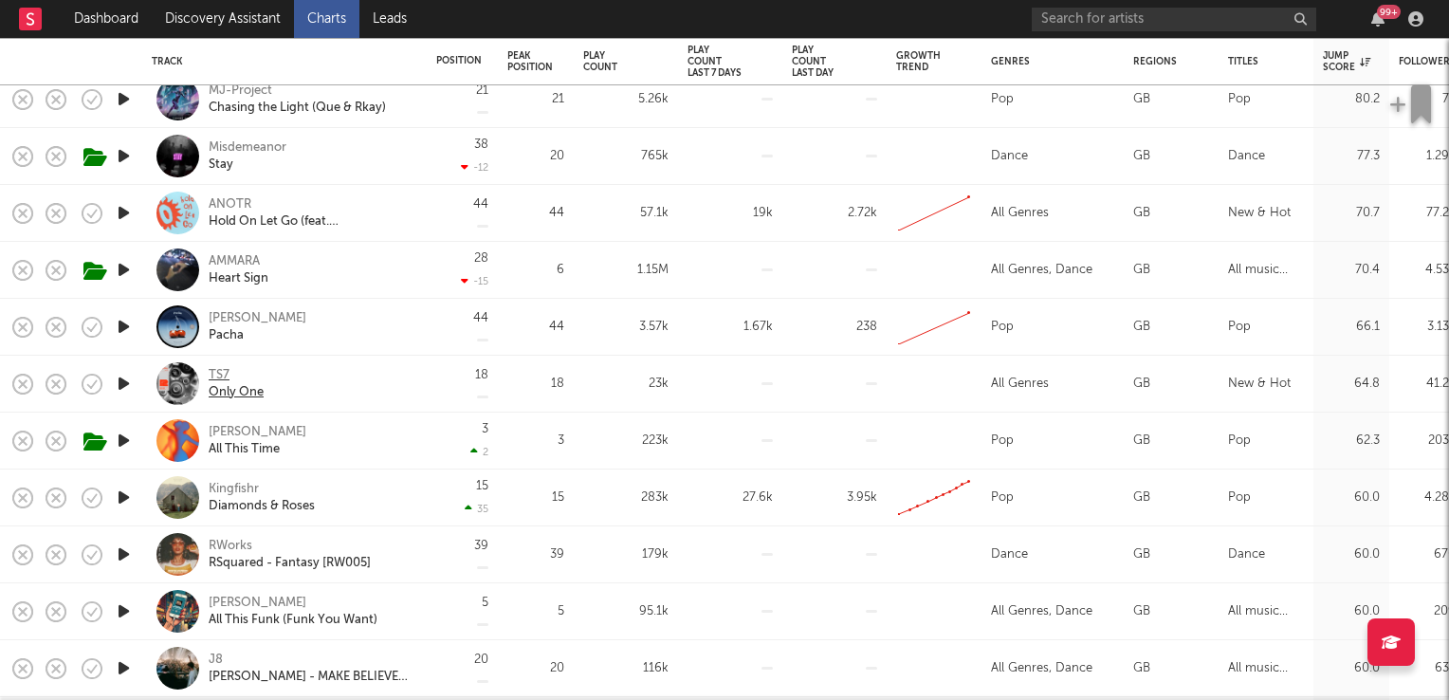
click at [220, 374] on div "TS7" at bounding box center [236, 375] width 55 height 17
click at [247, 392] on div "Only One" at bounding box center [236, 392] width 55 height 17
drag, startPoint x: 87, startPoint y: 377, endPoint x: 99, endPoint y: 388, distance: 15.4
click at [87, 377] on icon "button" at bounding box center [92, 384] width 27 height 27
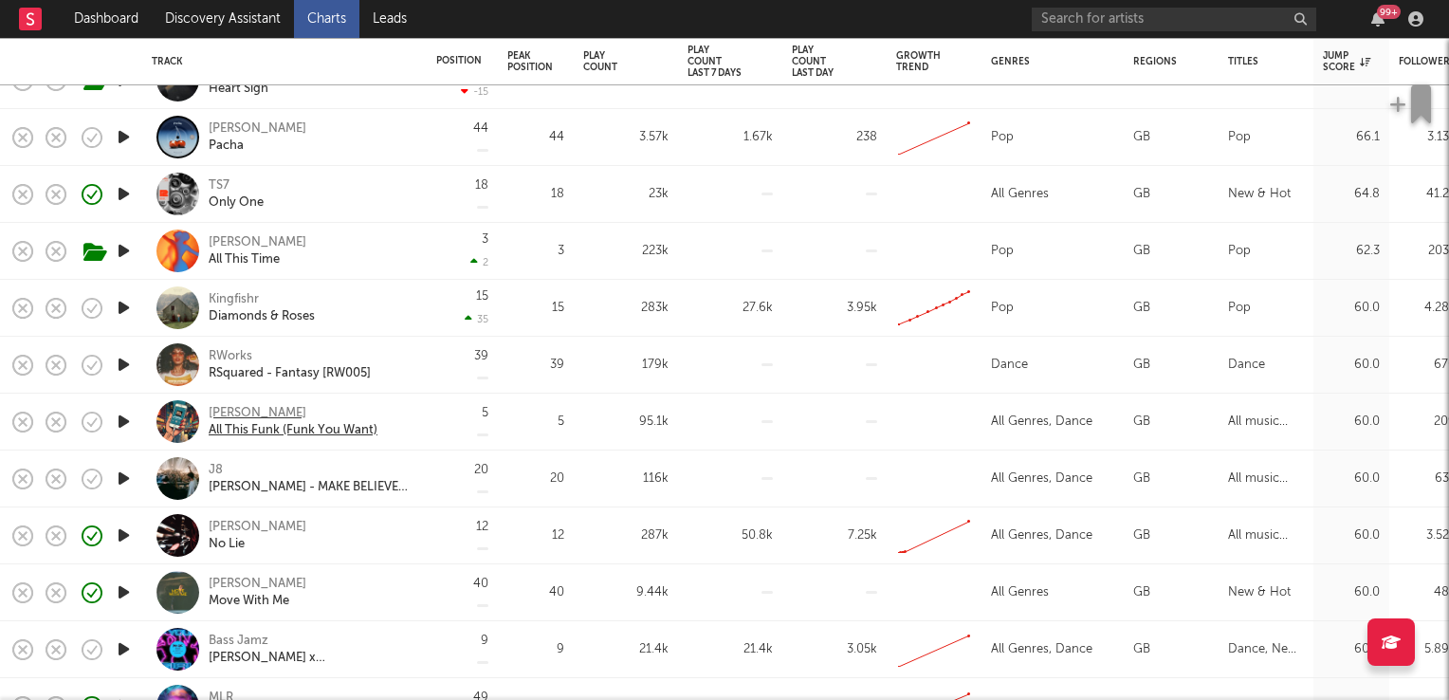
click at [244, 409] on div "[PERSON_NAME]" at bounding box center [293, 413] width 169 height 17
click at [125, 418] on icon "button" at bounding box center [124, 422] width 20 height 24
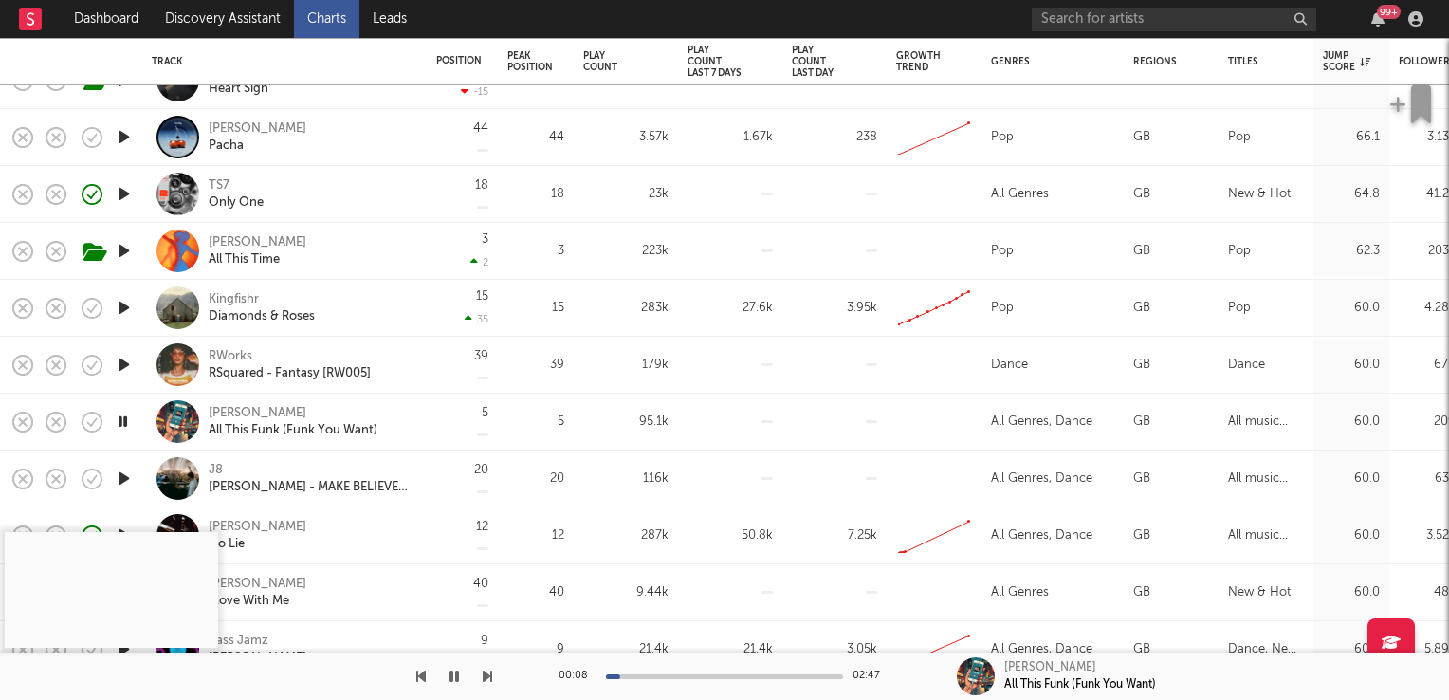
click at [124, 419] on icon "button" at bounding box center [123, 422] width 18 height 24
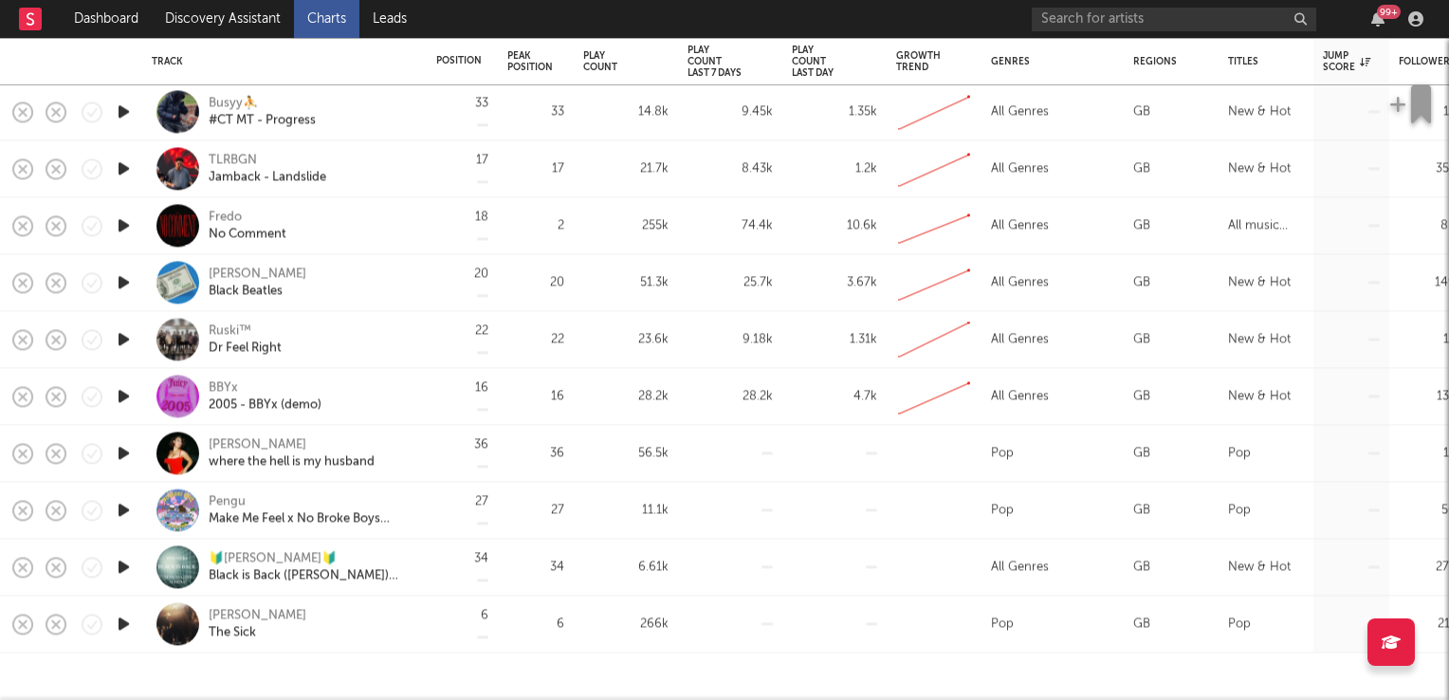
click at [232, 615] on div "Bella Kay" at bounding box center [258, 615] width 98 height 17
select select "1w"
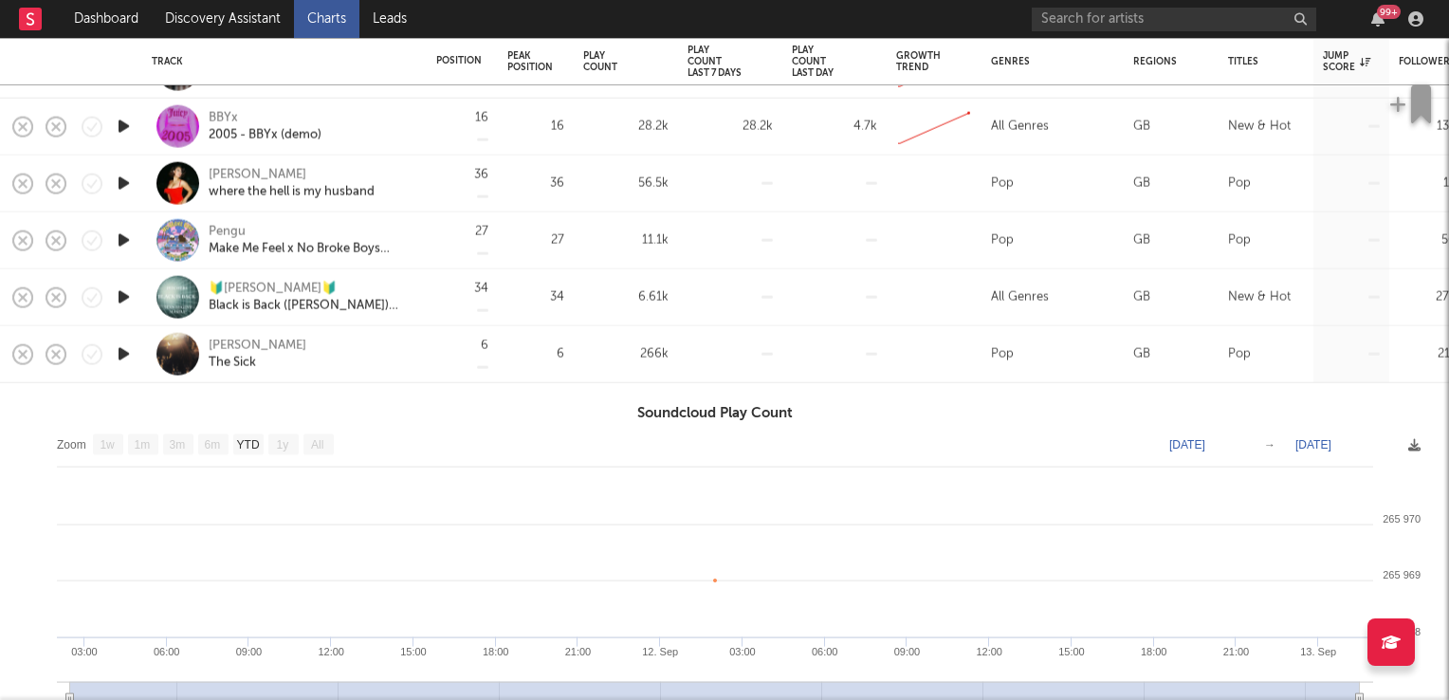
click at [125, 354] on icon "button" at bounding box center [124, 354] width 20 height 24
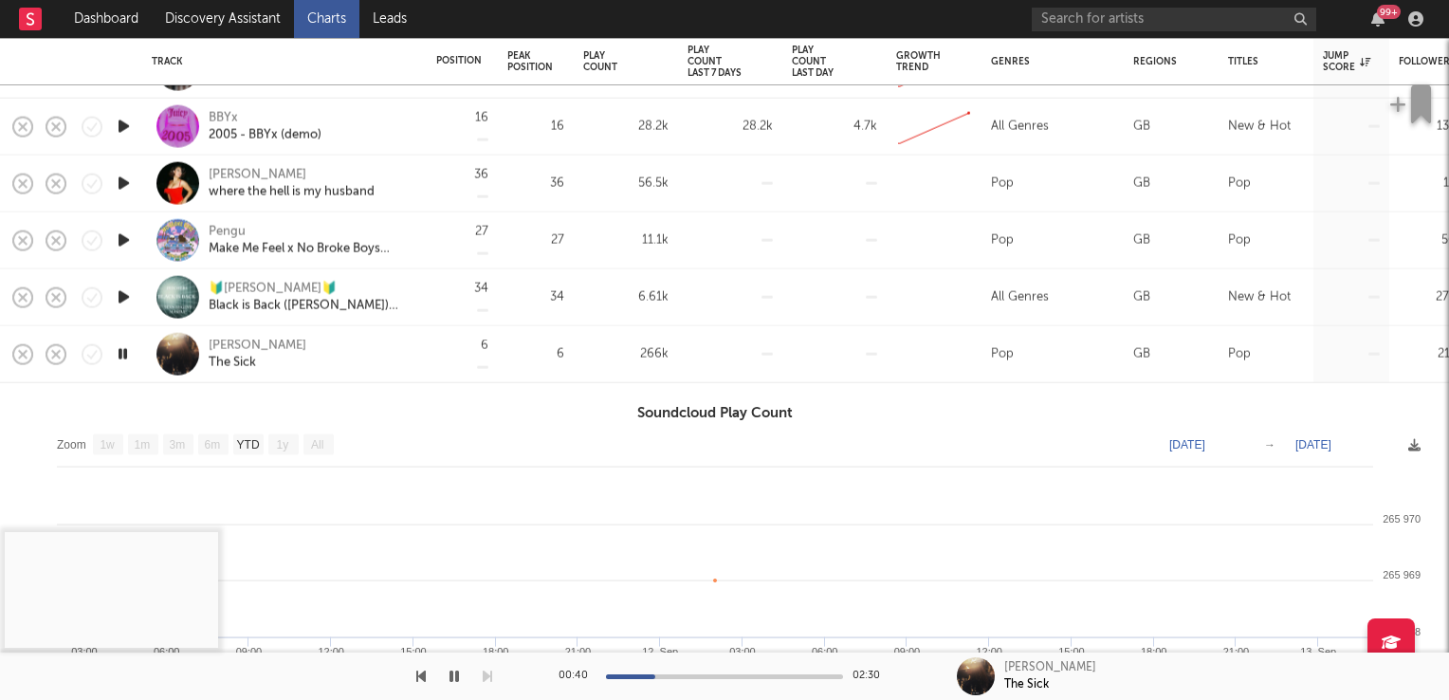
click at [121, 296] on icon "button" at bounding box center [124, 297] width 20 height 24
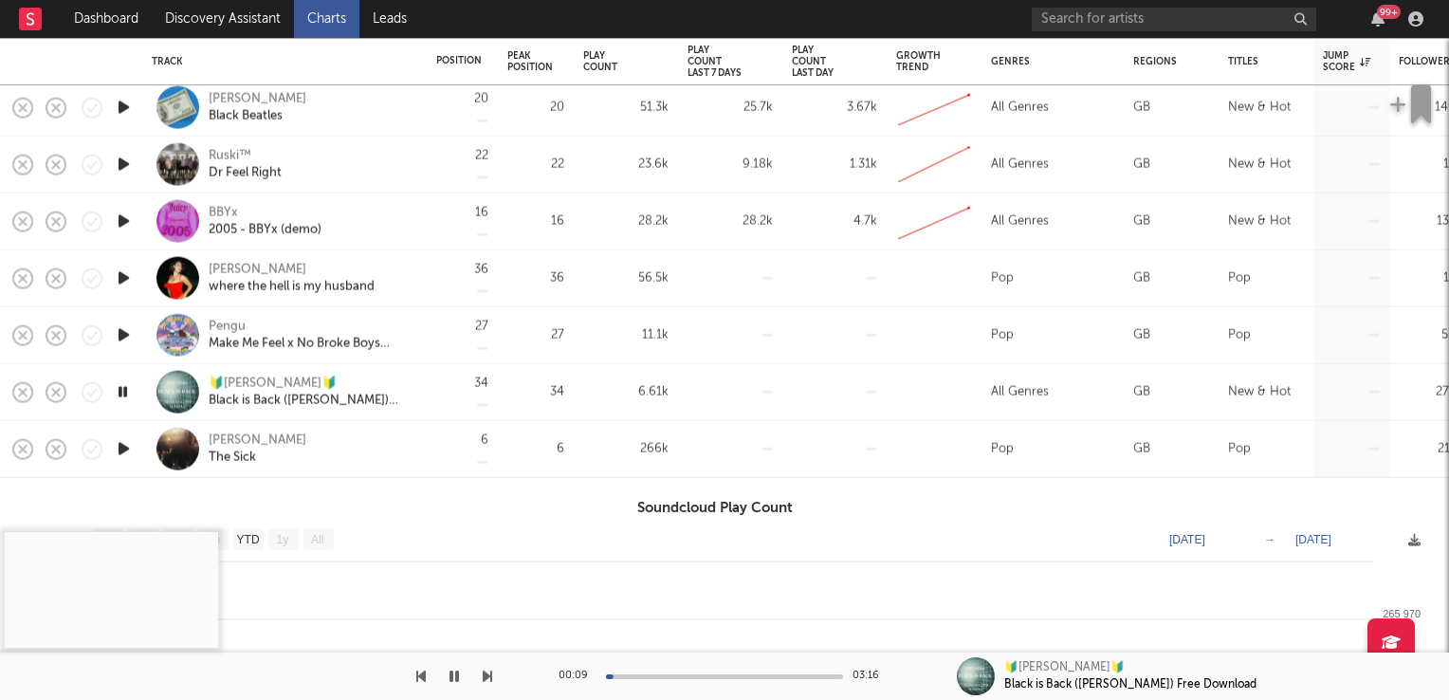
click at [124, 394] on icon "button" at bounding box center [123, 392] width 18 height 24
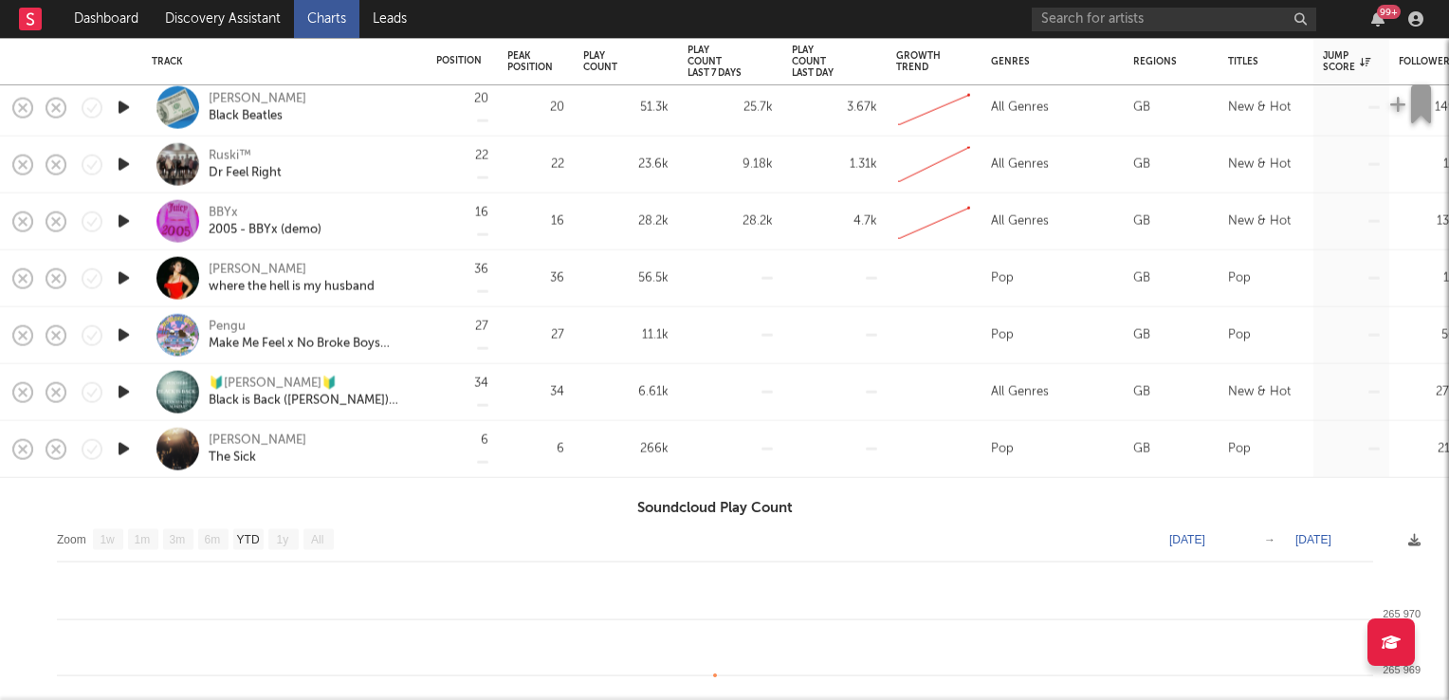
click at [121, 279] on icon "button" at bounding box center [124, 278] width 20 height 24
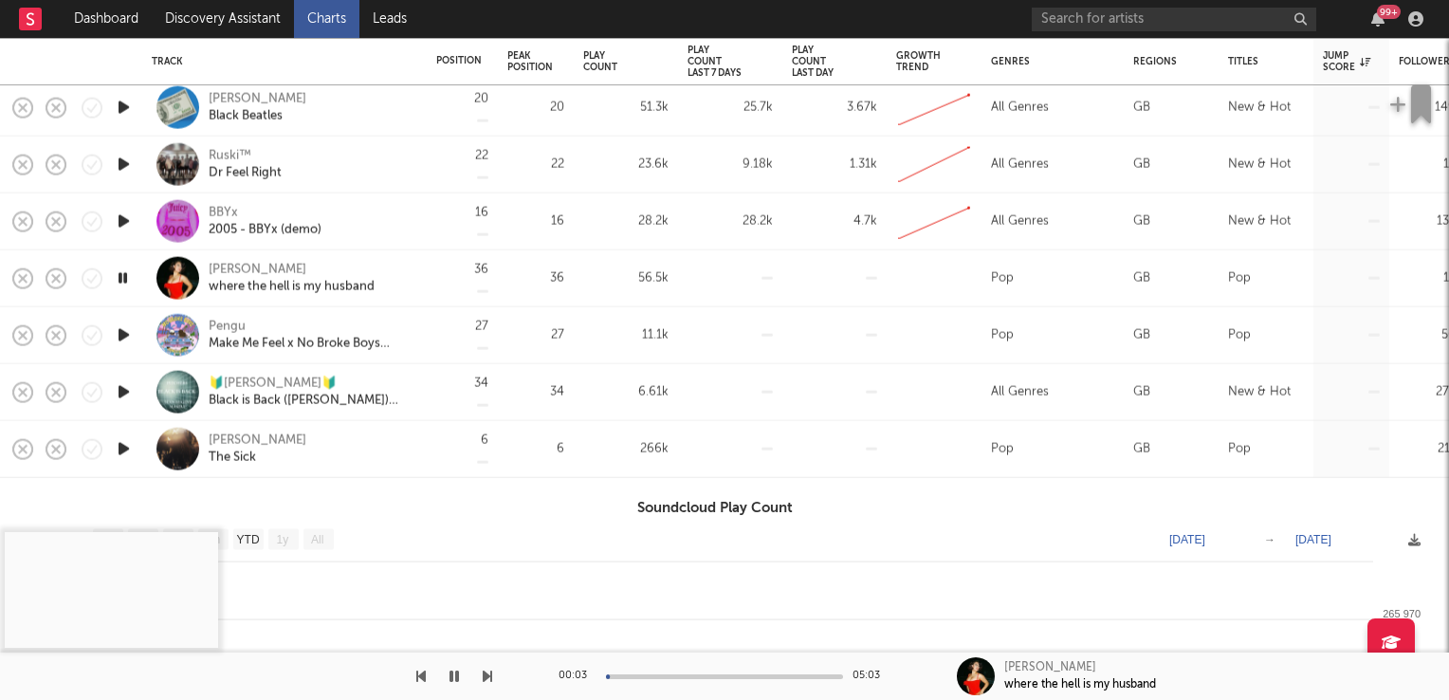
click at [121, 279] on icon "button" at bounding box center [123, 278] width 18 height 24
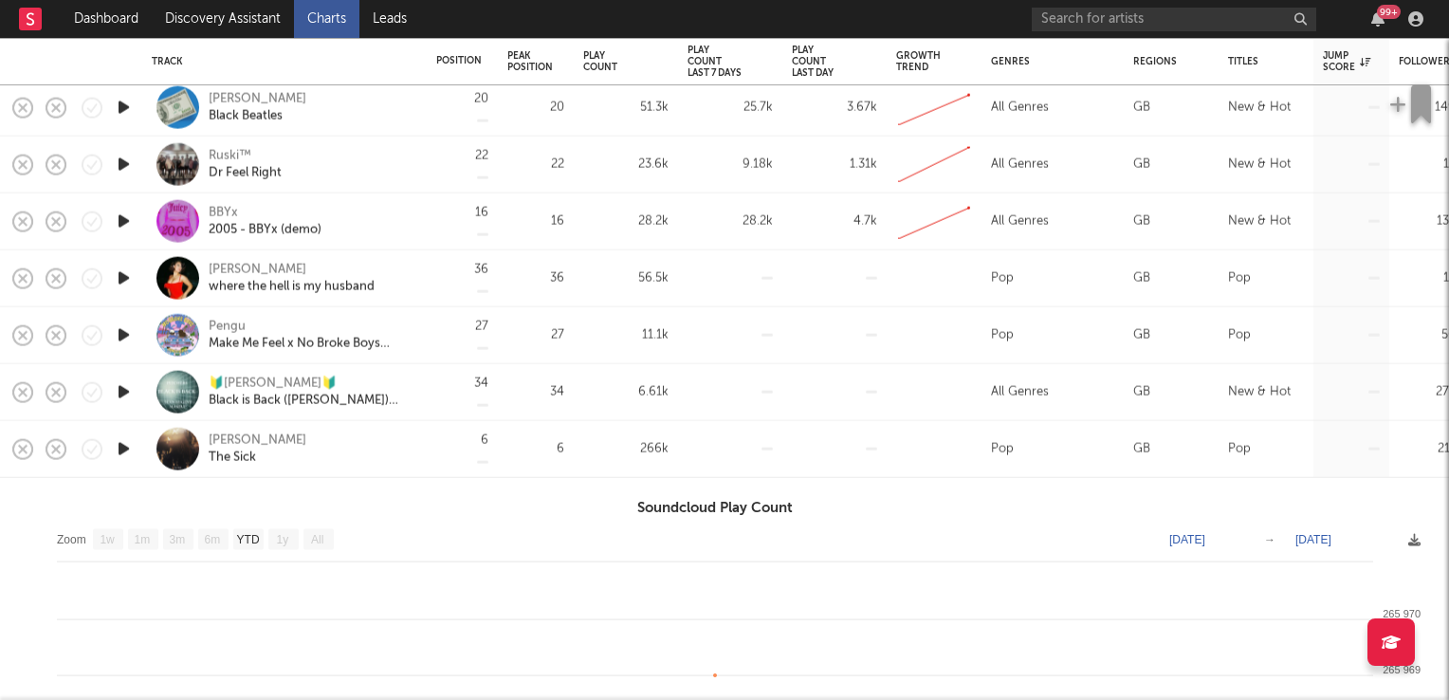
click at [224, 267] on div "effie" at bounding box center [258, 269] width 98 height 17
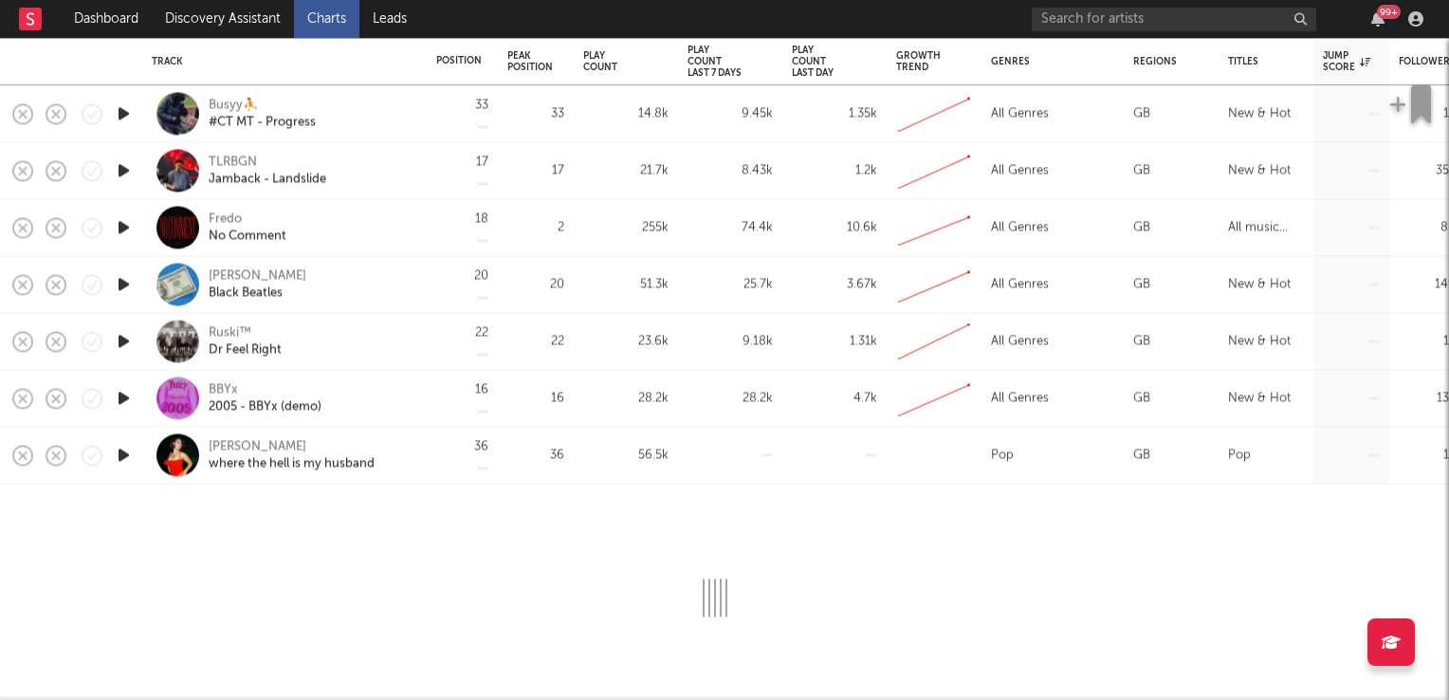
select select "1w"
click at [220, 447] on div "effie" at bounding box center [258, 446] width 98 height 17
select select "1w"
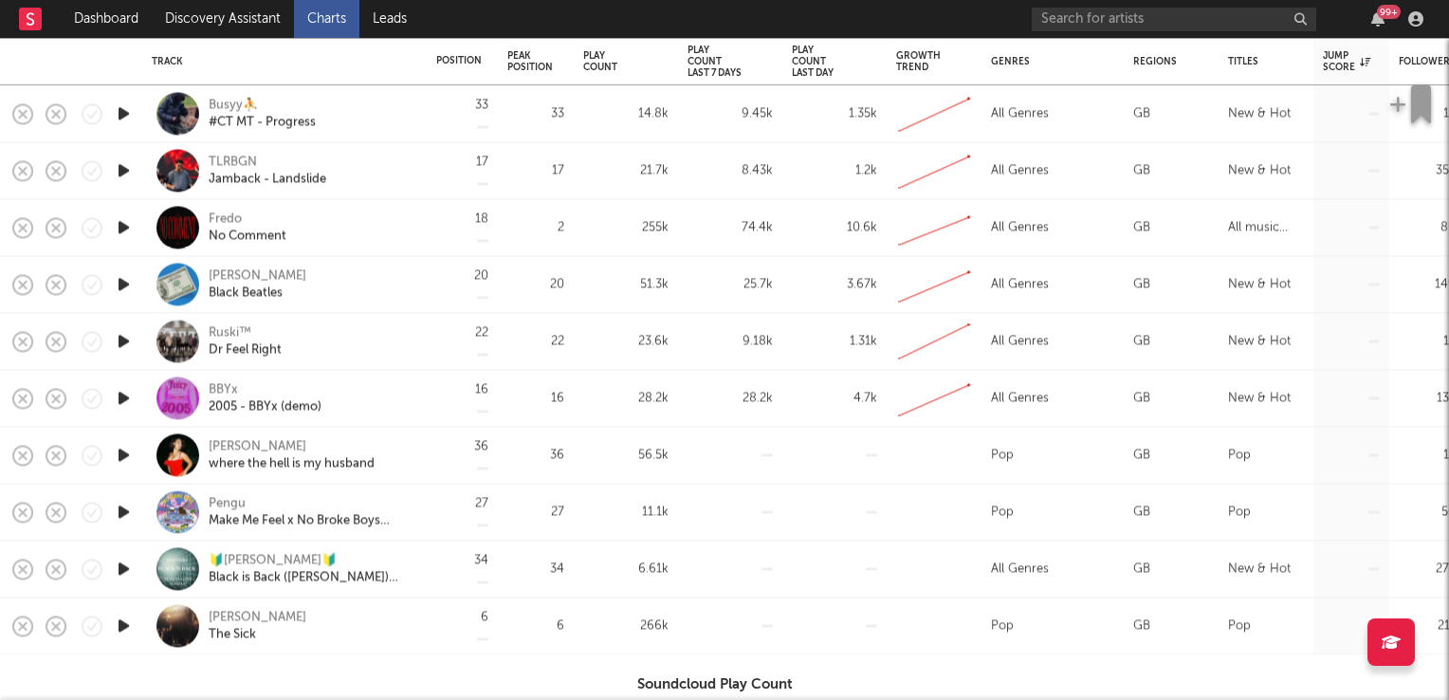
click at [120, 339] on icon "button" at bounding box center [124, 341] width 20 height 24
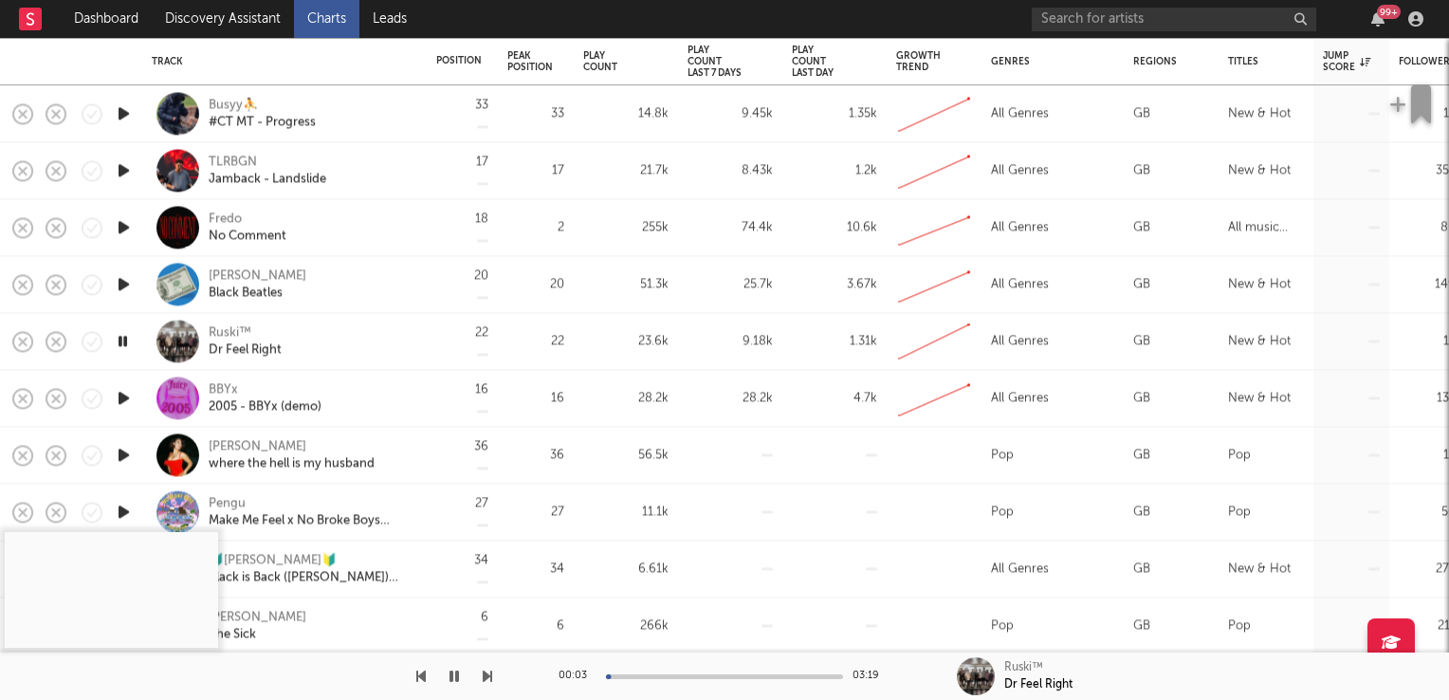
click at [120, 339] on icon "button" at bounding box center [123, 341] width 18 height 24
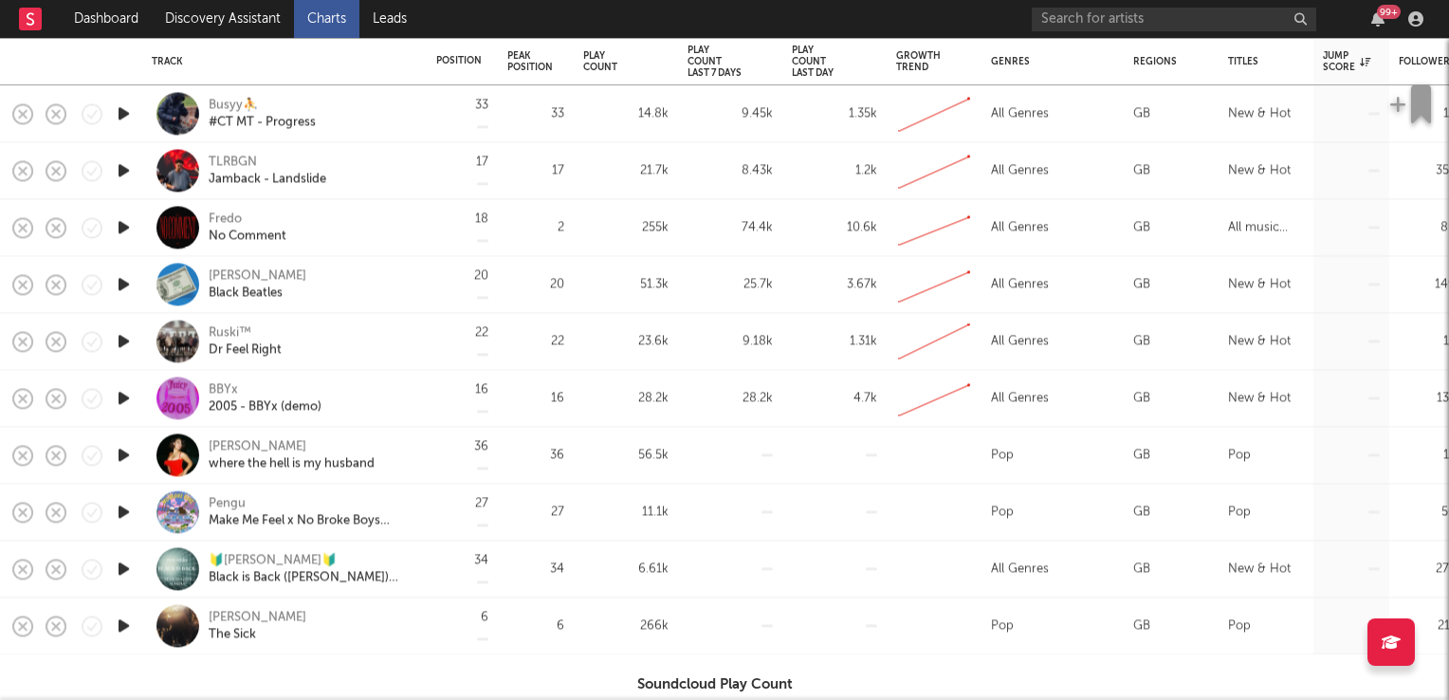
click at [125, 279] on icon "button" at bounding box center [124, 284] width 20 height 24
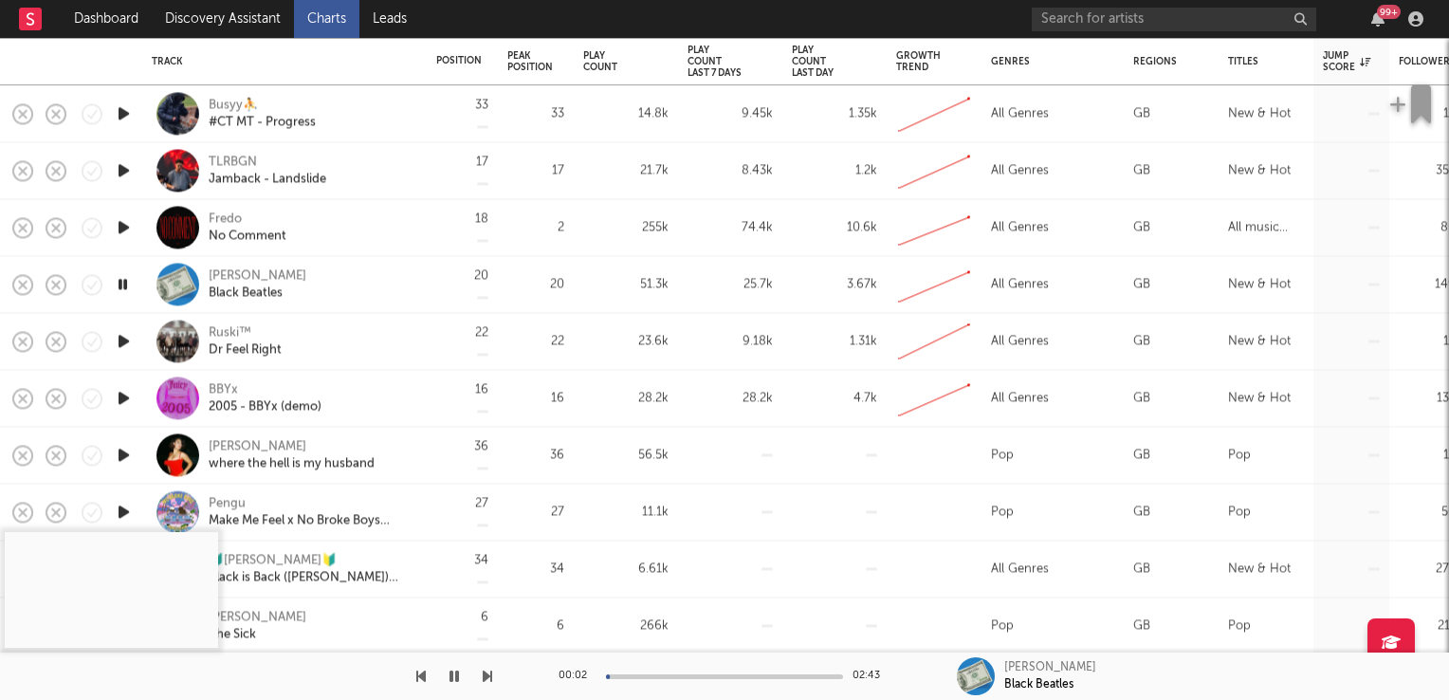
click at [125, 279] on icon "button" at bounding box center [123, 284] width 18 height 24
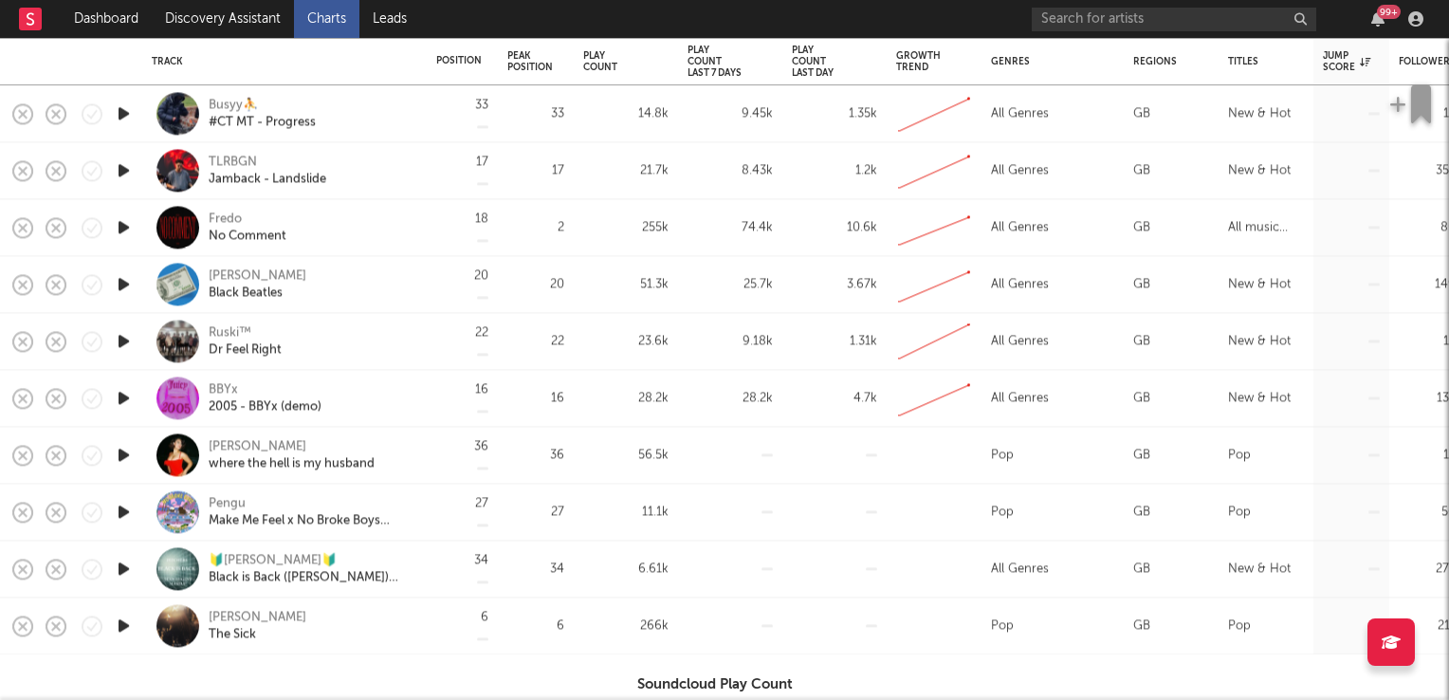
click at [235, 275] on div "Leo Walt" at bounding box center [258, 275] width 98 height 17
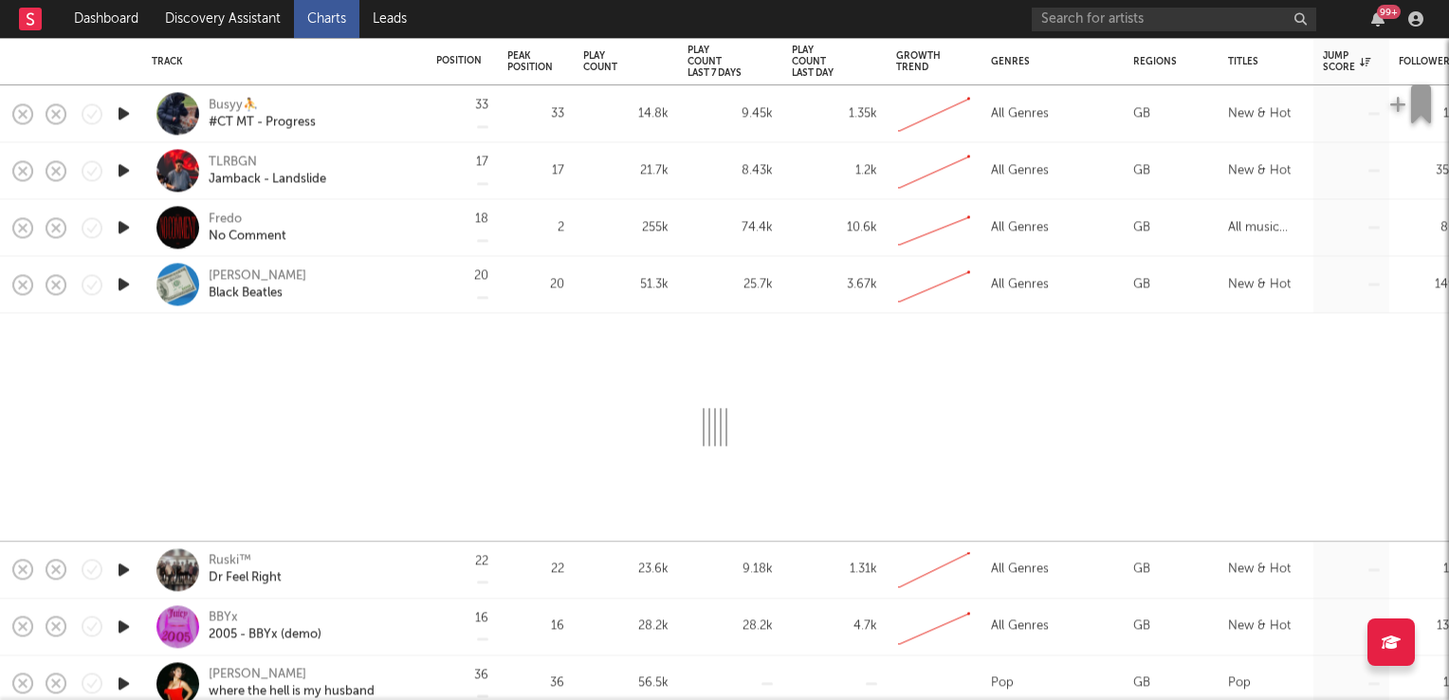
select select "1w"
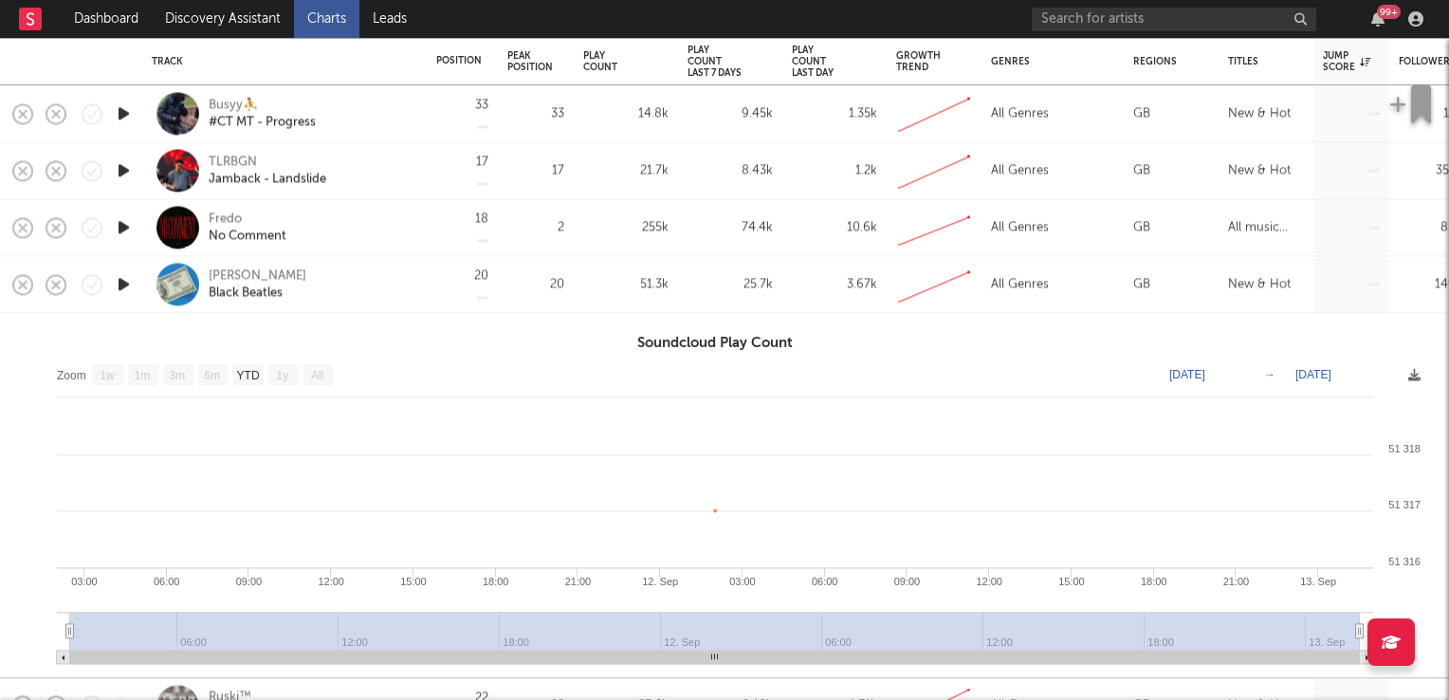
click at [120, 226] on icon "button" at bounding box center [124, 227] width 20 height 24
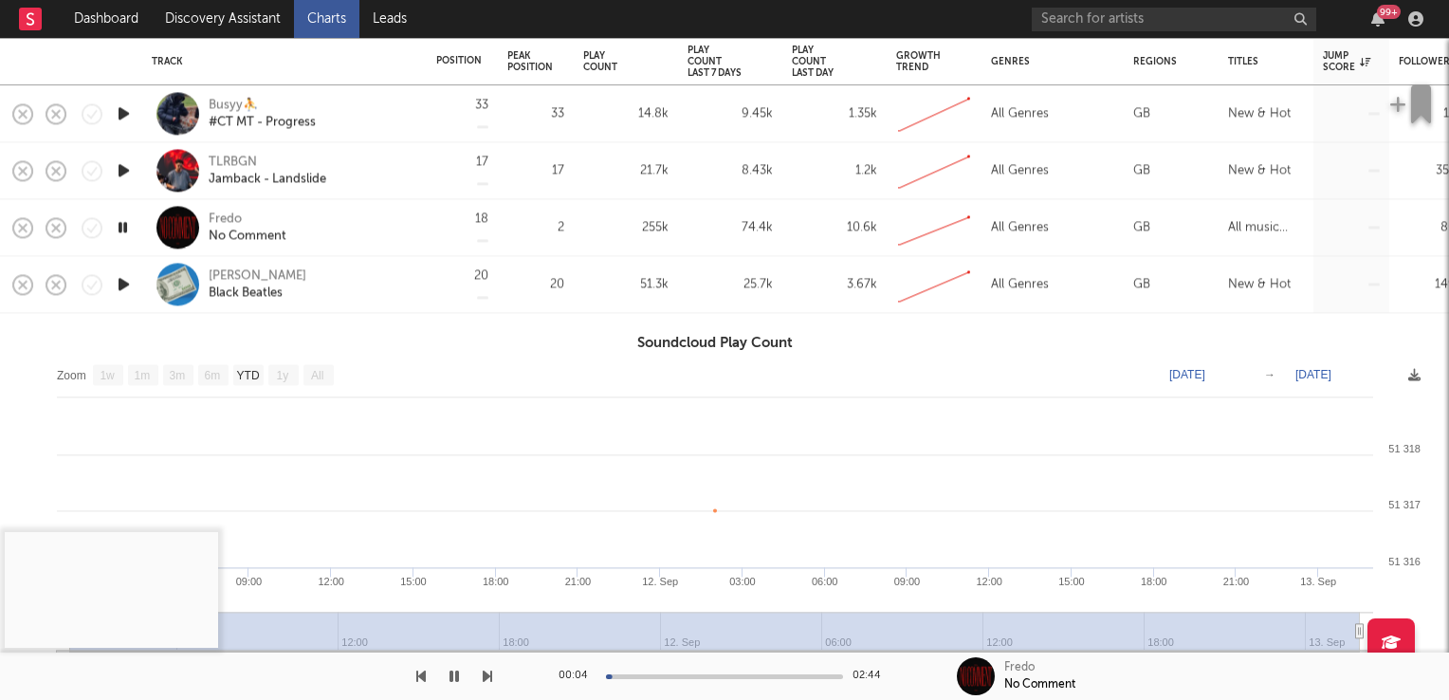
click at [120, 169] on icon "button" at bounding box center [124, 170] width 20 height 24
click at [120, 169] on icon "button" at bounding box center [123, 170] width 18 height 24
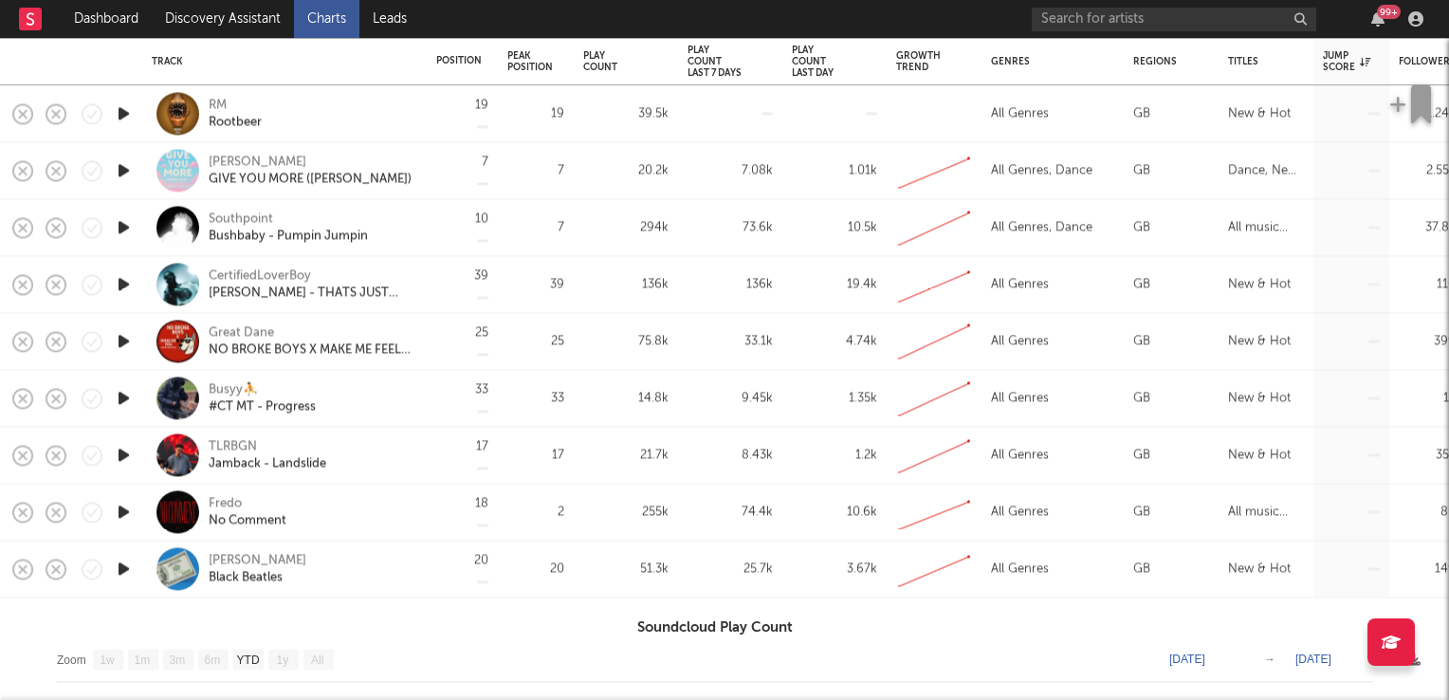
click at [128, 233] on icon "button" at bounding box center [124, 227] width 20 height 24
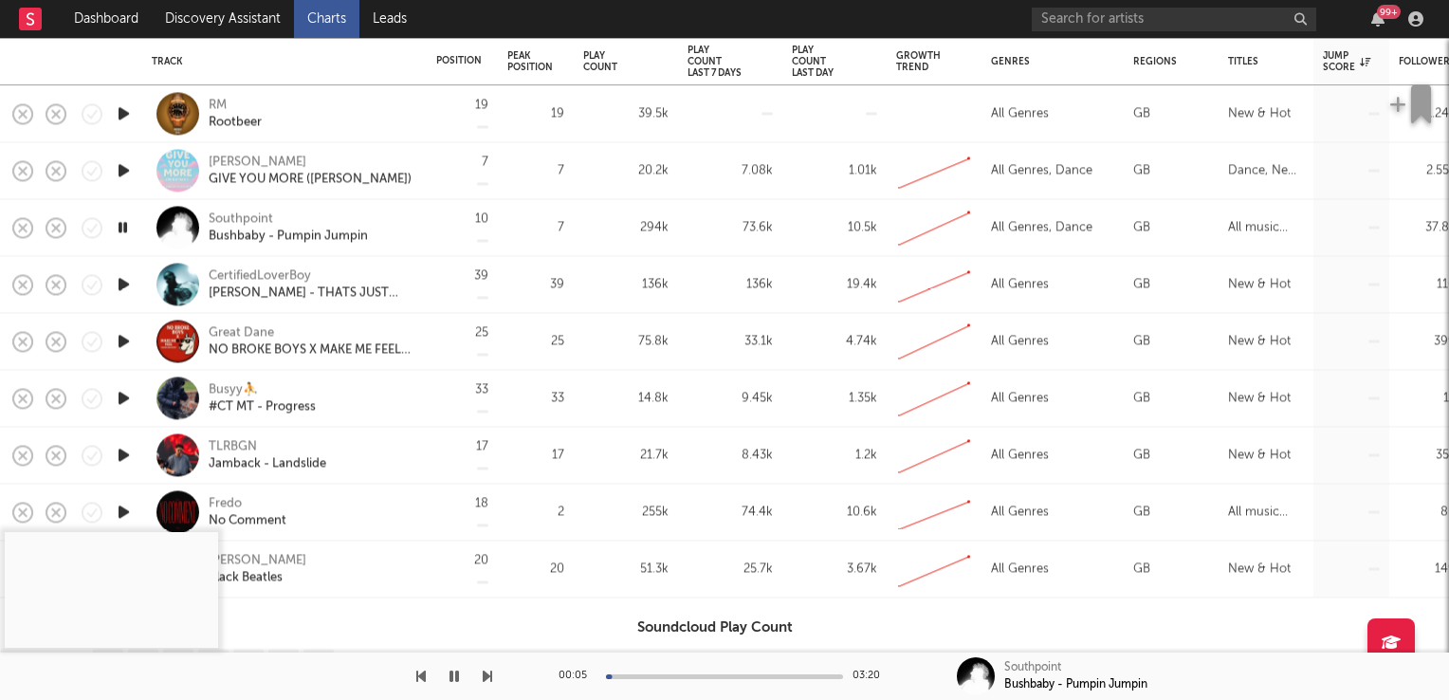
click at [128, 233] on icon "button" at bounding box center [123, 227] width 18 height 24
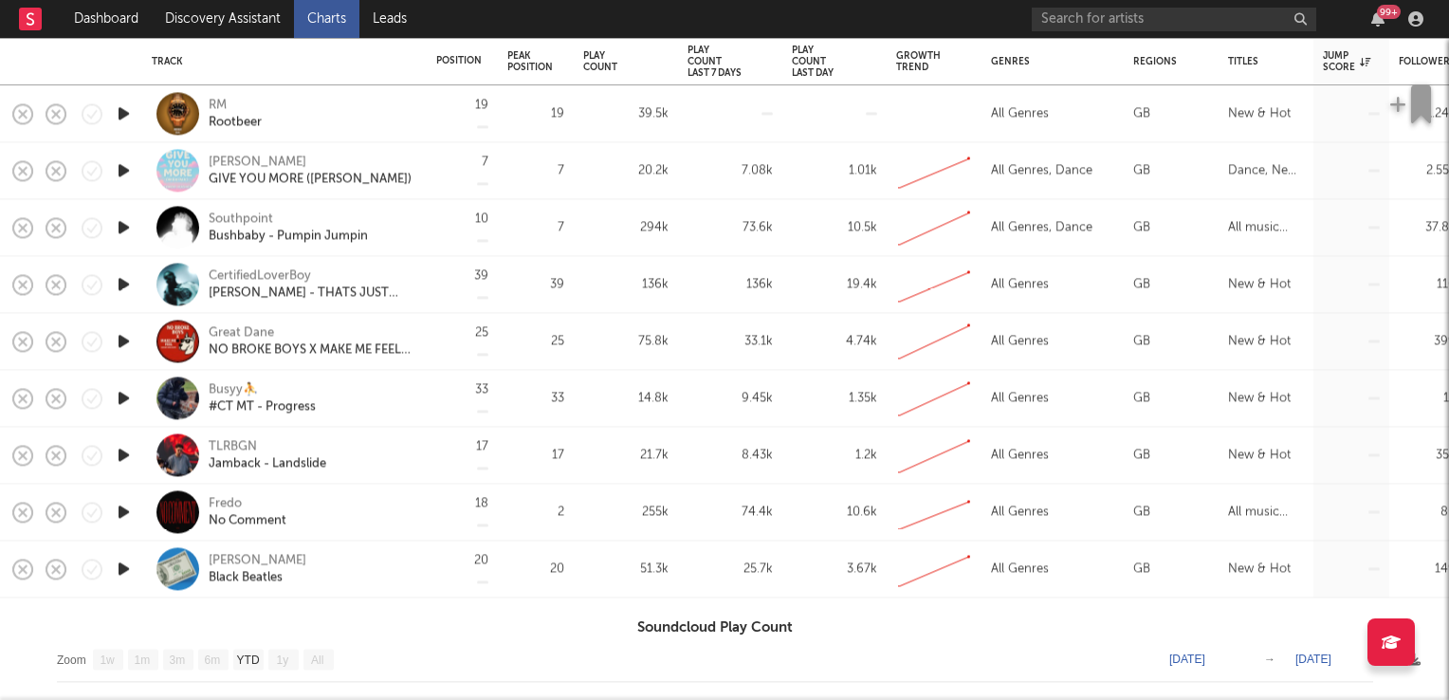
click at [233, 216] on div "Southpoint" at bounding box center [241, 218] width 64 height 17
select select "1w"
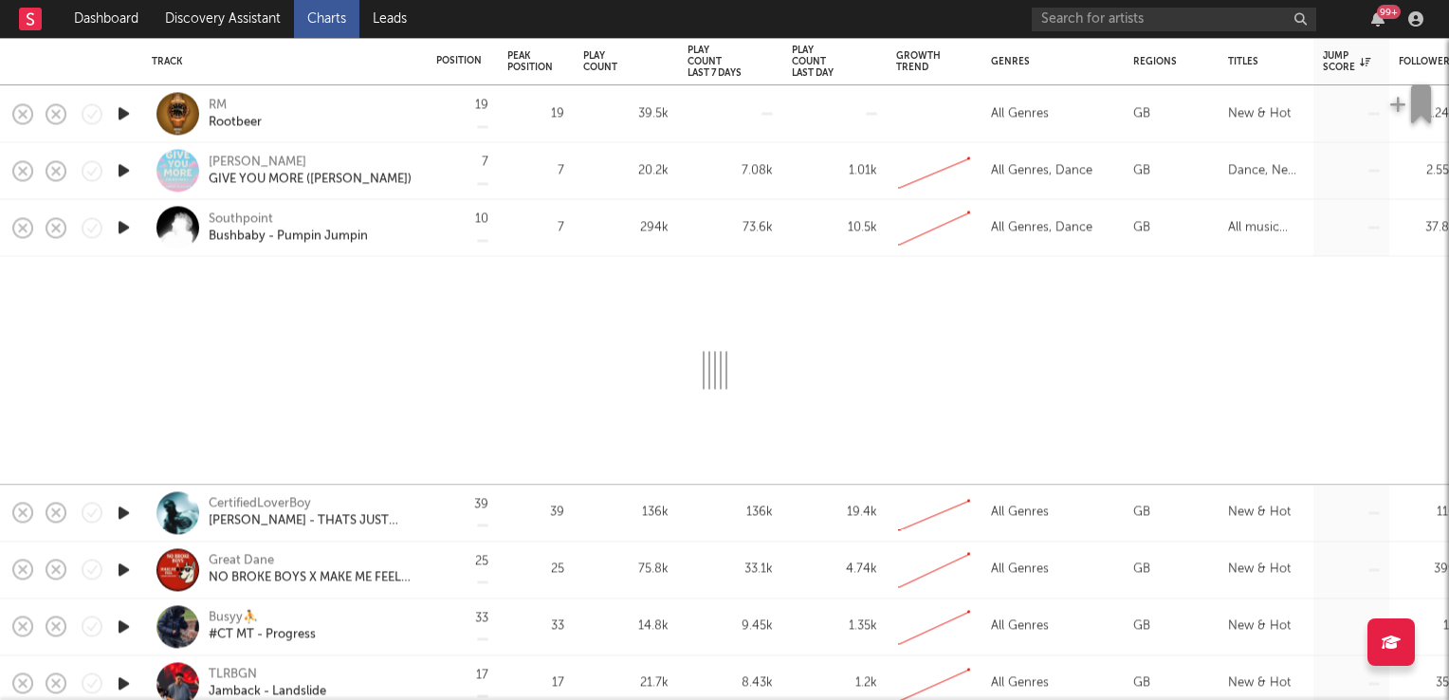
select select "1w"
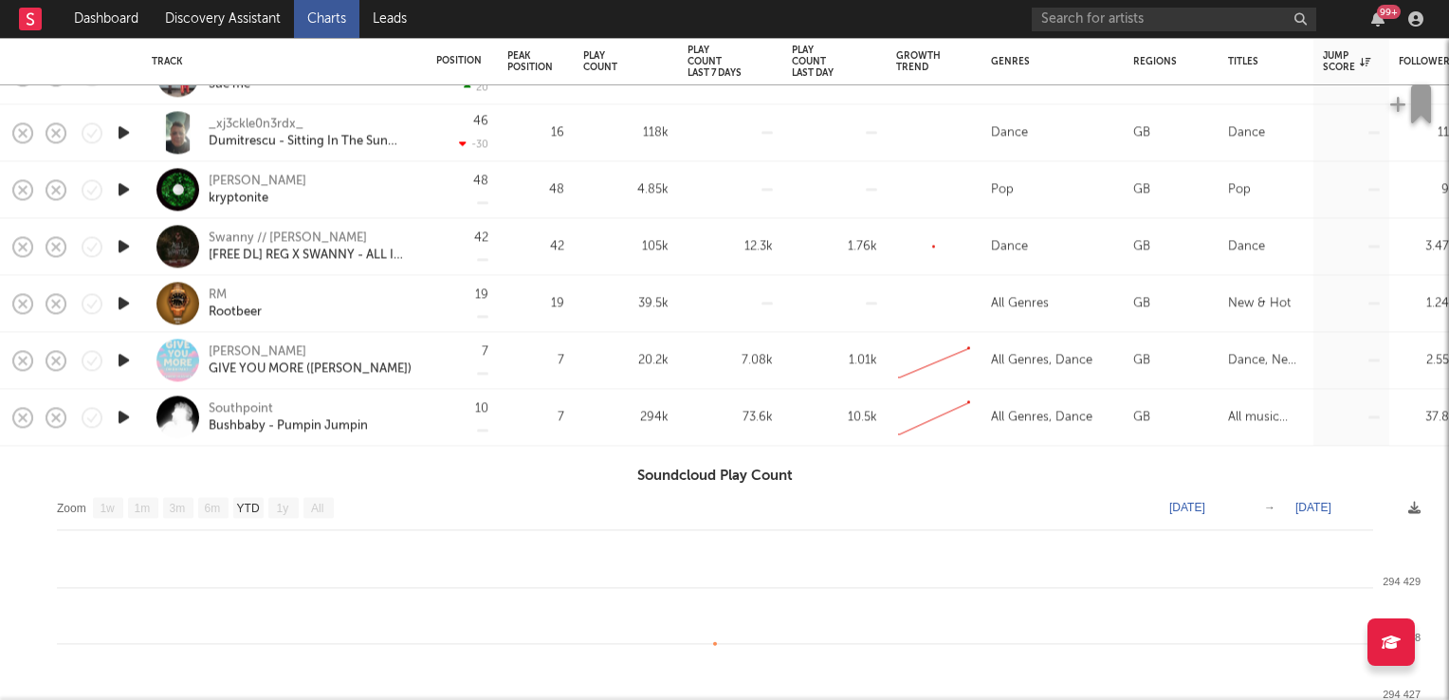
click at [119, 305] on icon "button" at bounding box center [124, 303] width 20 height 24
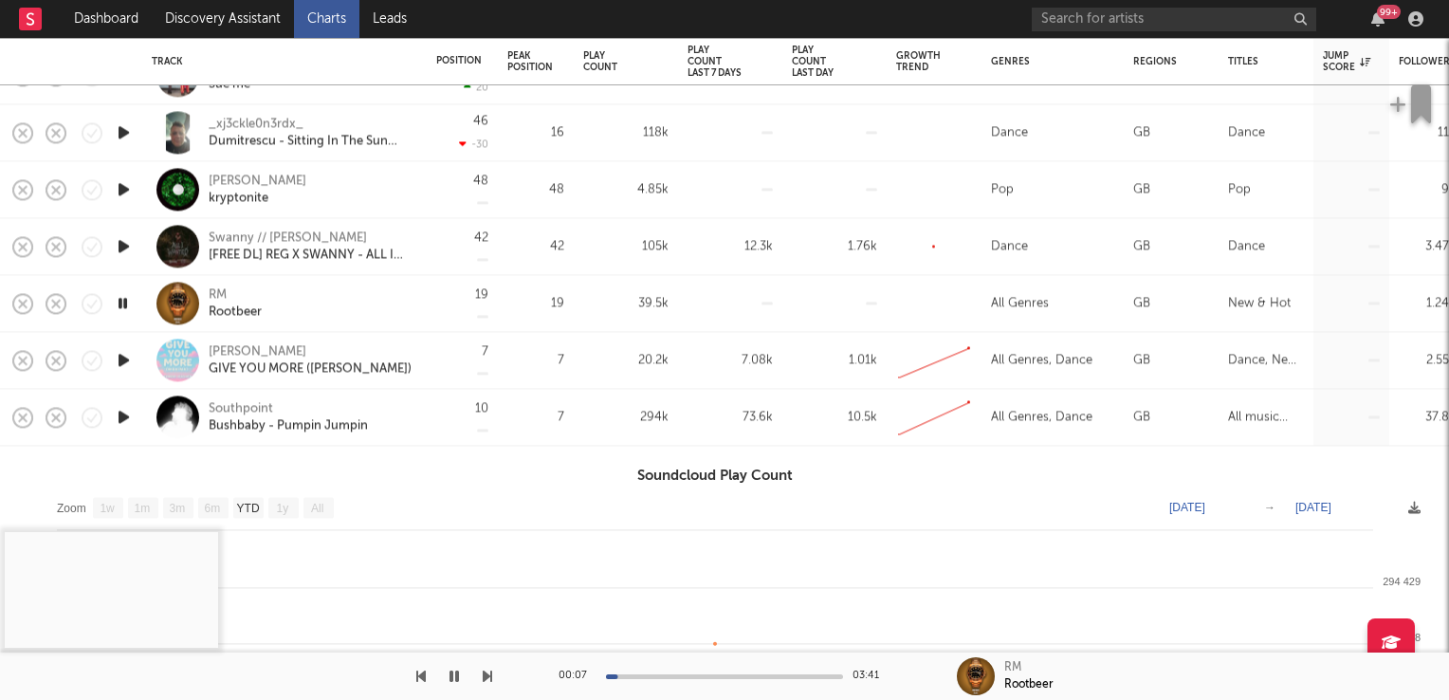
click at [220, 294] on div "RM" at bounding box center [218, 294] width 18 height 17
select select "1w"
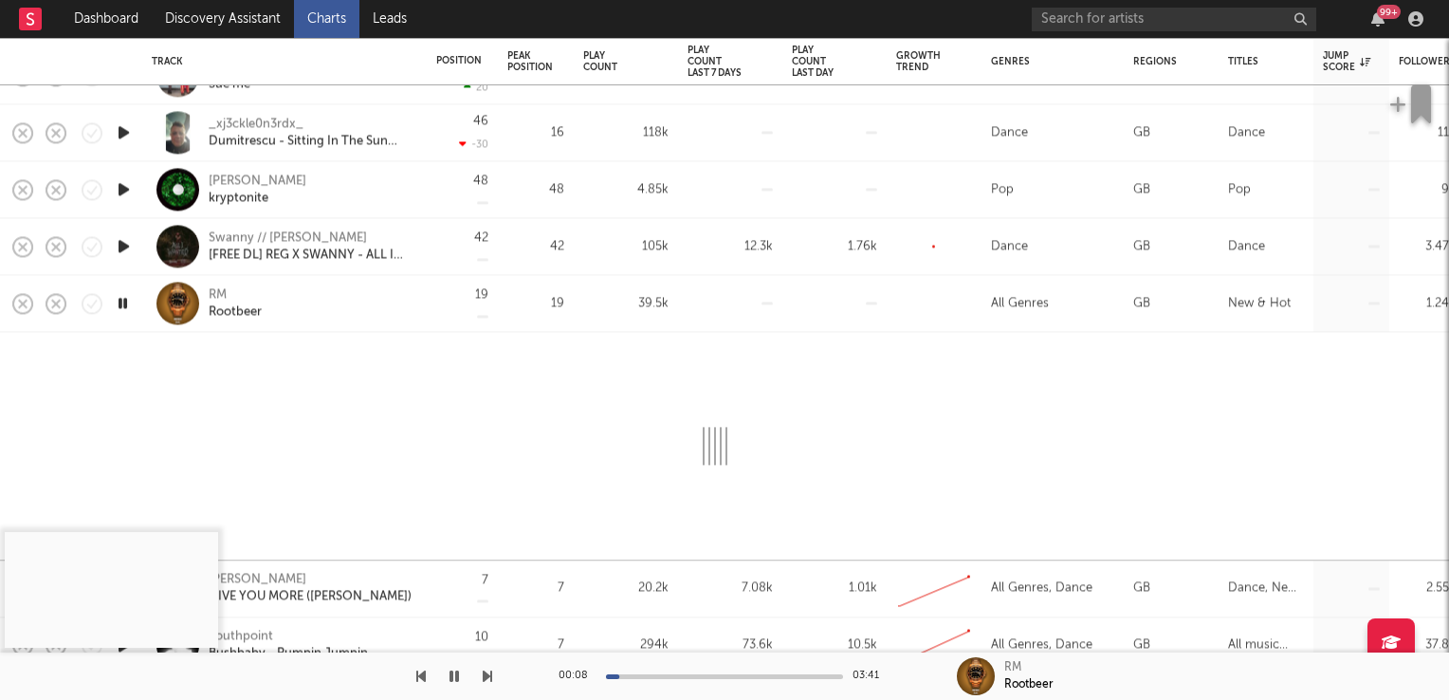
select select "1w"
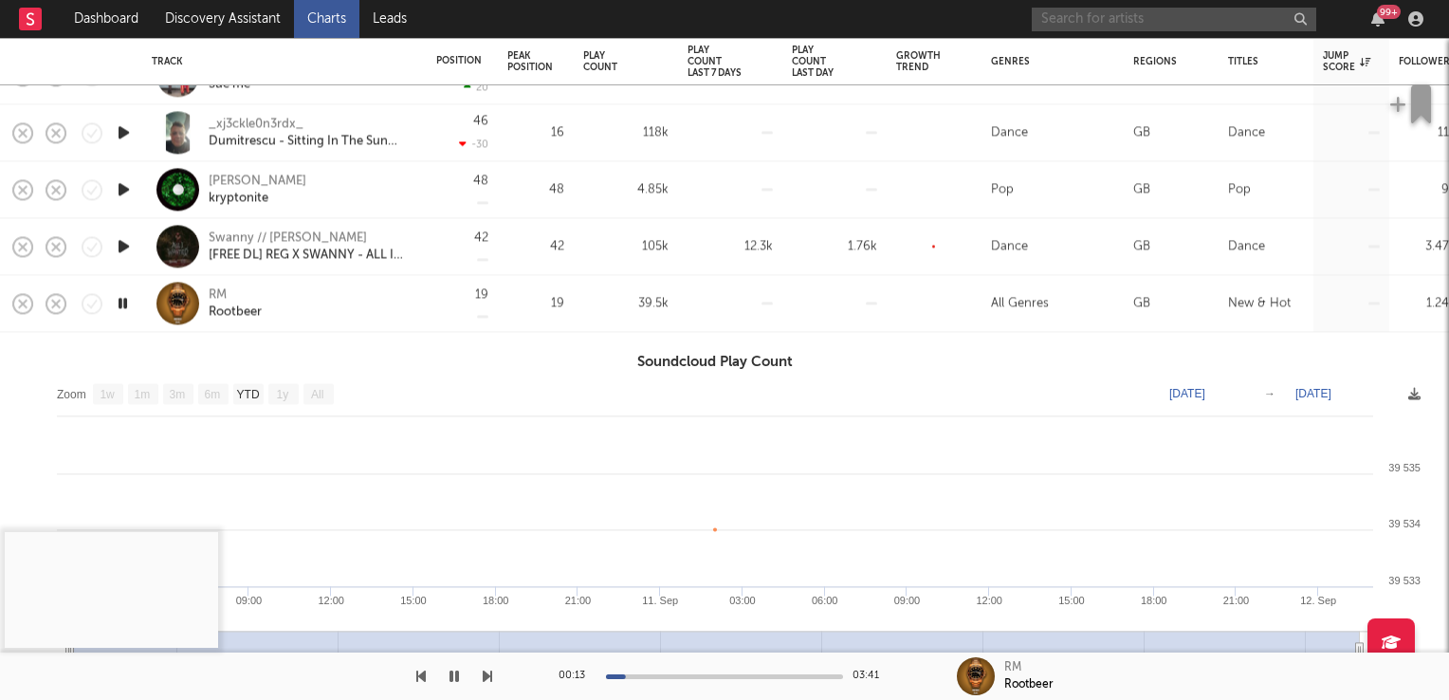
click at [1110, 19] on input "text" at bounding box center [1173, 20] width 284 height 24
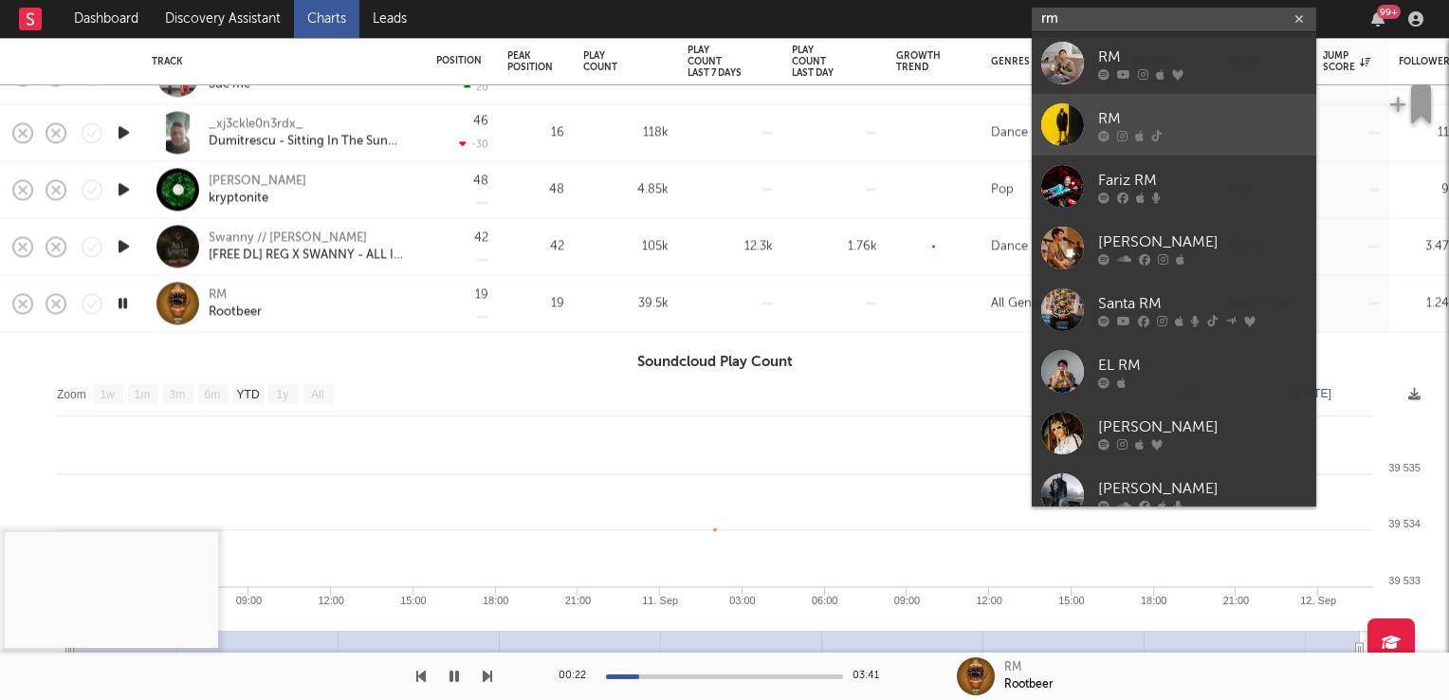
type input "rm"
click at [1107, 116] on div "RM" at bounding box center [1202, 118] width 209 height 23
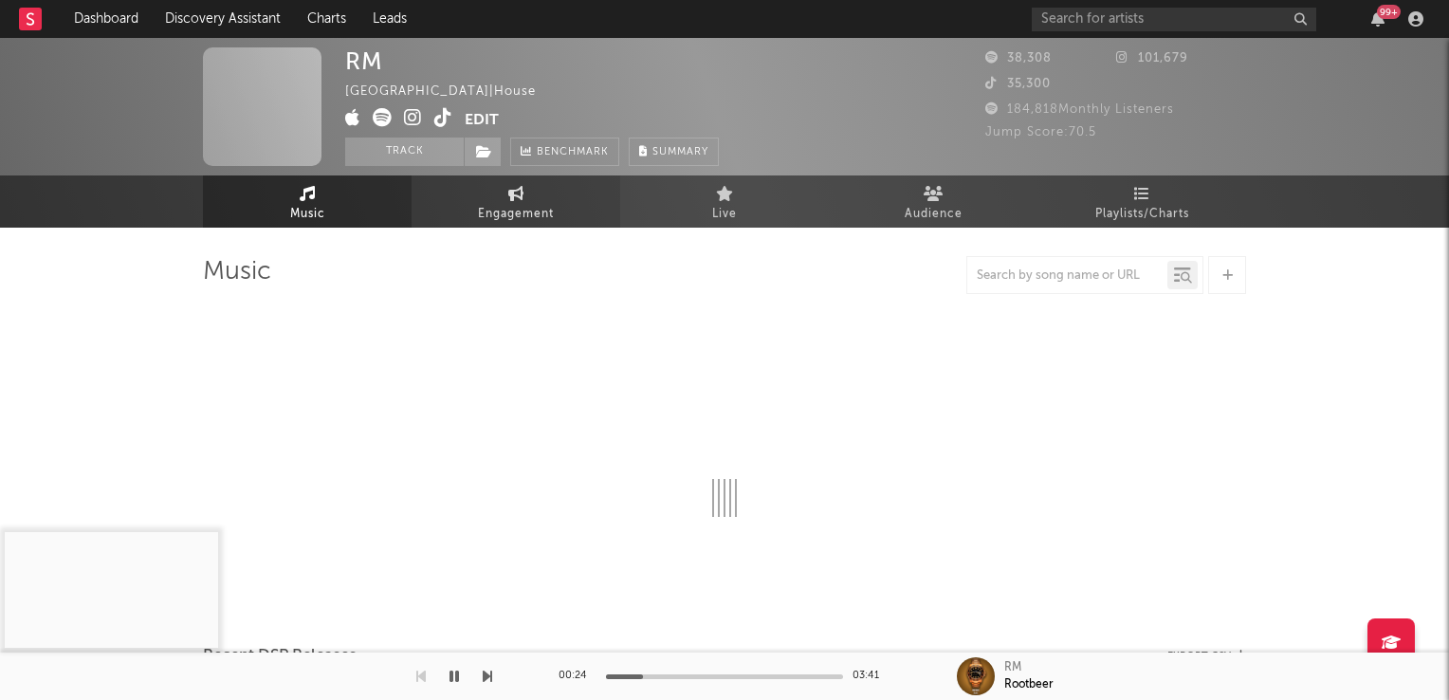
select select "6m"
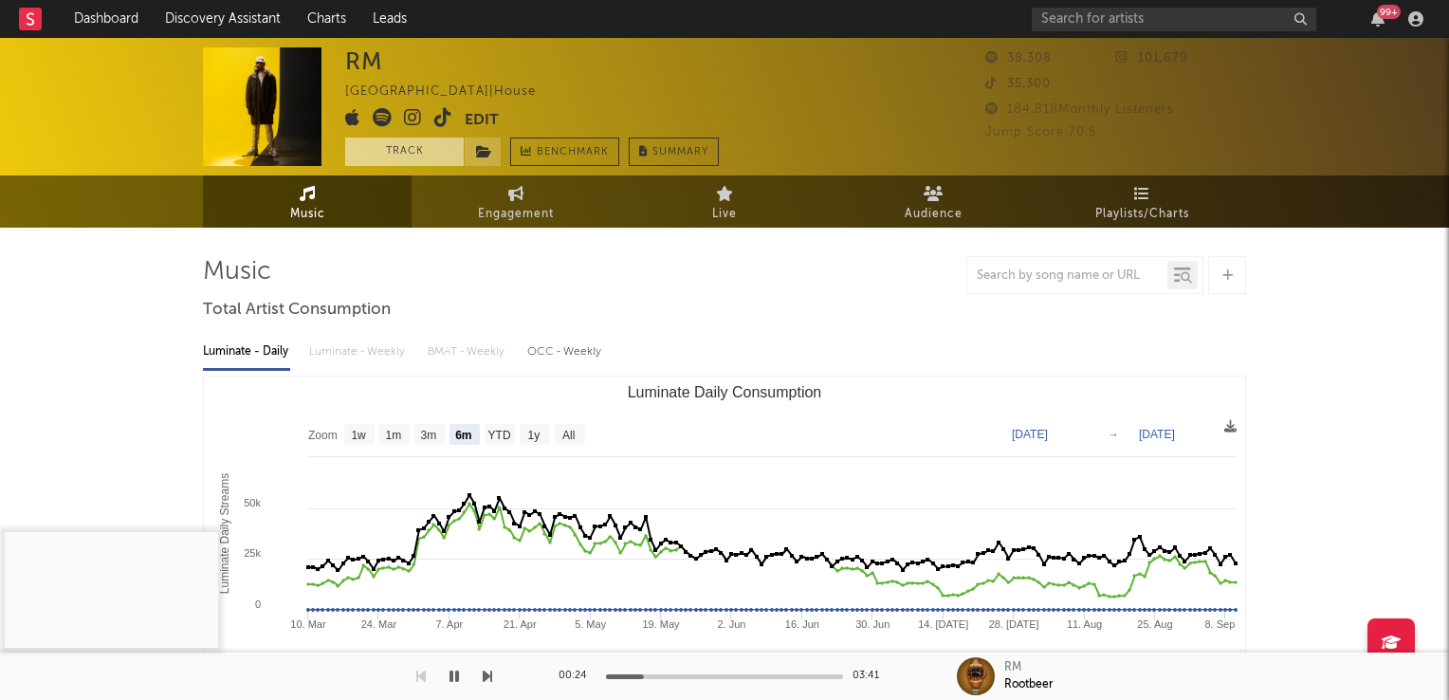
click at [418, 148] on button "Track" at bounding box center [404, 151] width 119 height 28
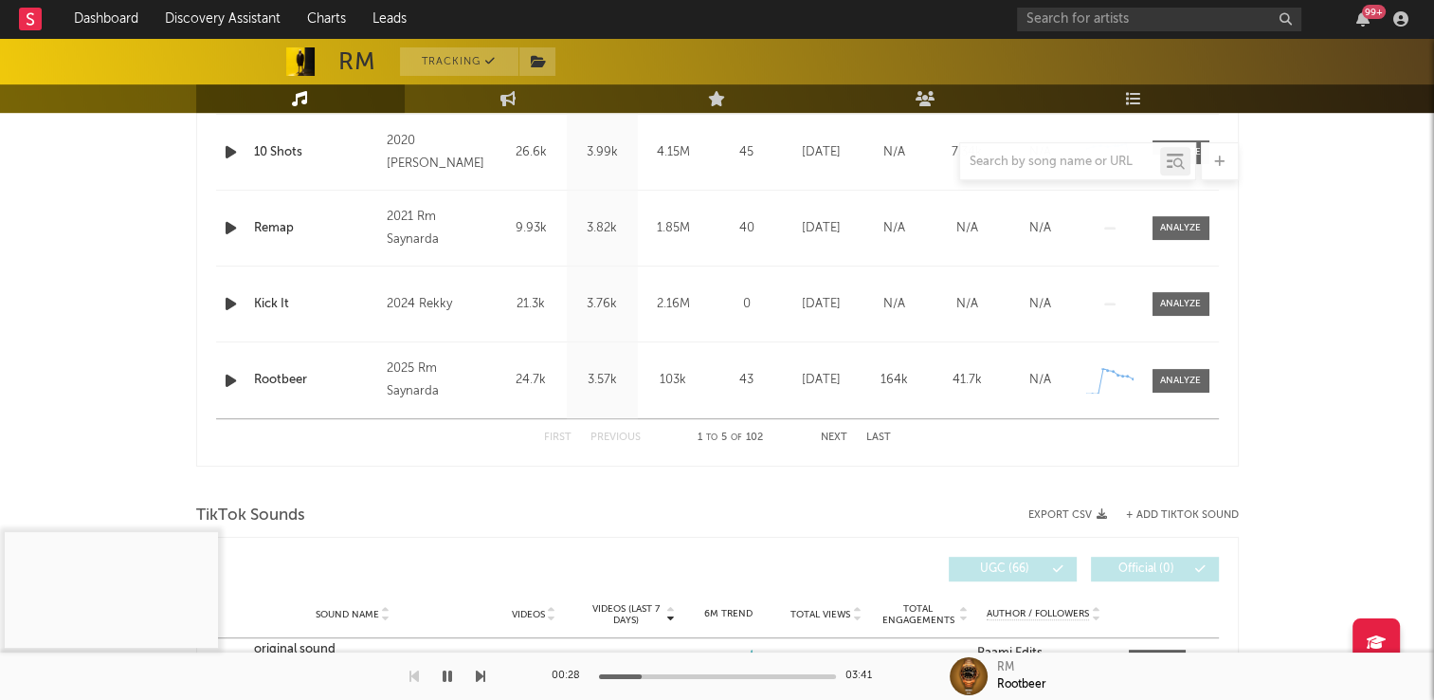
select select "6m"
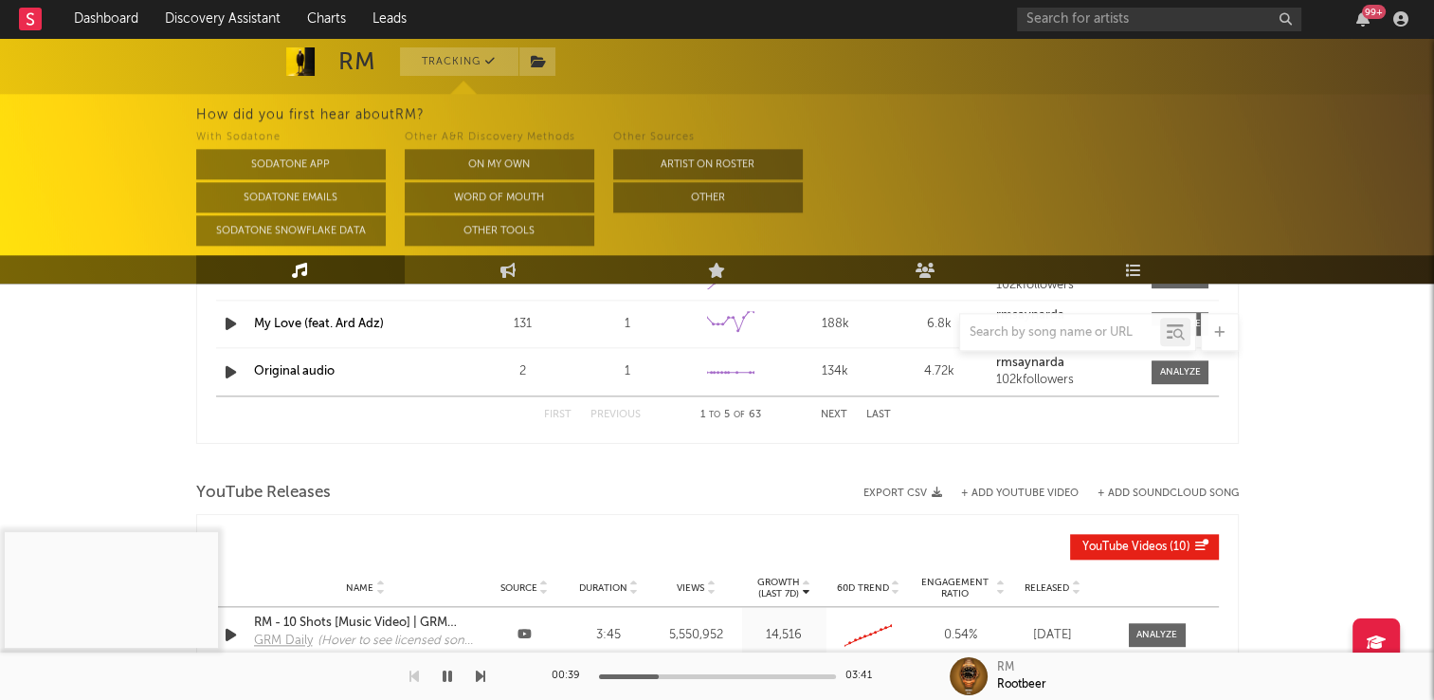
scroll to position [1517, 0]
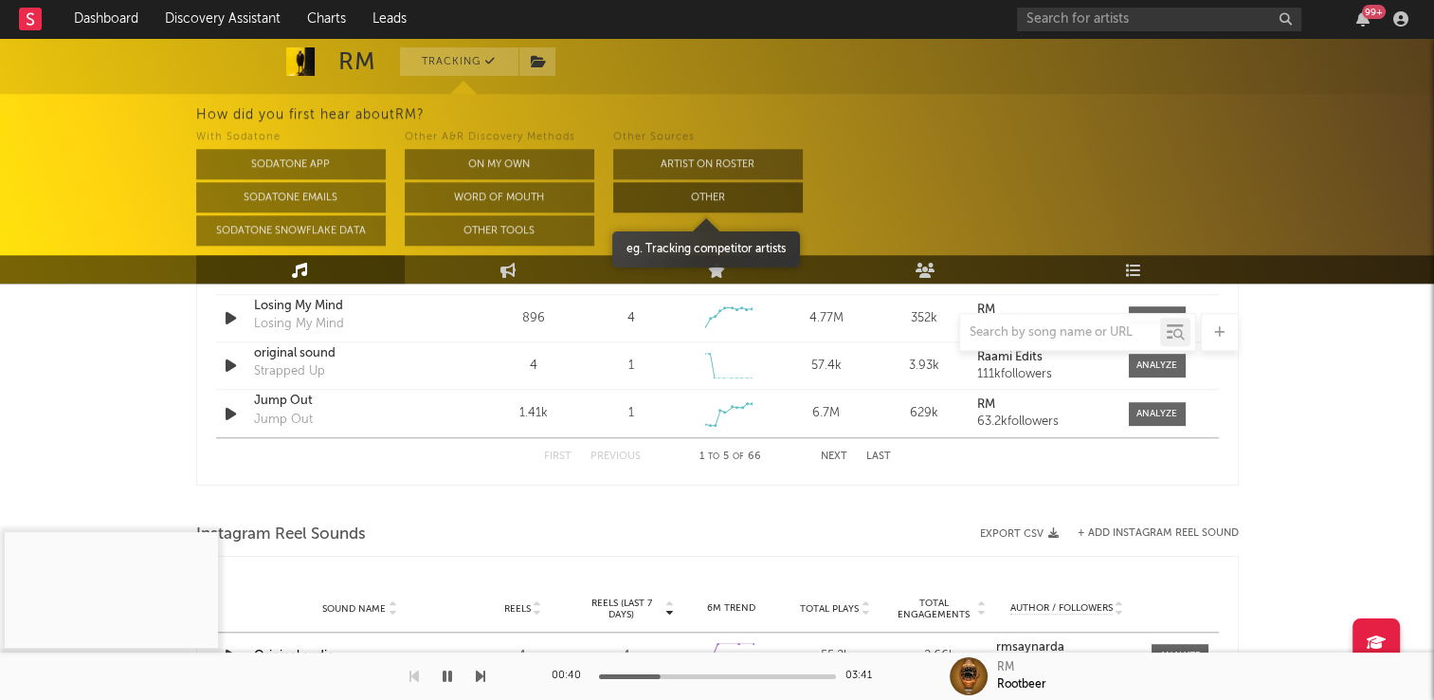
click at [696, 195] on button "Other" at bounding box center [708, 197] width 190 height 30
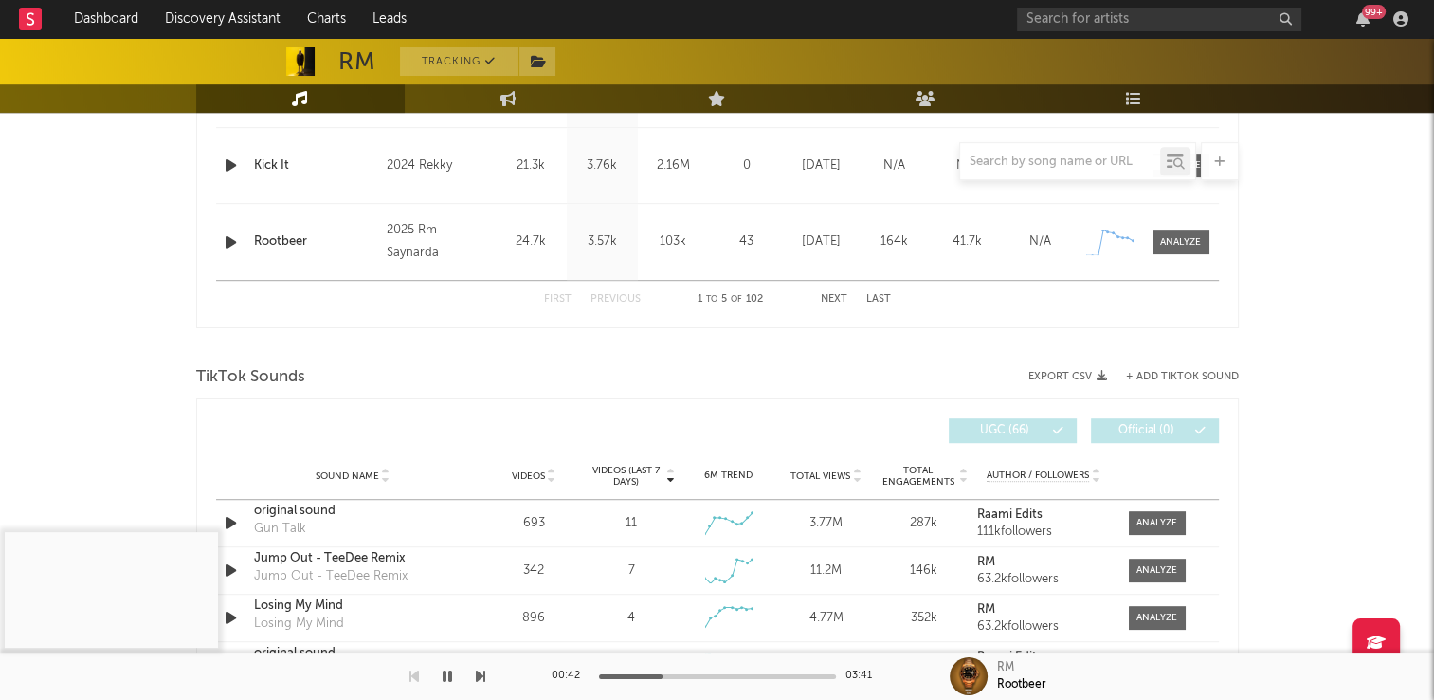
scroll to position [967, 0]
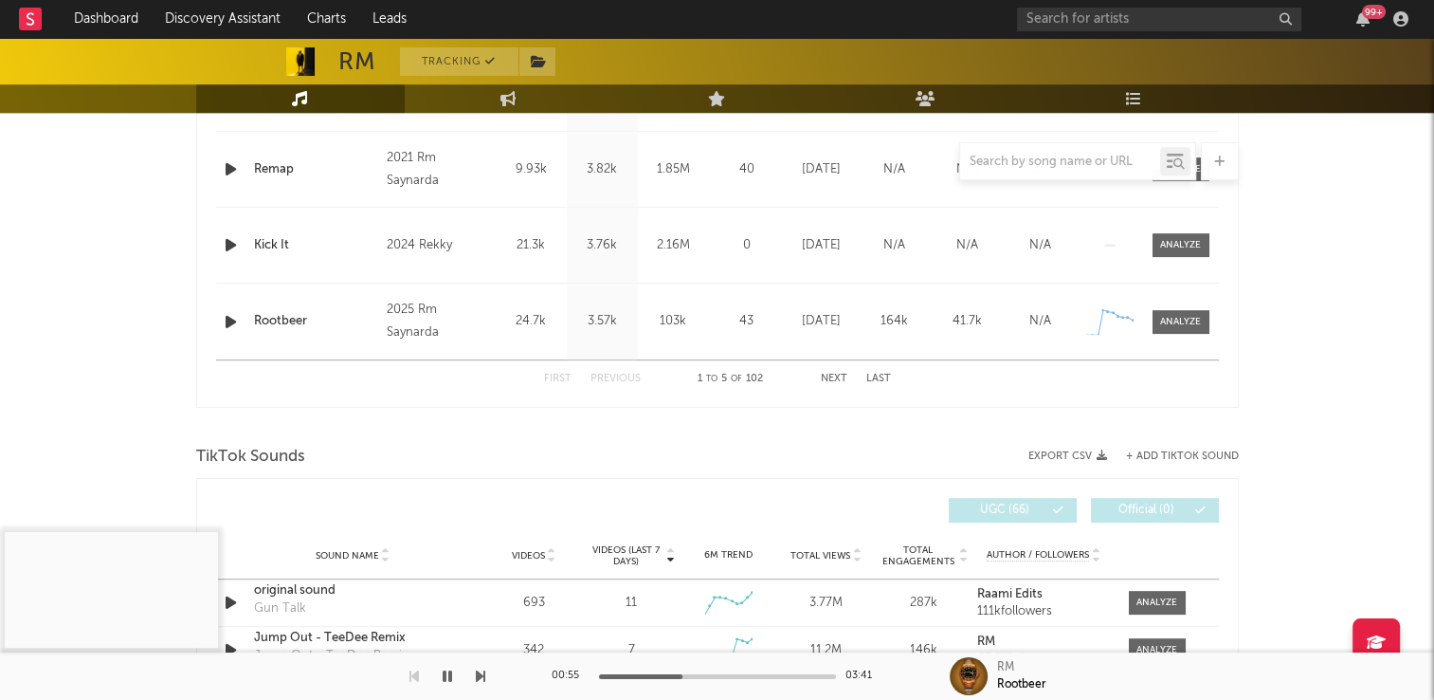
click at [226, 321] on icon "button" at bounding box center [231, 322] width 20 height 24
click at [226, 322] on icon "button" at bounding box center [230, 322] width 18 height 24
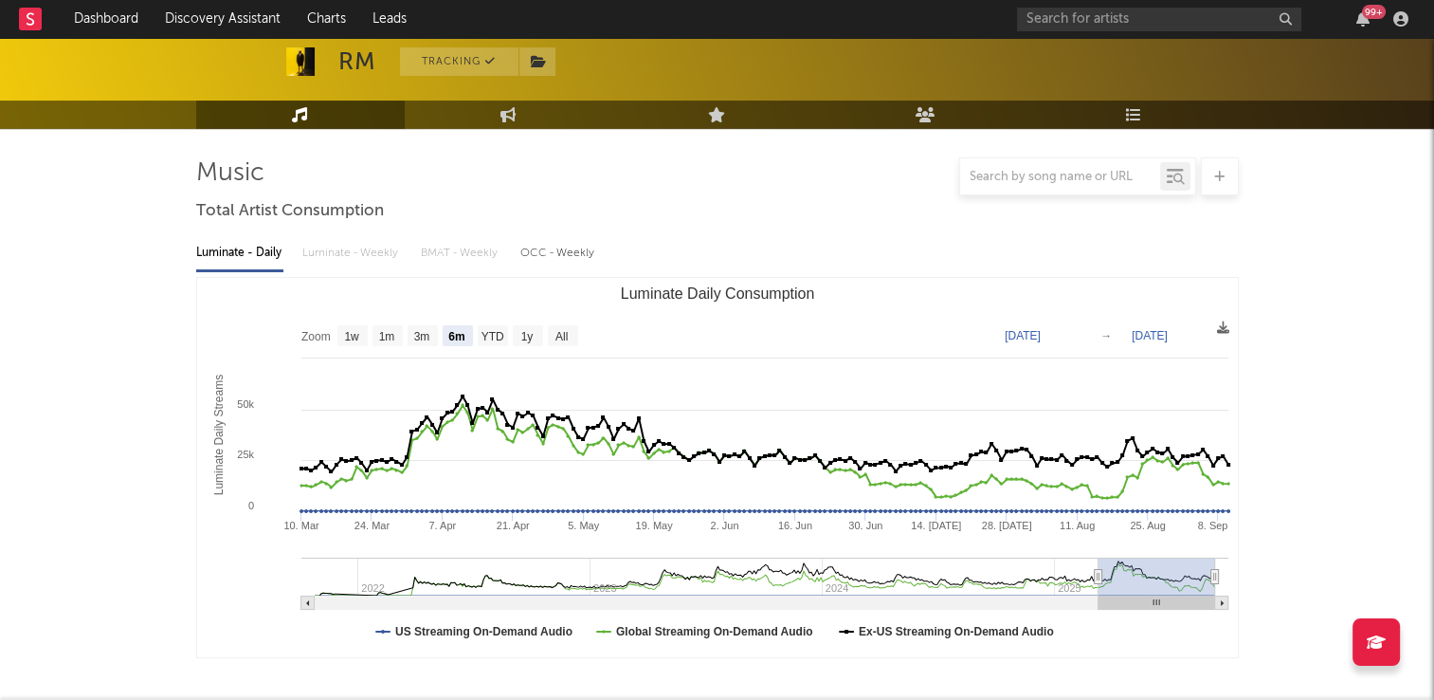
scroll to position [0, 0]
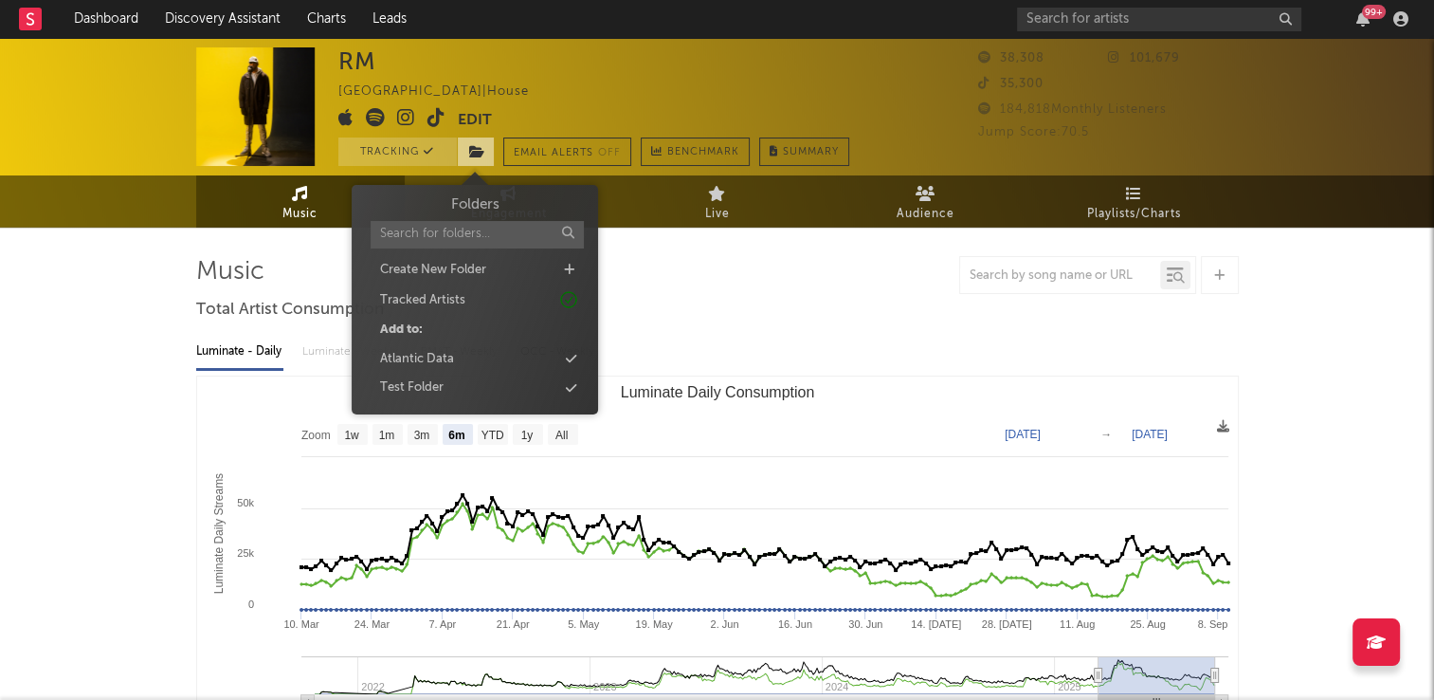
click at [473, 147] on icon at bounding box center [477, 151] width 16 height 13
click at [464, 358] on div "Atlantic Data" at bounding box center [475, 359] width 218 height 25
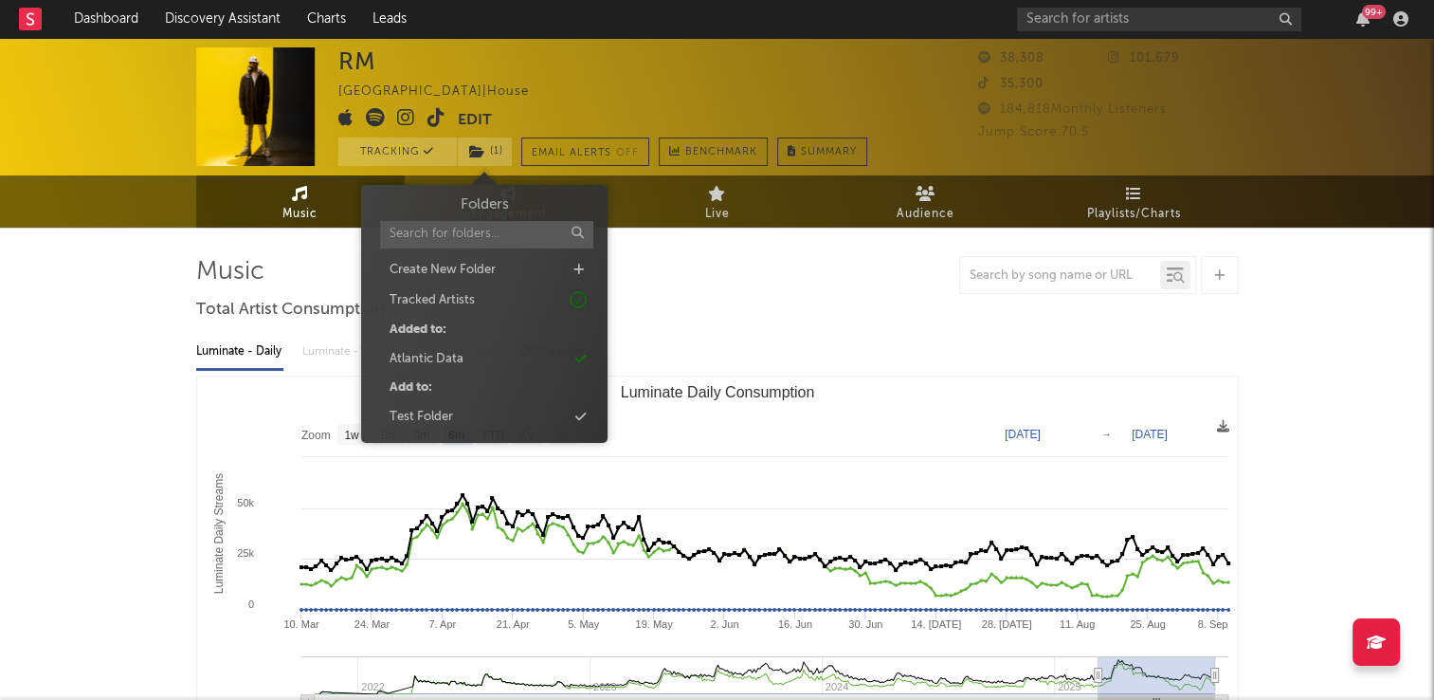
click at [735, 74] on div "RM United Kingdom | House Edit Tracking ( 1 ) Email Alerts Off Benchmark Summary" at bounding box center [602, 106] width 529 height 119
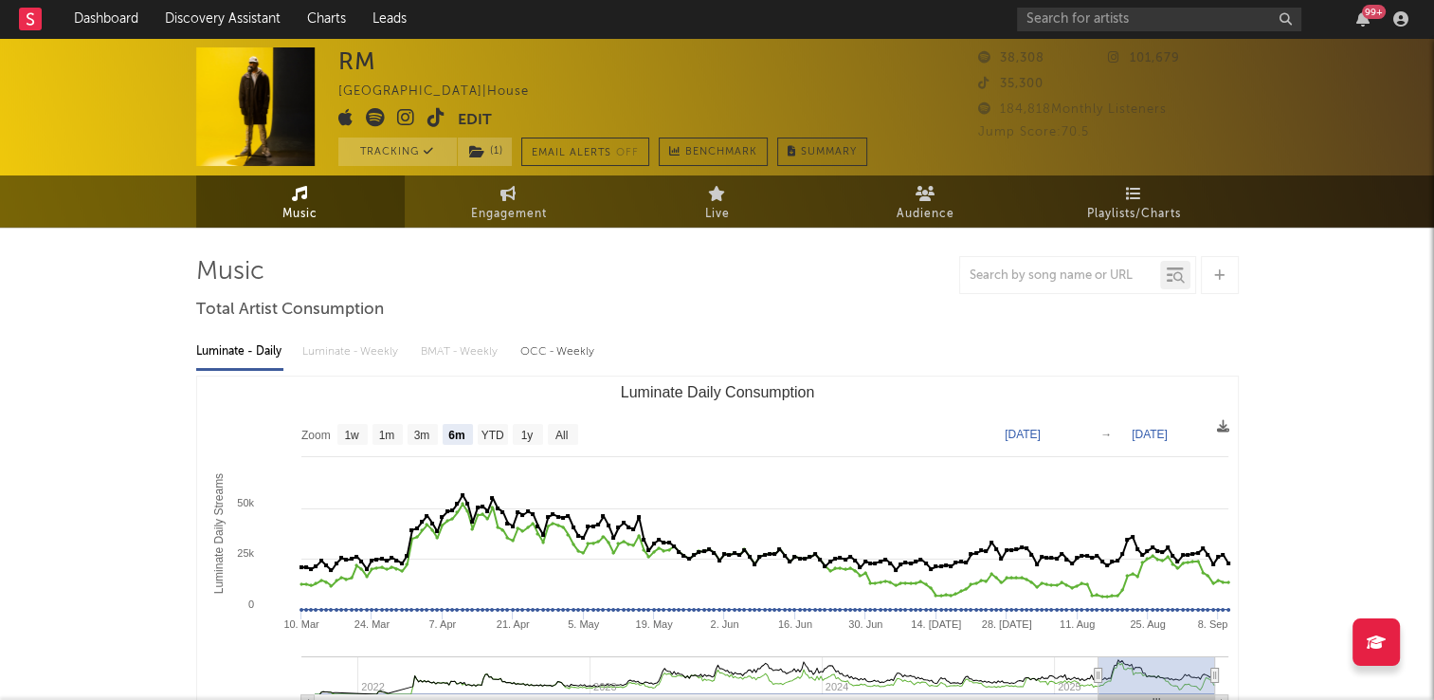
click at [432, 119] on icon at bounding box center [437, 117] width 18 height 19
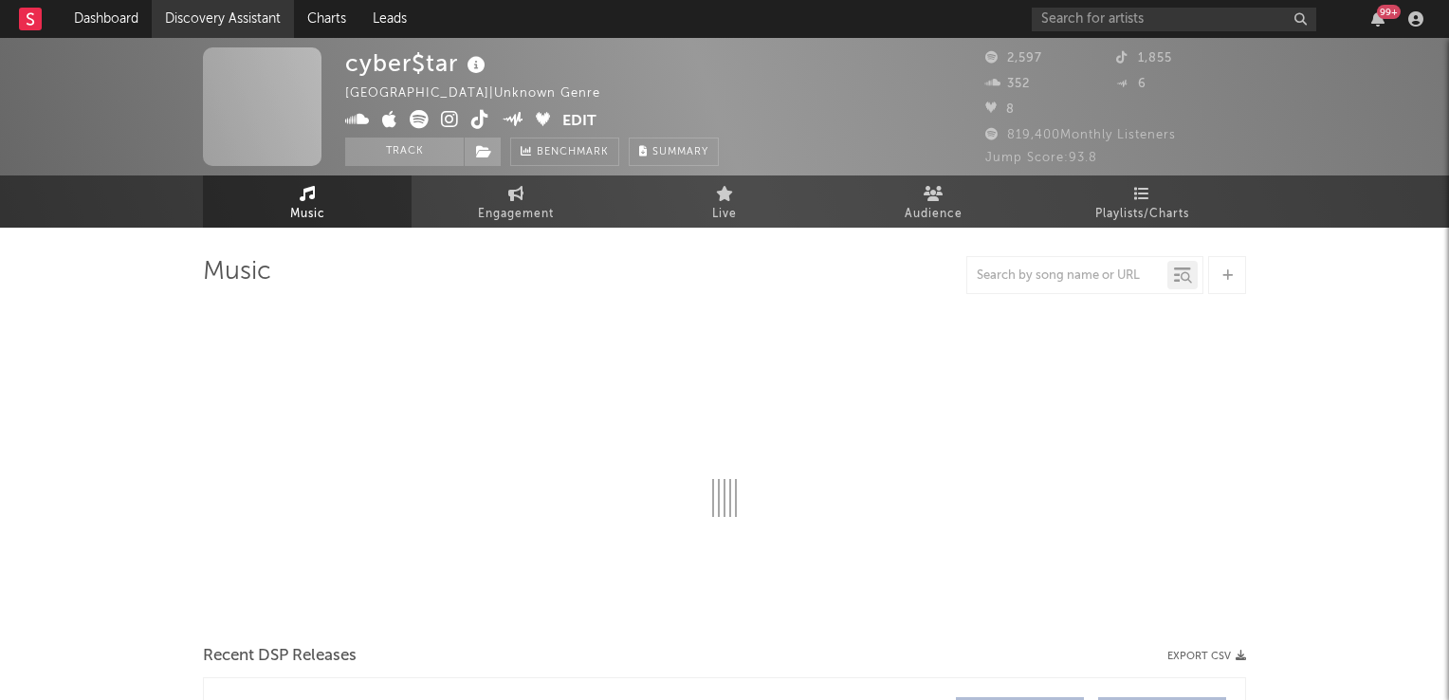
select select "1w"
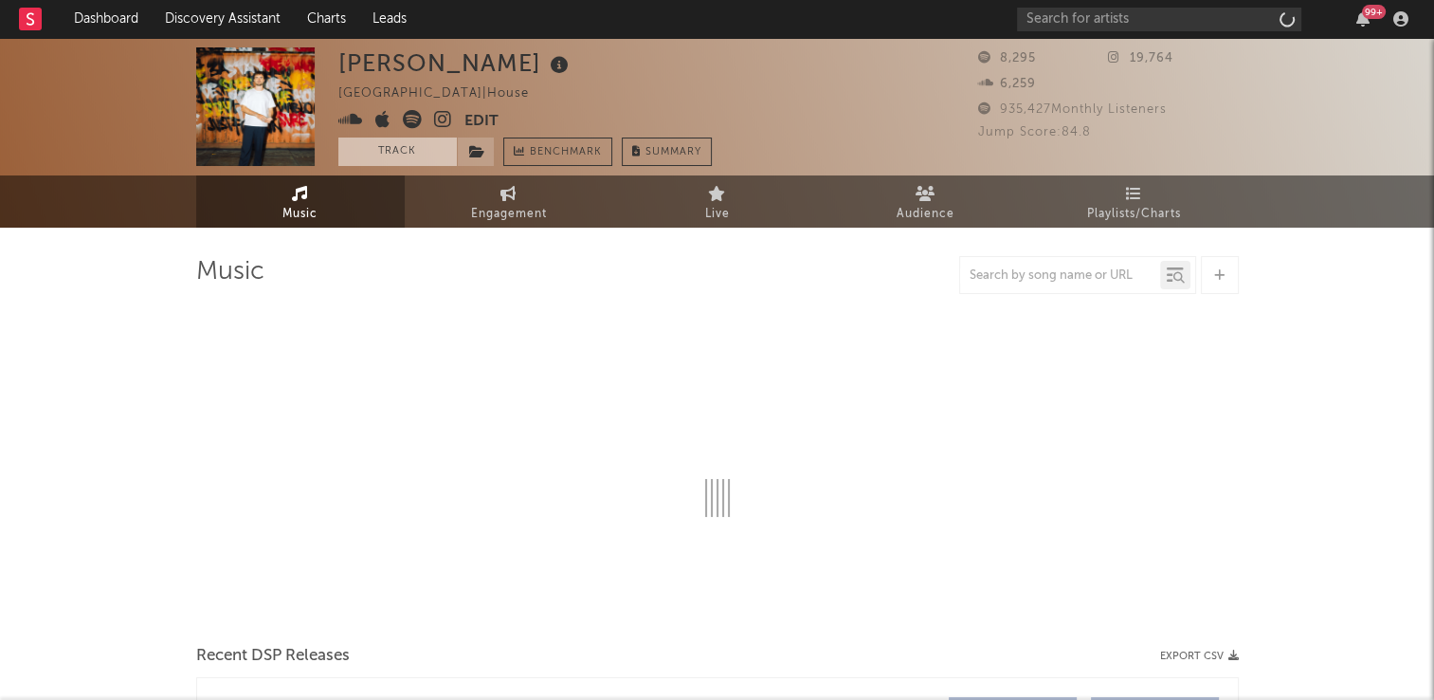
click at [416, 150] on button "Track" at bounding box center [397, 151] width 119 height 28
select select "6m"
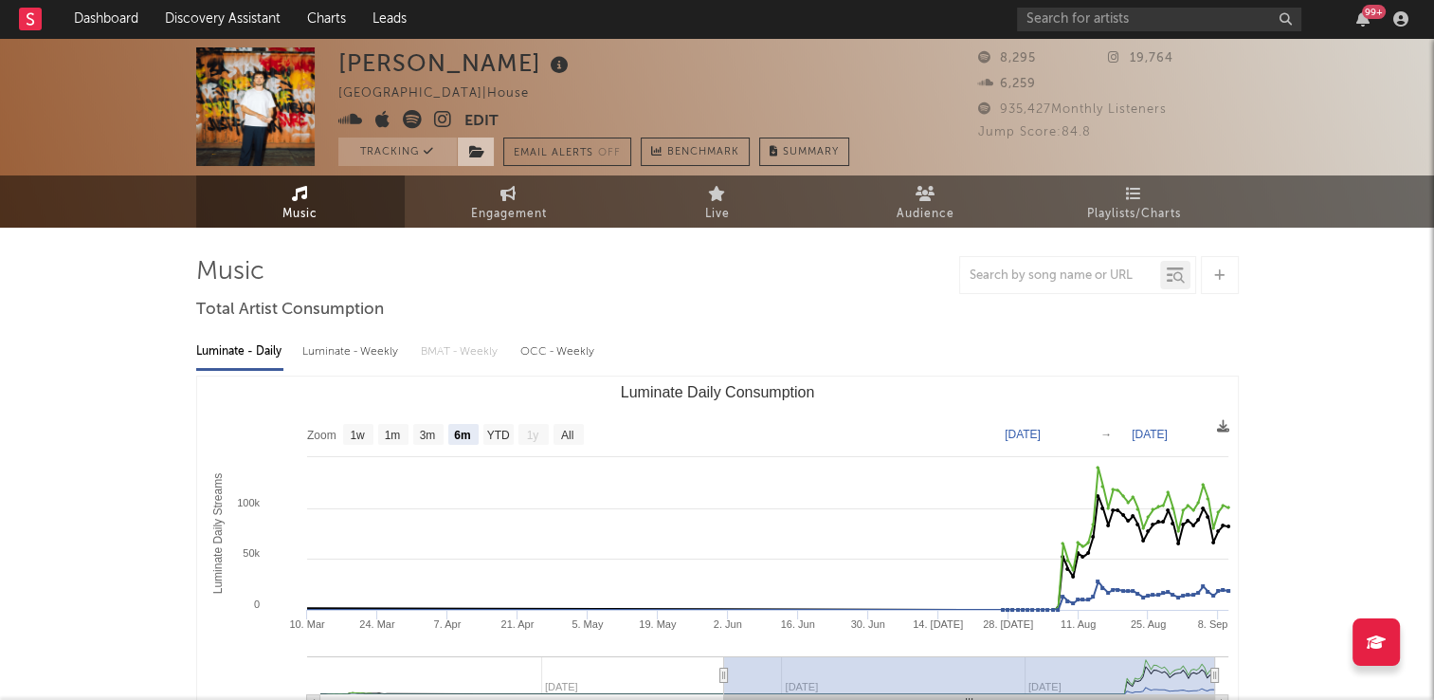
click at [483, 149] on icon at bounding box center [477, 151] width 16 height 13
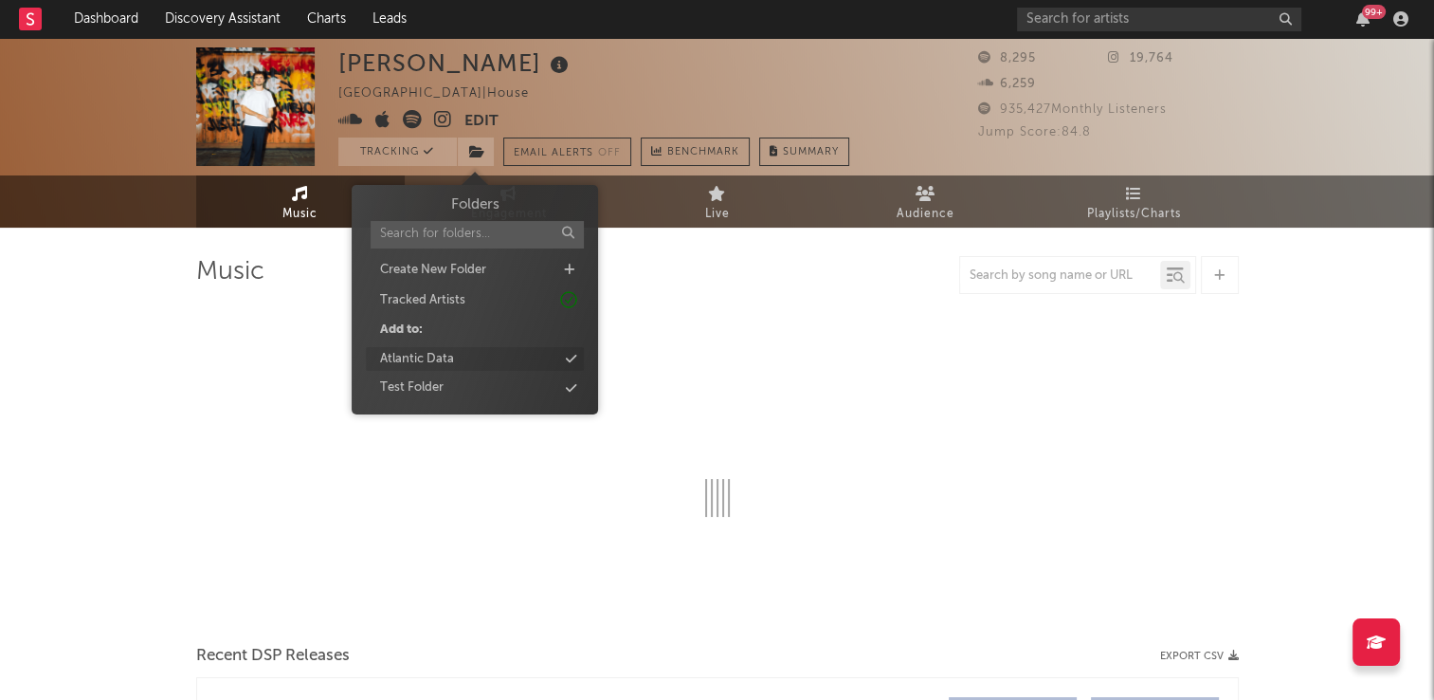
click at [455, 362] on div "Atlantic Data" at bounding box center [475, 359] width 218 height 25
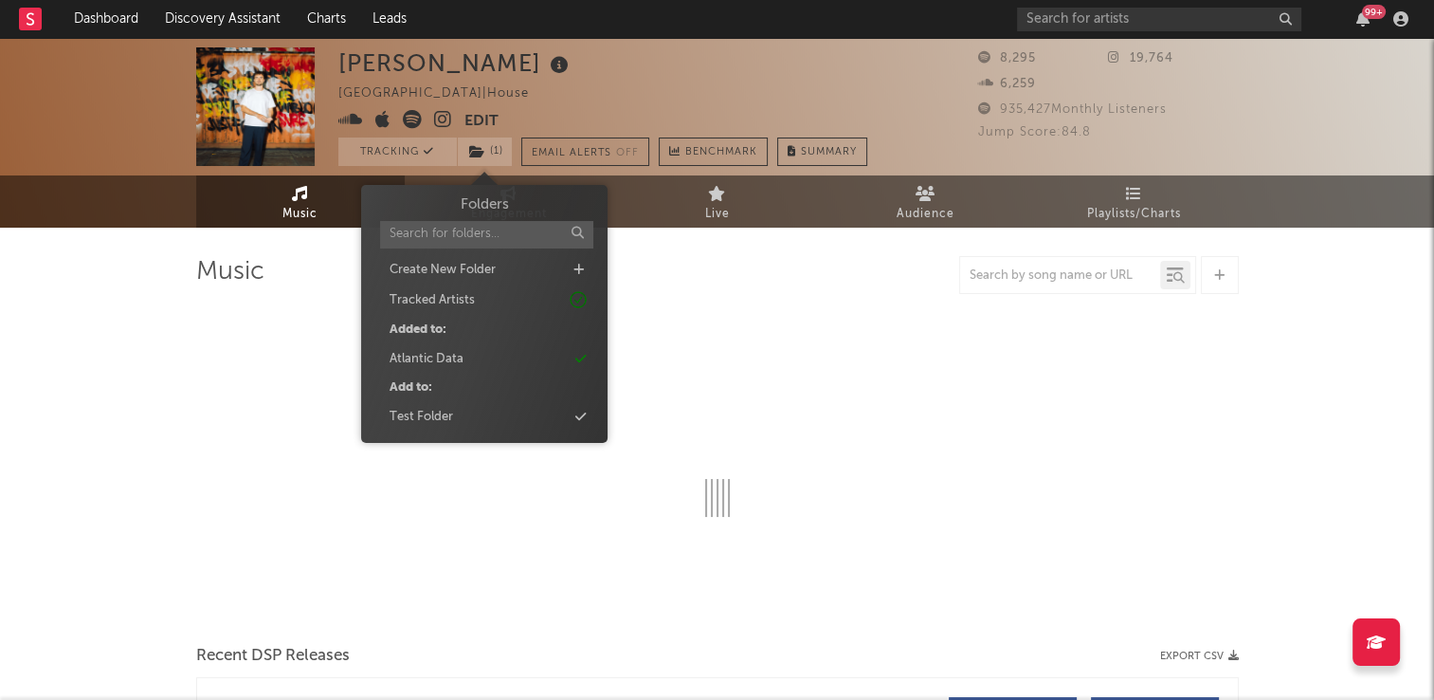
select select "6m"
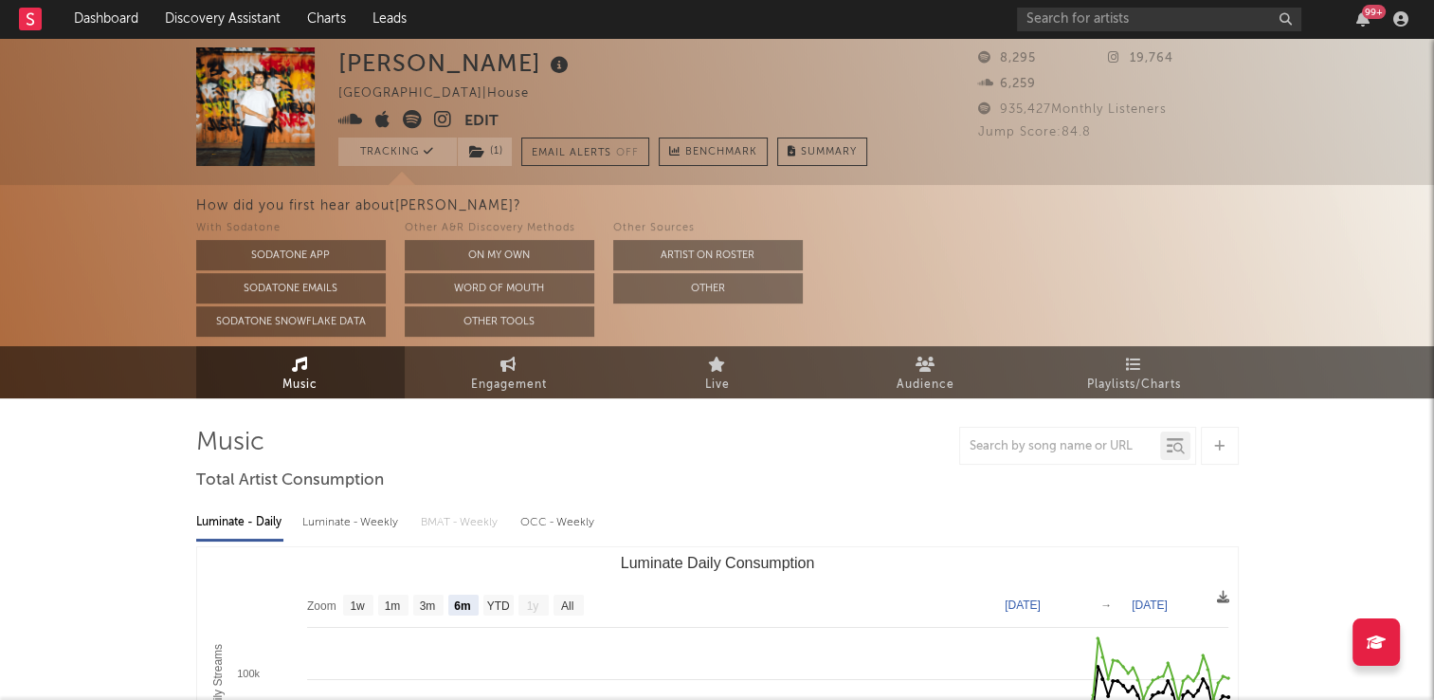
click at [601, 78] on div "[PERSON_NAME] [GEOGRAPHIC_DATA] | House Edit Tracking ( 1 ) Email Alerts Off Be…" at bounding box center [602, 106] width 529 height 119
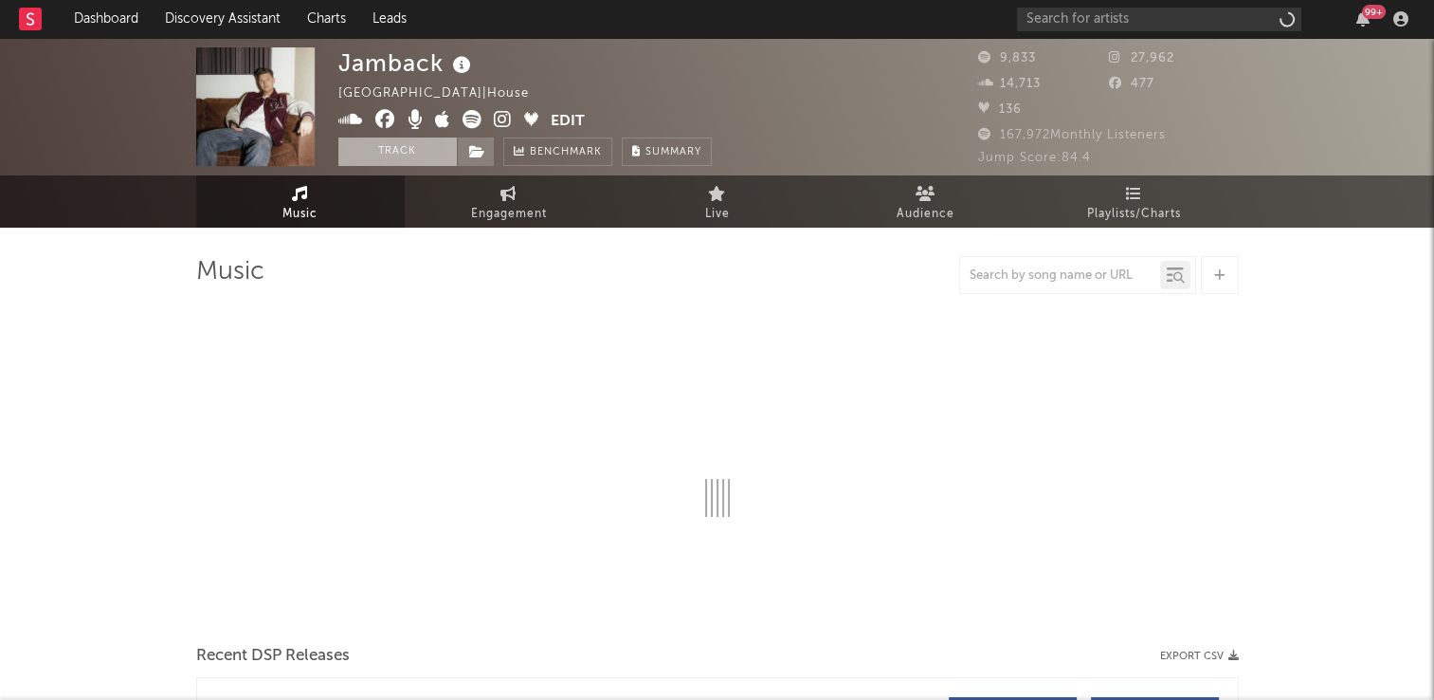
select select "1w"
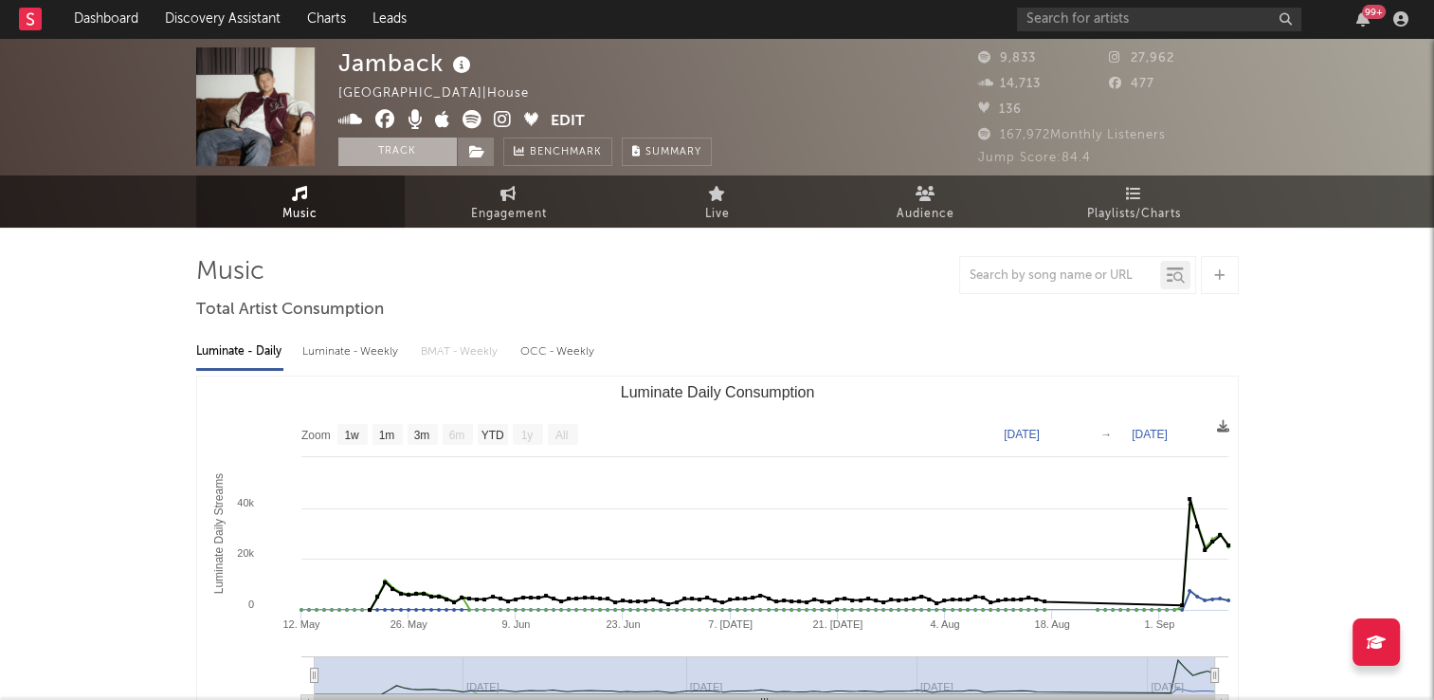
click at [389, 145] on button "Track" at bounding box center [397, 151] width 119 height 28
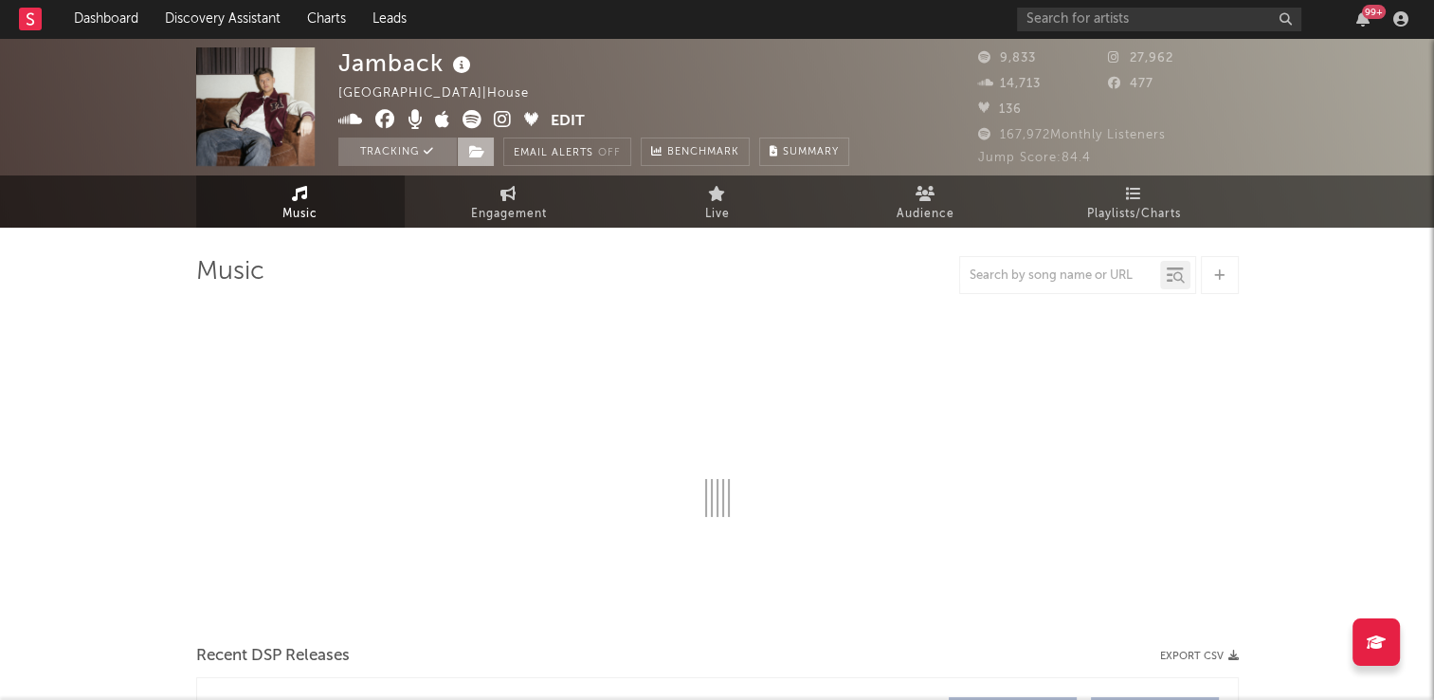
click at [478, 145] on icon at bounding box center [477, 151] width 16 height 13
select select "1w"
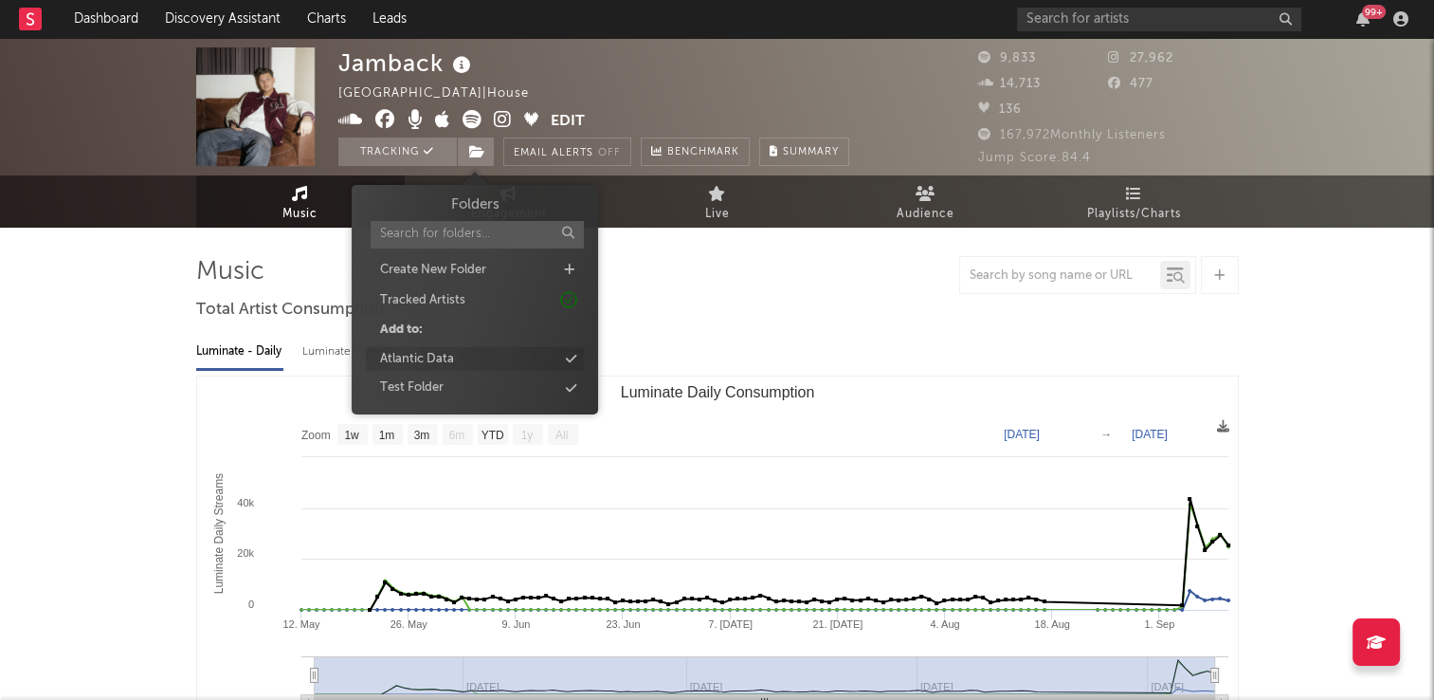
click at [429, 356] on div "Atlantic Data" at bounding box center [417, 359] width 74 height 19
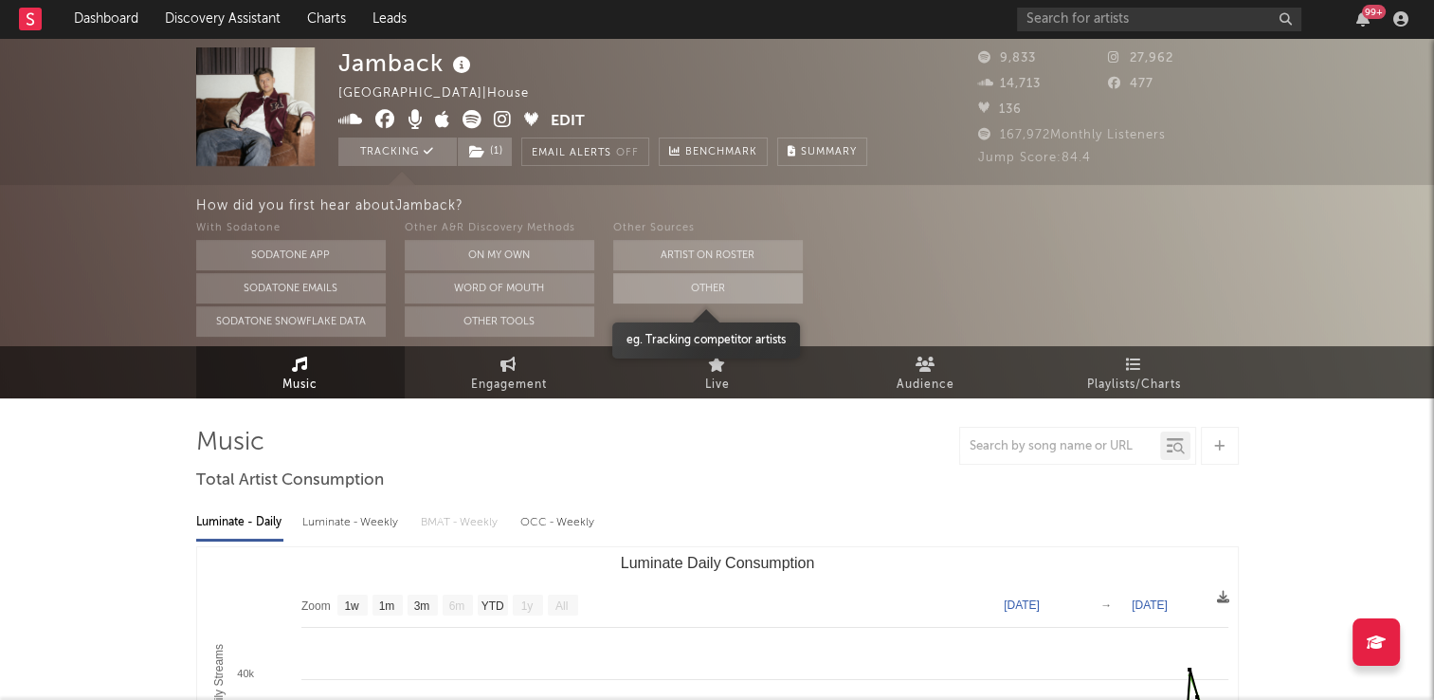
click at [652, 289] on button "Other" at bounding box center [708, 288] width 190 height 30
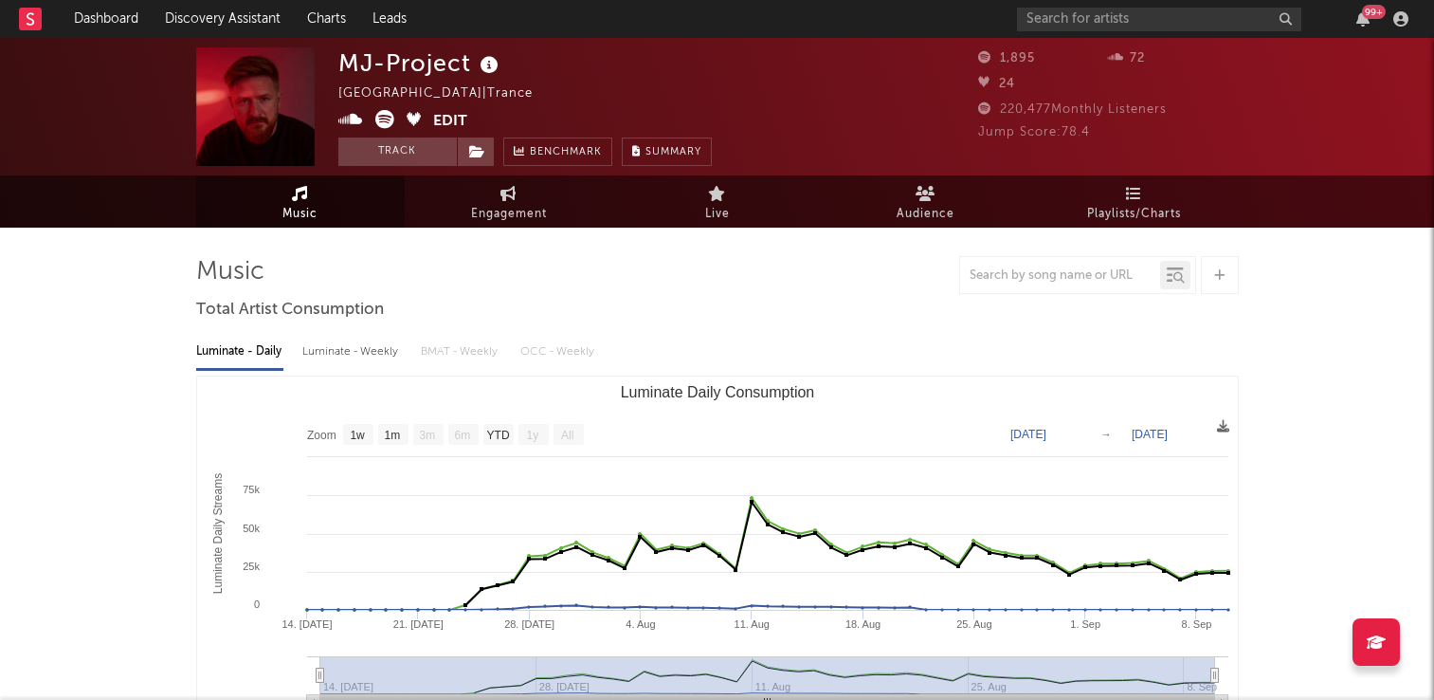
select select "1w"
drag, startPoint x: 0, startPoint y: 0, endPoint x: 407, endPoint y: 151, distance: 433.7
click at [407, 151] on button "Track" at bounding box center [397, 151] width 119 height 28
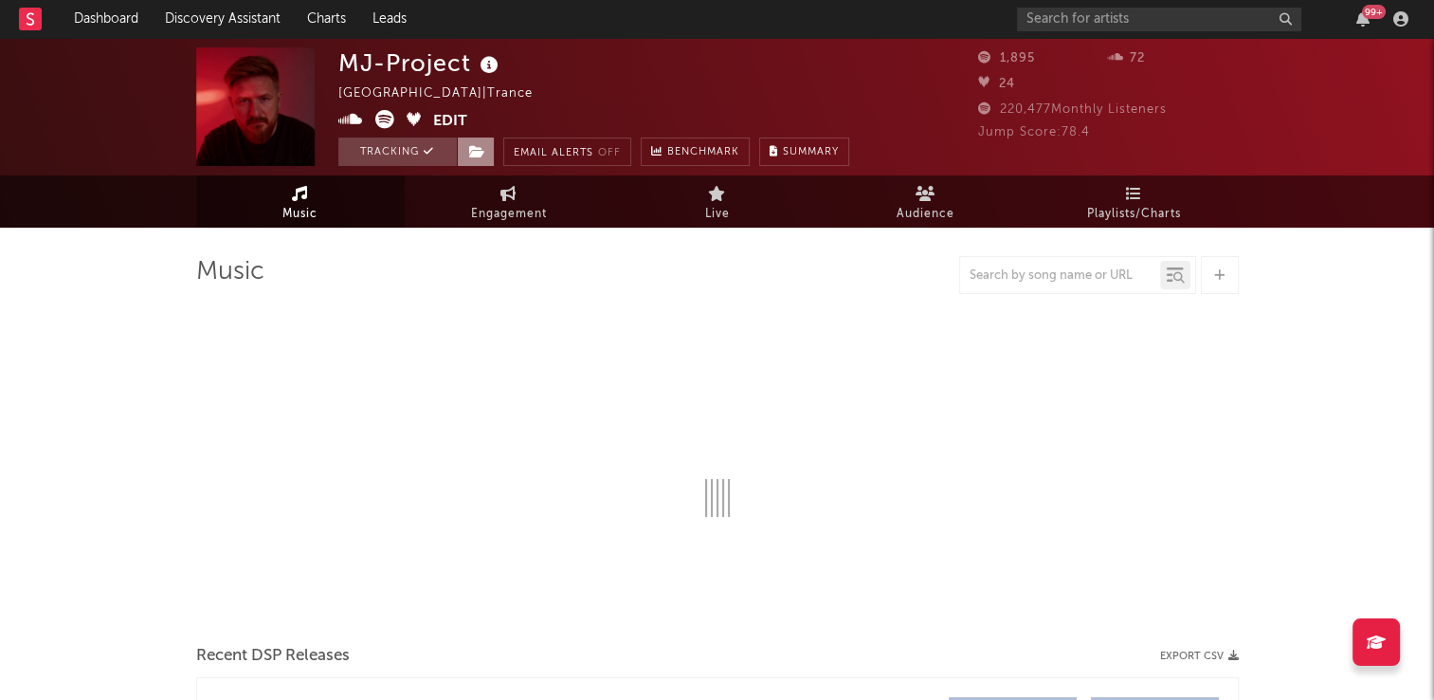
select select "1w"
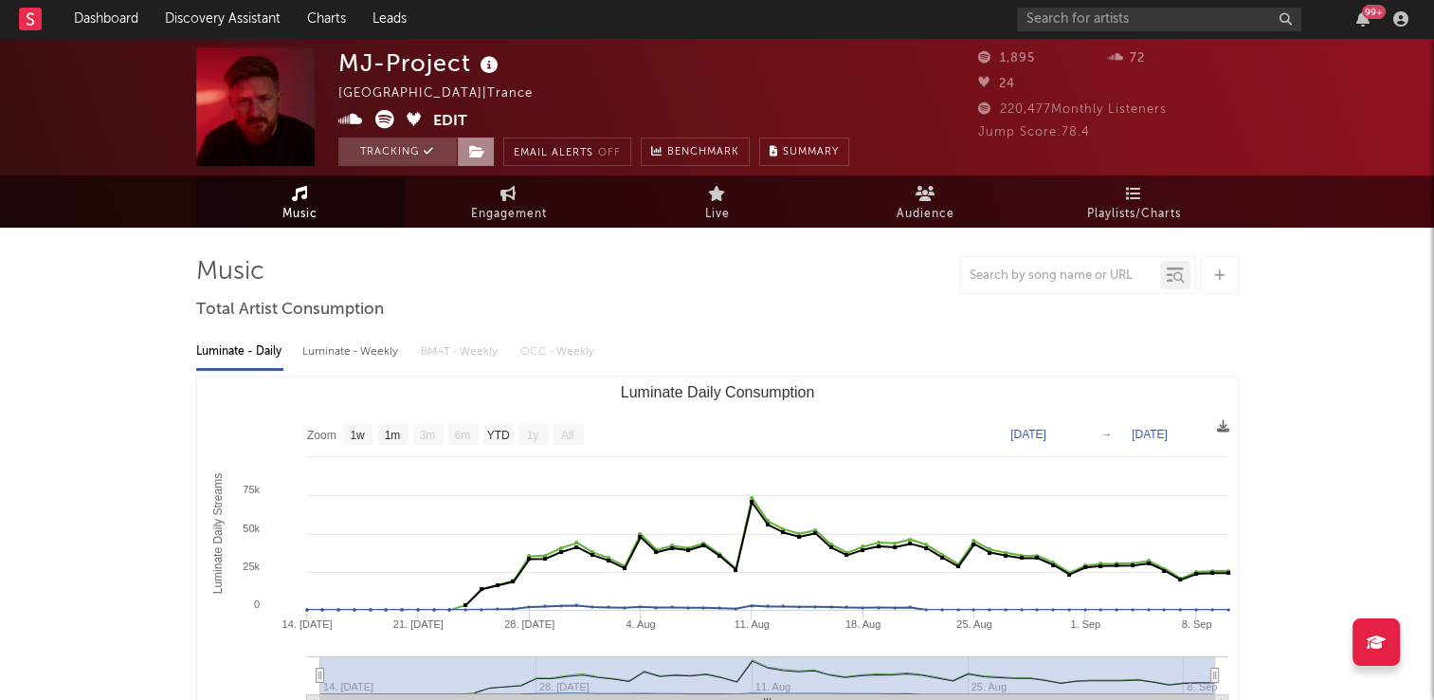
click at [474, 151] on icon at bounding box center [477, 151] width 16 height 13
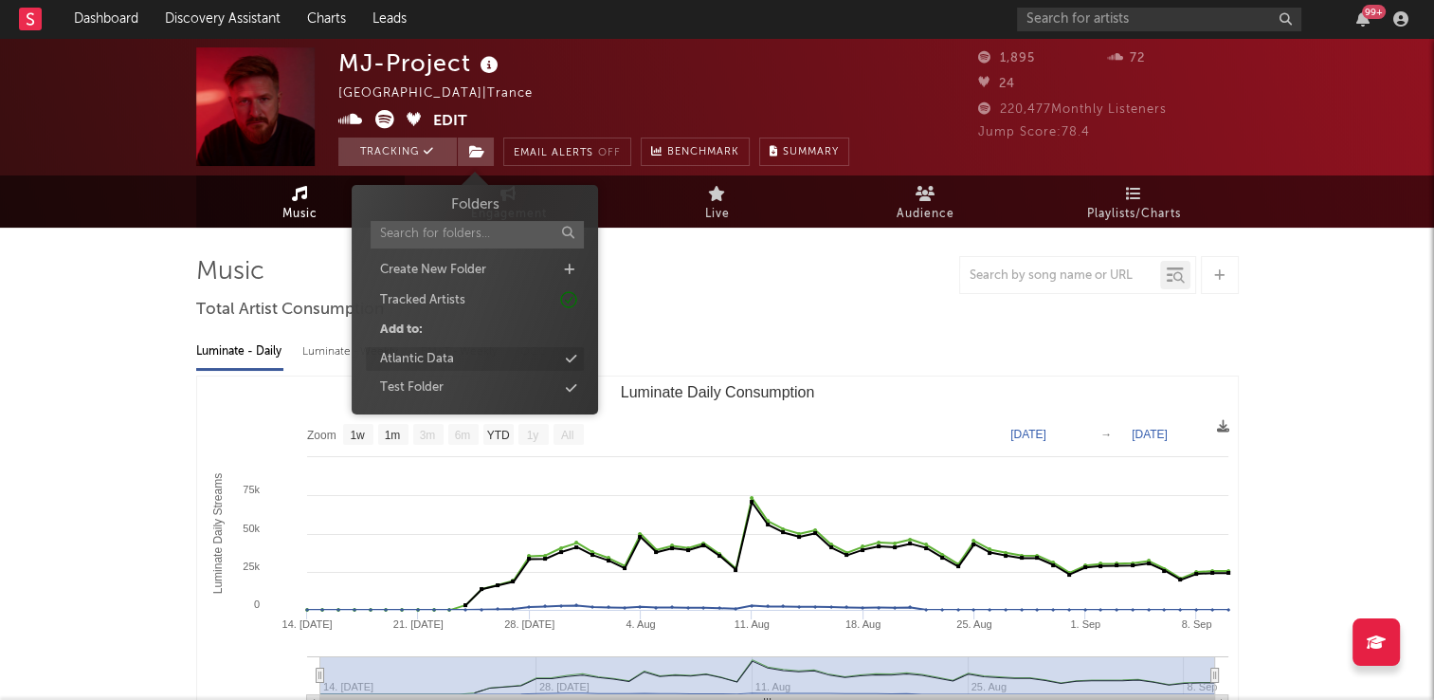
click at [459, 356] on div "Atlantic Data" at bounding box center [475, 359] width 218 height 25
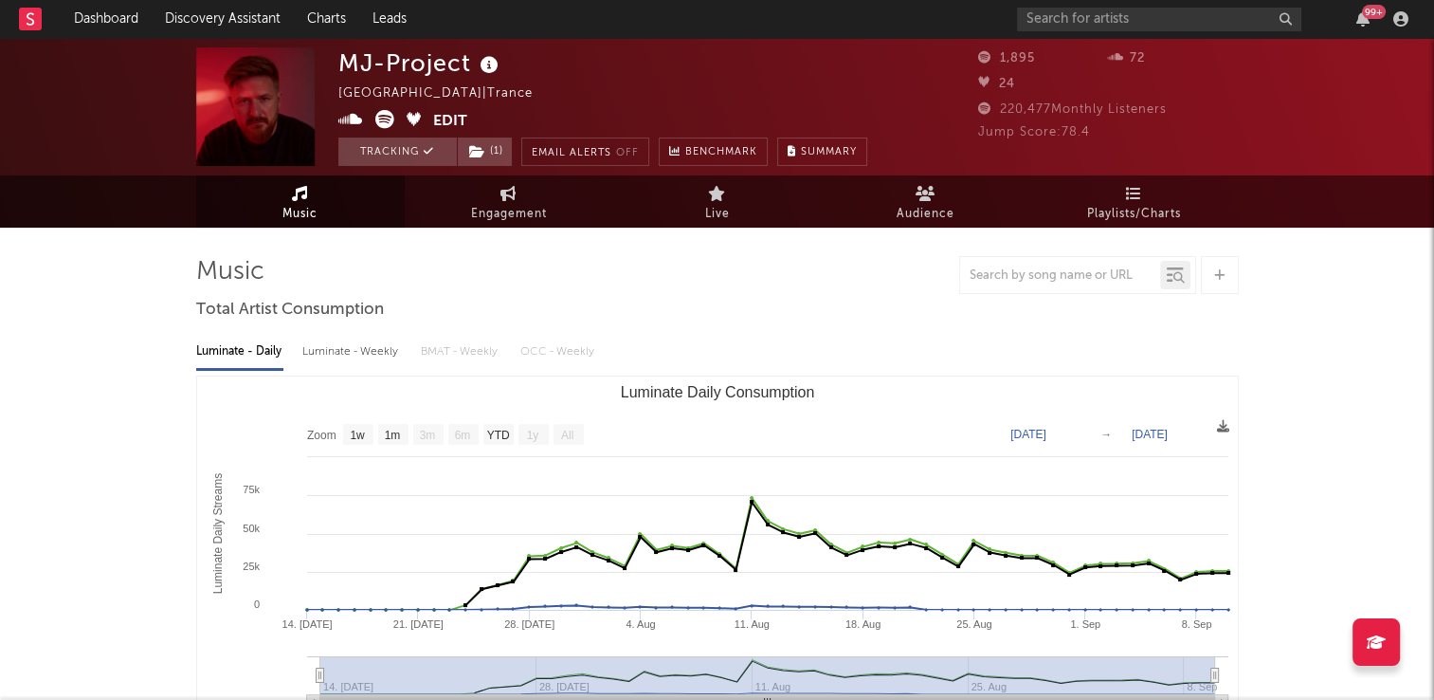
click at [589, 106] on div "MJ-Project Sweden | Trance Edit Tracking ( 1 ) Email Alerts Off Benchmark Summa…" at bounding box center [602, 106] width 529 height 119
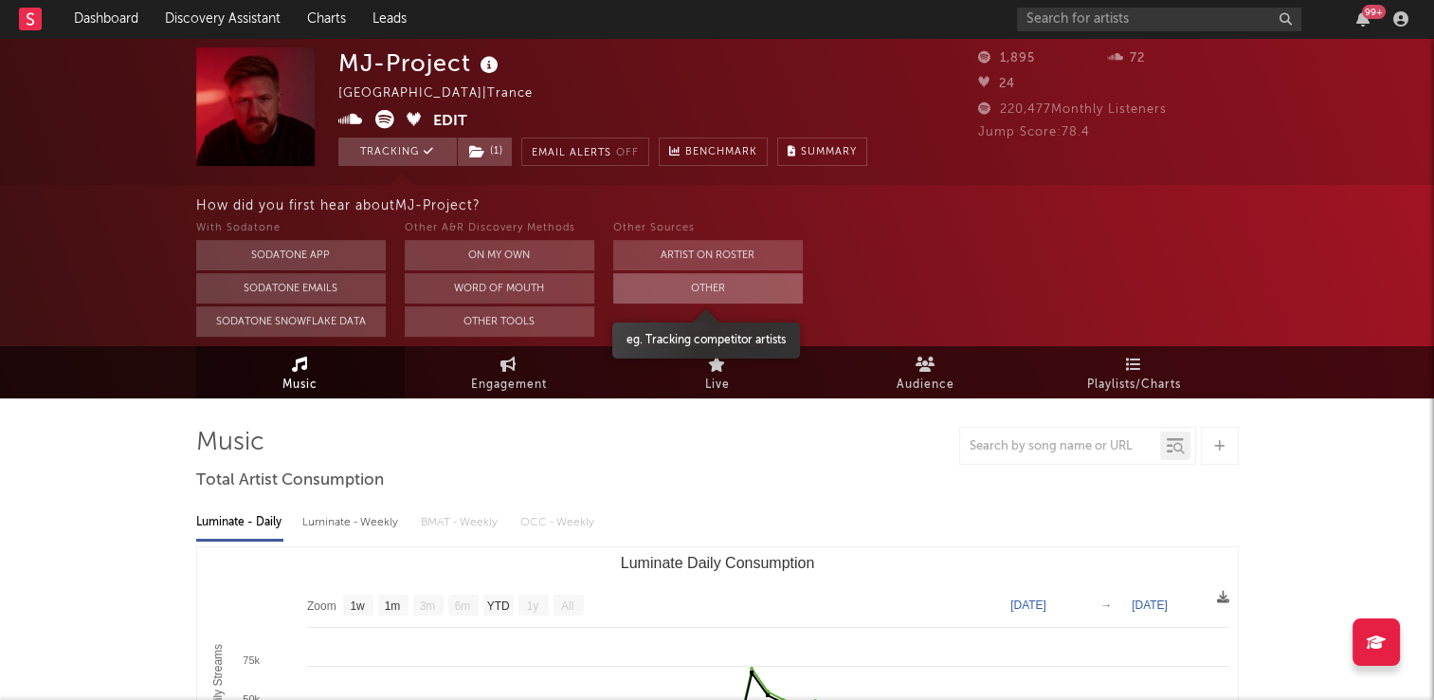
click at [682, 284] on button "Other" at bounding box center [708, 288] width 190 height 30
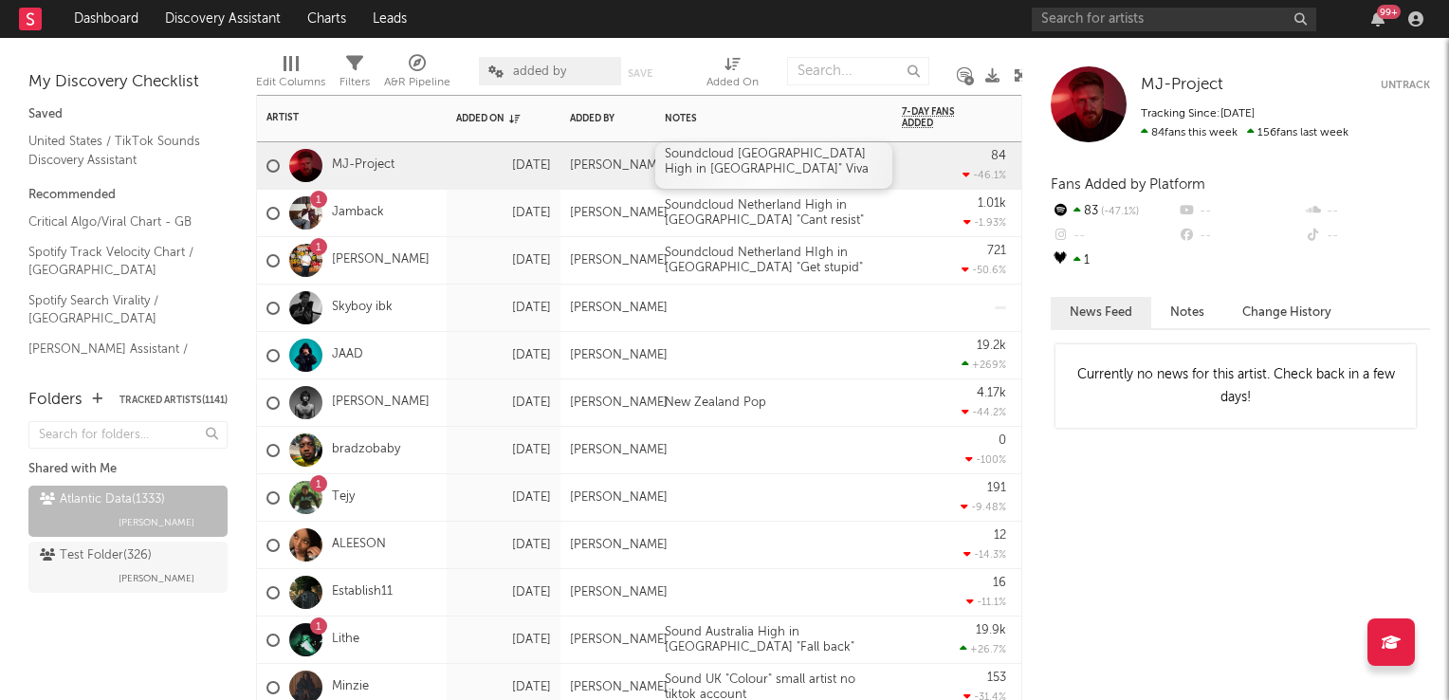
click at [878, 156] on div "Soundcloud [GEOGRAPHIC_DATA] High in [GEOGRAPHIC_DATA]" Viva" at bounding box center [773, 165] width 237 height 46
click at [879, 153] on div "Soundcloud [GEOGRAPHIC_DATA] High in [GEOGRAPHIC_DATA]" Viva" at bounding box center [773, 165] width 237 height 46
click at [826, 354] on div at bounding box center [773, 355] width 237 height 46
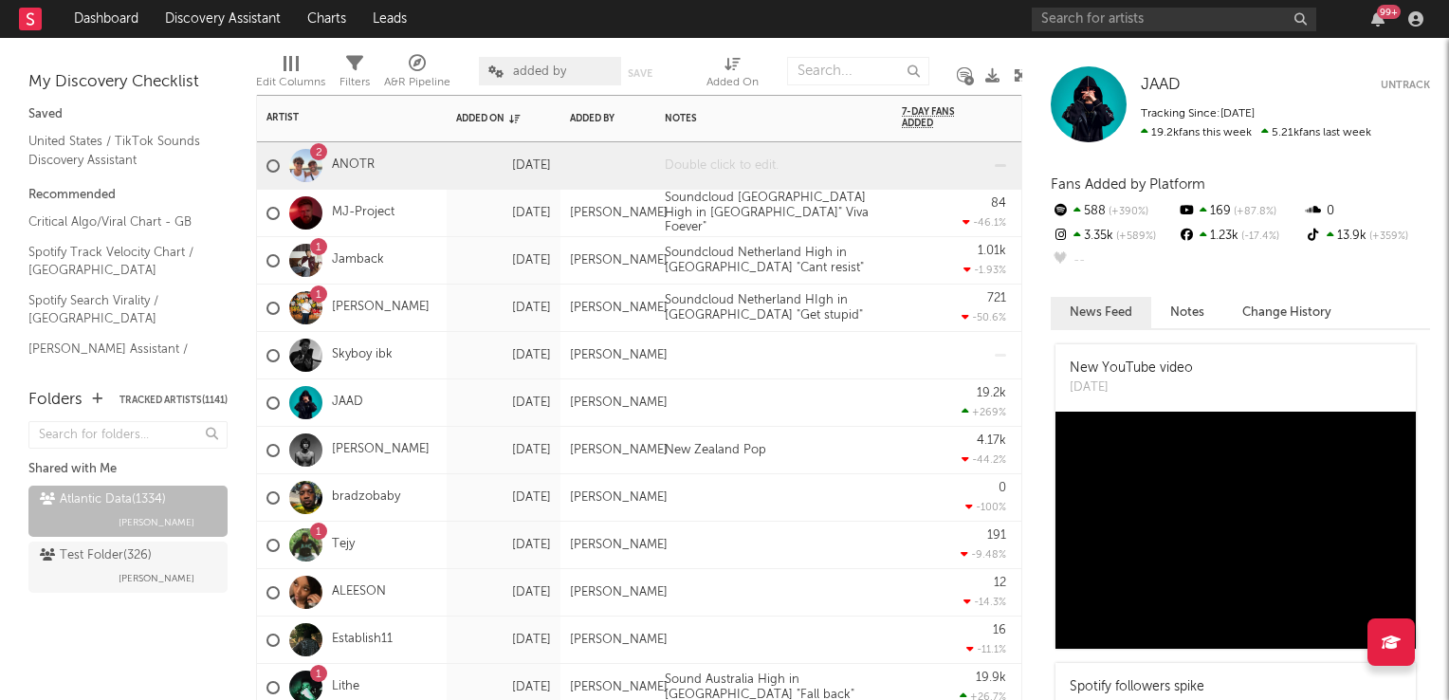
click at [769, 169] on div at bounding box center [773, 165] width 237 height 46
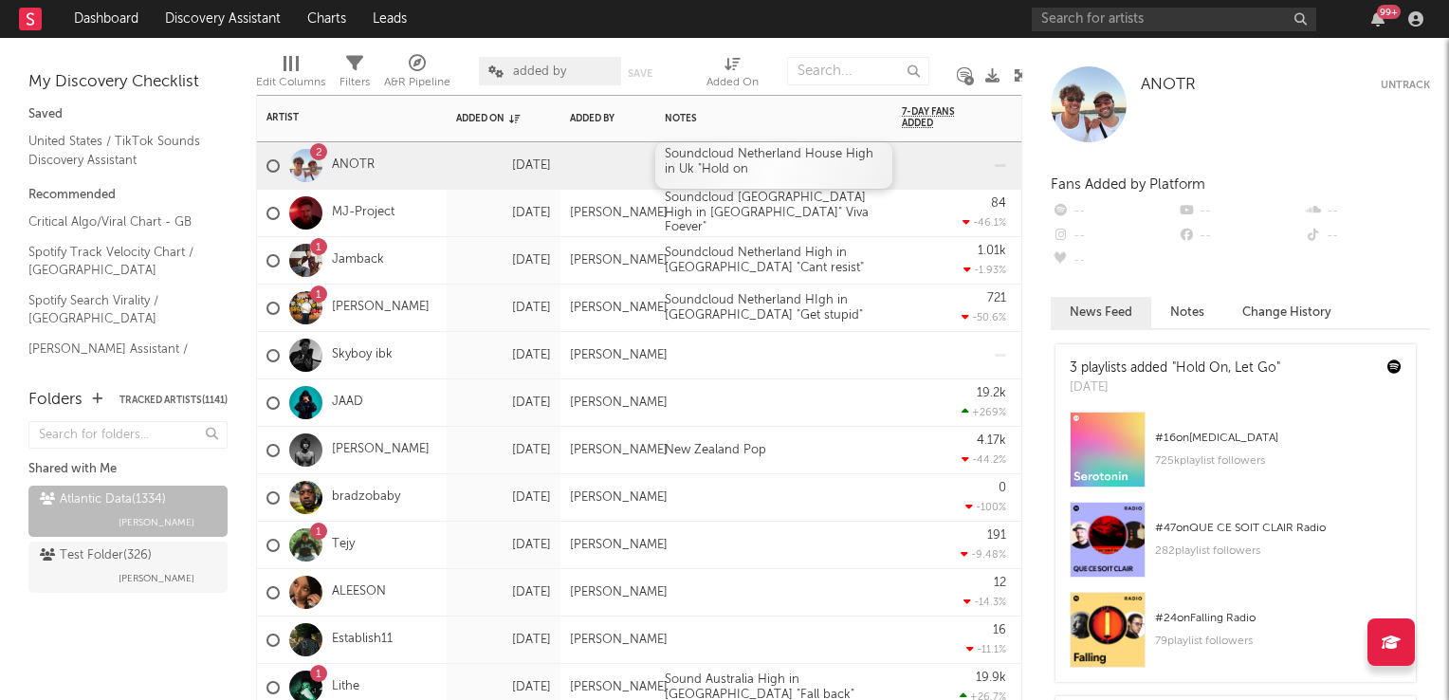
click at [756, 166] on div "Soundcloud Netherland House High in Uk "Hold on" at bounding box center [773, 165] width 237 height 46
click at [788, 410] on div at bounding box center [721, 402] width 133 height 15
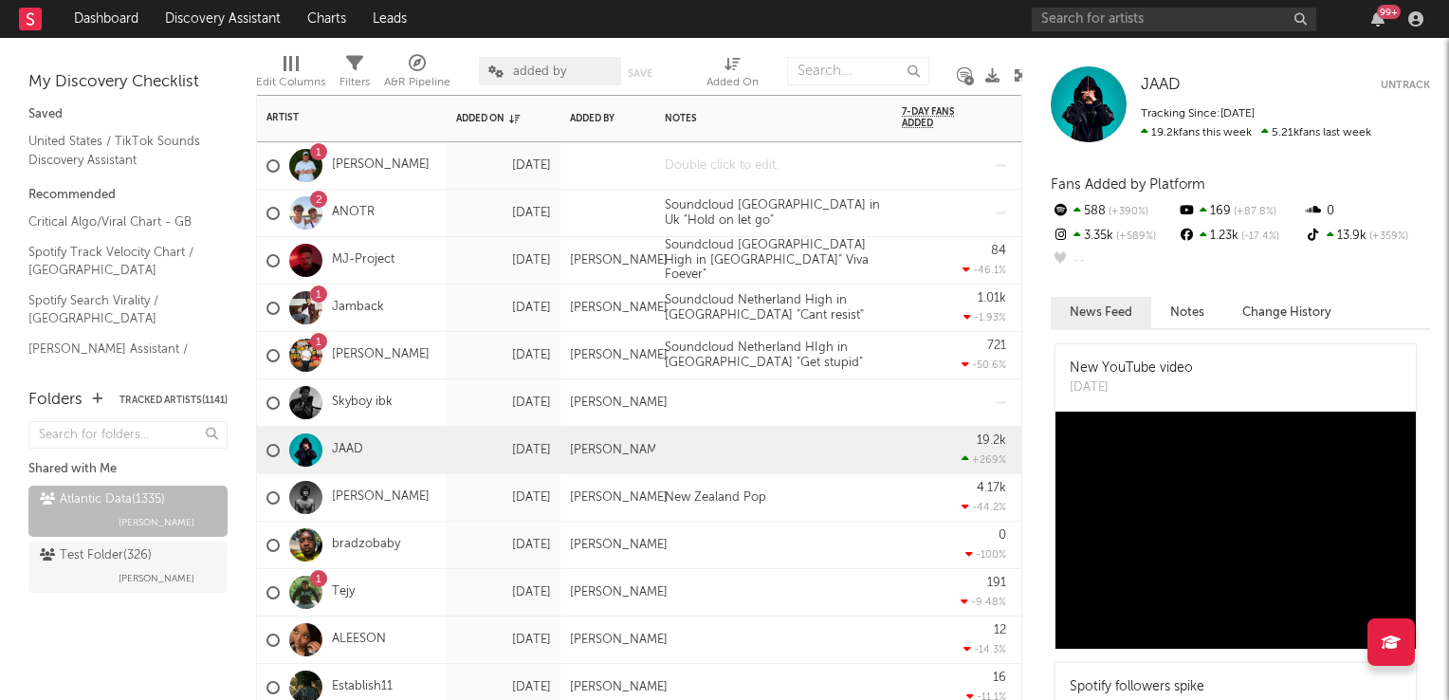
click at [782, 173] on div at bounding box center [773, 165] width 237 height 46
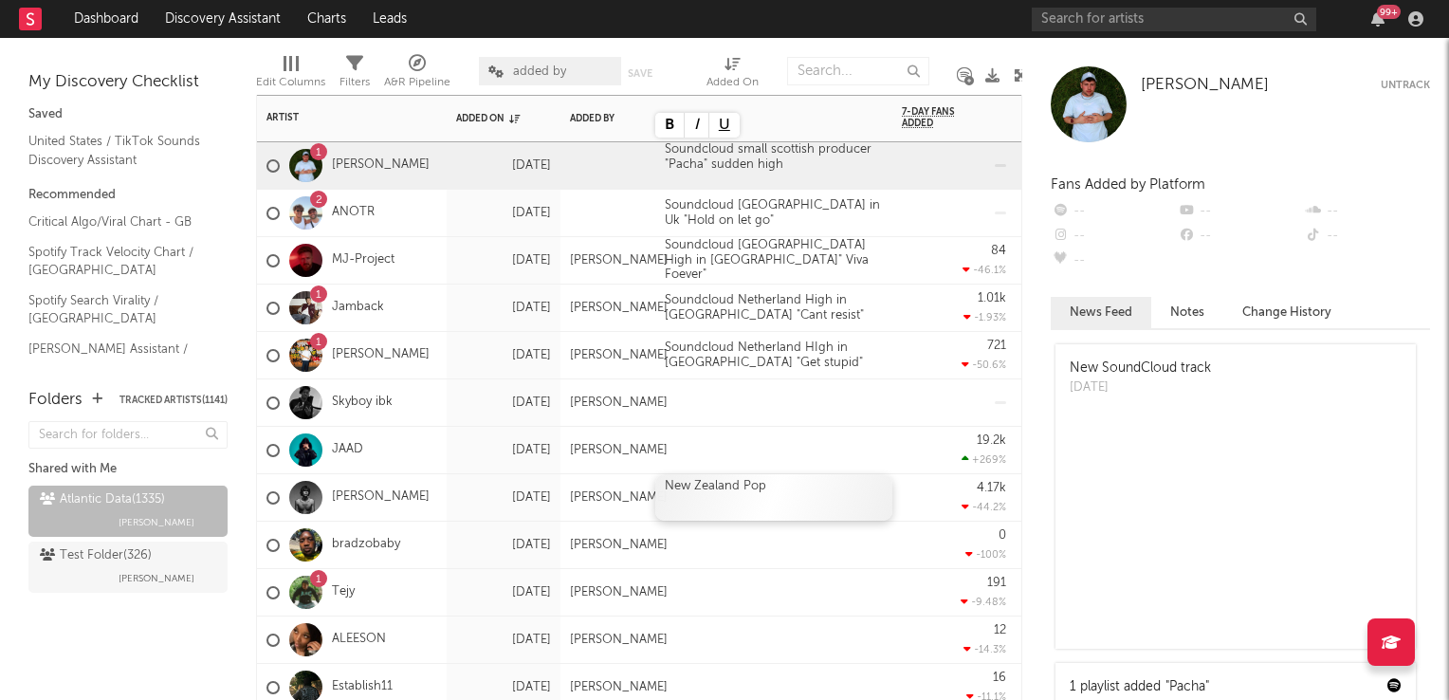
click at [871, 474] on div "New Zealand Pop" at bounding box center [773, 497] width 237 height 46
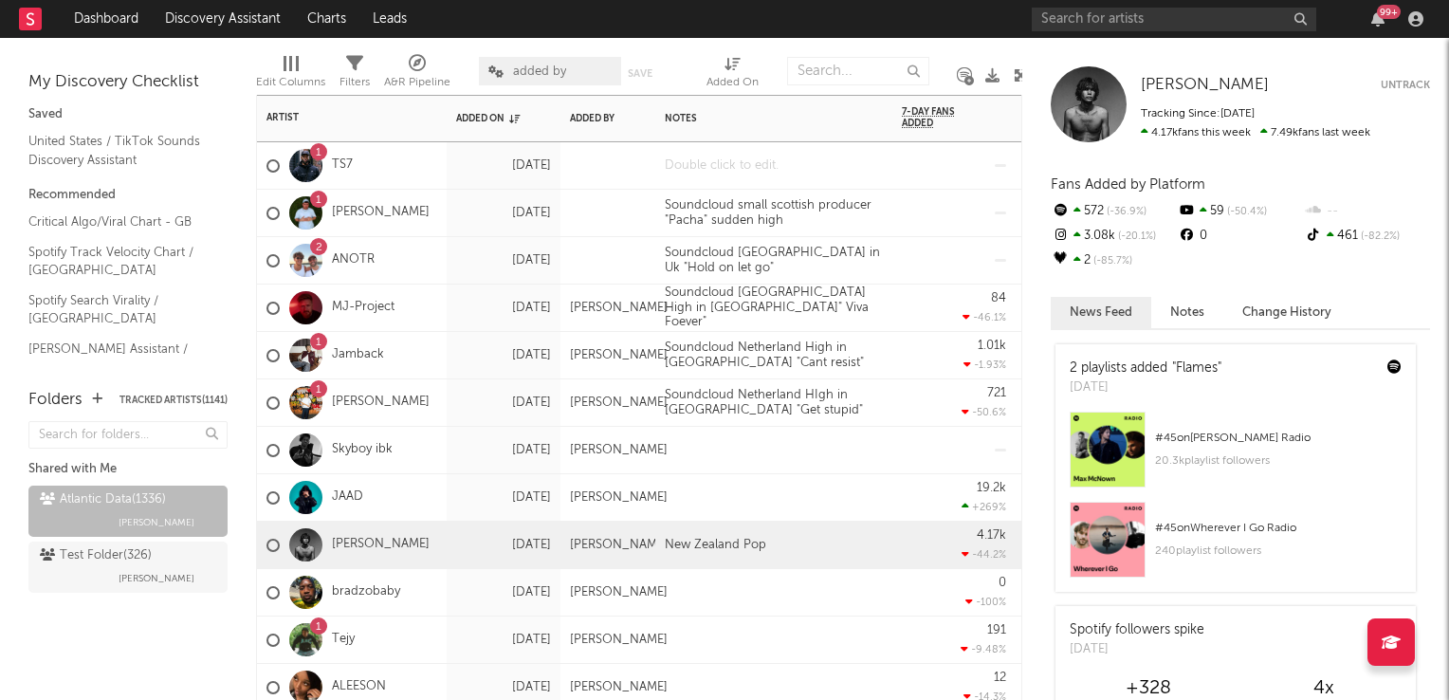
click at [736, 161] on div at bounding box center [773, 165] width 237 height 46
click at [737, 163] on div at bounding box center [773, 165] width 237 height 46
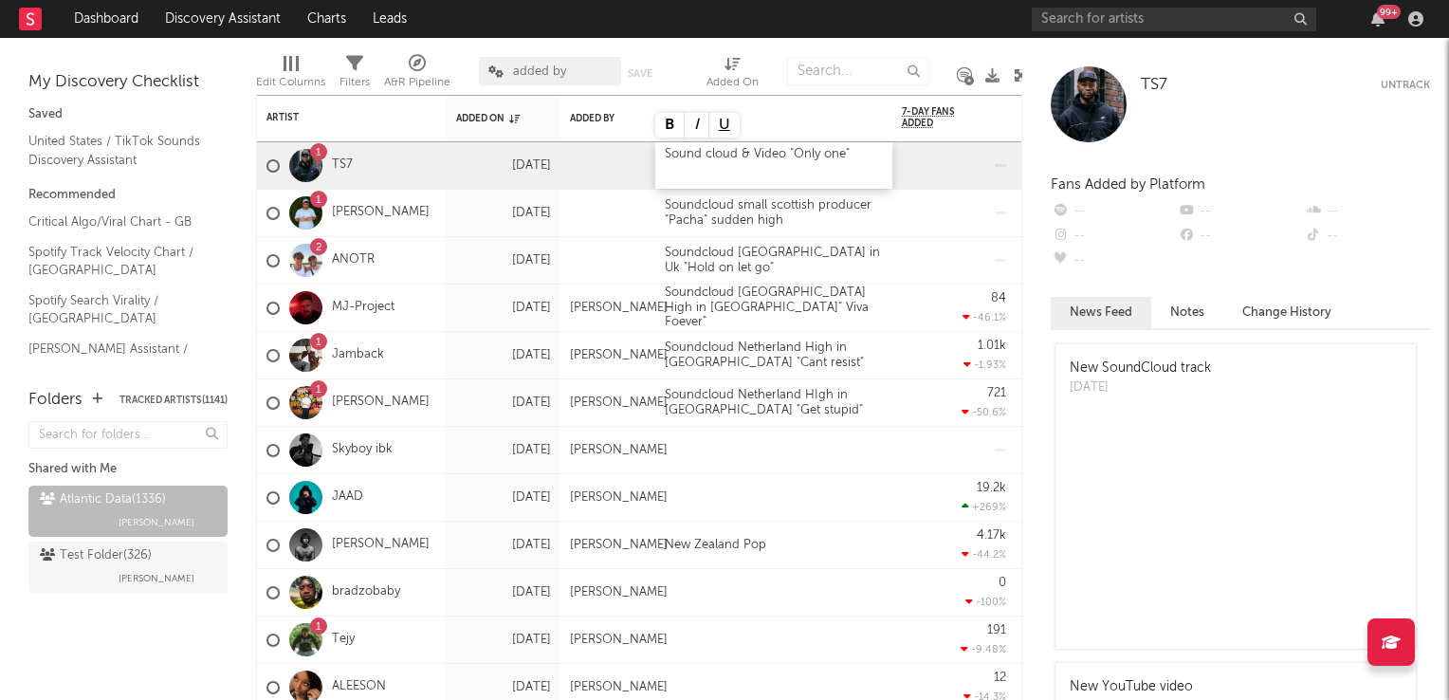
click at [784, 158] on div "Sound cloud & Video "Only one"" at bounding box center [773, 165] width 237 height 46
click at [879, 174] on div "Sound cloud & Video DJ "Only one"" at bounding box center [773, 165] width 237 height 46
click at [866, 498] on div at bounding box center [773, 497] width 237 height 46
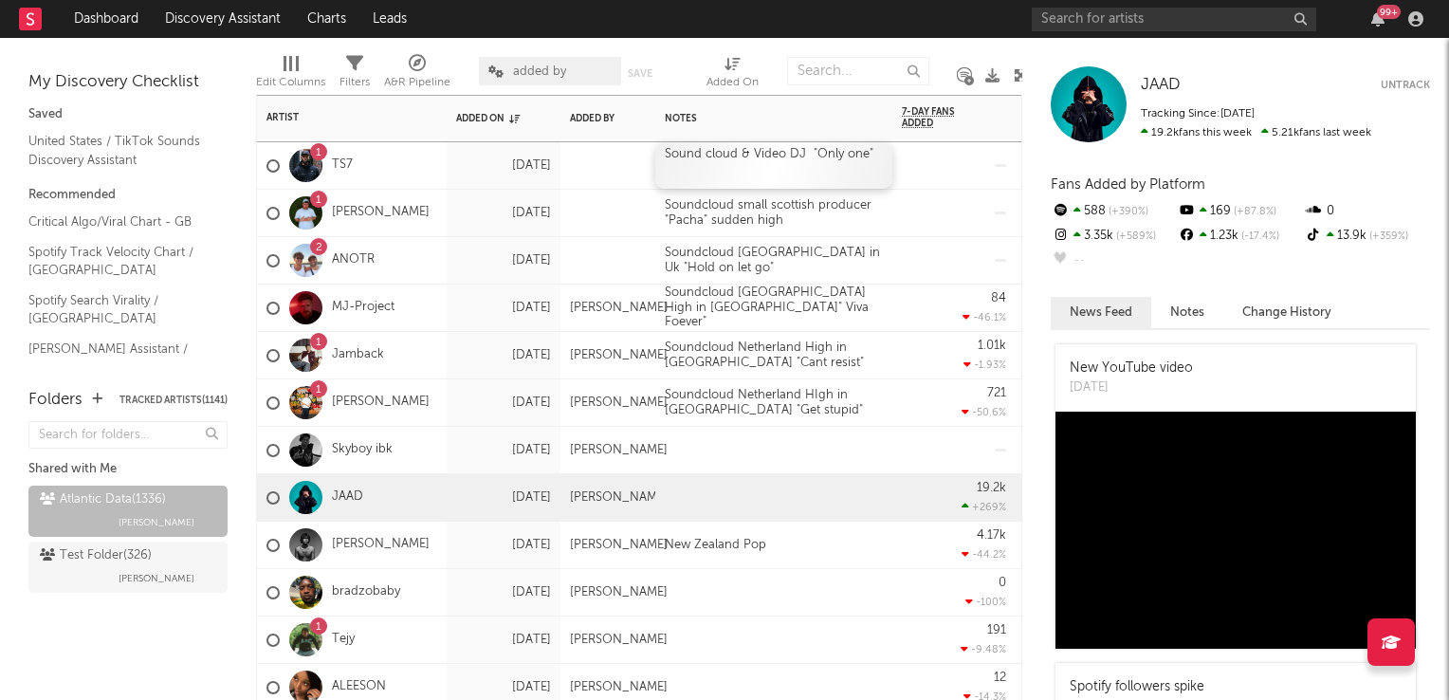
click at [785, 154] on div "Sound cloud & Video DJ "Only one"" at bounding box center [773, 165] width 237 height 46
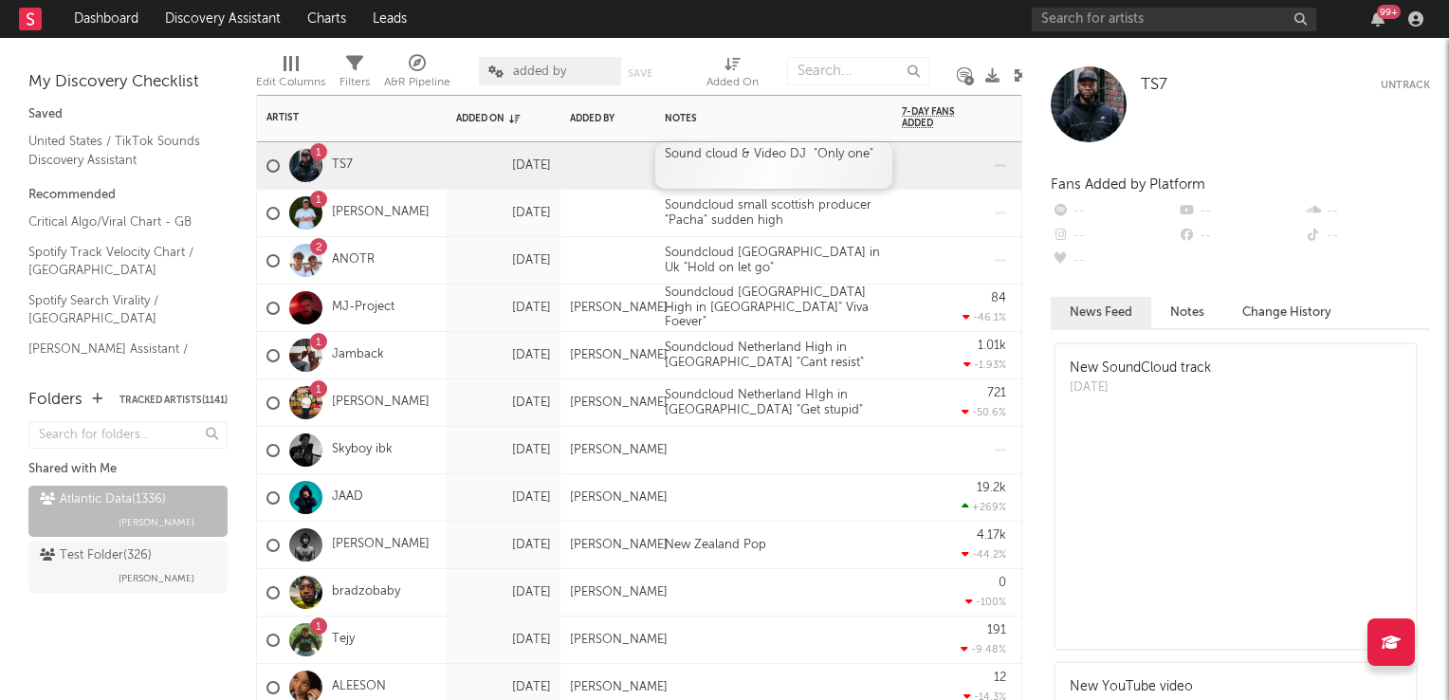
click at [785, 156] on div "Sound cloud & Video DJ "Only one"" at bounding box center [773, 165] width 237 height 46
click at [785, 175] on div "Sound cloud & Video DJ "Only one"" at bounding box center [773, 165] width 237 height 46
click at [875, 516] on div at bounding box center [773, 497] width 237 height 46
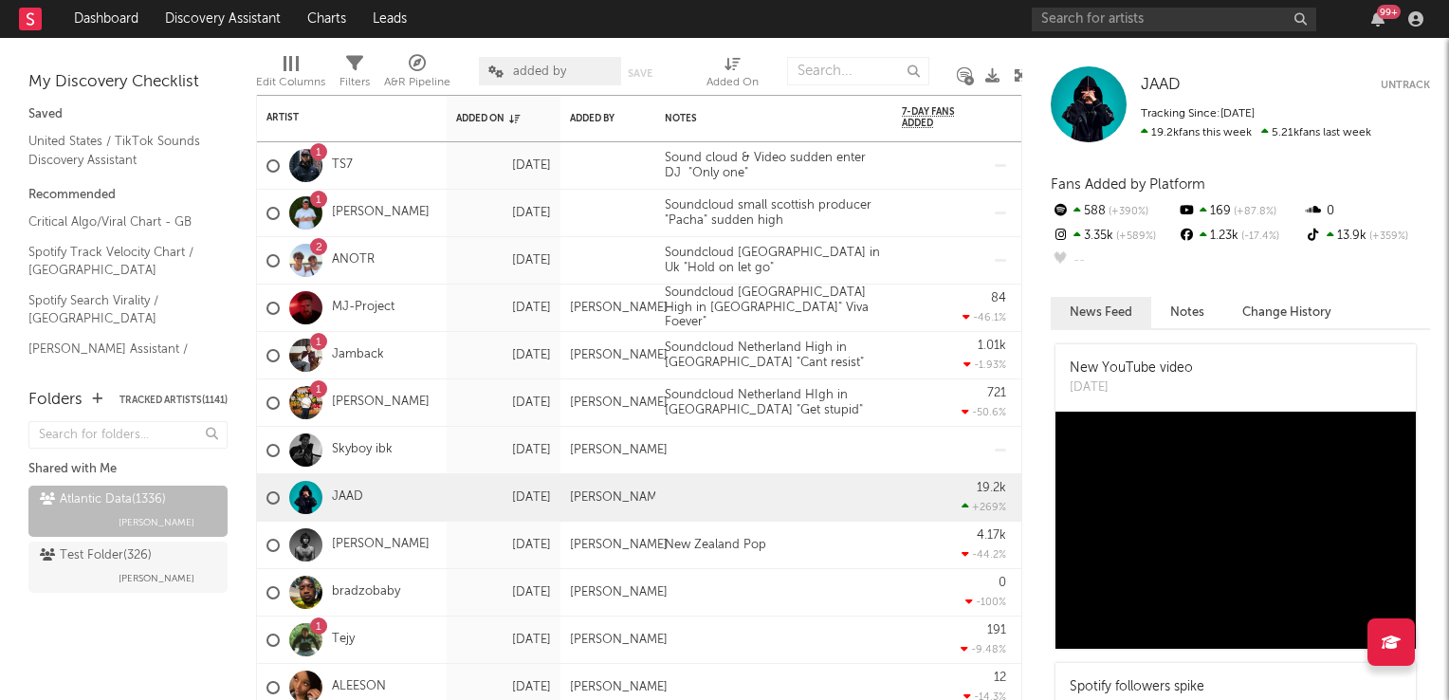
click at [1017, 74] on icon at bounding box center [1020, 75] width 14 height 14
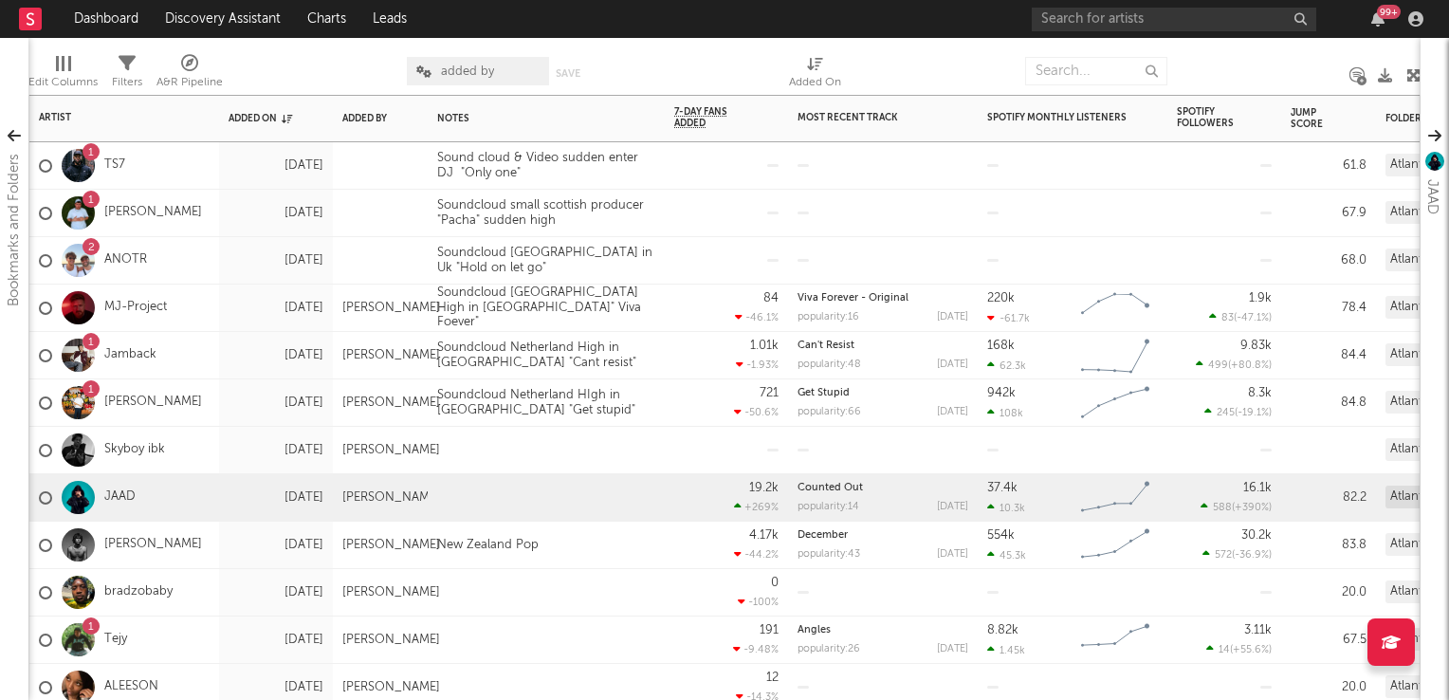
click at [687, 169] on div at bounding box center [726, 165] width 104 height 46
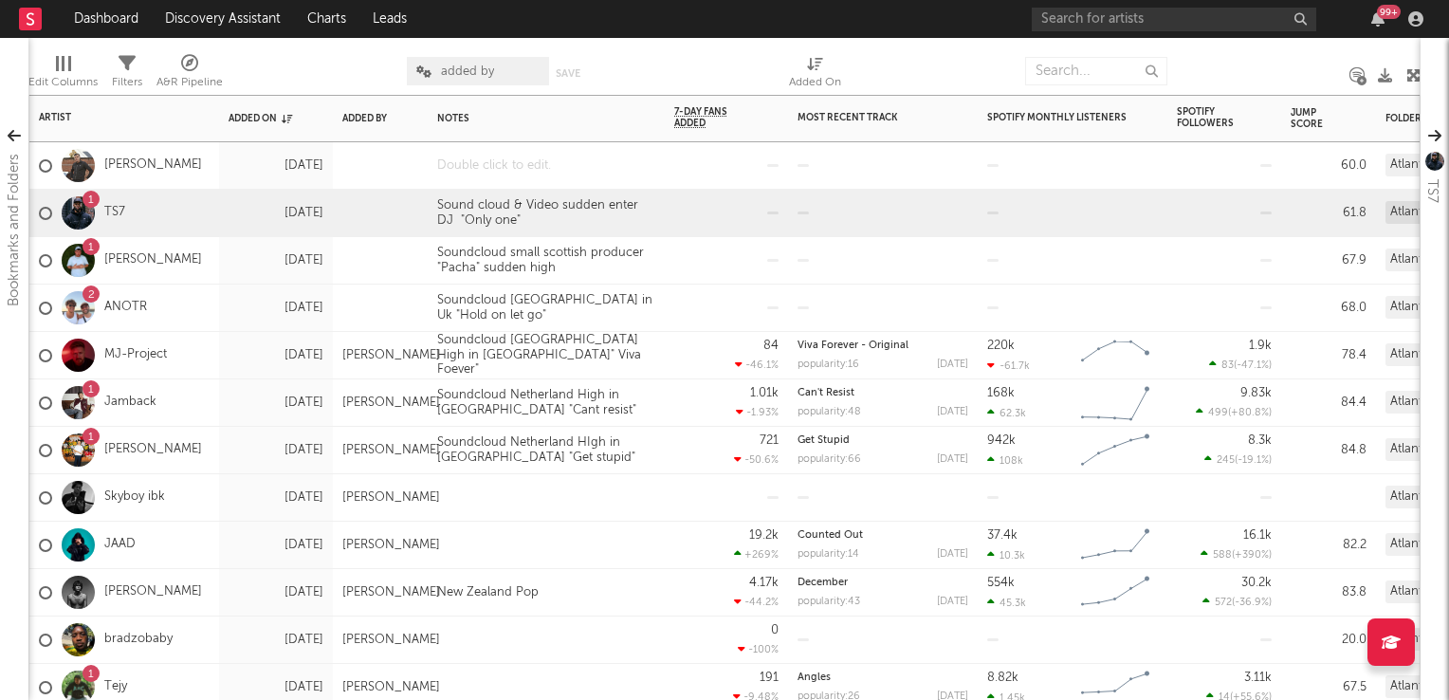
click at [526, 169] on div at bounding box center [546, 165] width 237 height 46
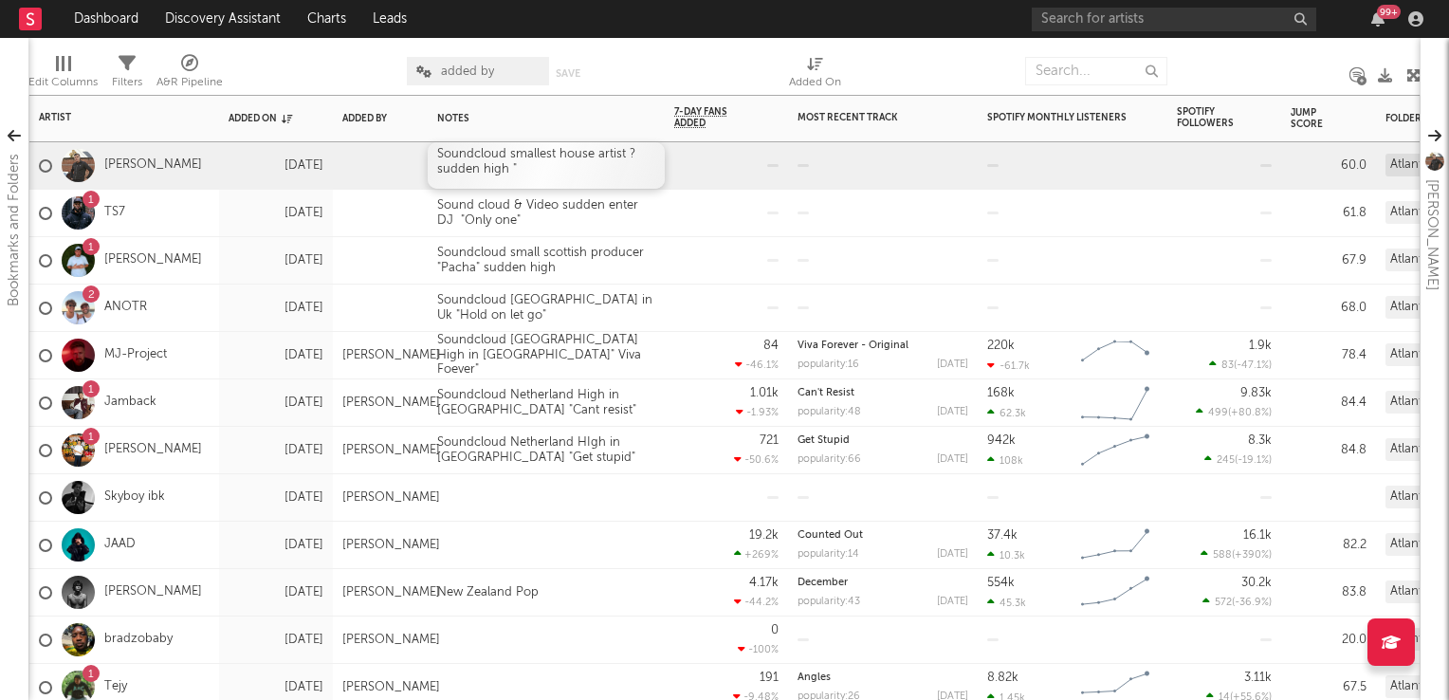
click at [542, 171] on div "Soundcloud smallest house artist ? sudden high "" at bounding box center [546, 165] width 237 height 46
click at [695, 361] on div "84 -46.1 %" at bounding box center [726, 355] width 104 height 46
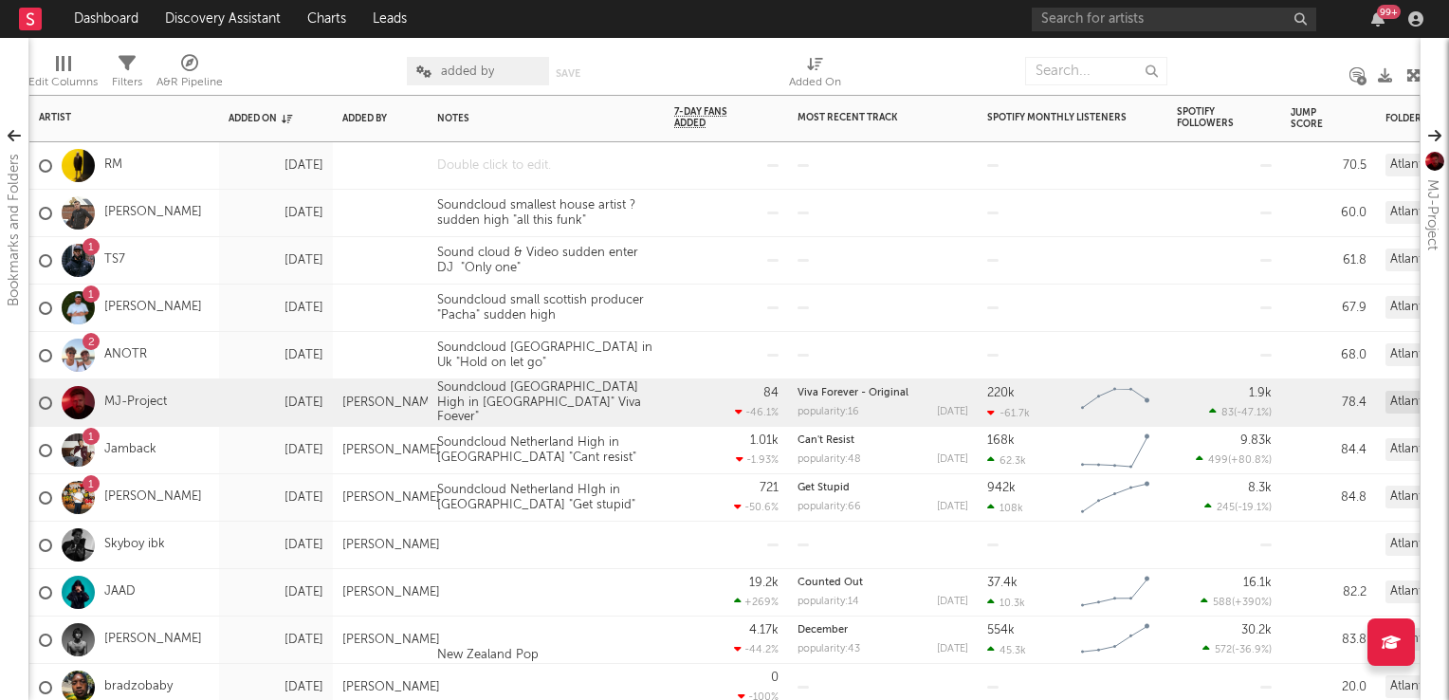
click at [485, 169] on div at bounding box center [546, 165] width 237 height 46
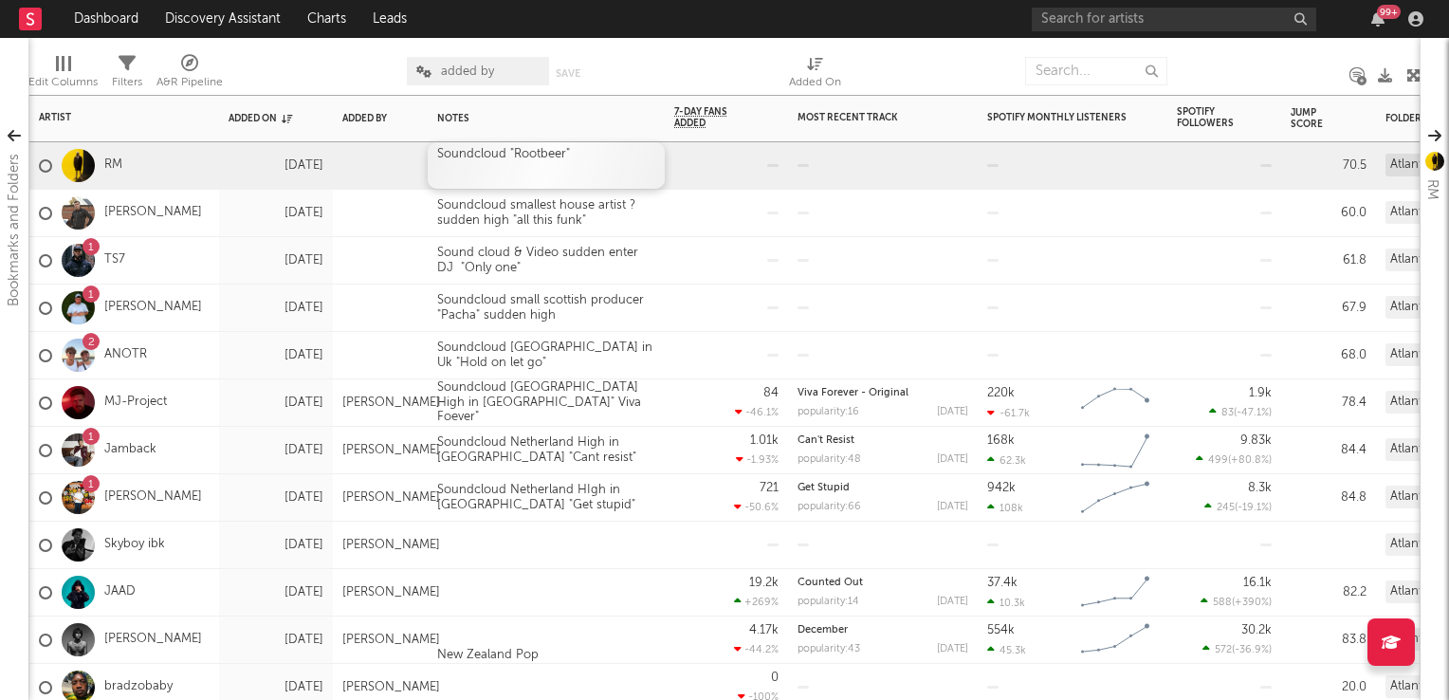
click at [600, 164] on div "Soundcloud "Rootbeer"" at bounding box center [546, 165] width 237 height 46
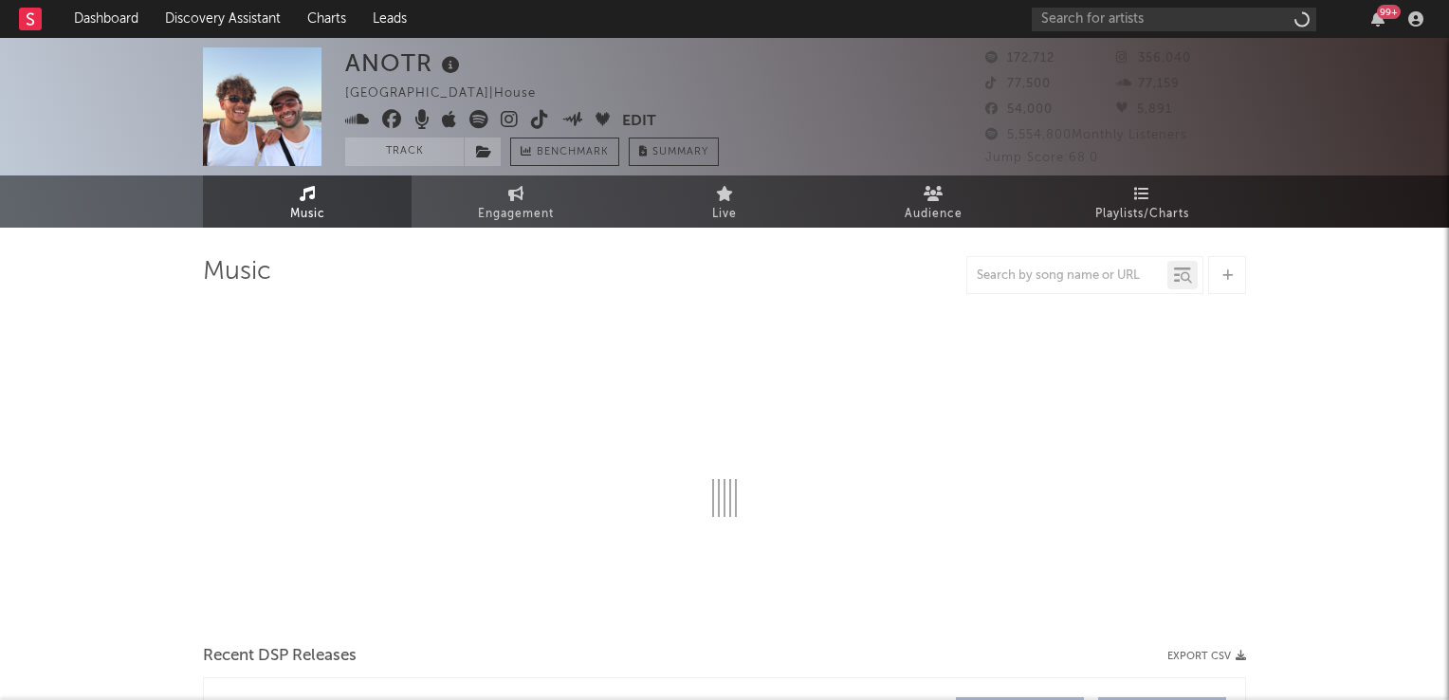
select select "6m"
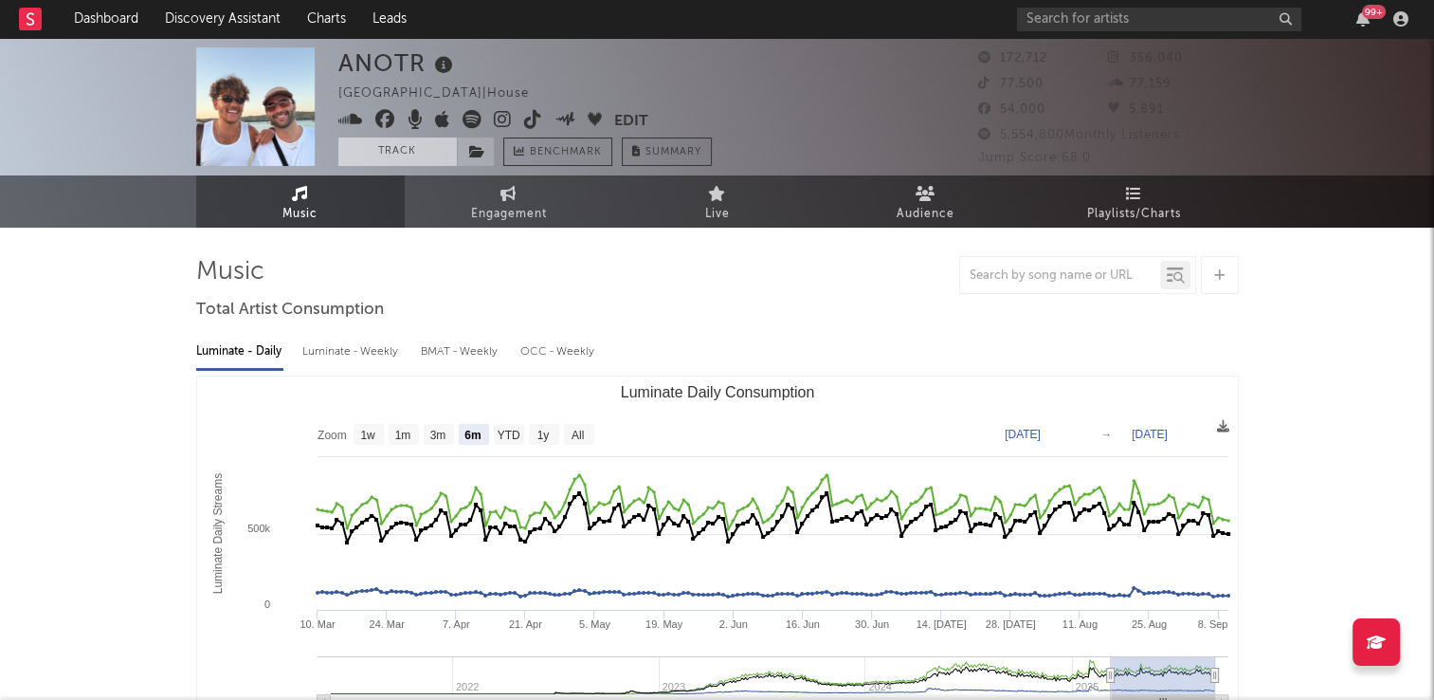
click at [400, 152] on button "Track" at bounding box center [397, 151] width 119 height 28
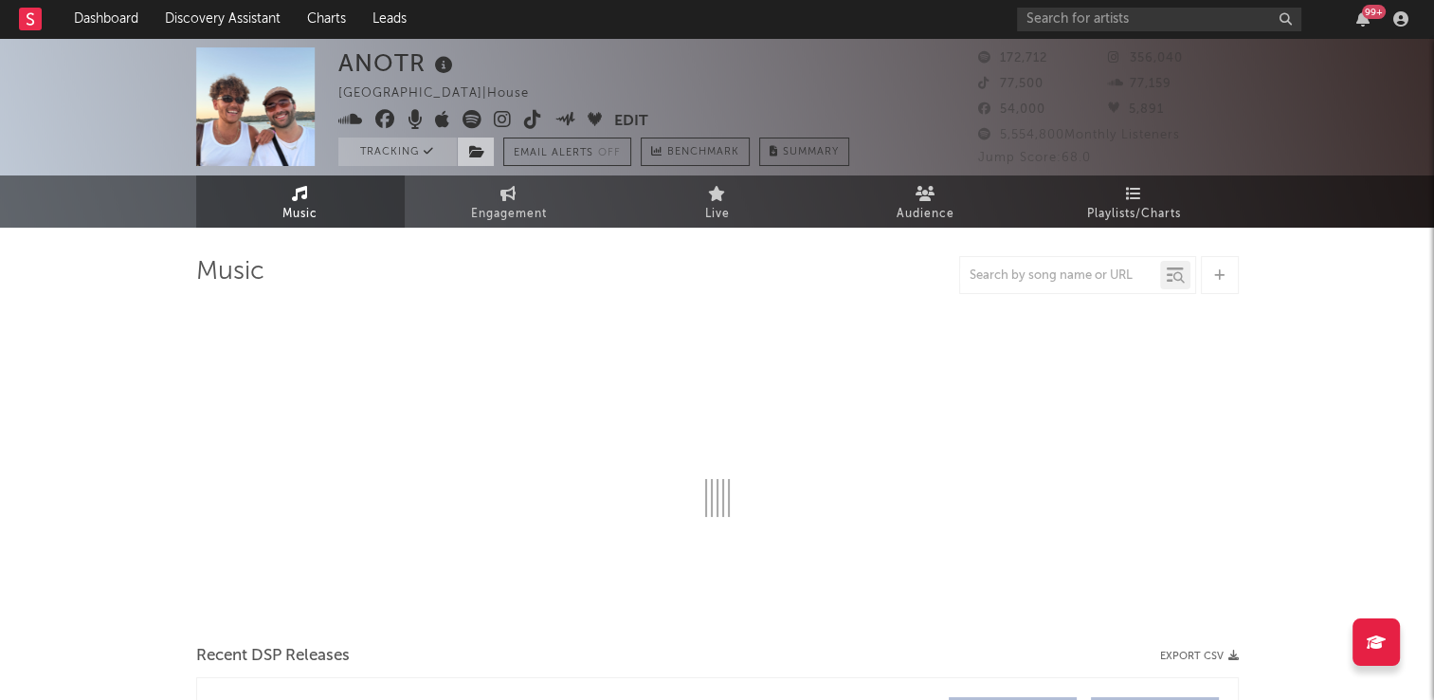
click at [478, 152] on icon at bounding box center [477, 151] width 16 height 13
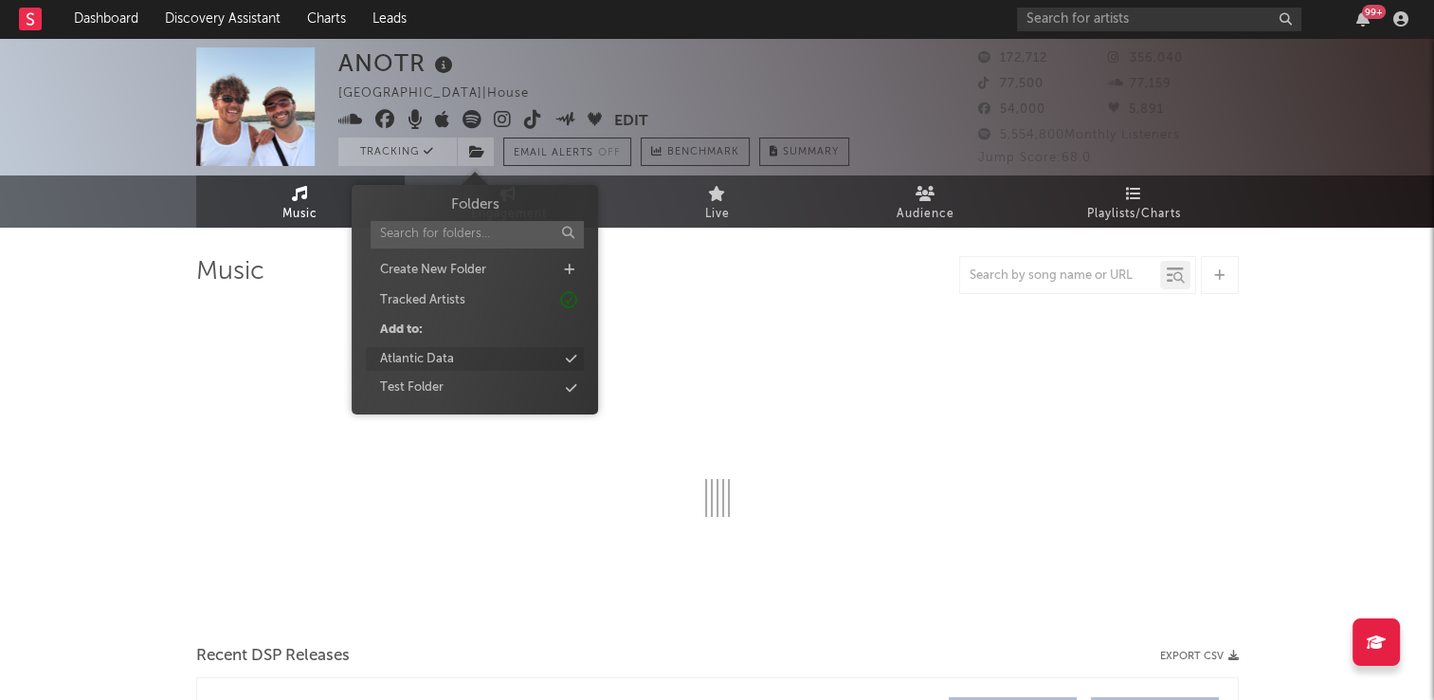
select select "6m"
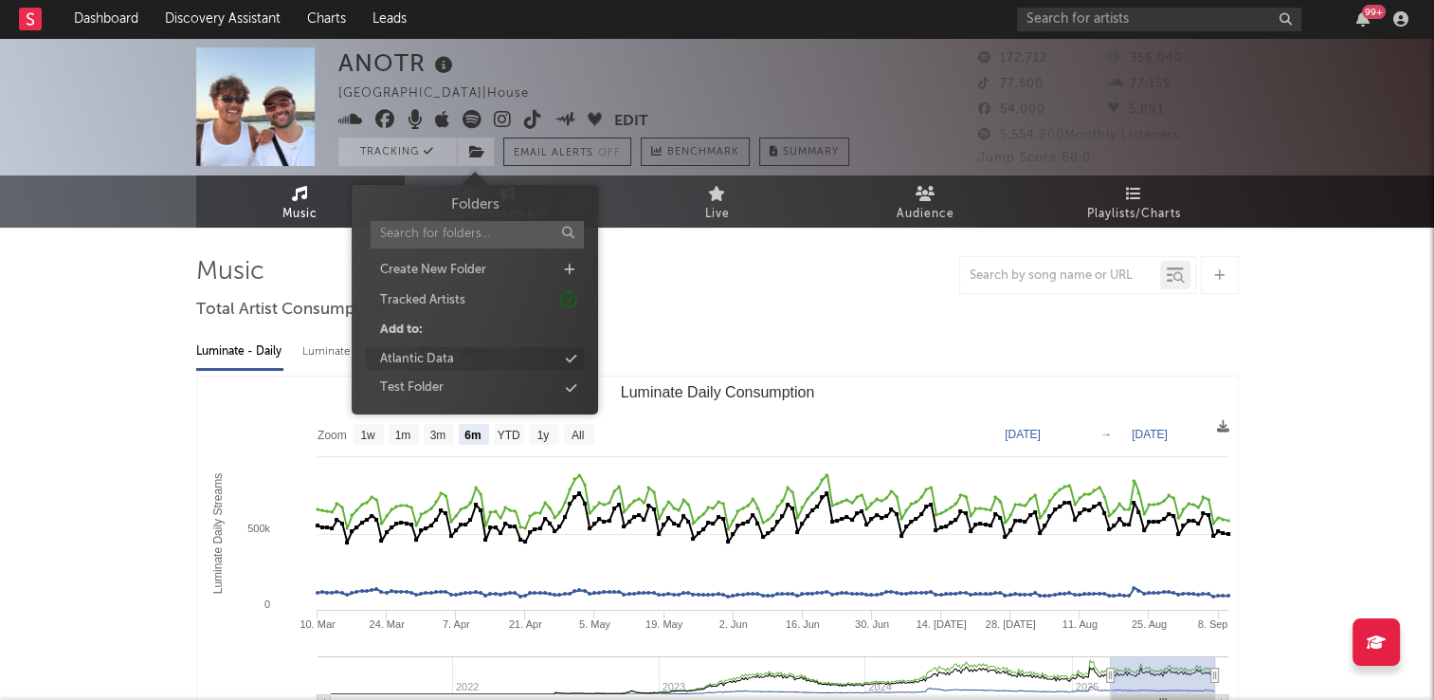
click at [436, 363] on div "Atlantic Data" at bounding box center [417, 359] width 74 height 19
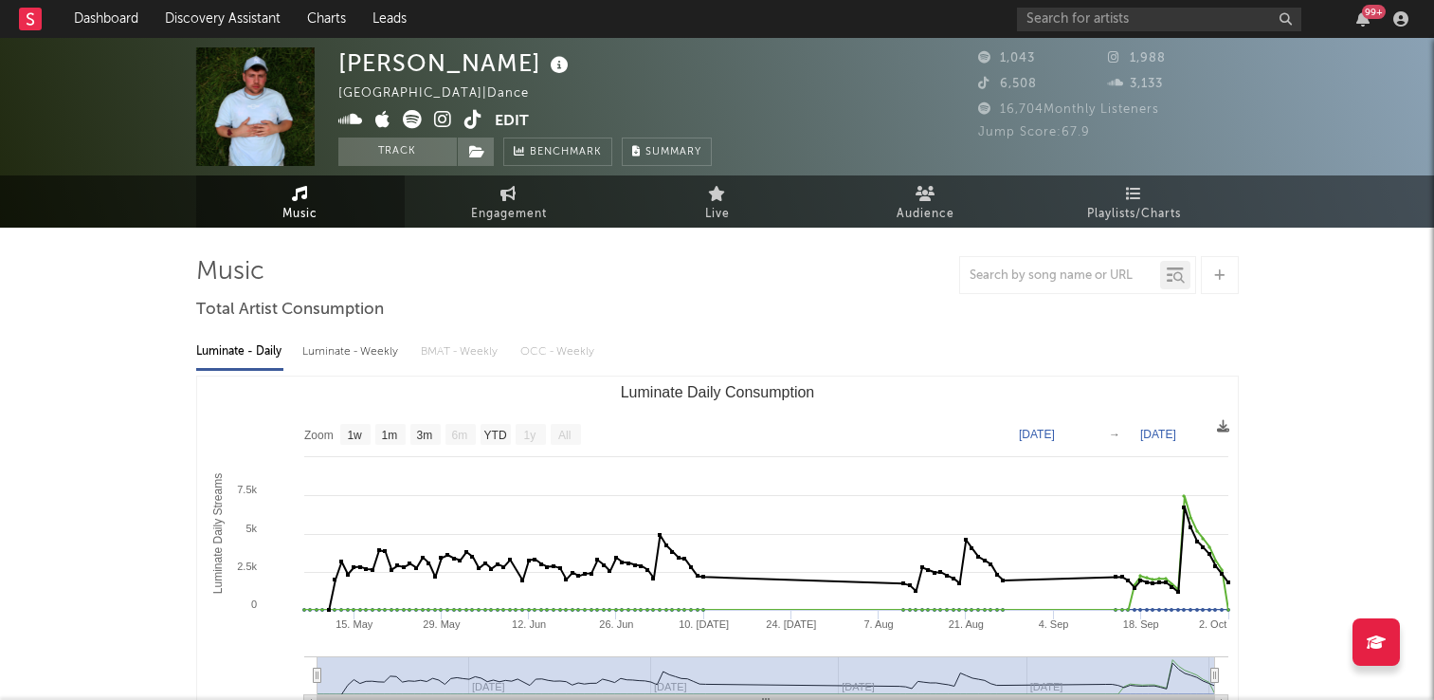
select select "1w"
click at [401, 155] on button "Track" at bounding box center [397, 151] width 119 height 28
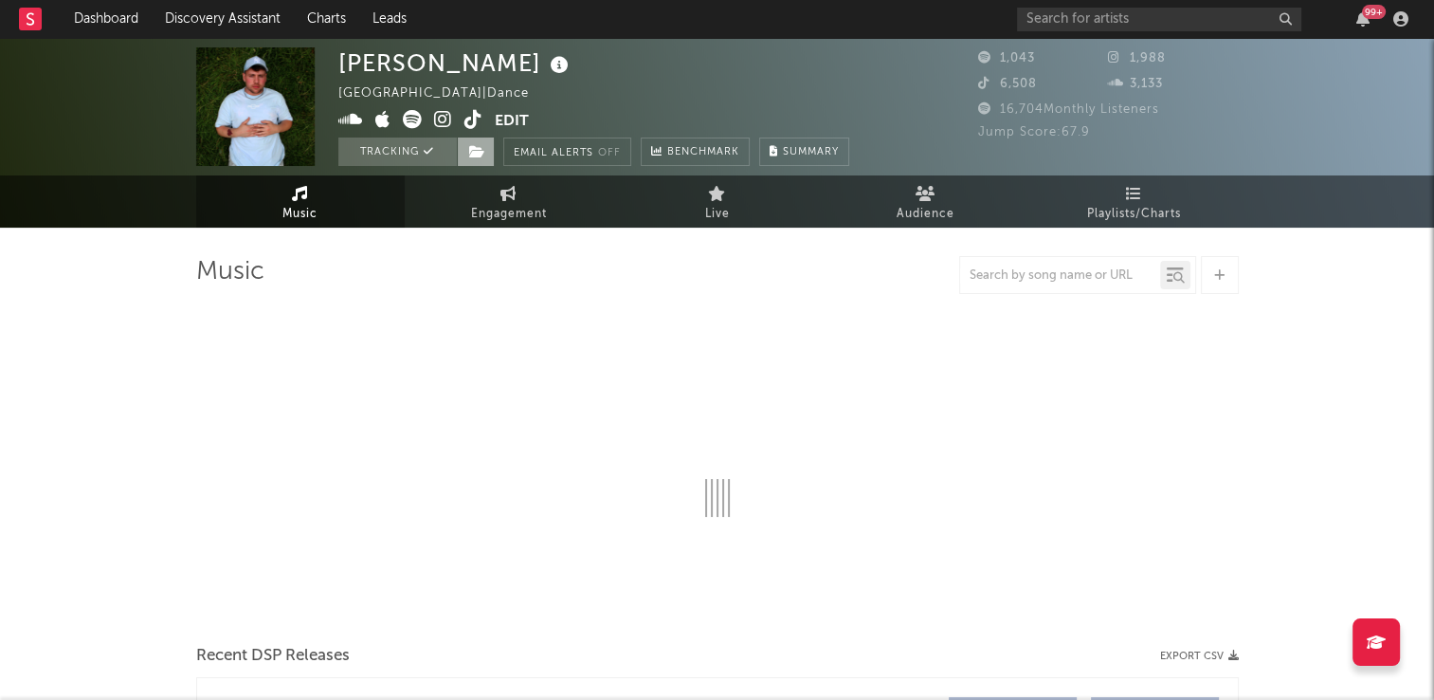
click at [475, 149] on icon at bounding box center [477, 151] width 16 height 13
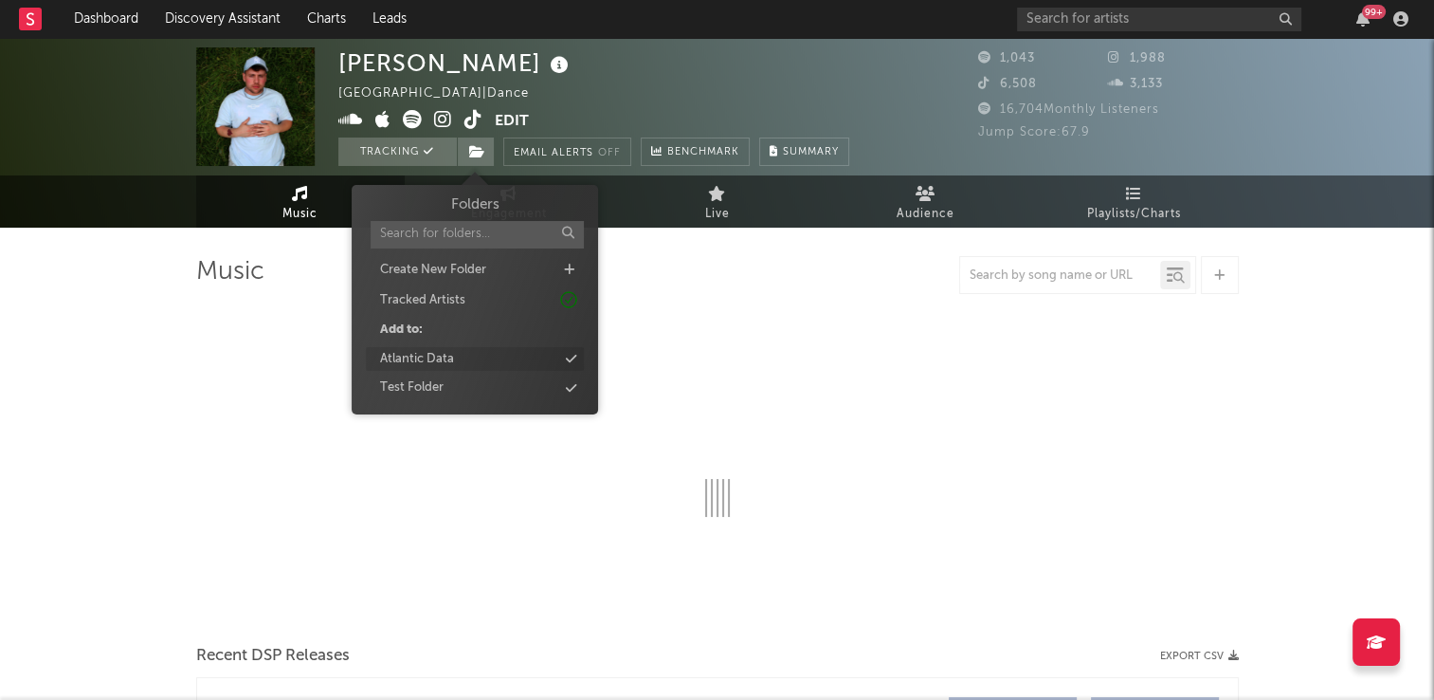
select select "1w"
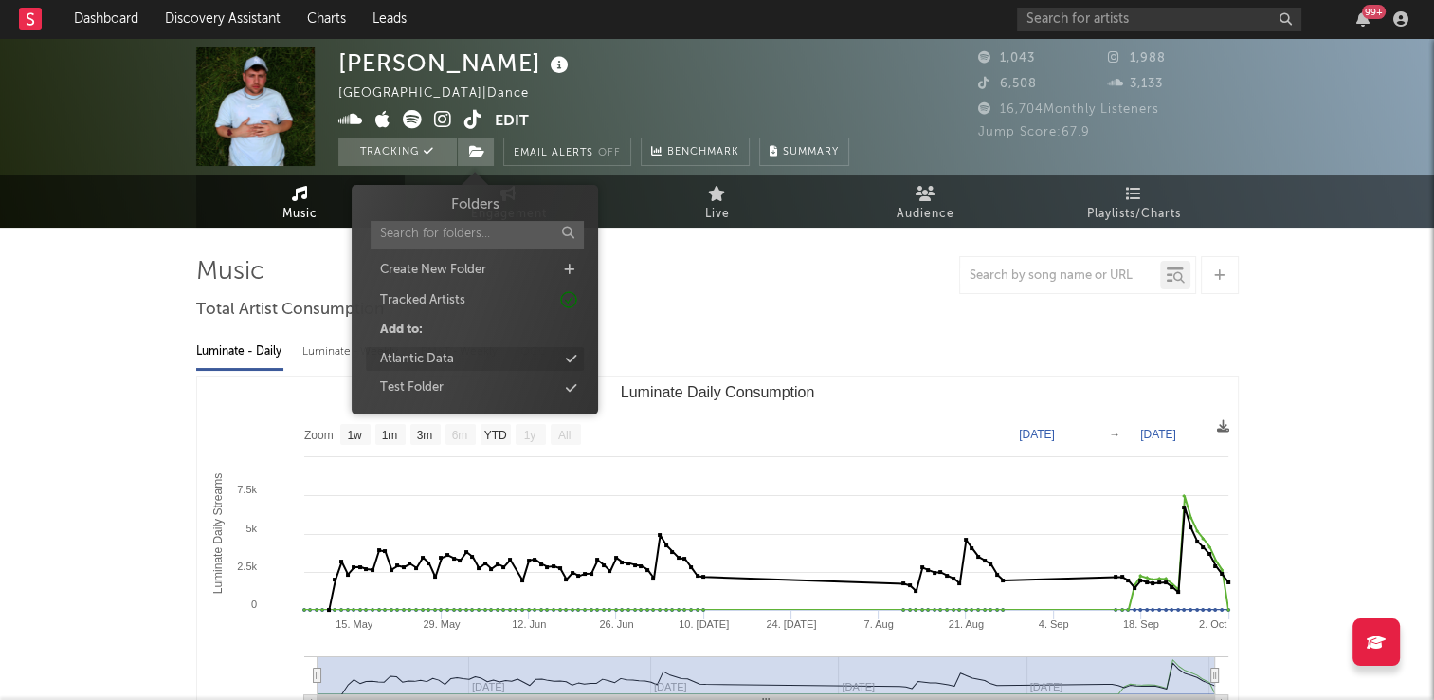
click at [433, 361] on div "Atlantic Data" at bounding box center [417, 359] width 74 height 19
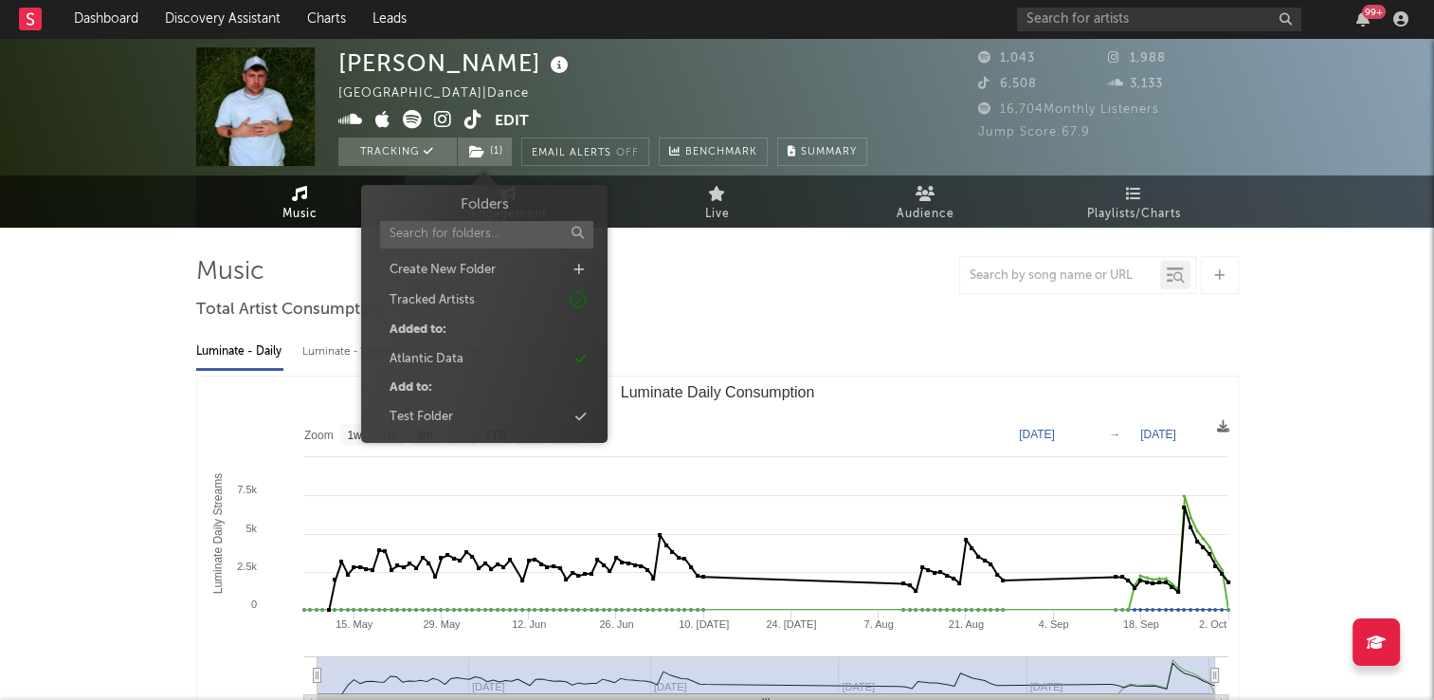
click at [717, 328] on div "Luminate - Daily Luminate - Weekly BMAT - Weekly OCC - Weekly Zoom 1w 1m 3m 6m …" at bounding box center [717, 543] width 1043 height 435
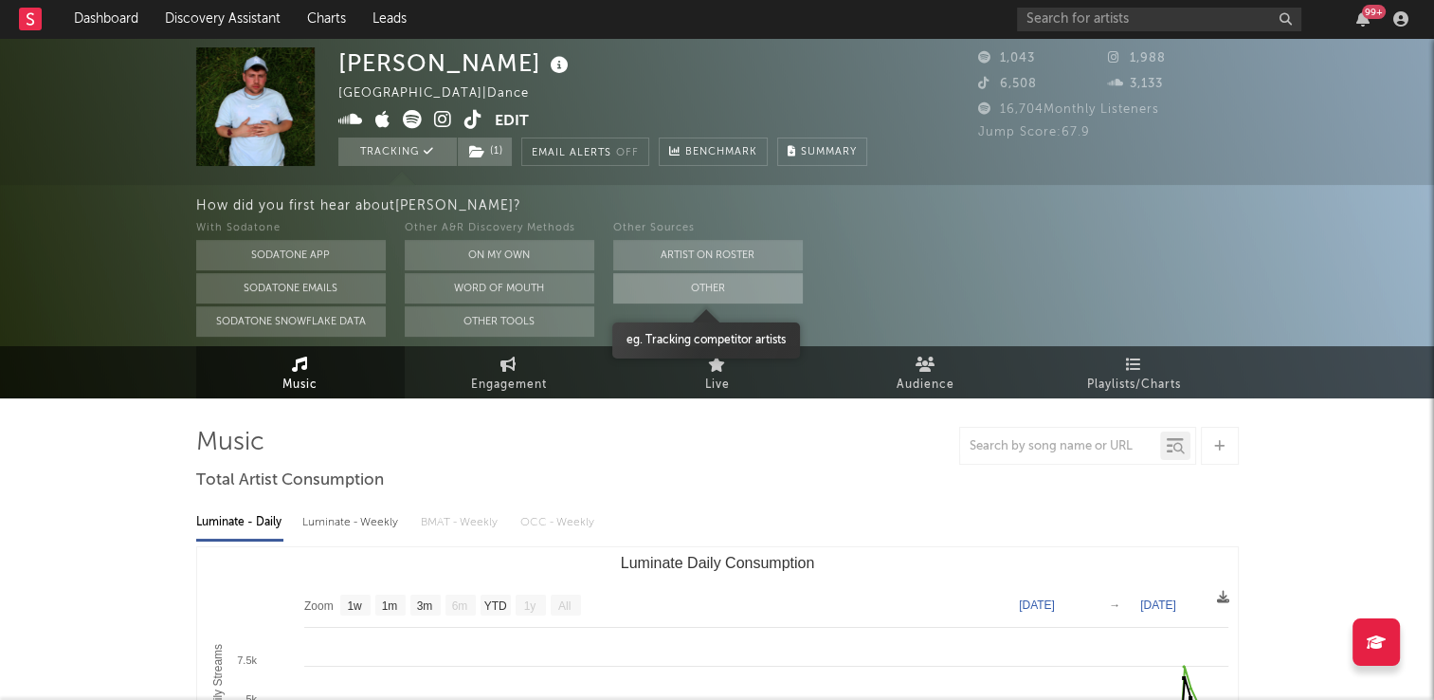
click at [700, 292] on button "Other" at bounding box center [708, 288] width 190 height 30
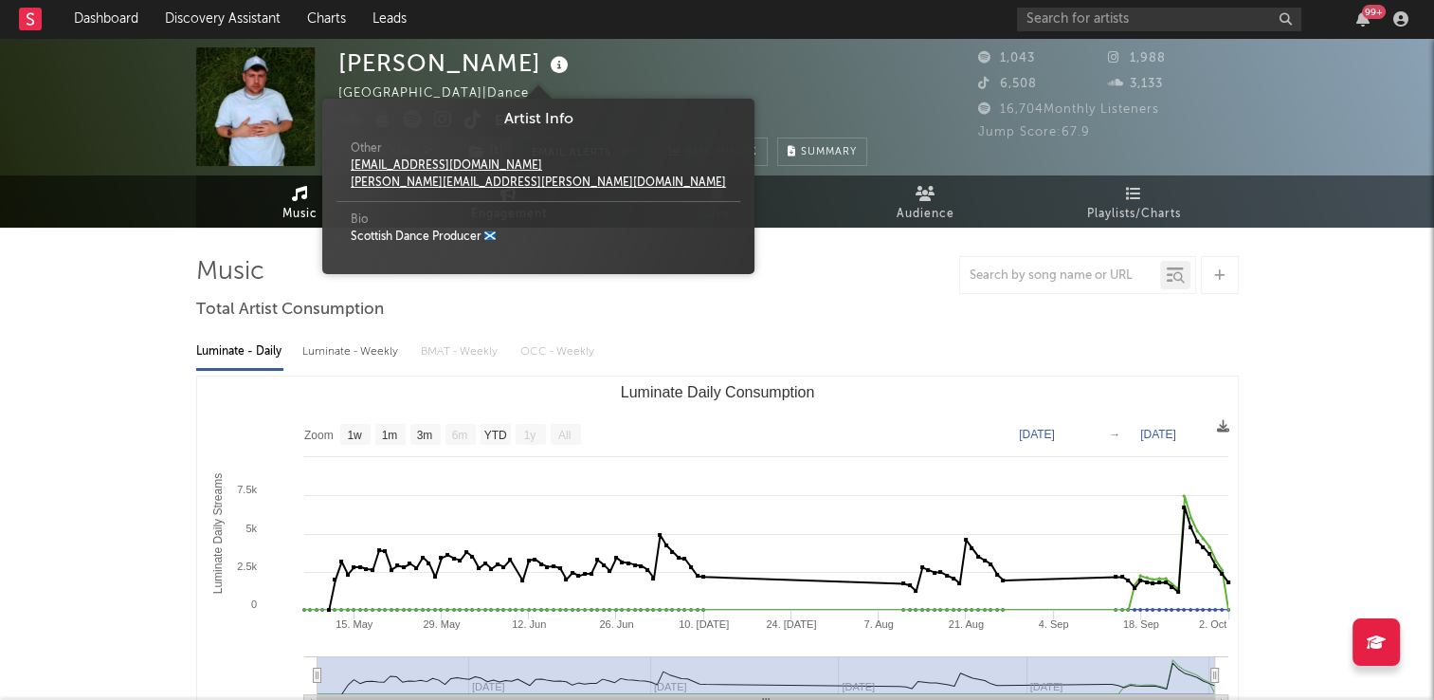
click at [546, 70] on icon at bounding box center [559, 65] width 27 height 27
click at [595, 75] on div "Adam Shaw United Kingdom | Dance Edit Tracking ( 1 ) Email Alerts Off Benchmark…" at bounding box center [602, 106] width 529 height 119
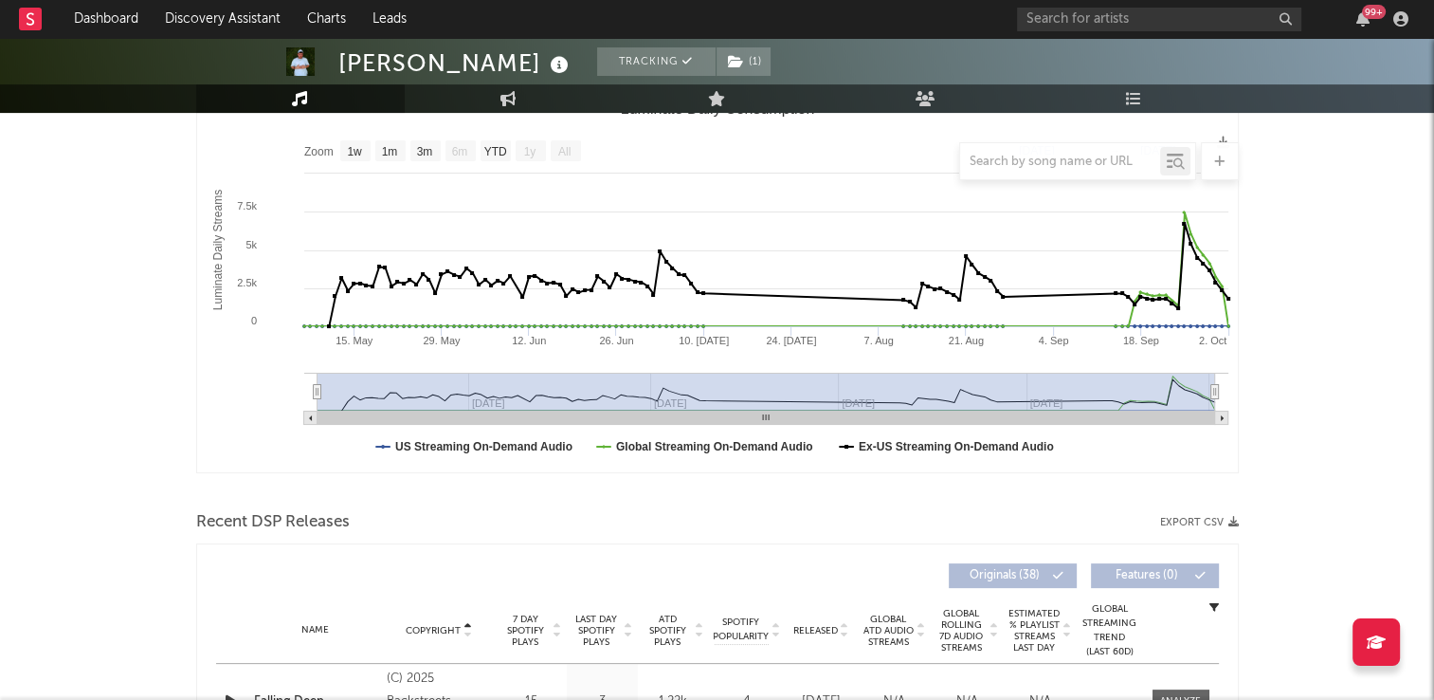
scroll to position [284, 0]
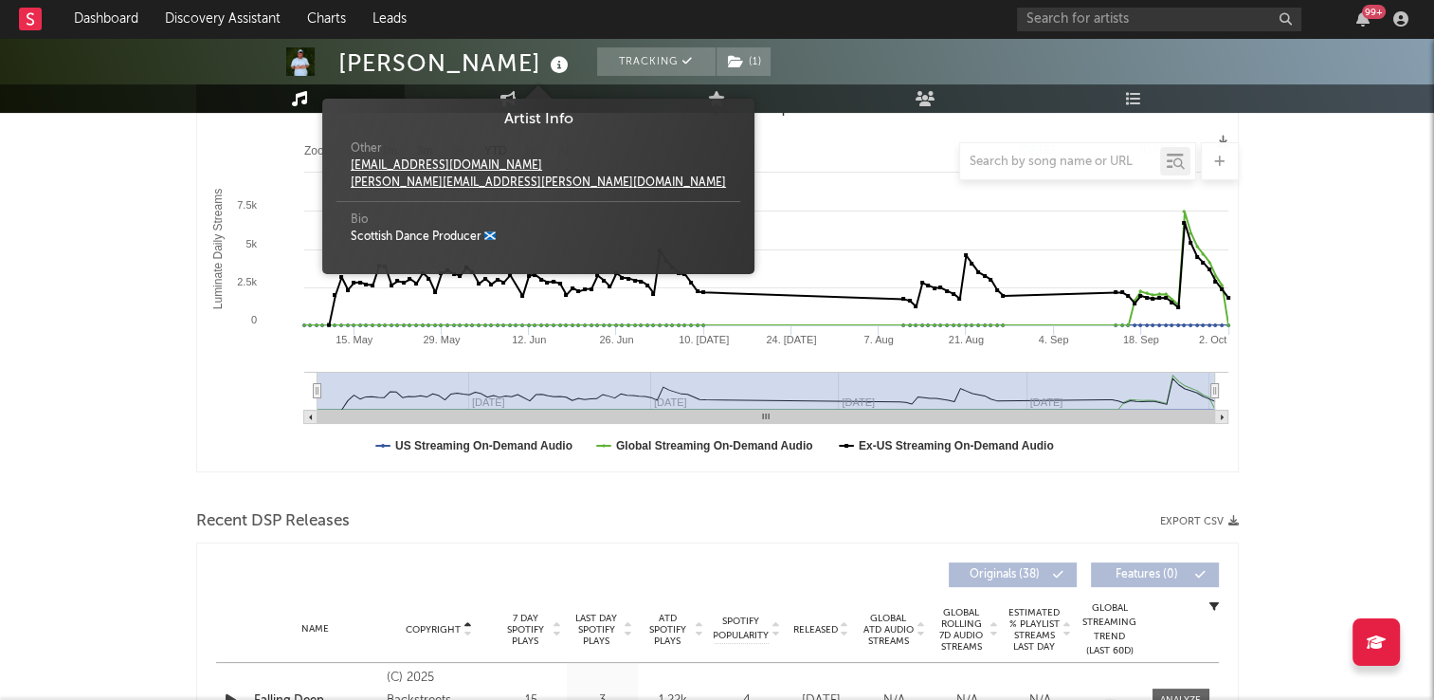
click at [546, 68] on icon at bounding box center [559, 65] width 27 height 27
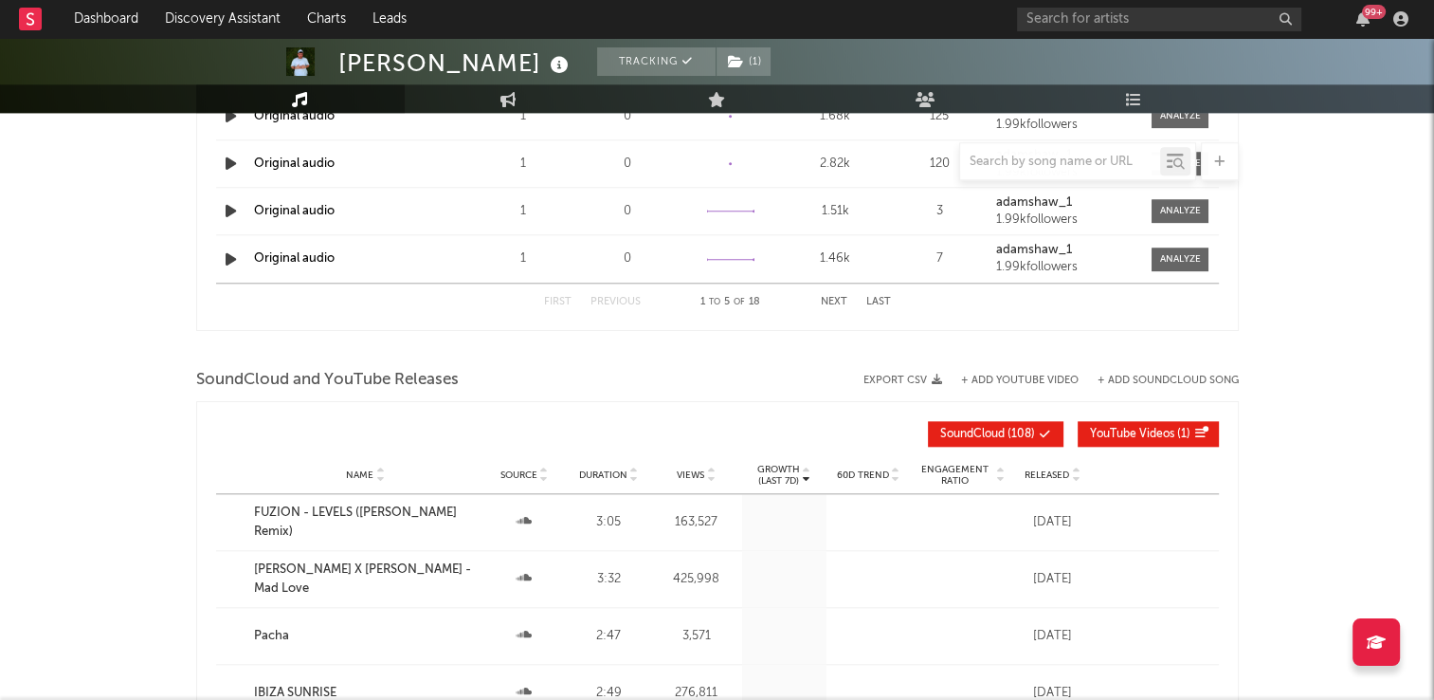
scroll to position [2086, 0]
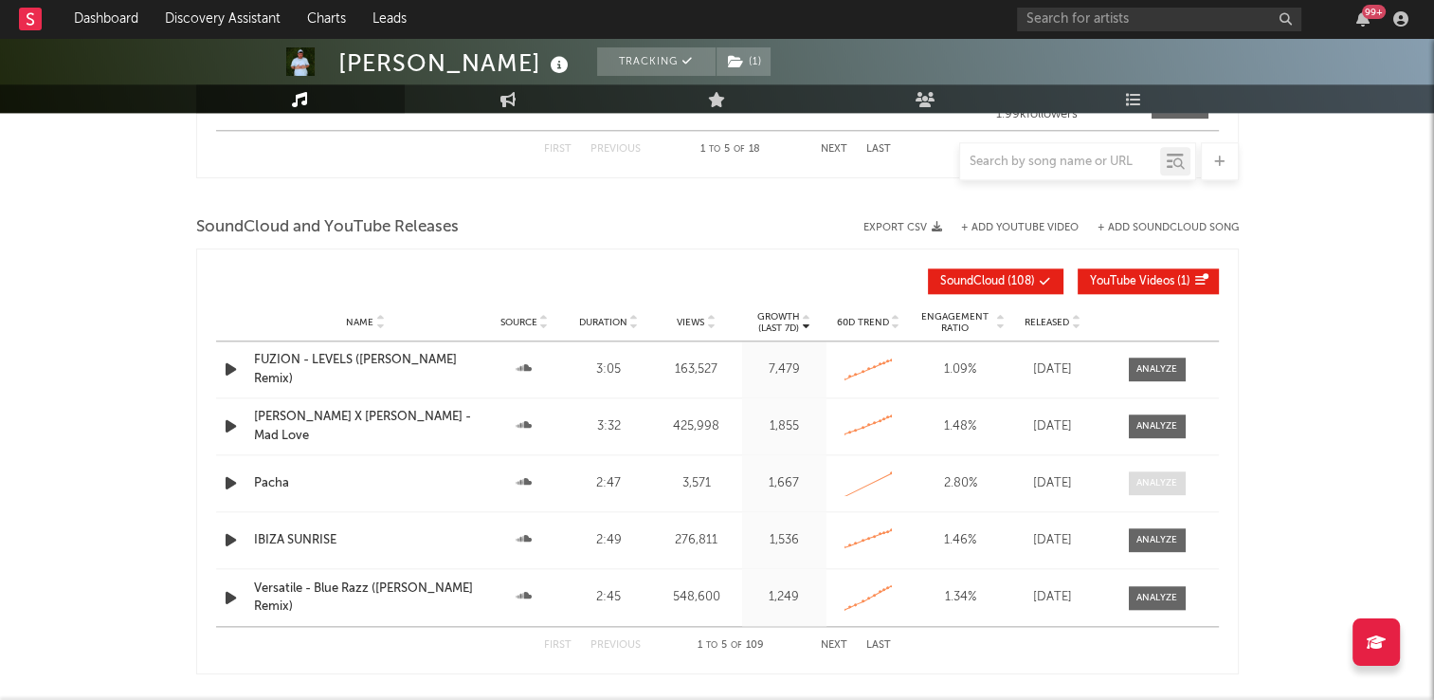
click at [1164, 480] on div at bounding box center [1157, 483] width 41 height 14
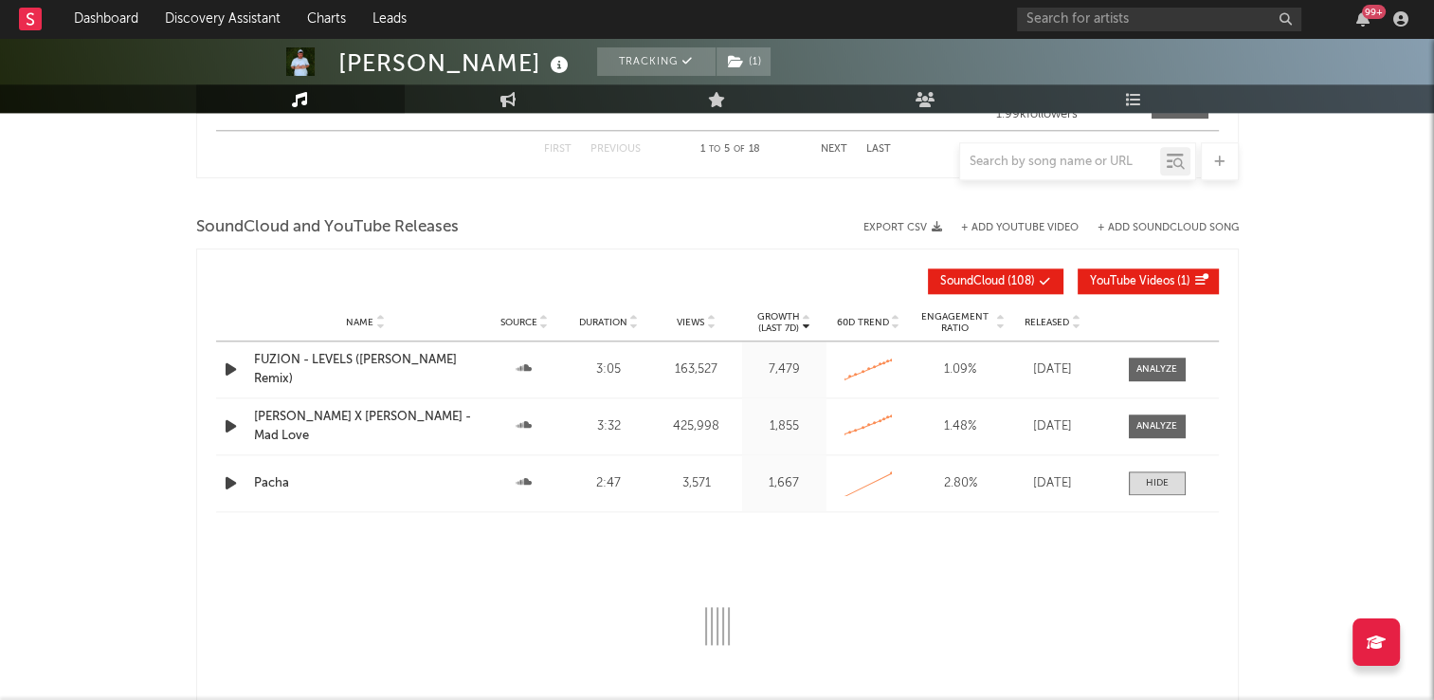
select select "All"
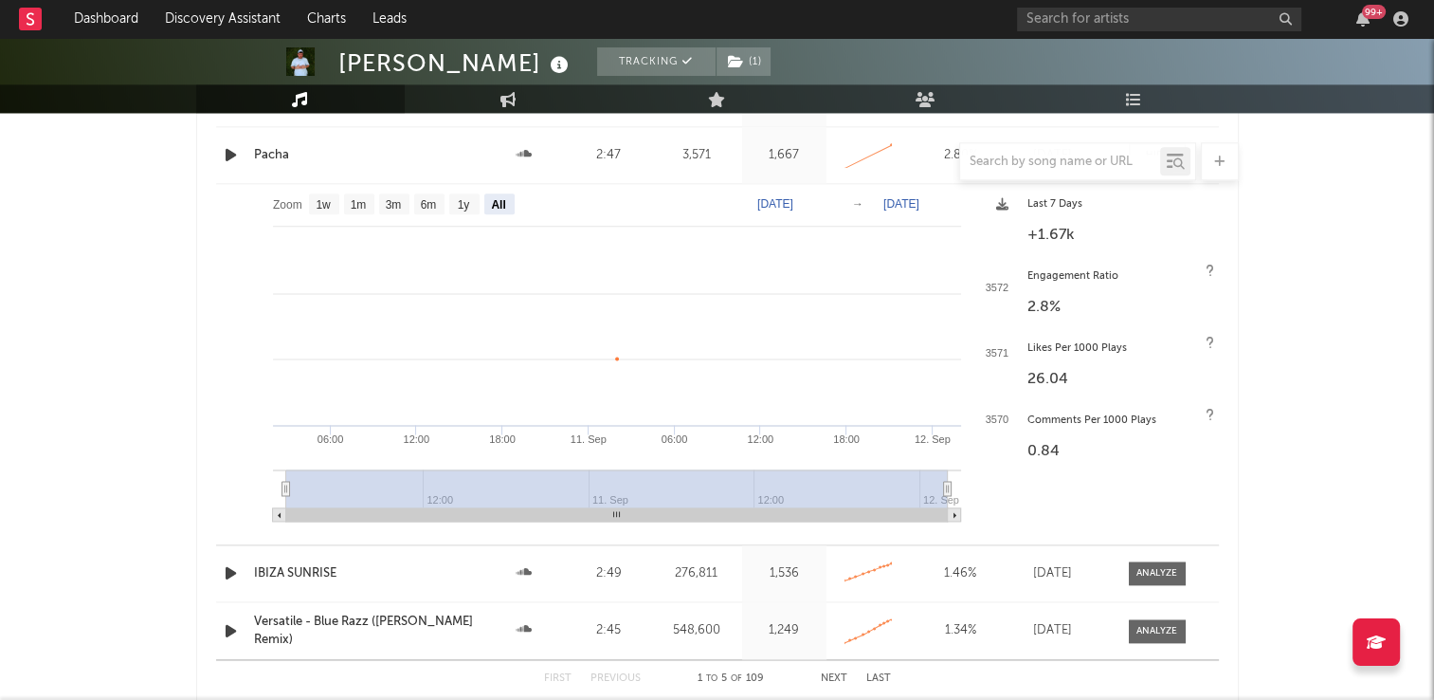
scroll to position [2275, 0]
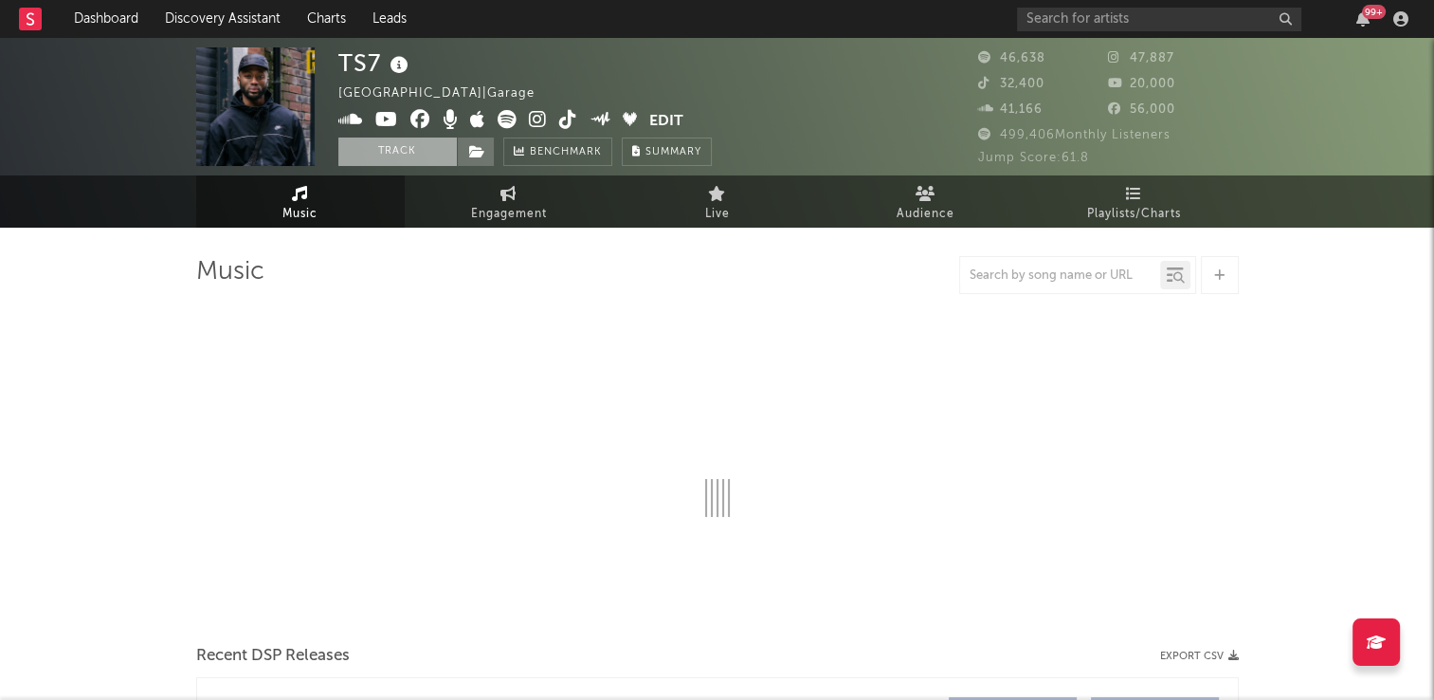
select select "6m"
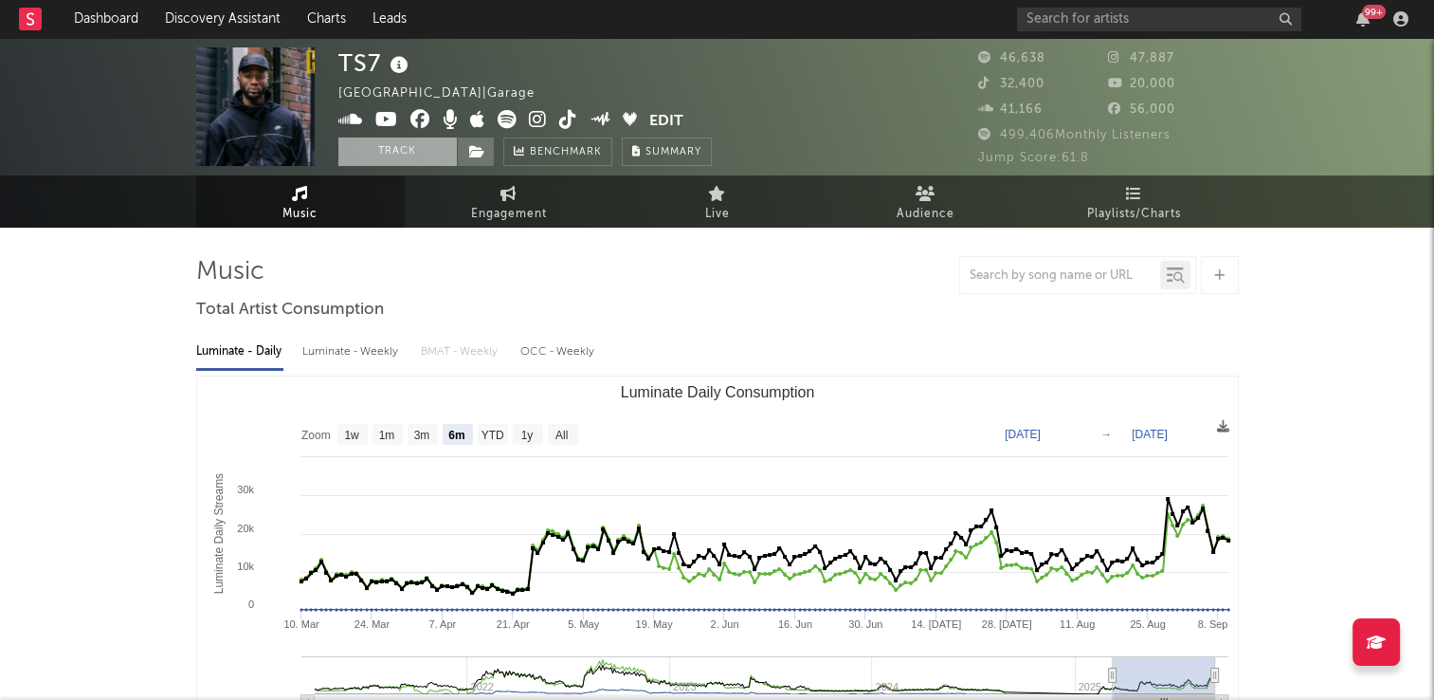
drag, startPoint x: 398, startPoint y: 152, endPoint x: 420, endPoint y: 150, distance: 21.9
click at [398, 152] on button "Track" at bounding box center [397, 151] width 119 height 28
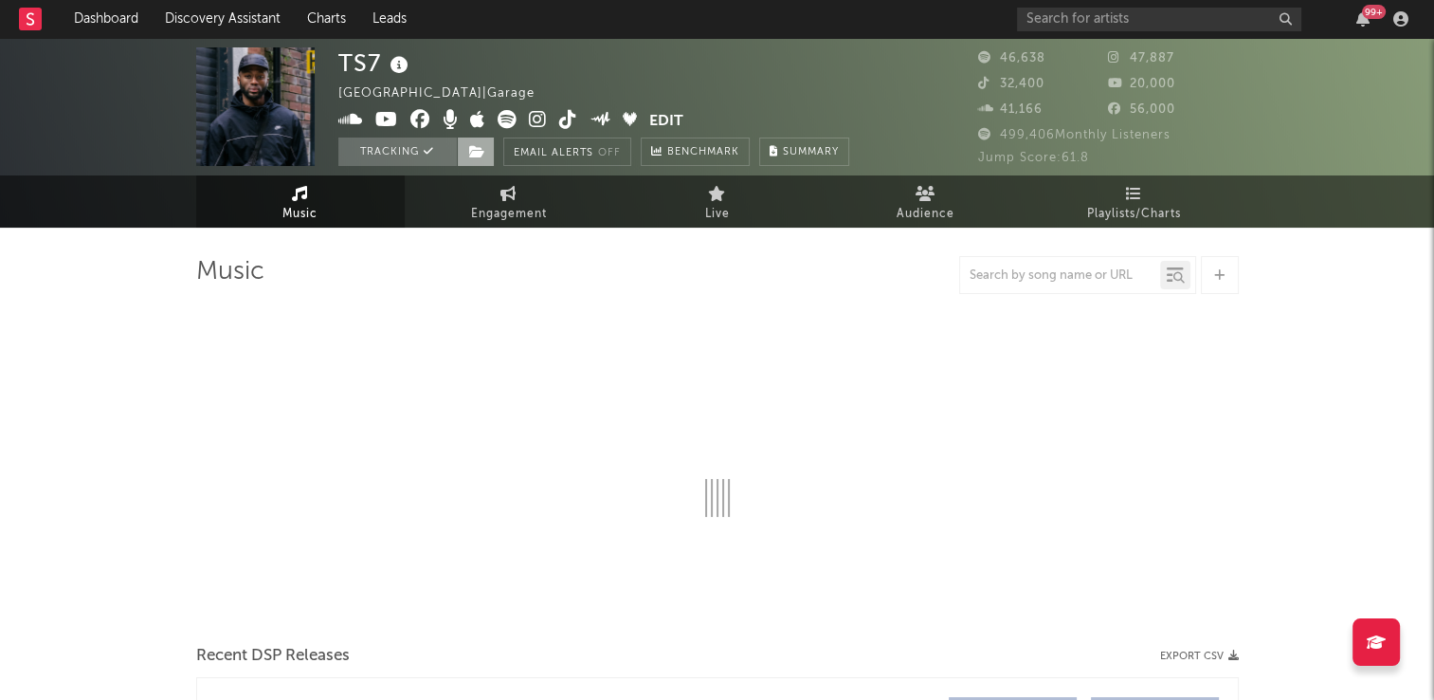
click at [480, 150] on icon at bounding box center [477, 151] width 16 height 13
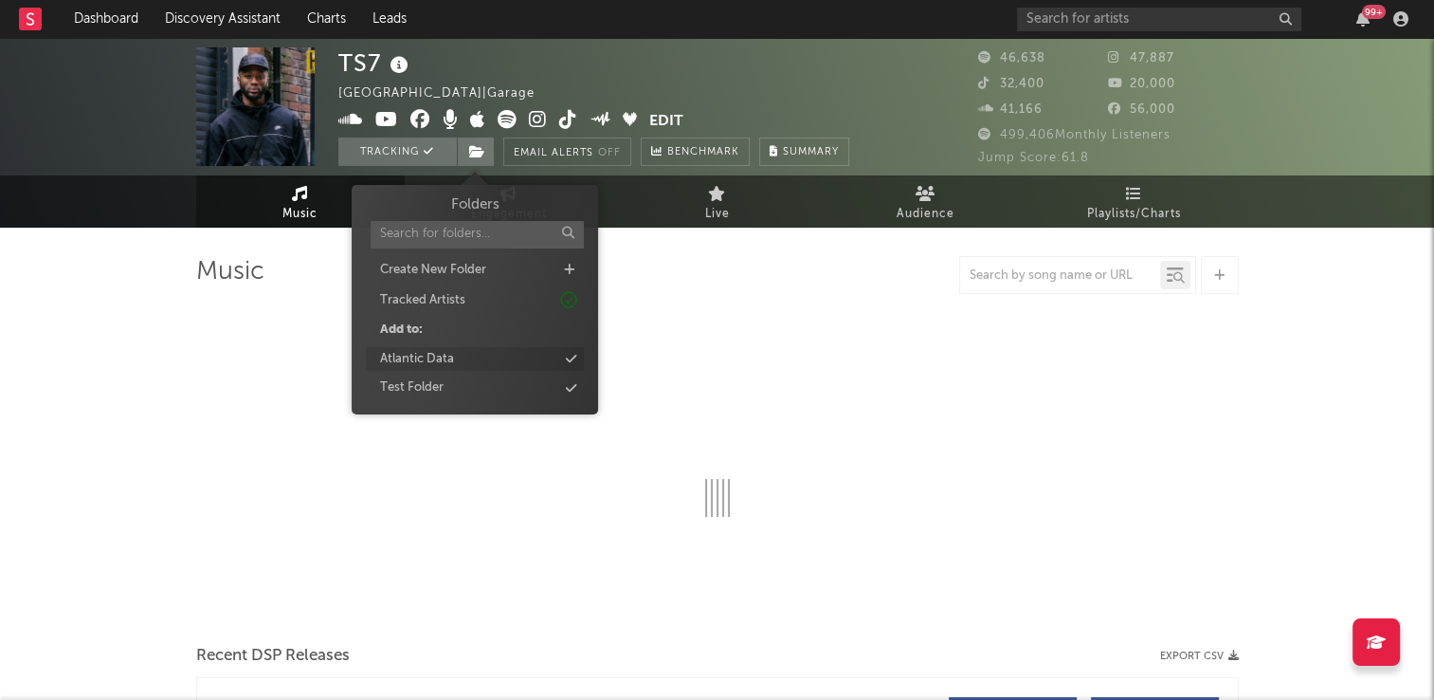
select select "6m"
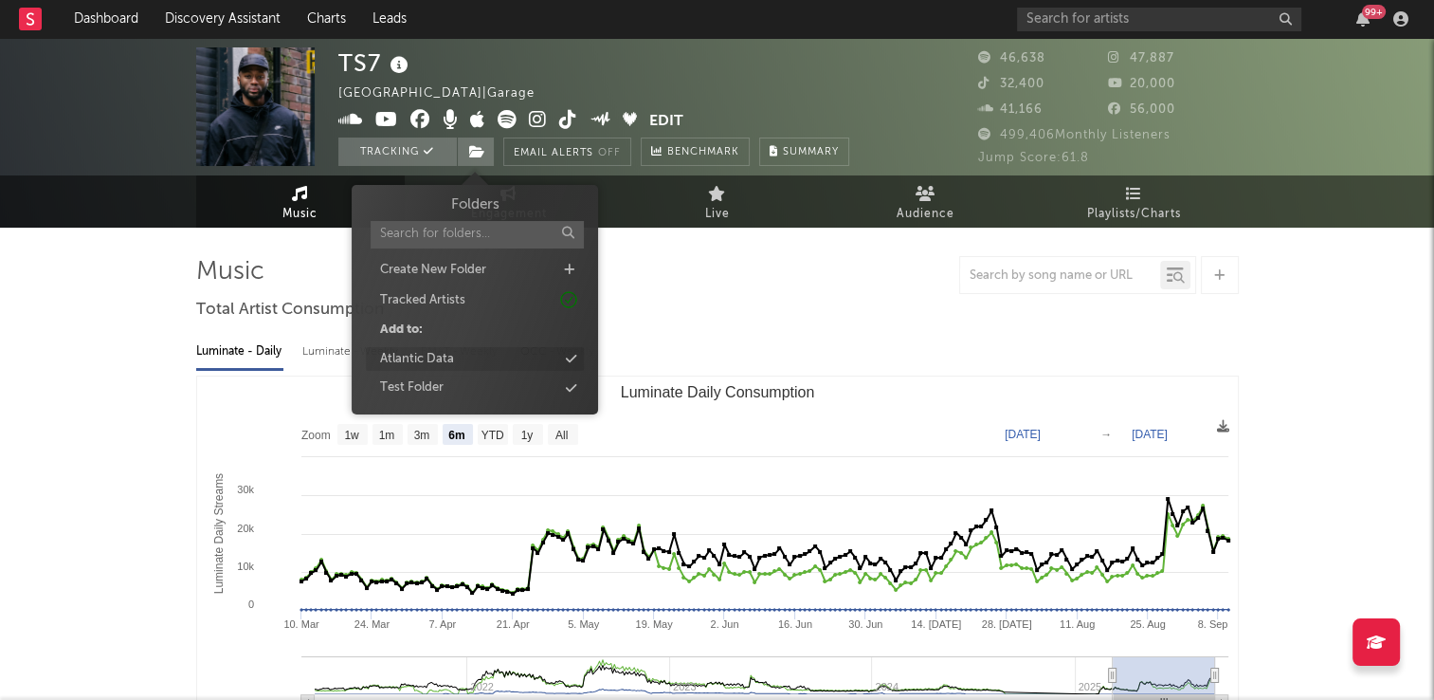
click at [460, 358] on div "Atlantic Data" at bounding box center [475, 359] width 218 height 25
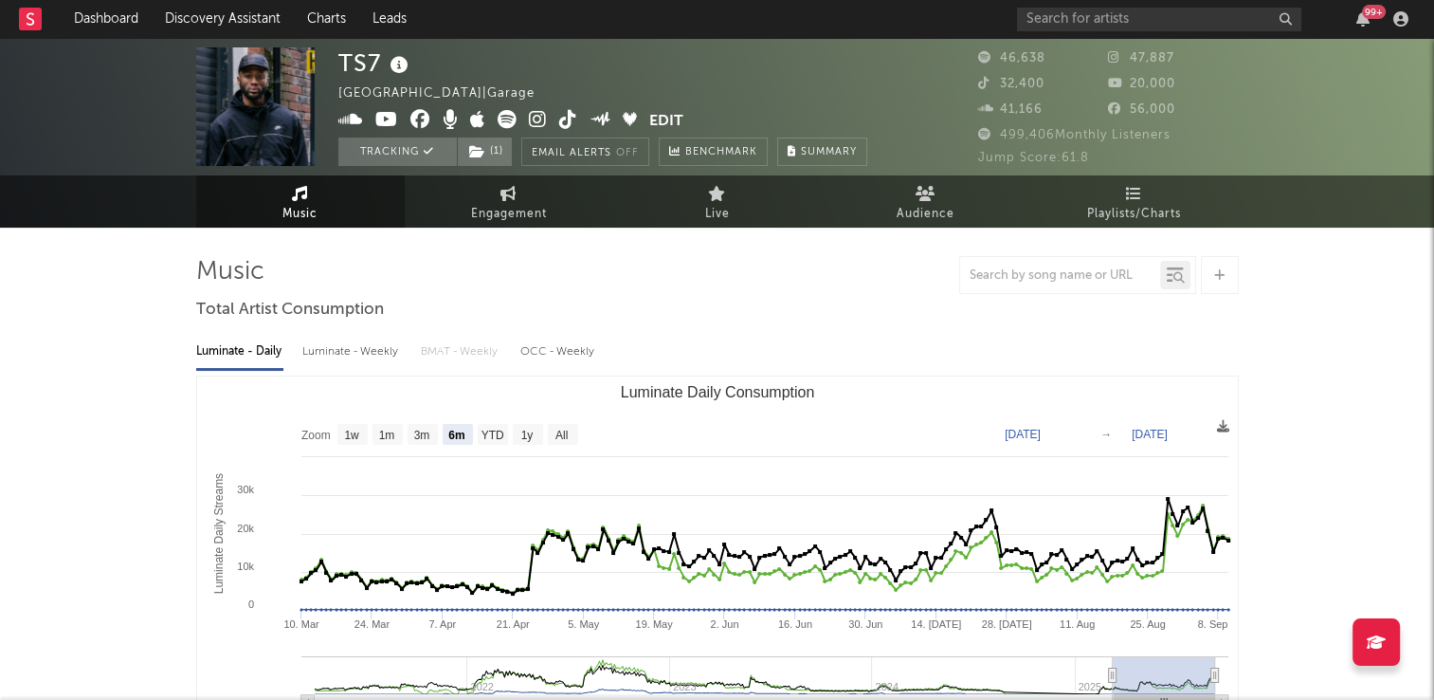
click at [696, 327] on div "Luminate - Daily Luminate - Weekly BMAT - Weekly OCC - Weekly Zoom 1w 1m 3m 6m …" at bounding box center [717, 543] width 1043 height 435
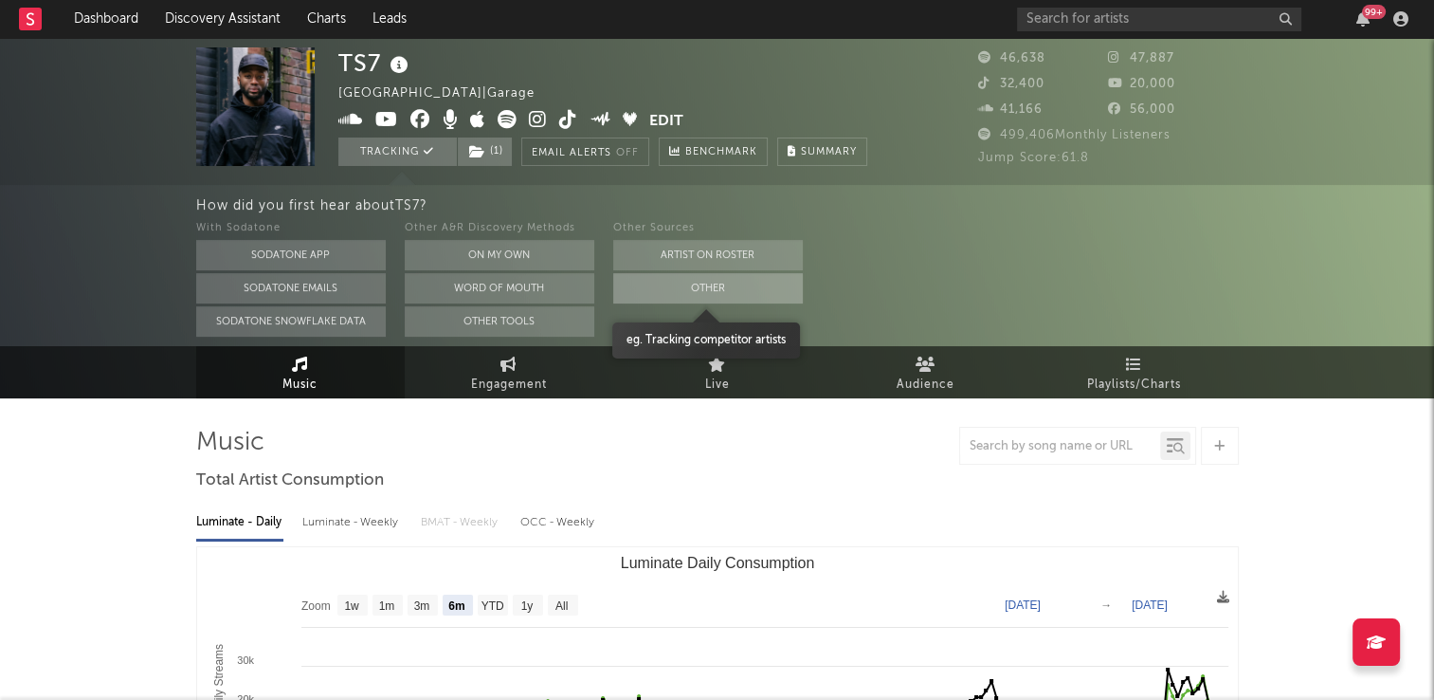
click at [641, 283] on button "Other" at bounding box center [708, 288] width 190 height 30
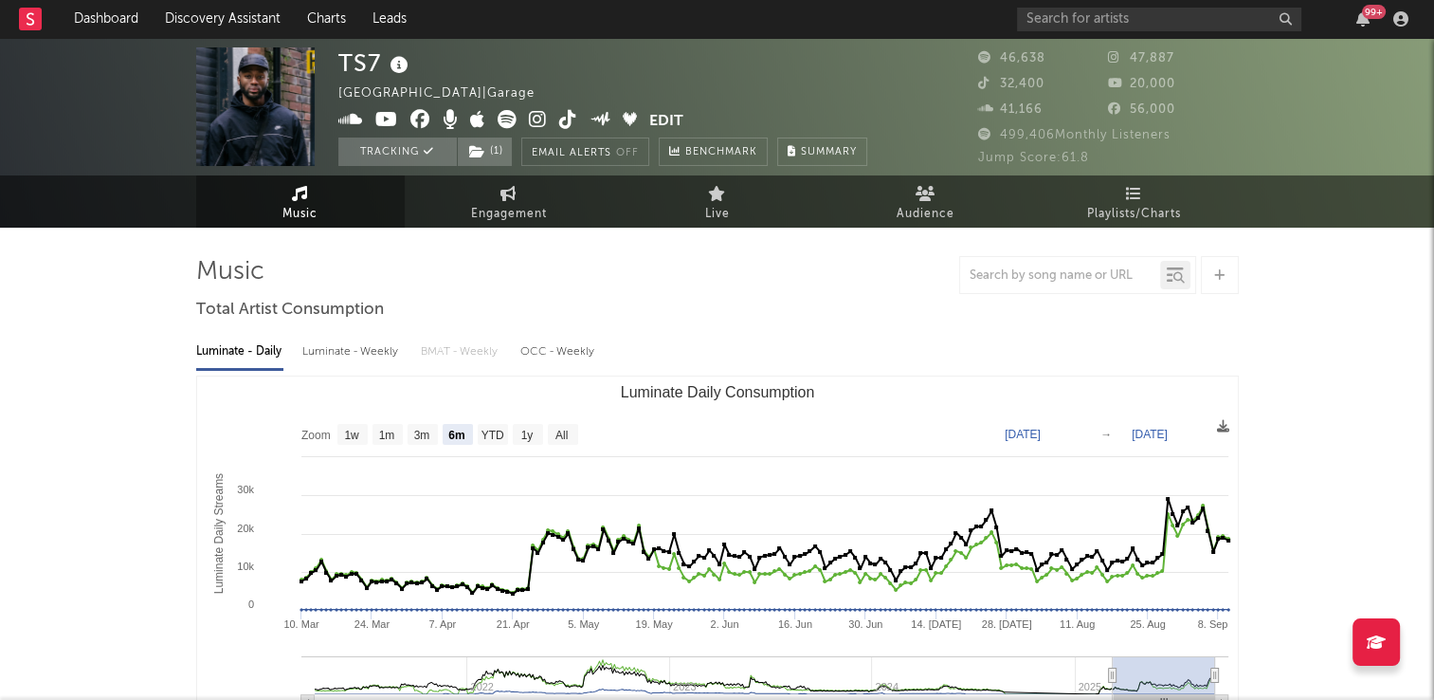
click at [398, 73] on icon at bounding box center [399, 65] width 27 height 27
click at [500, 71] on div "TS7 United Kingdom | Garage Edit Tracking ( 1 ) Email Alerts Off Benchmark Summ…" at bounding box center [602, 106] width 529 height 119
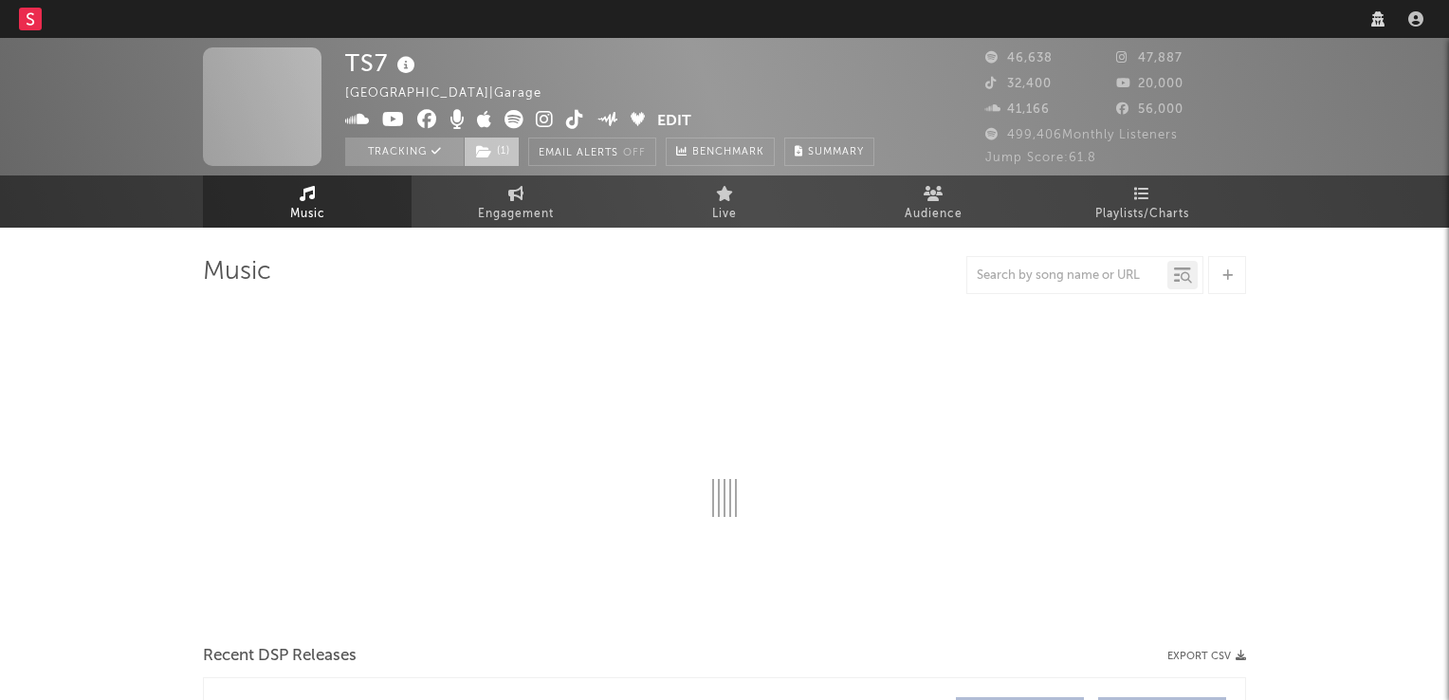
select select "6m"
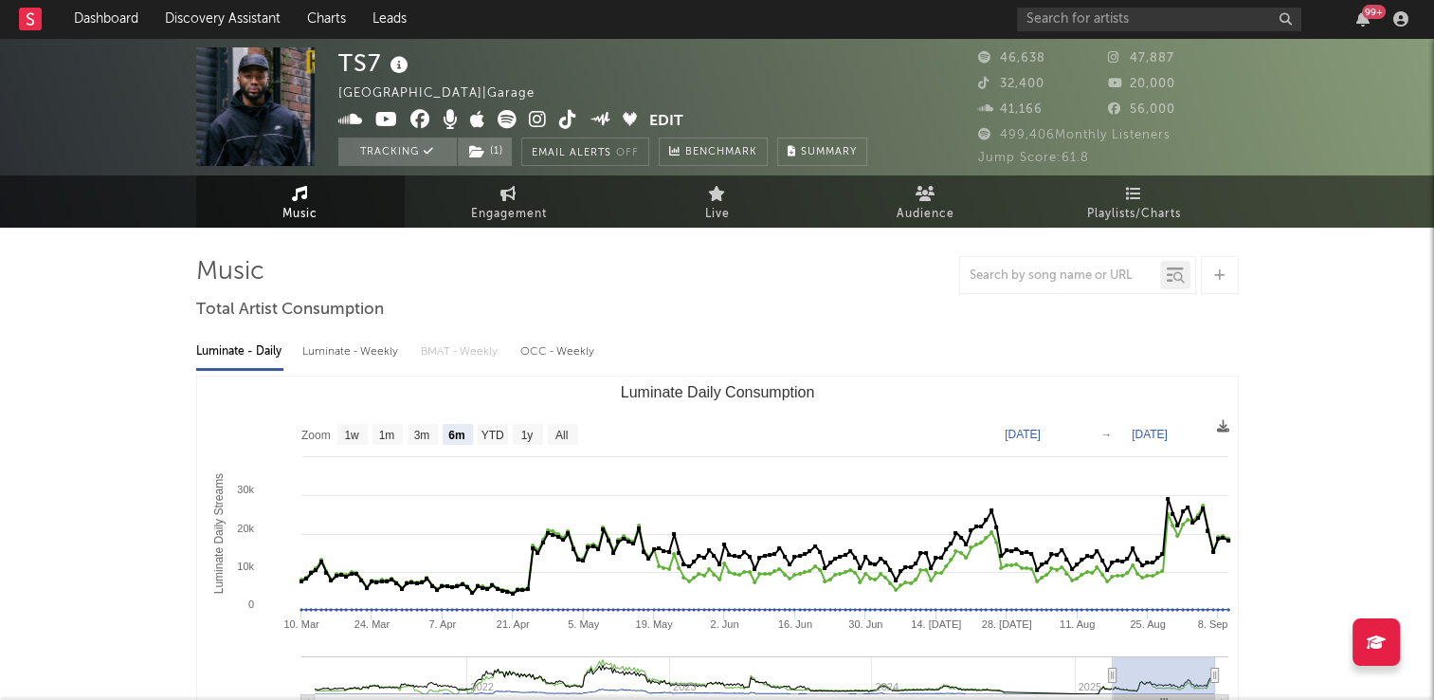
click at [565, 124] on icon at bounding box center [568, 119] width 18 height 19
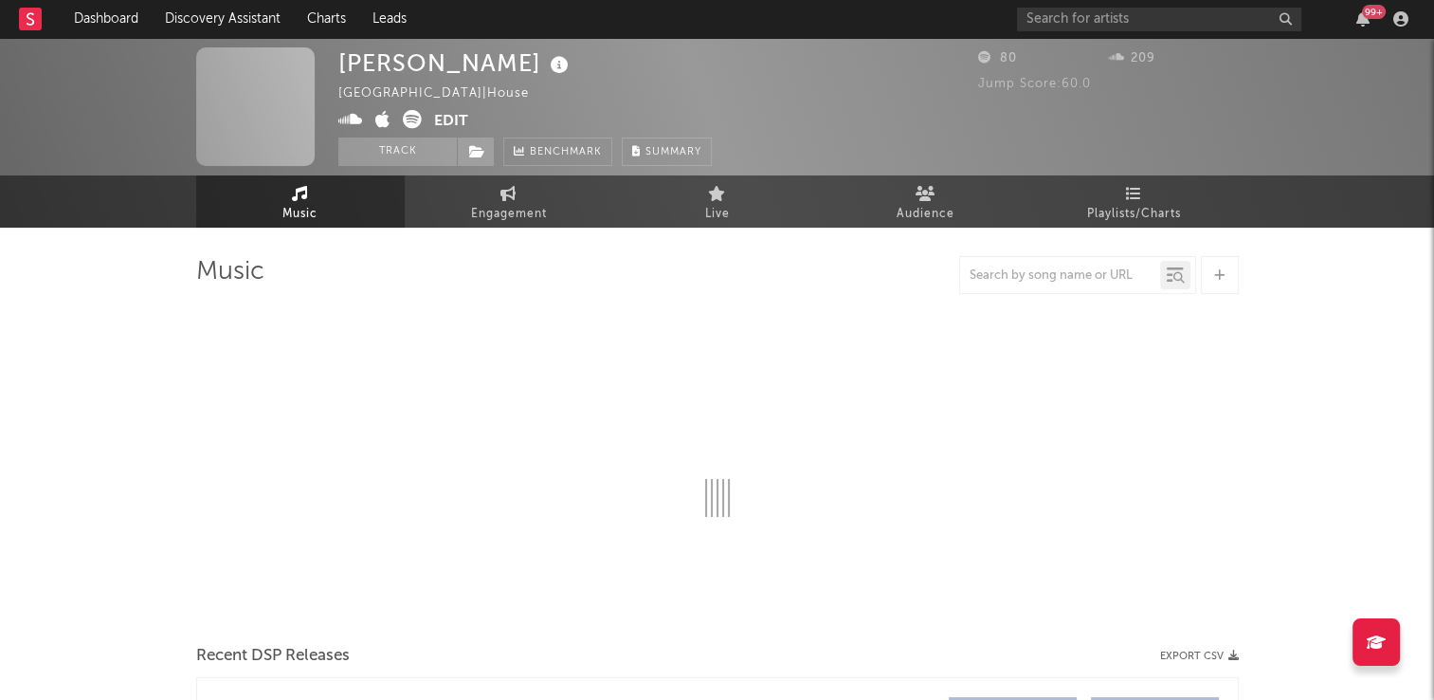
select select "1w"
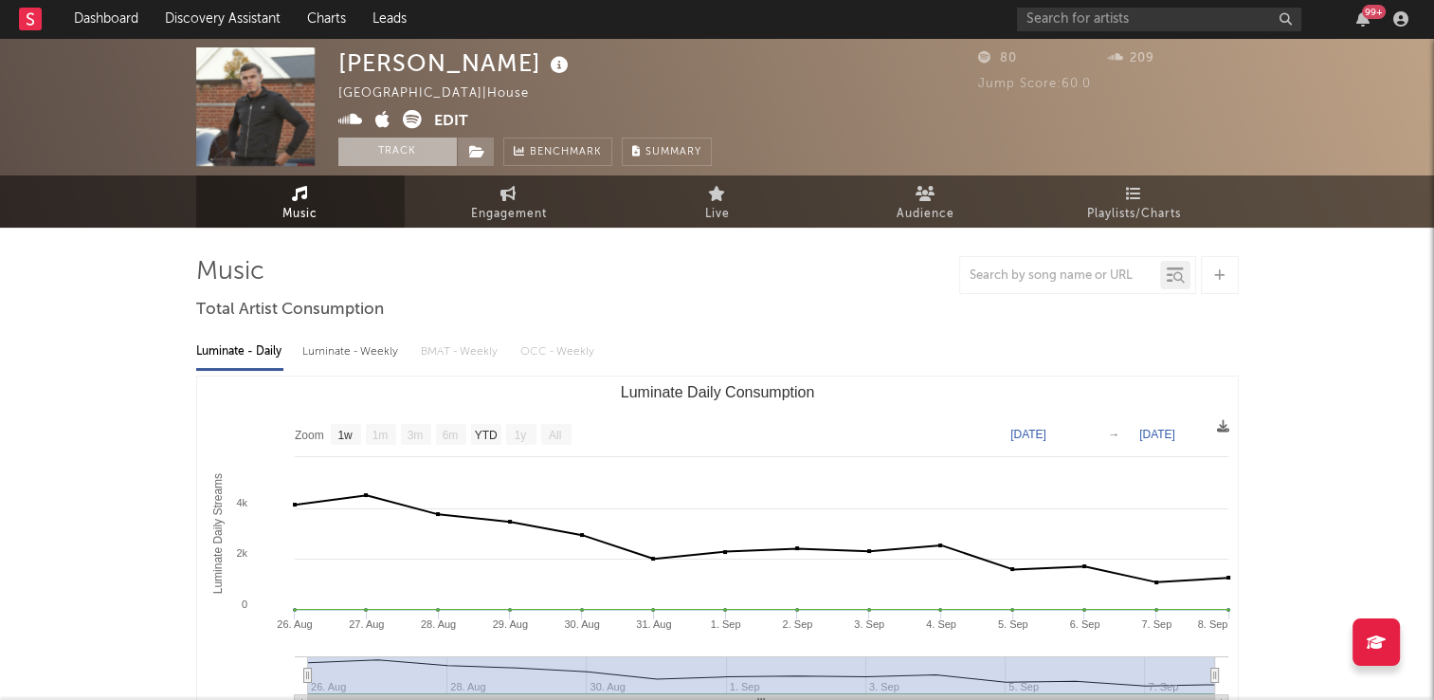
click at [385, 148] on button "Track" at bounding box center [397, 151] width 119 height 28
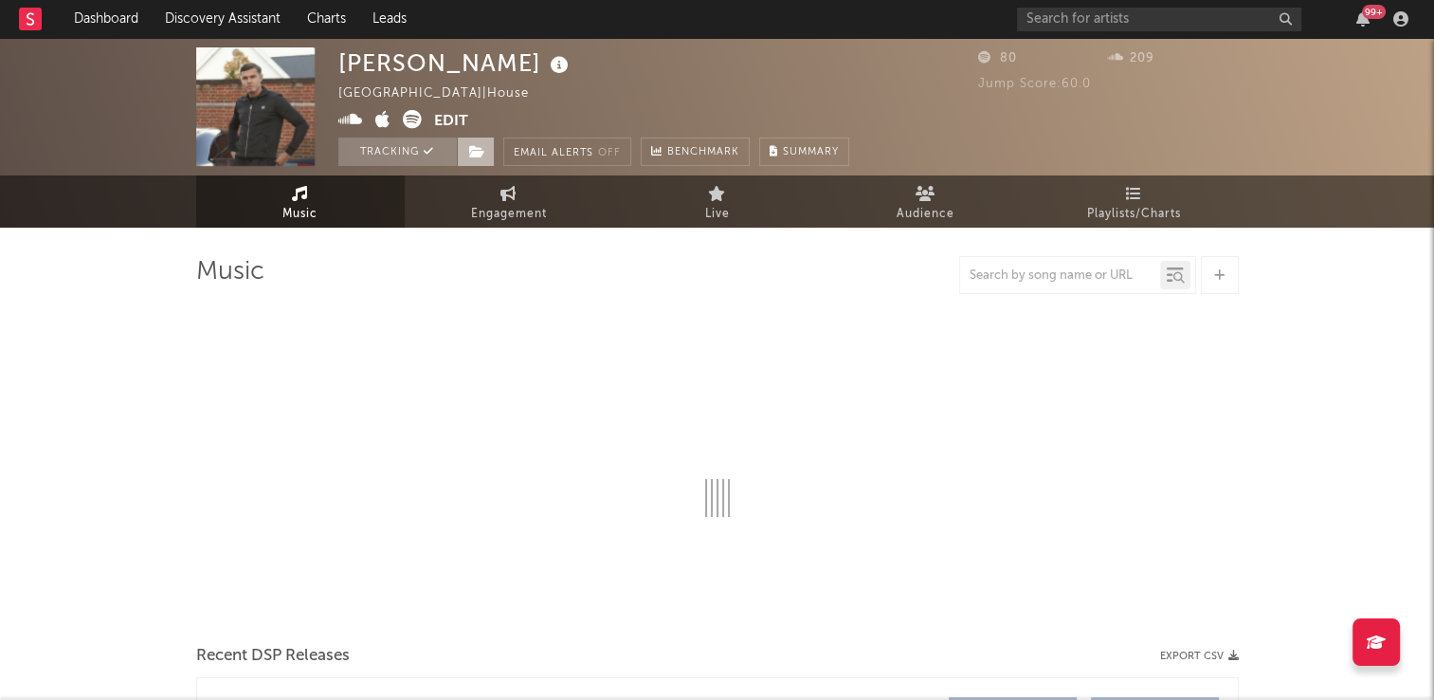
select select "1w"
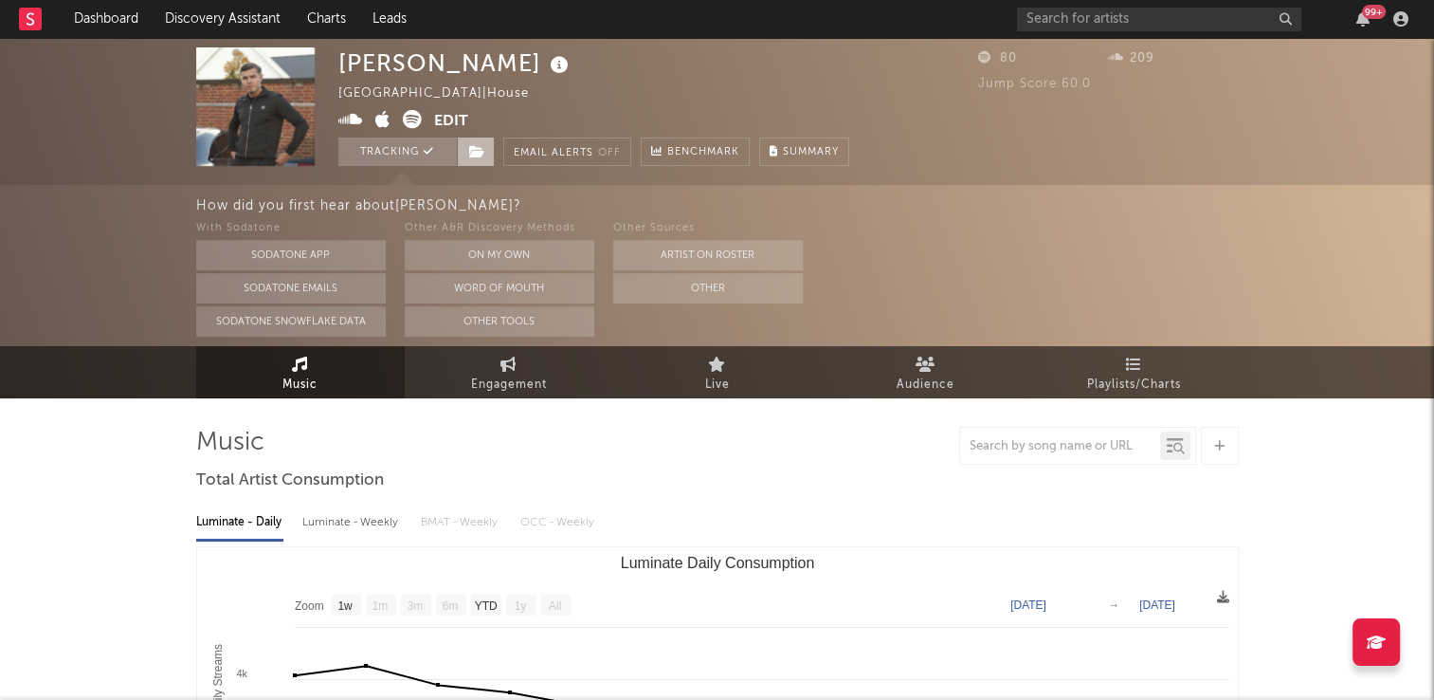
click at [476, 149] on icon at bounding box center [477, 151] width 16 height 13
click at [466, 154] on span at bounding box center [476, 151] width 38 height 28
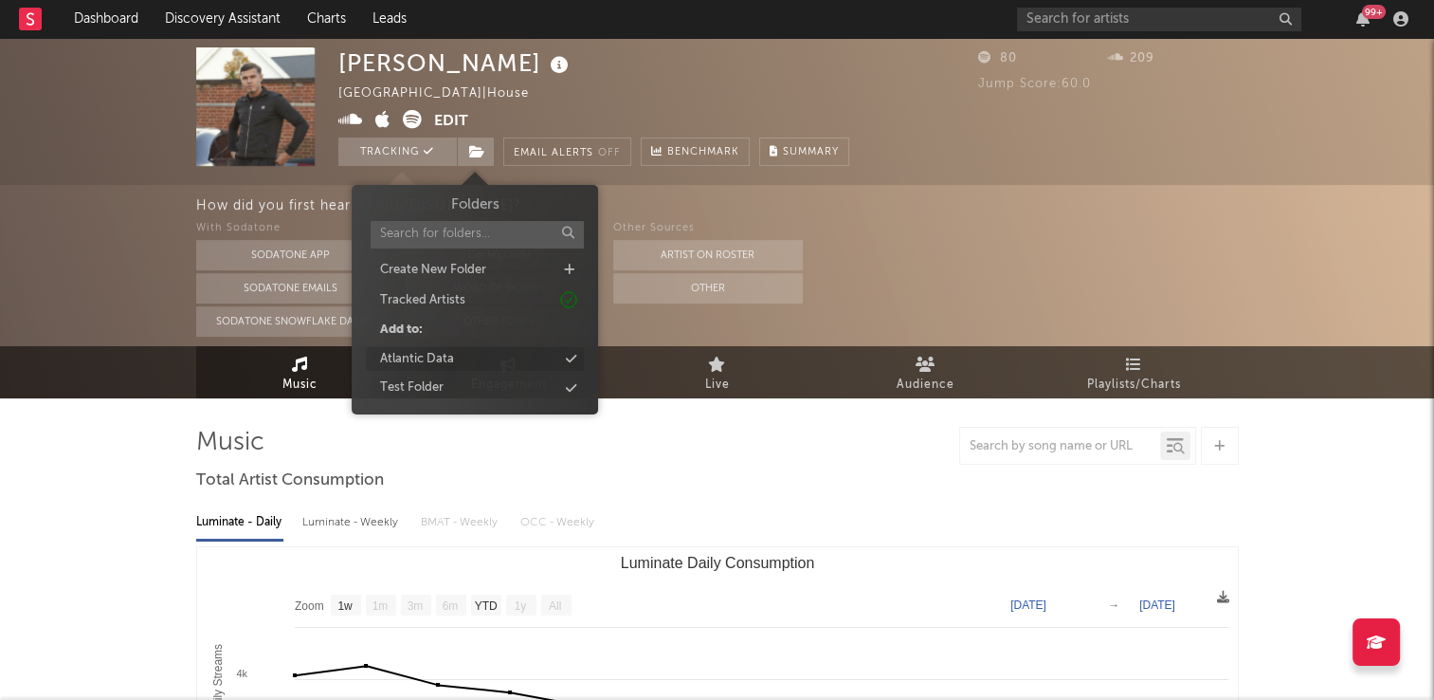
click at [444, 357] on div "Atlantic Data" at bounding box center [417, 359] width 74 height 19
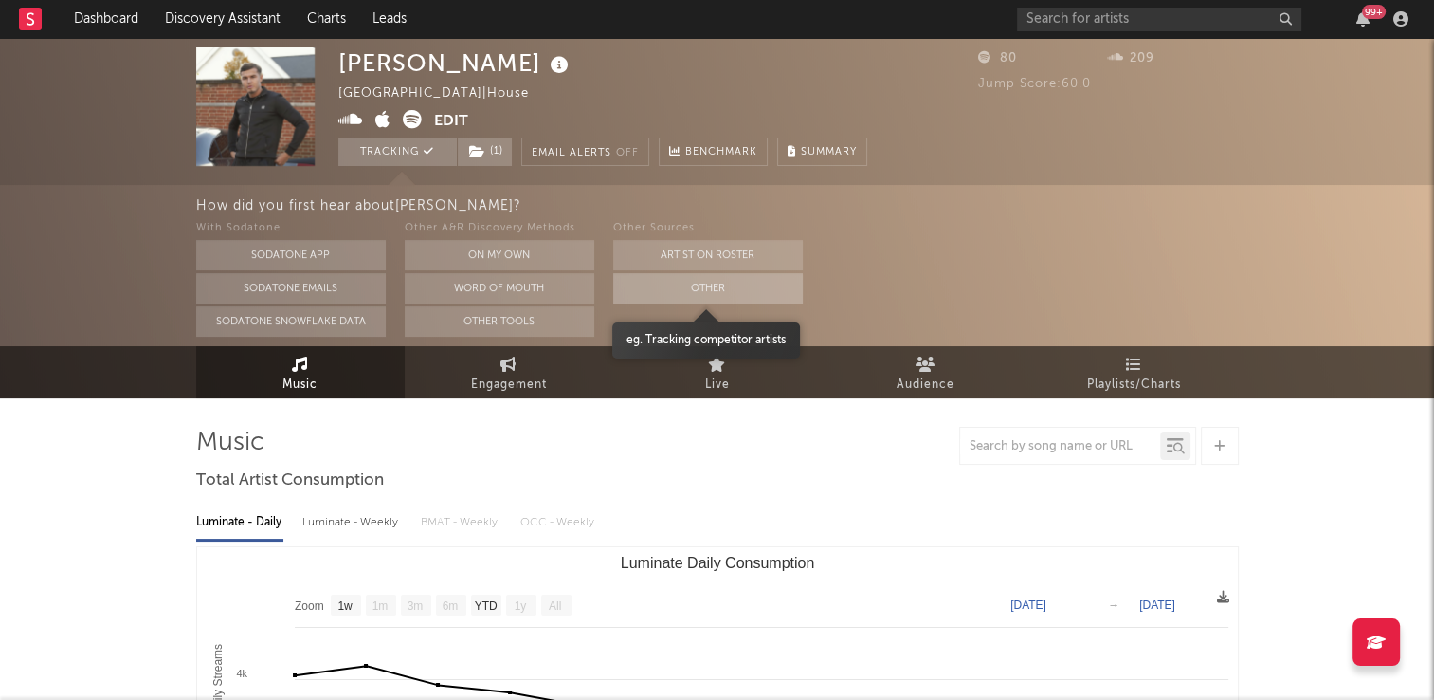
click at [702, 283] on button "Other" at bounding box center [708, 288] width 190 height 30
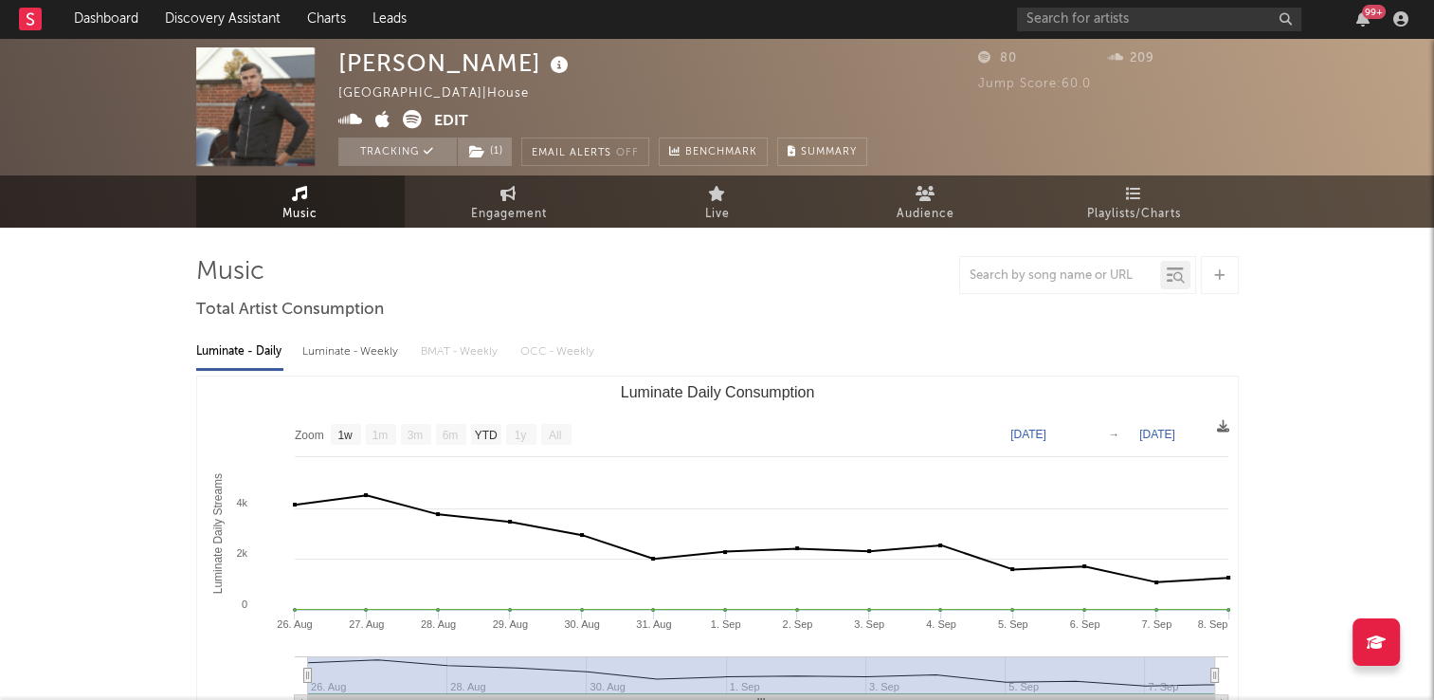
click at [546, 70] on icon at bounding box center [559, 65] width 27 height 27
click at [626, 71] on div "[PERSON_NAME] [GEOGRAPHIC_DATA] | House Edit Tracking ( 1 ) Email Alerts Off Be…" at bounding box center [602, 106] width 529 height 119
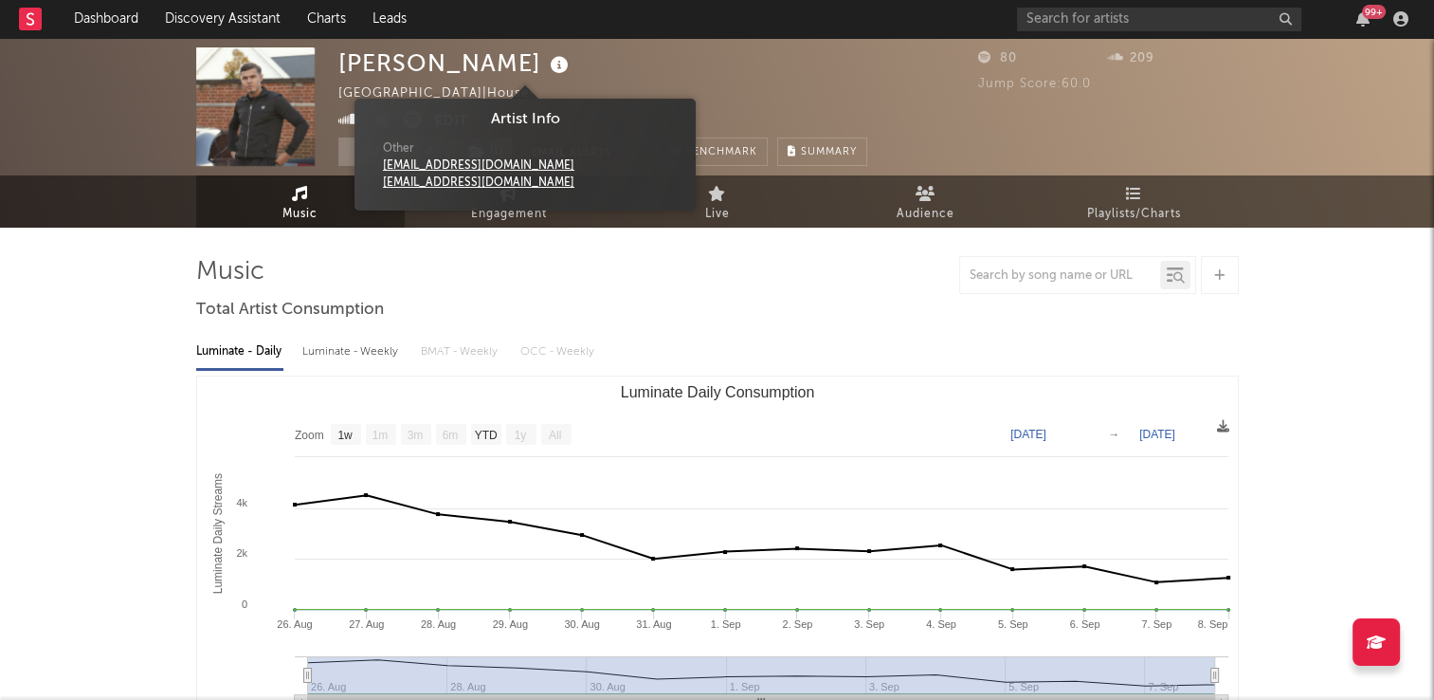
click at [546, 61] on icon at bounding box center [559, 65] width 27 height 27
click at [641, 64] on div "[PERSON_NAME] [GEOGRAPHIC_DATA] | House Edit Tracking ( 1 ) Email Alerts Off Be…" at bounding box center [602, 106] width 529 height 119
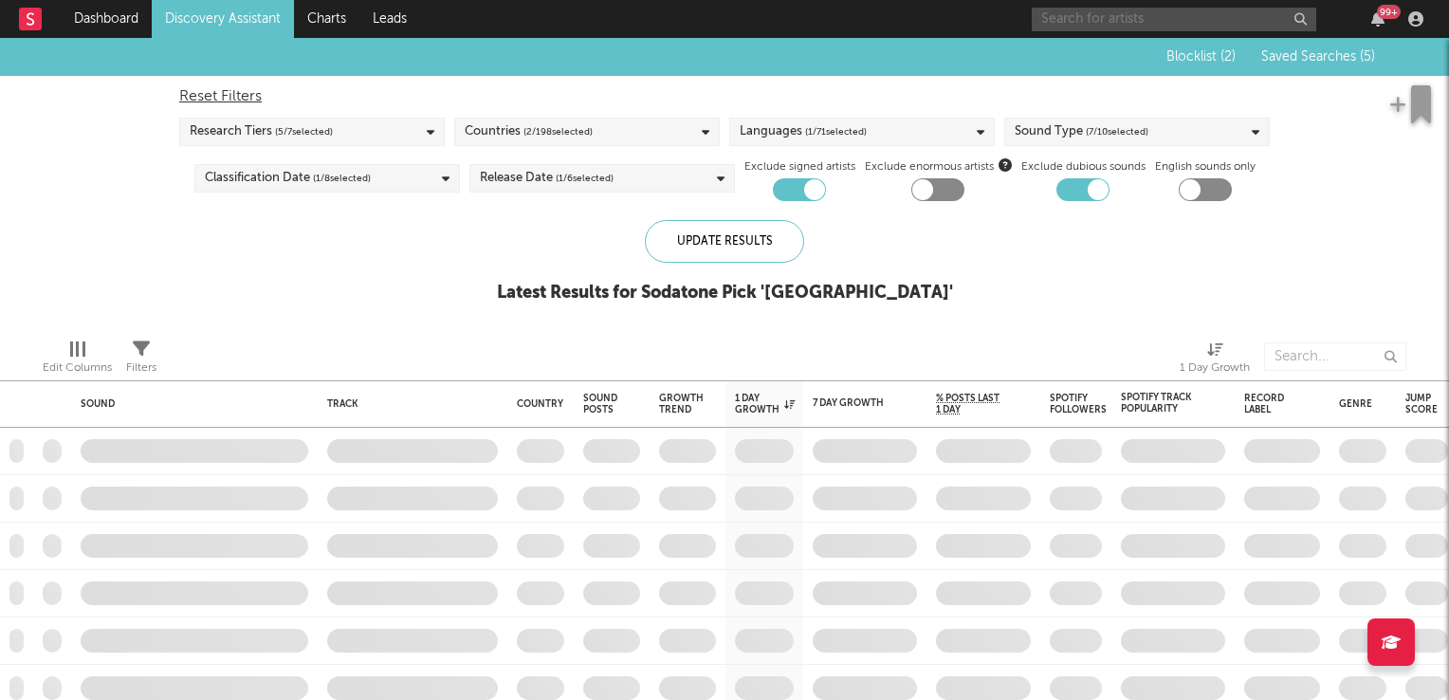
click at [1063, 17] on input "text" at bounding box center [1173, 20] width 284 height 24
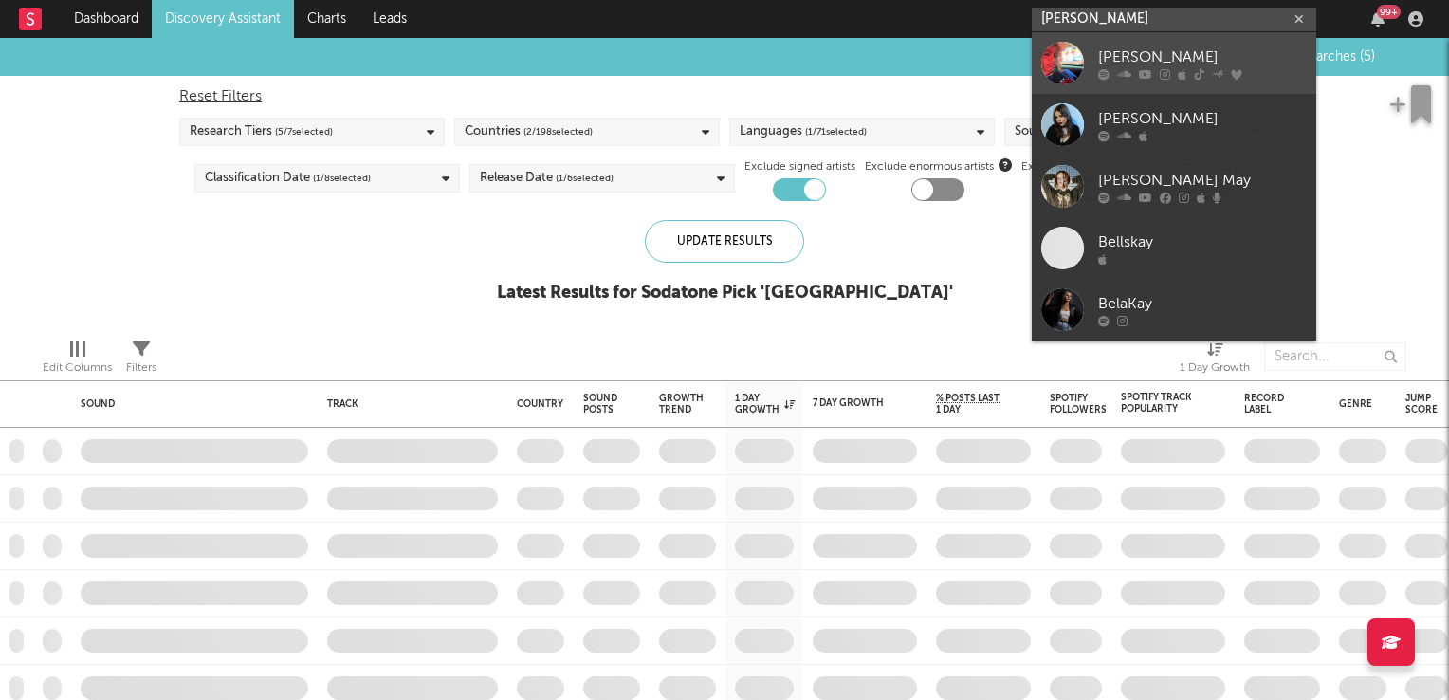
type input "[PERSON_NAME]"
click at [1130, 55] on div "[PERSON_NAME]" at bounding box center [1202, 57] width 209 height 23
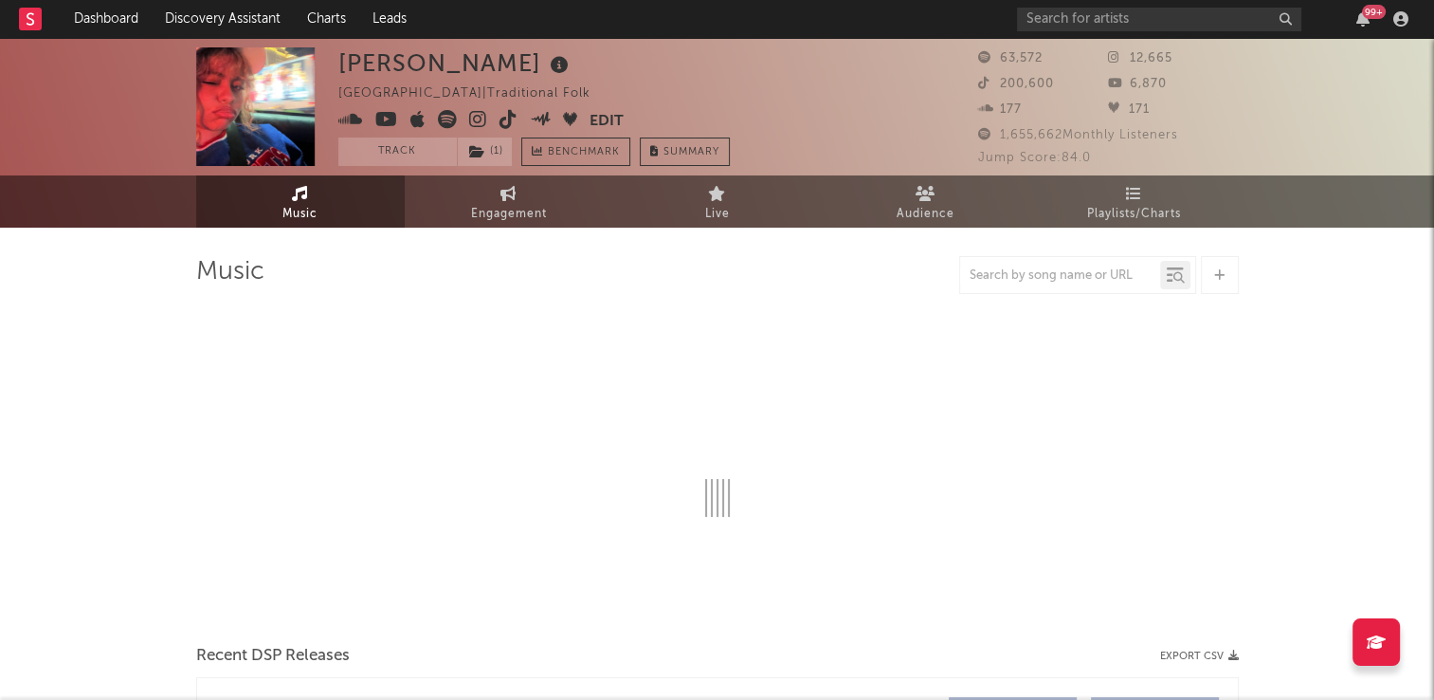
select select "1w"
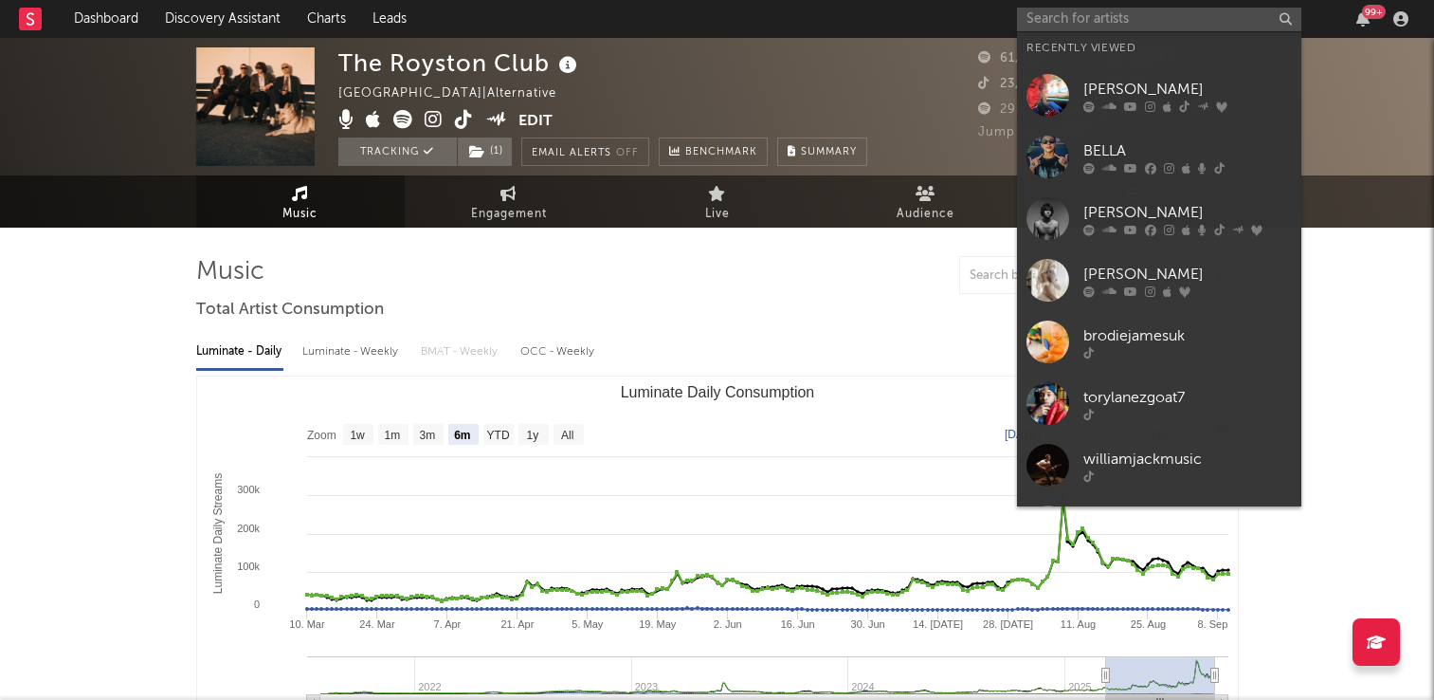
select select "6m"
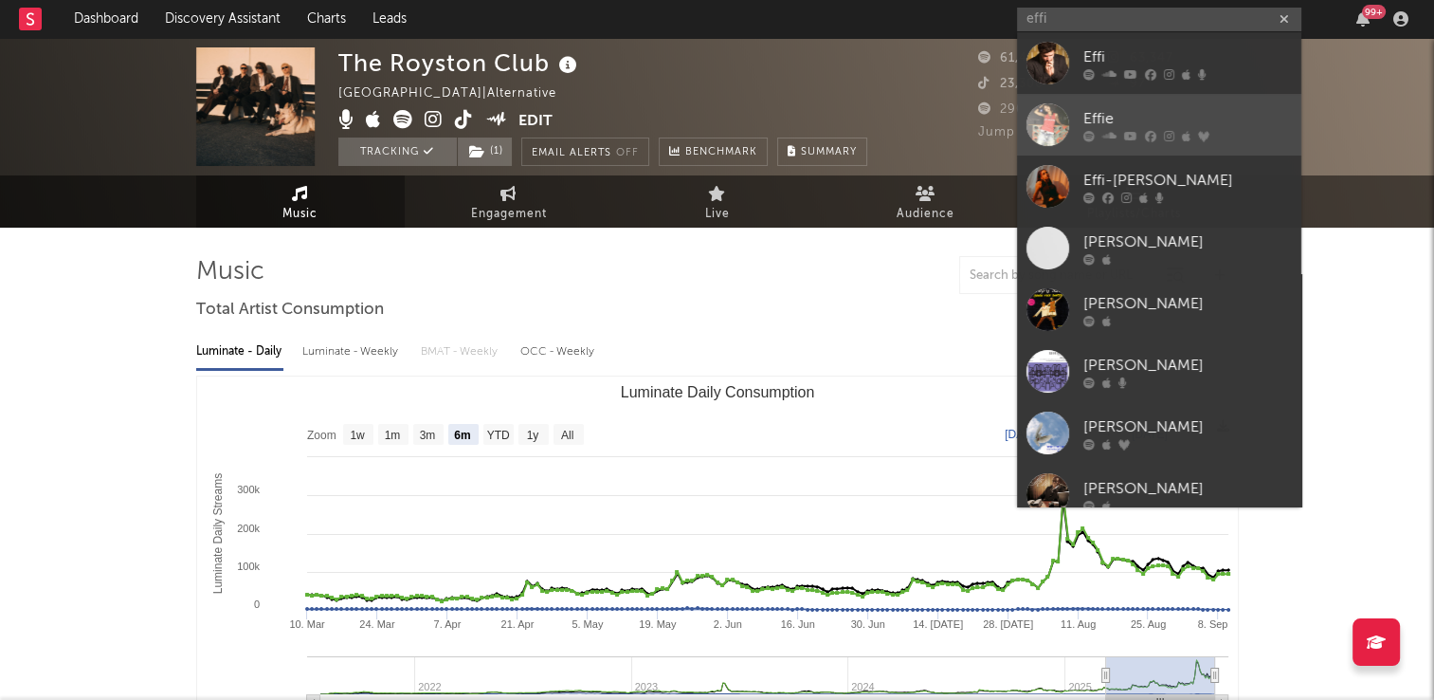
type input "effi"
click at [1105, 119] on div "Effie" at bounding box center [1188, 118] width 209 height 23
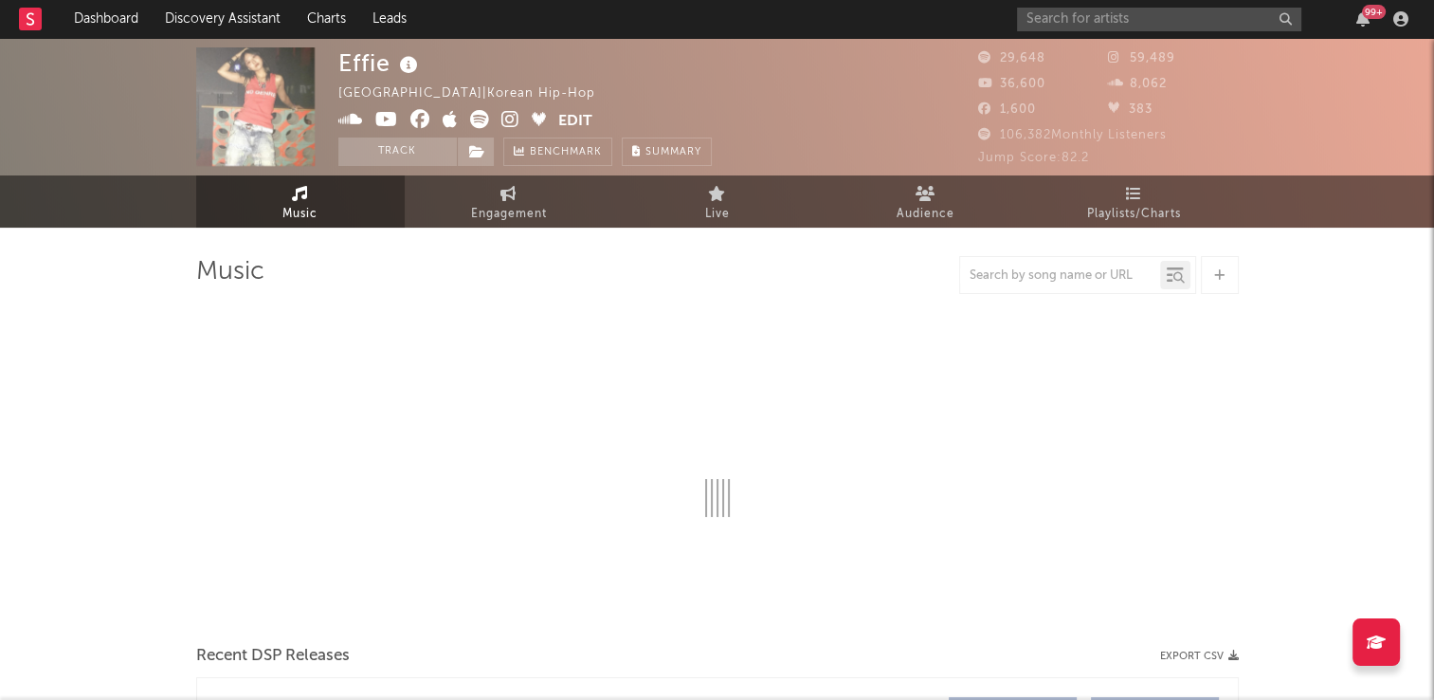
select select "6m"
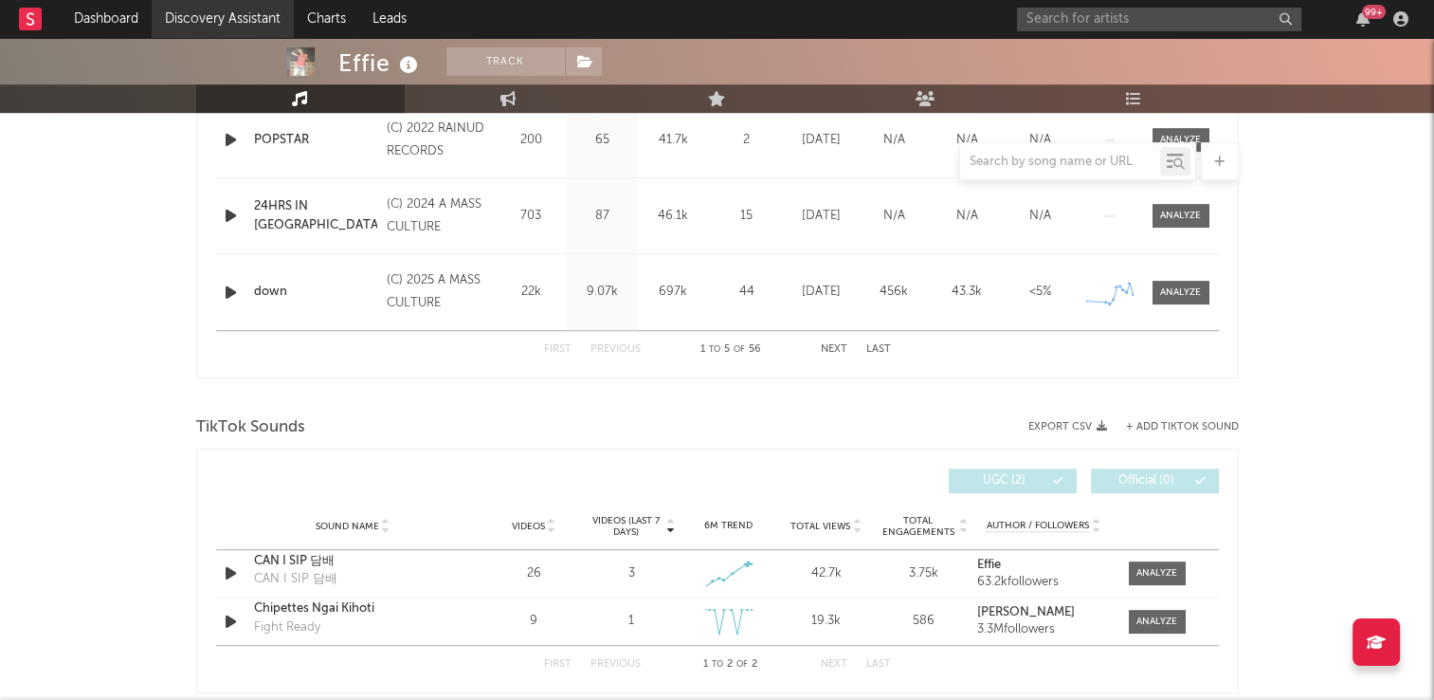
scroll to position [948, 0]
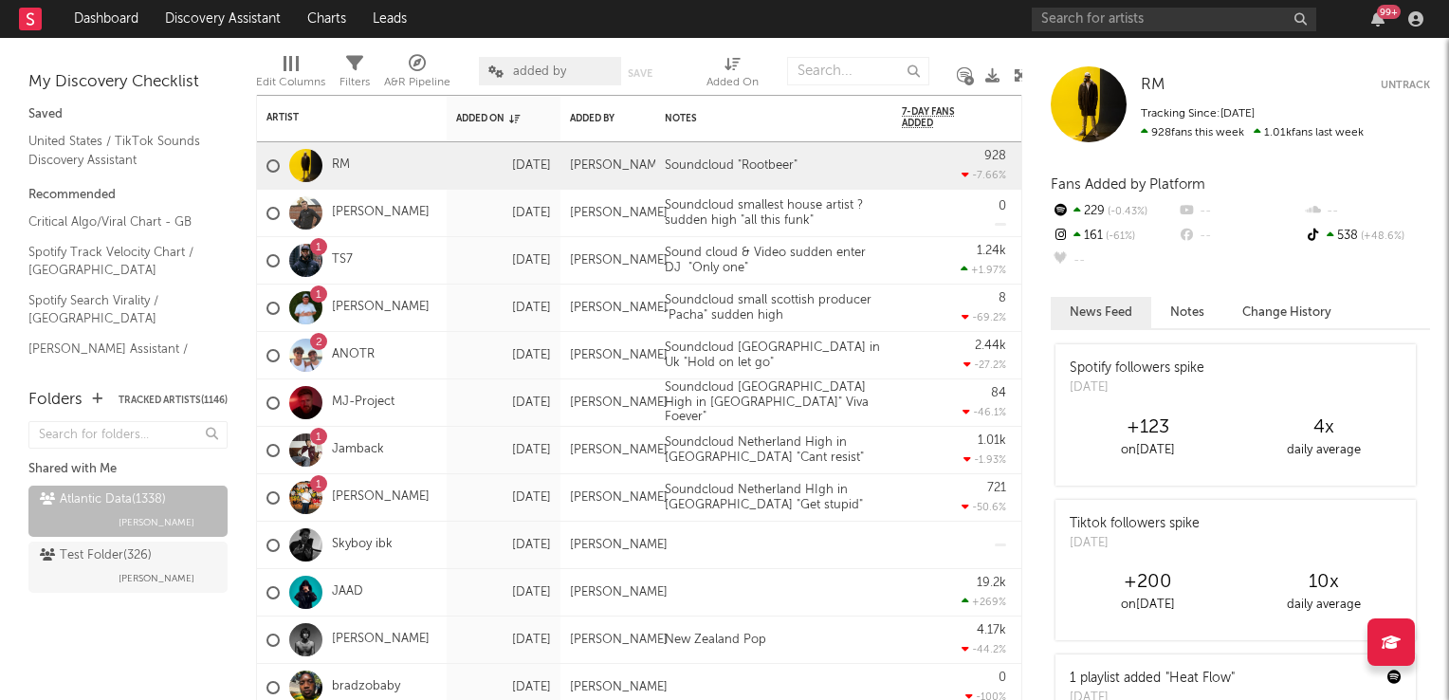
click at [1014, 73] on icon at bounding box center [1020, 75] width 14 height 14
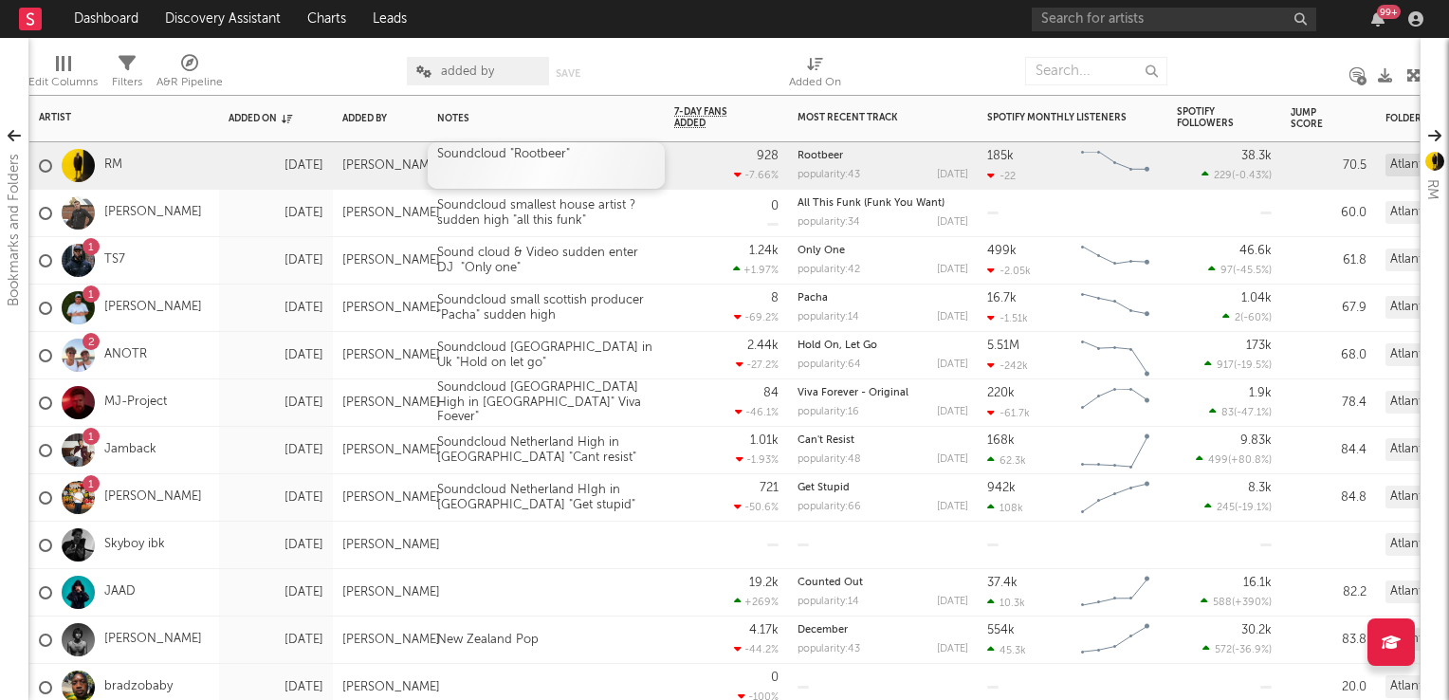
click at [599, 157] on div "Soundcloud "Rootbeer"" at bounding box center [546, 165] width 237 height 46
click at [685, 589] on div "19.2k +269 %" at bounding box center [726, 592] width 104 height 46
